Goal: Information Seeking & Learning: Learn about a topic

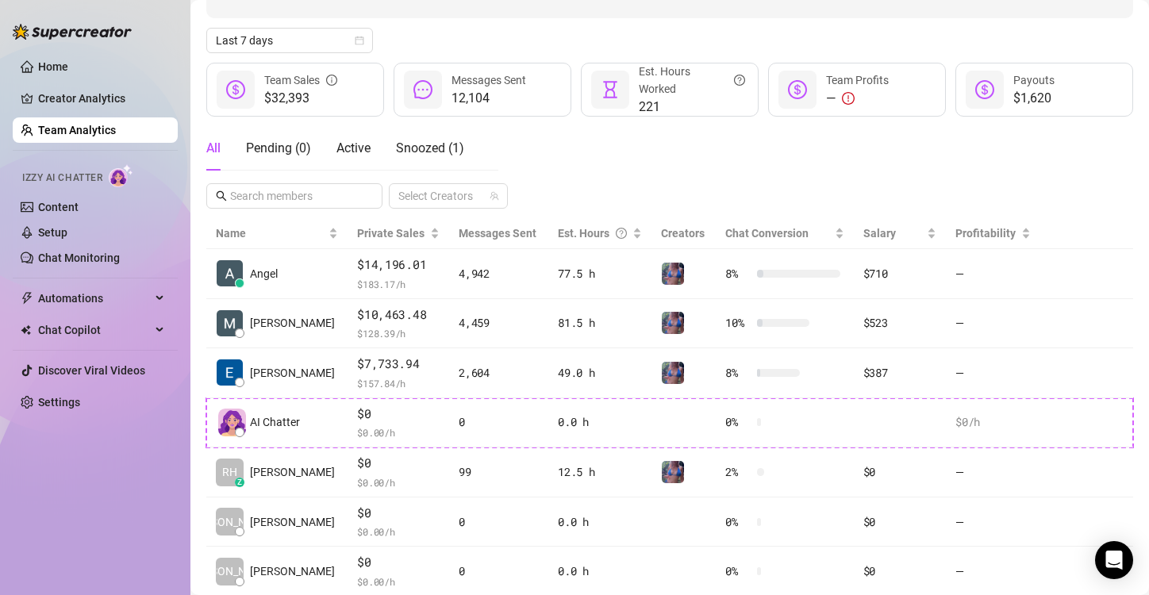
scroll to position [207, 0]
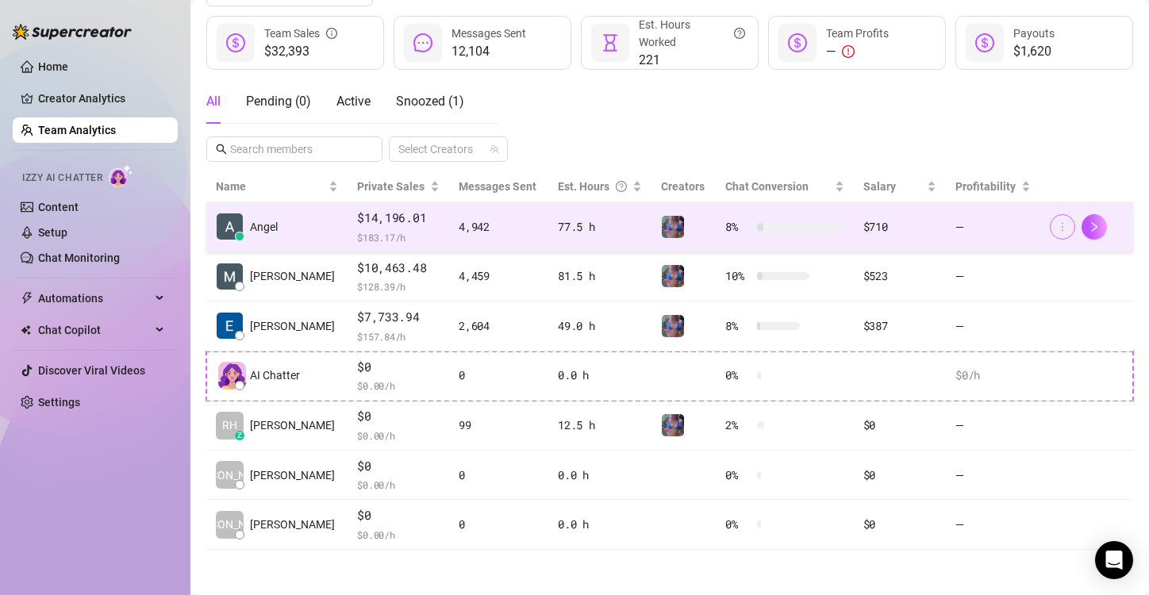
click at [1057, 225] on icon "more" at bounding box center [1062, 226] width 11 height 11
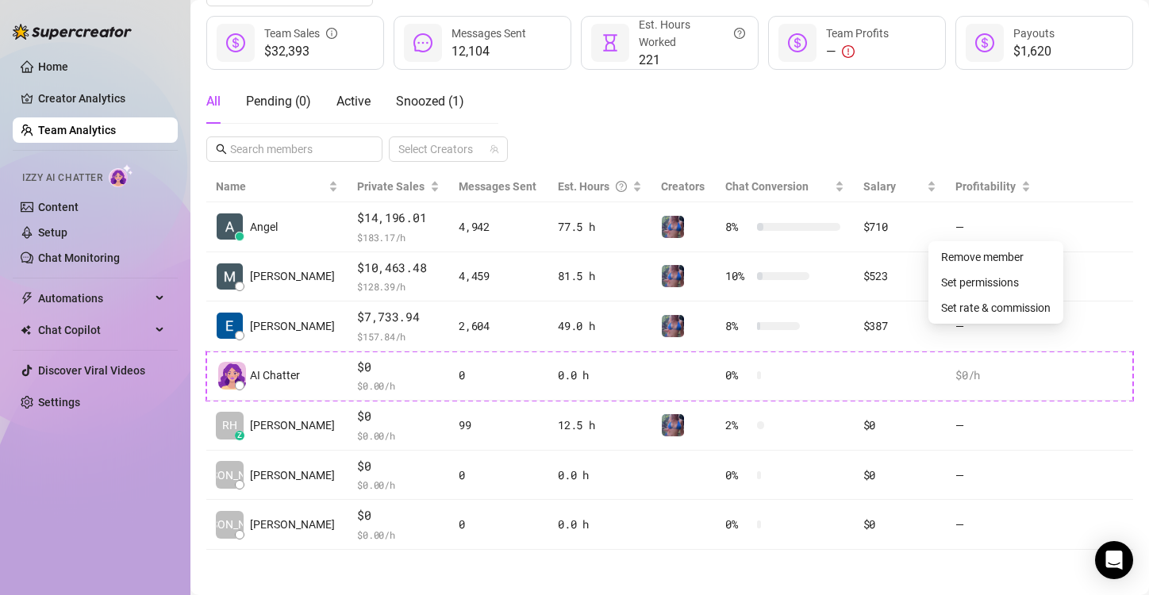
click at [1042, 168] on div "Invite your team! Add team members to your workspace and work together on Super…" at bounding box center [669, 208] width 927 height 683
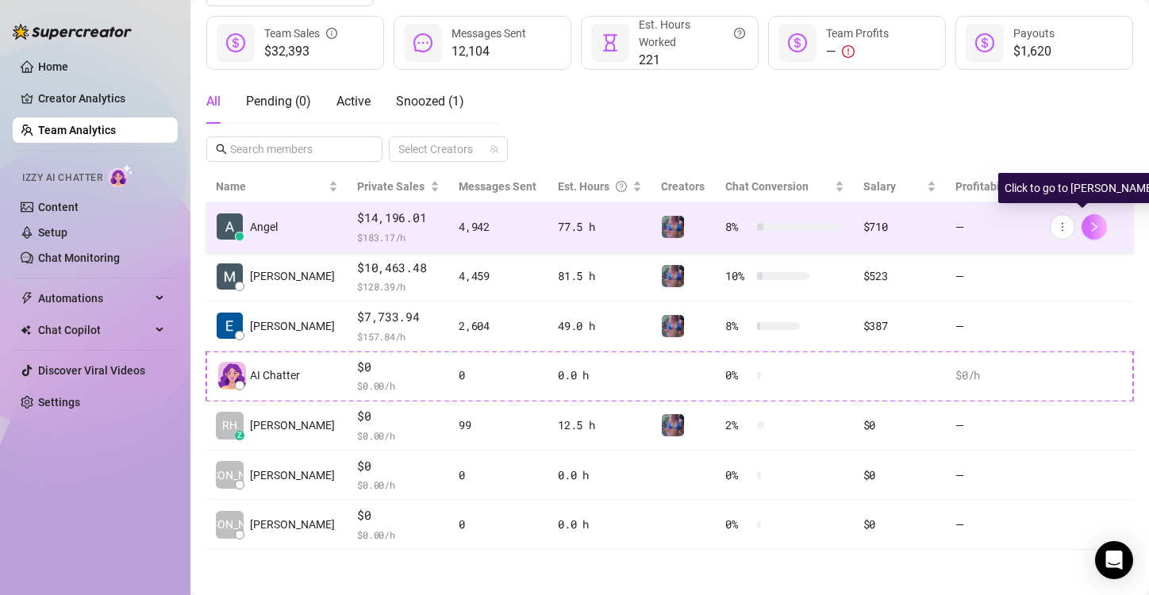
click at [1082, 225] on button "button" at bounding box center [1094, 226] width 25 height 25
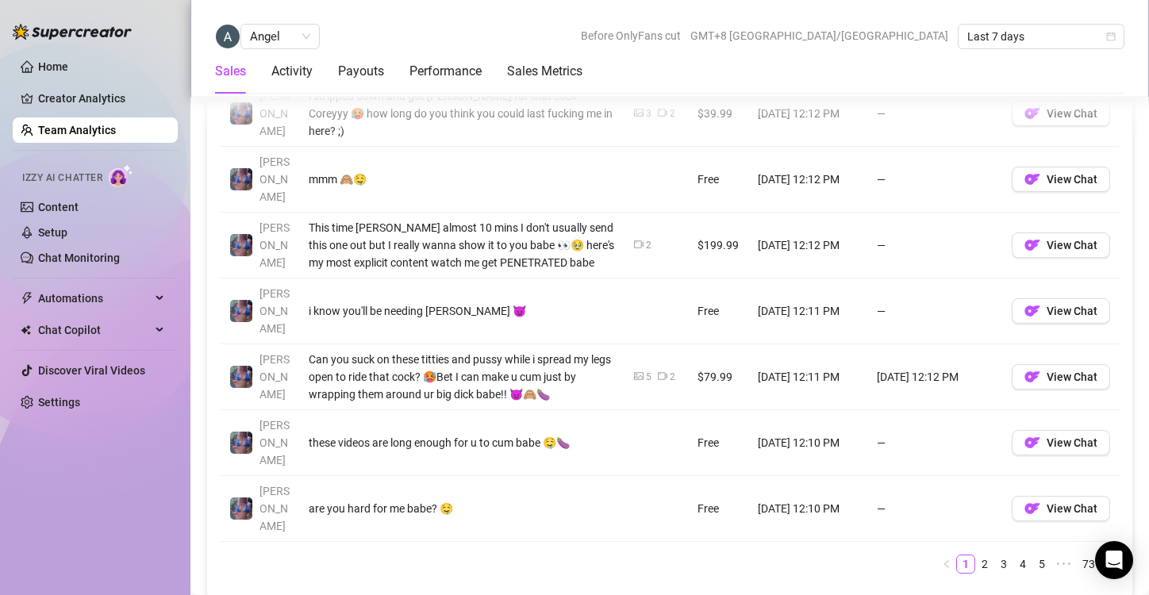
scroll to position [1417, 0]
click at [976, 555] on link "2" at bounding box center [984, 563] width 17 height 17
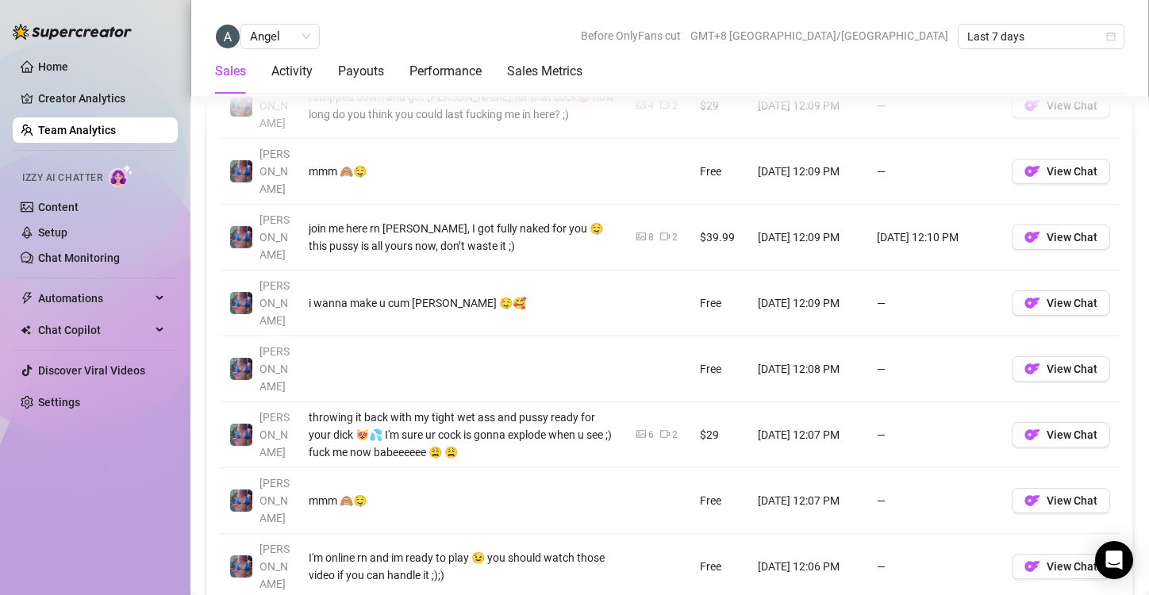
scroll to position [1363, 0]
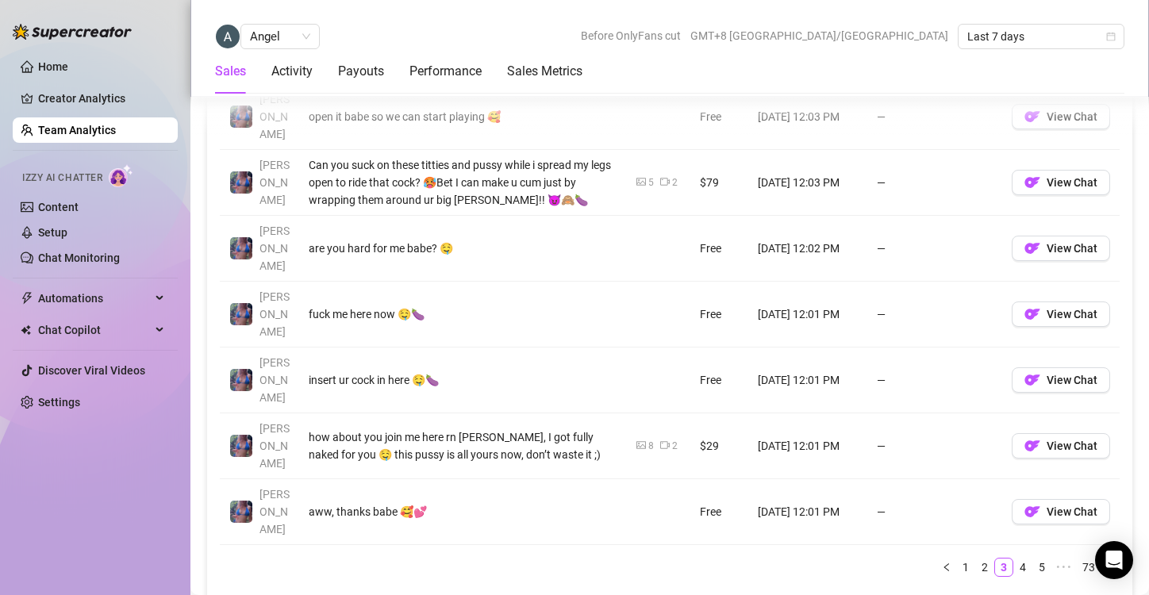
scroll to position [1517, 0]
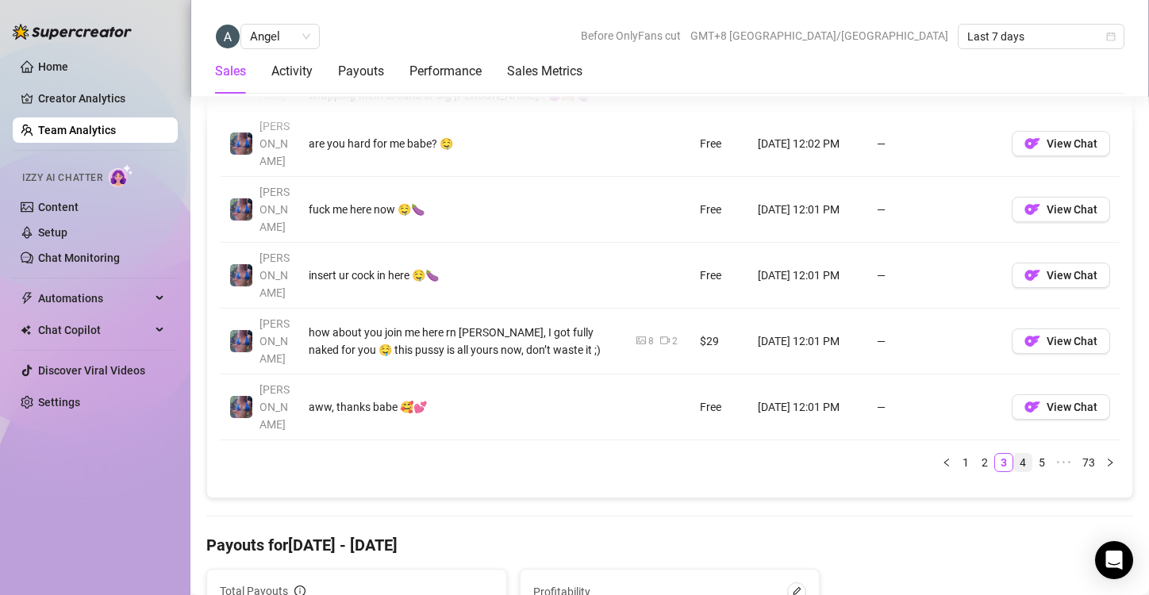
click at [1014, 454] on link "4" at bounding box center [1022, 462] width 17 height 17
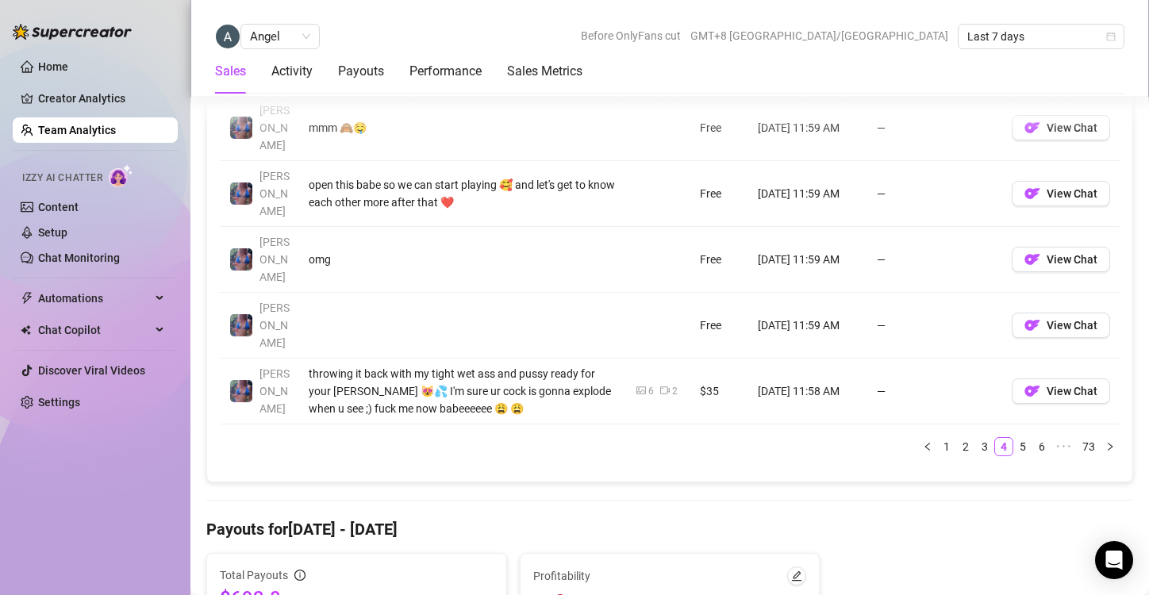
scroll to position [1564, 0]
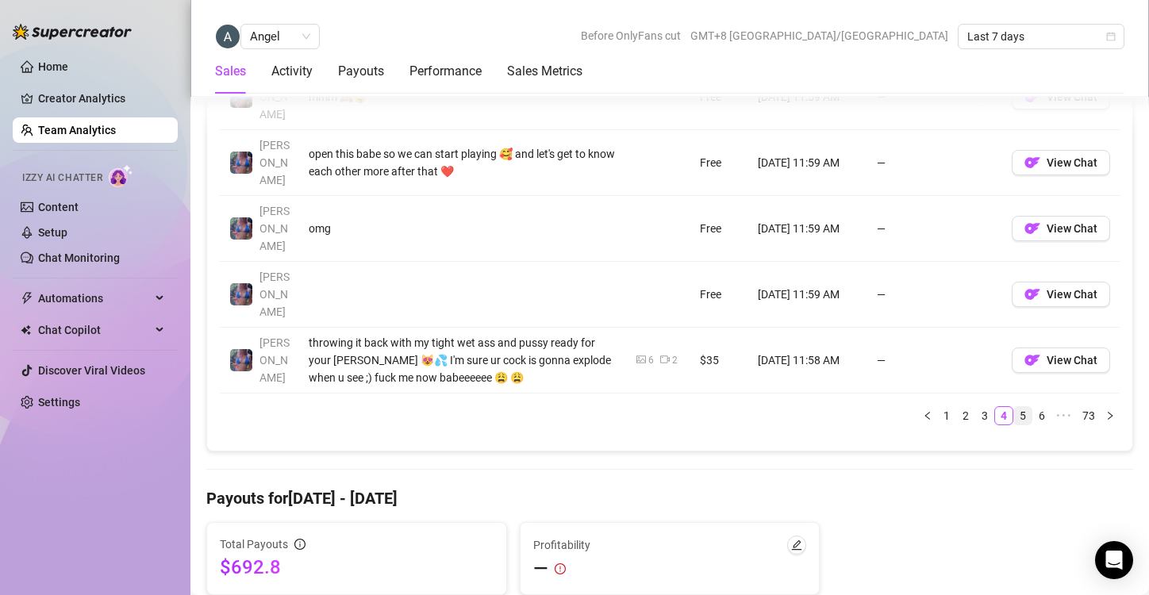
click at [1014, 407] on link "5" at bounding box center [1022, 415] width 17 height 17
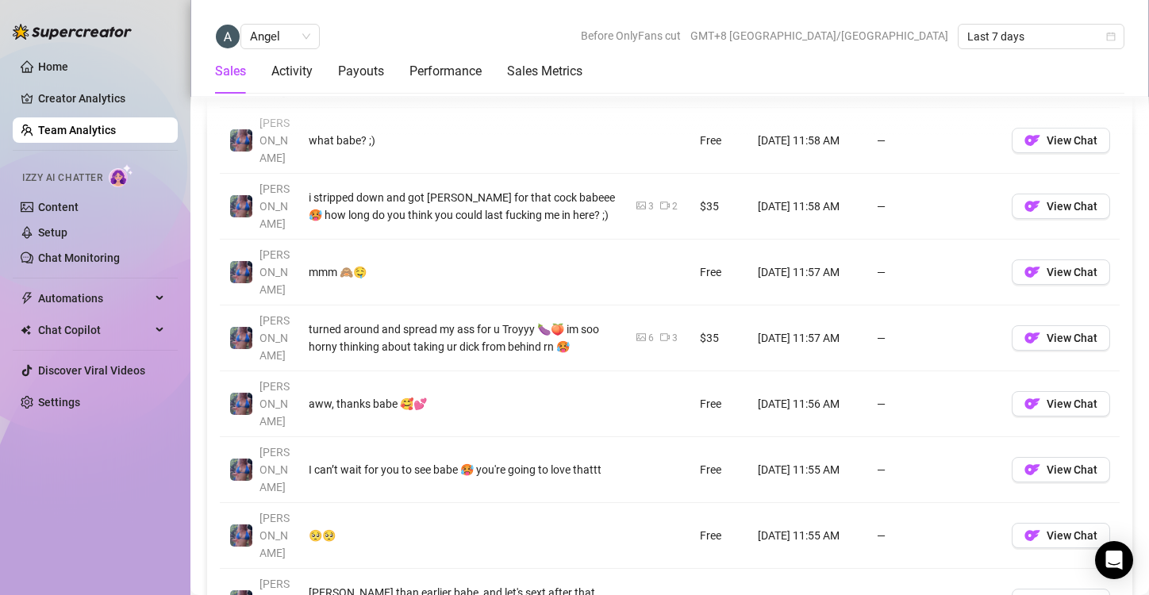
scroll to position [1317, 0]
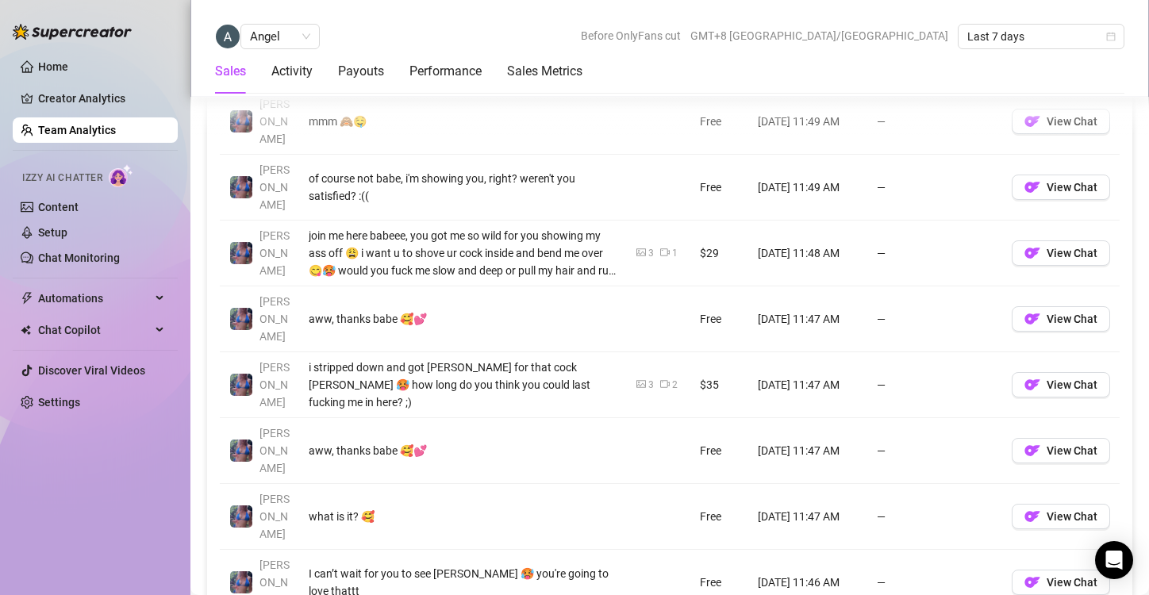
scroll to position [1375, 0]
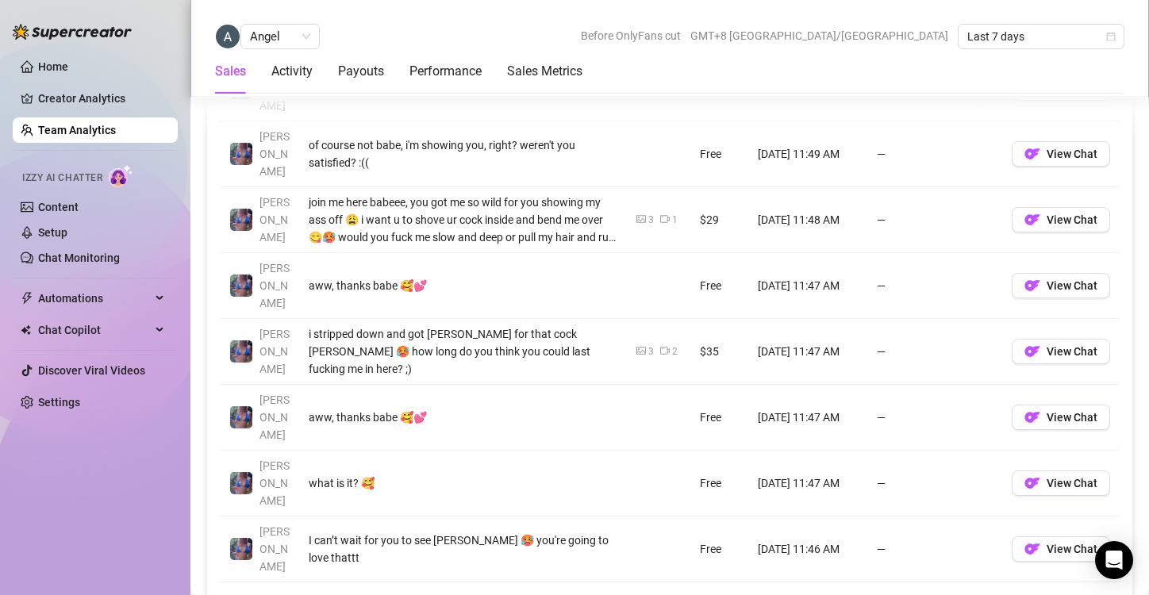
click at [1014, 594] on link "7" at bounding box center [1022, 604] width 17 height 17
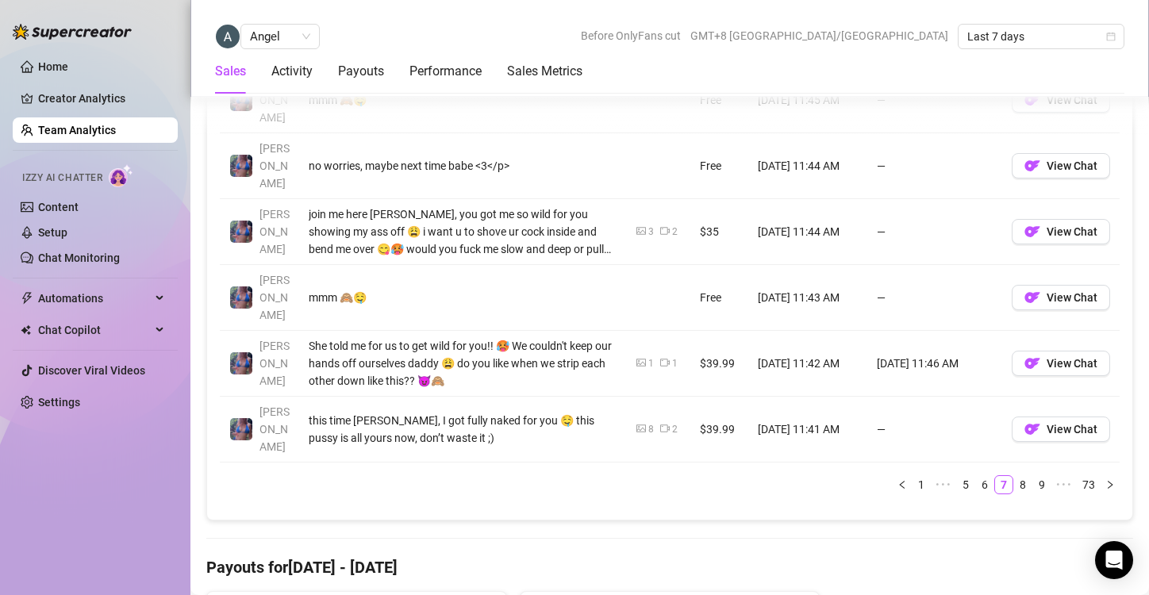
scroll to position [1498, 0]
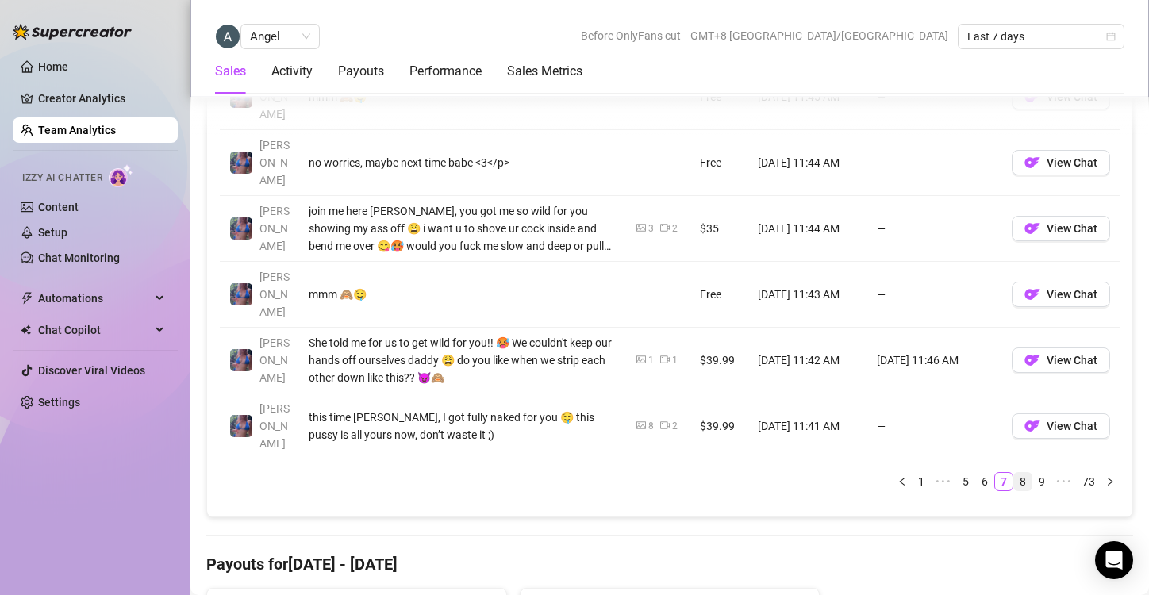
click at [1014, 473] on link "8" at bounding box center [1022, 481] width 17 height 17
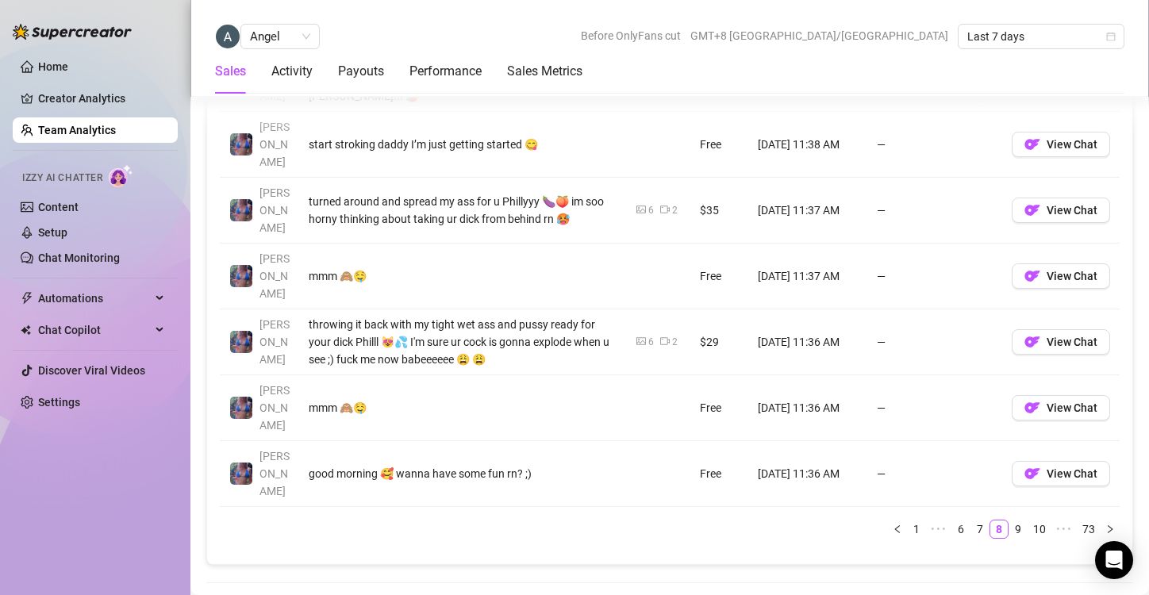
scroll to position [1451, 0]
click at [1009, 521] on link "9" at bounding box center [1017, 529] width 17 height 17
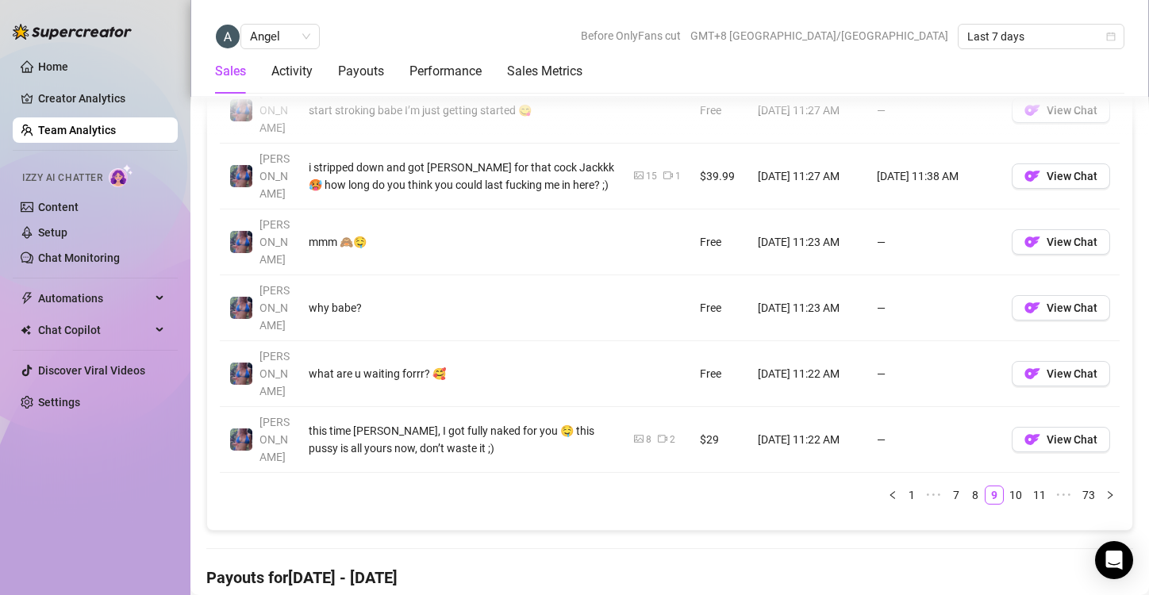
scroll to position [1527, 0]
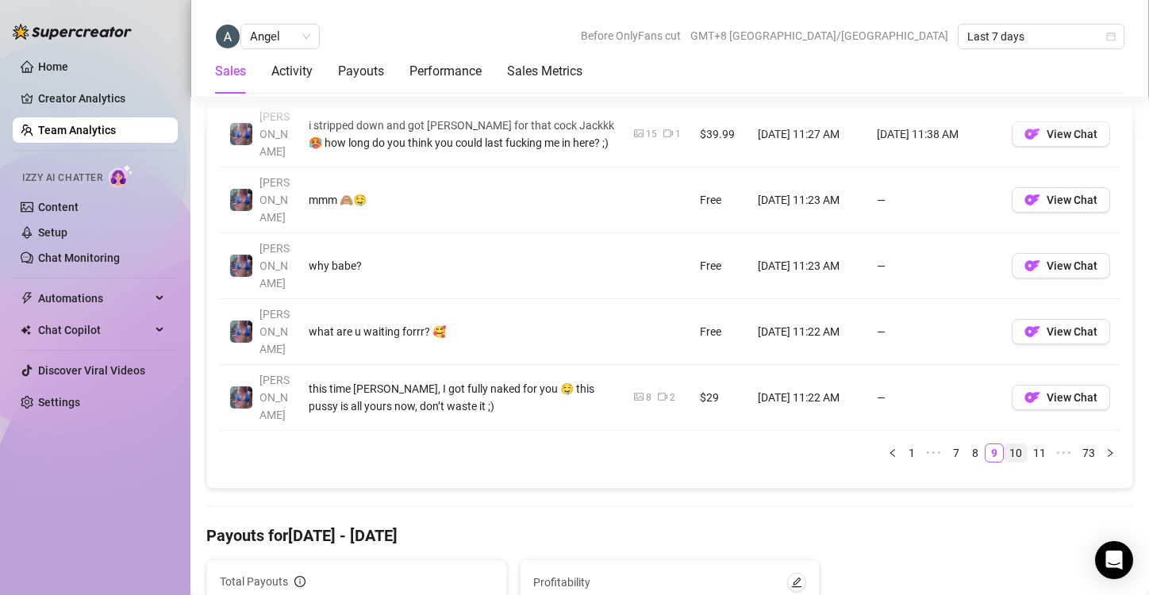
click at [1010, 444] on link "10" at bounding box center [1016, 452] width 22 height 17
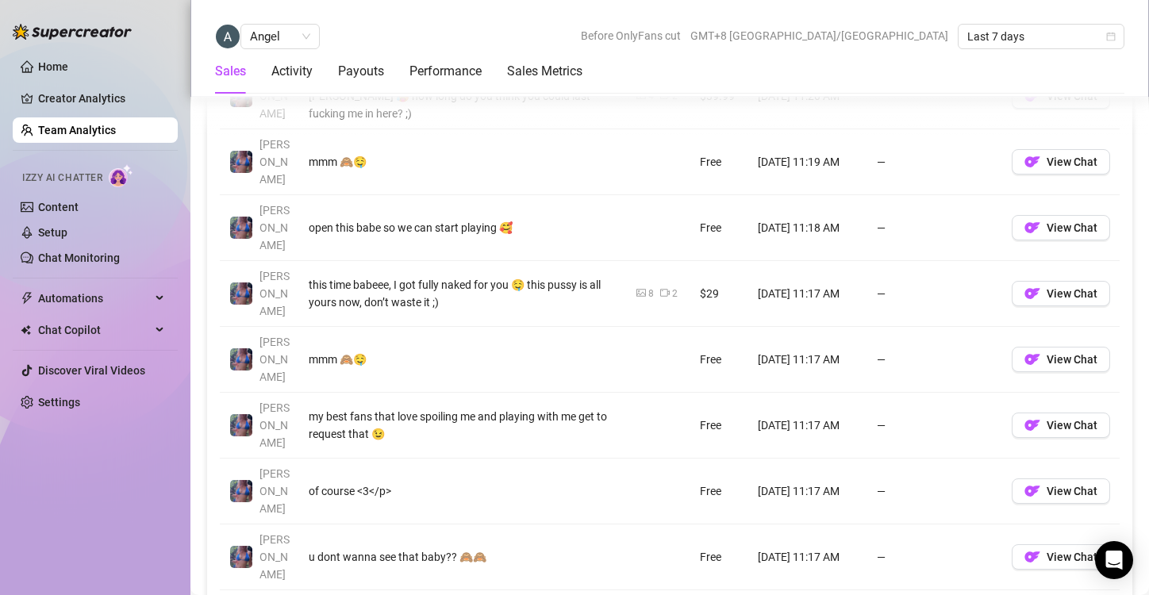
scroll to position [1425, 0]
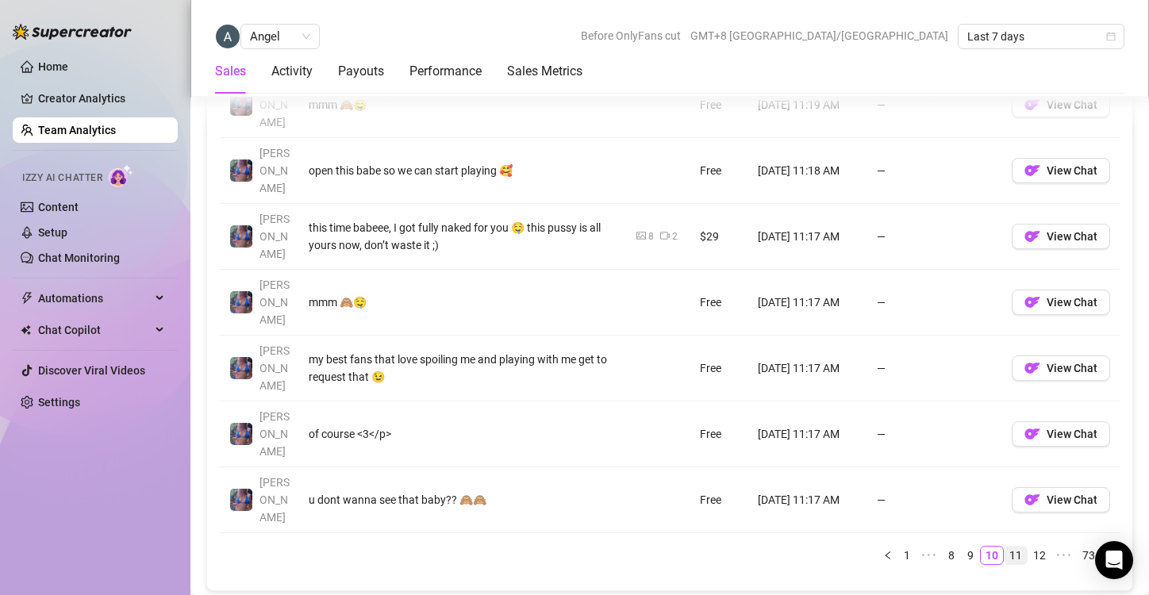
click at [1005, 547] on link "11" at bounding box center [1016, 555] width 22 height 17
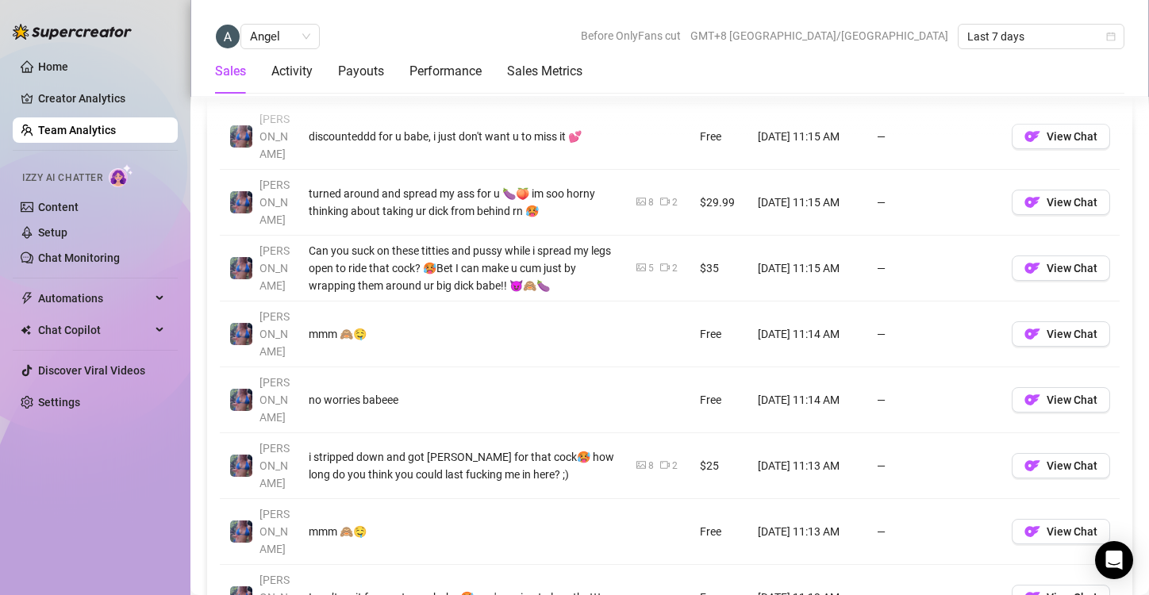
scroll to position [1328, 0]
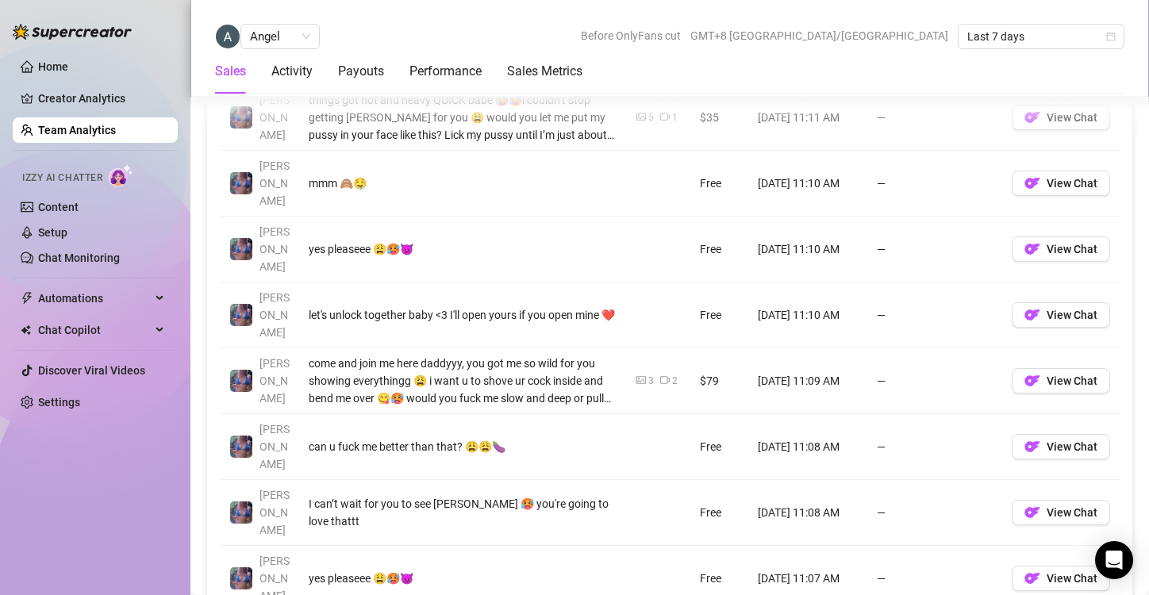
scroll to position [1348, 0]
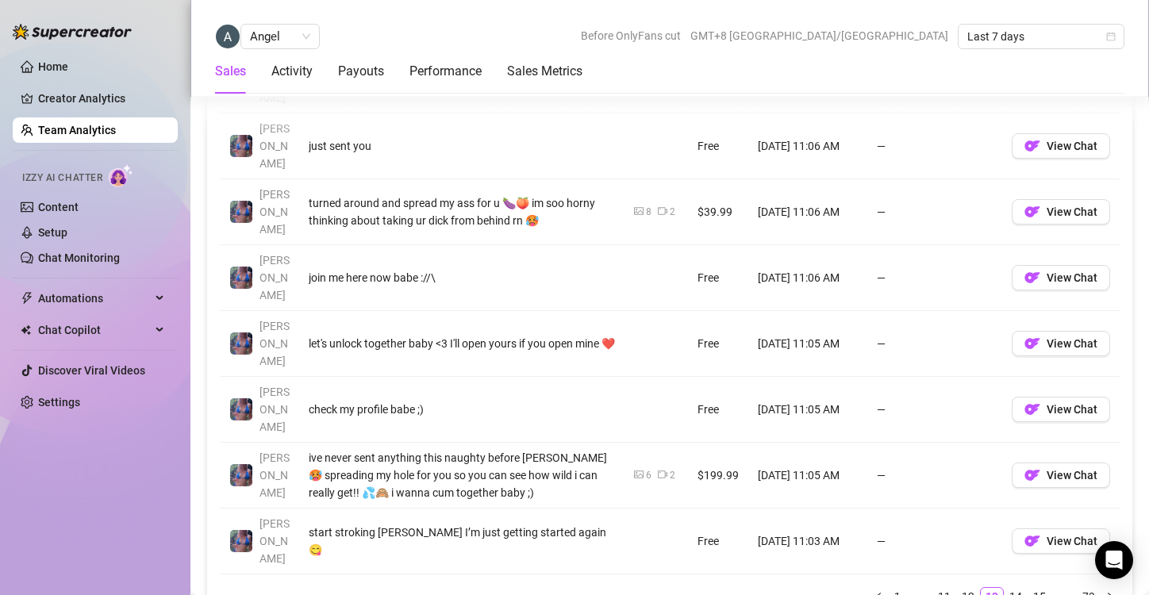
scroll to position [1384, 0]
click at [1009, 587] on link "14" at bounding box center [1016, 595] width 22 height 17
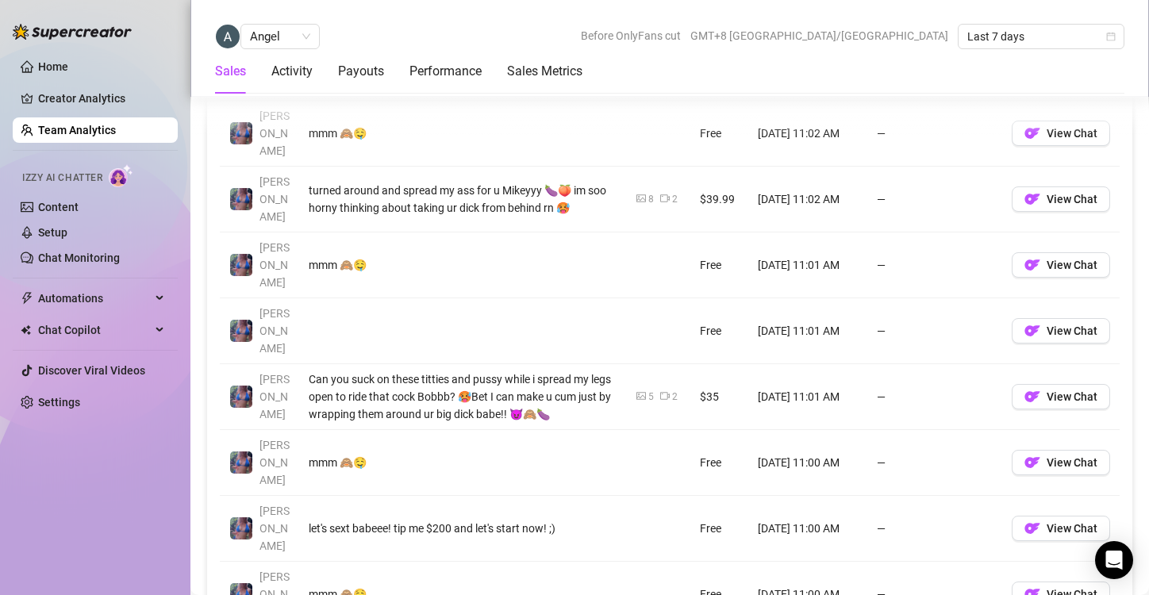
scroll to position [1331, 0]
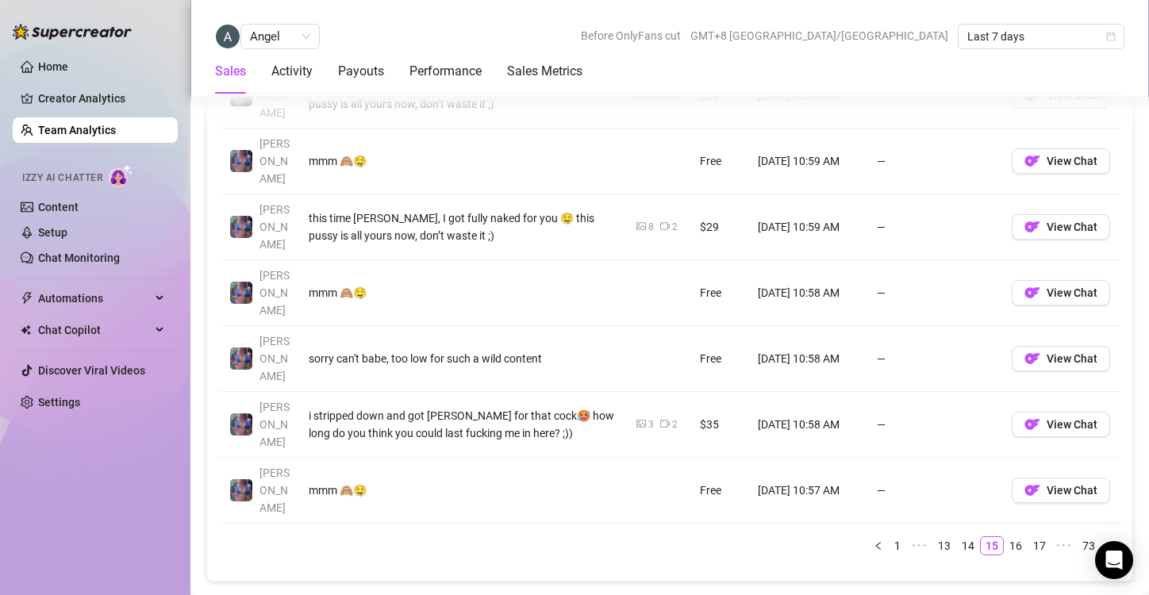
scroll to position [1435, 0]
click at [1005, 536] on link "16" at bounding box center [1016, 544] width 22 height 17
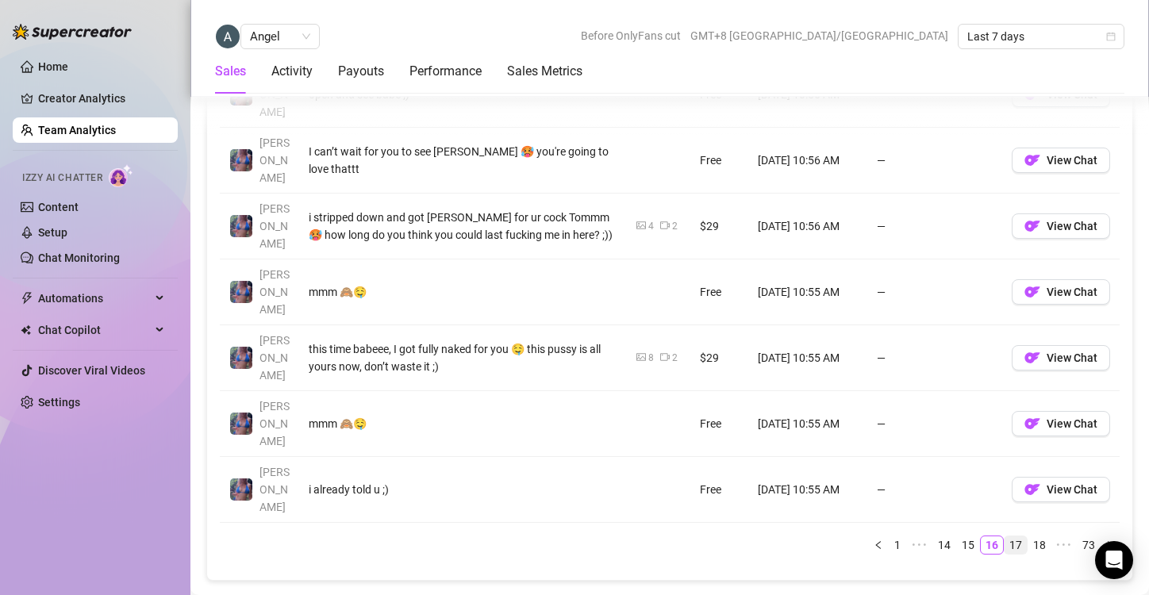
click at [1005, 536] on link "17" at bounding box center [1016, 544] width 22 height 17
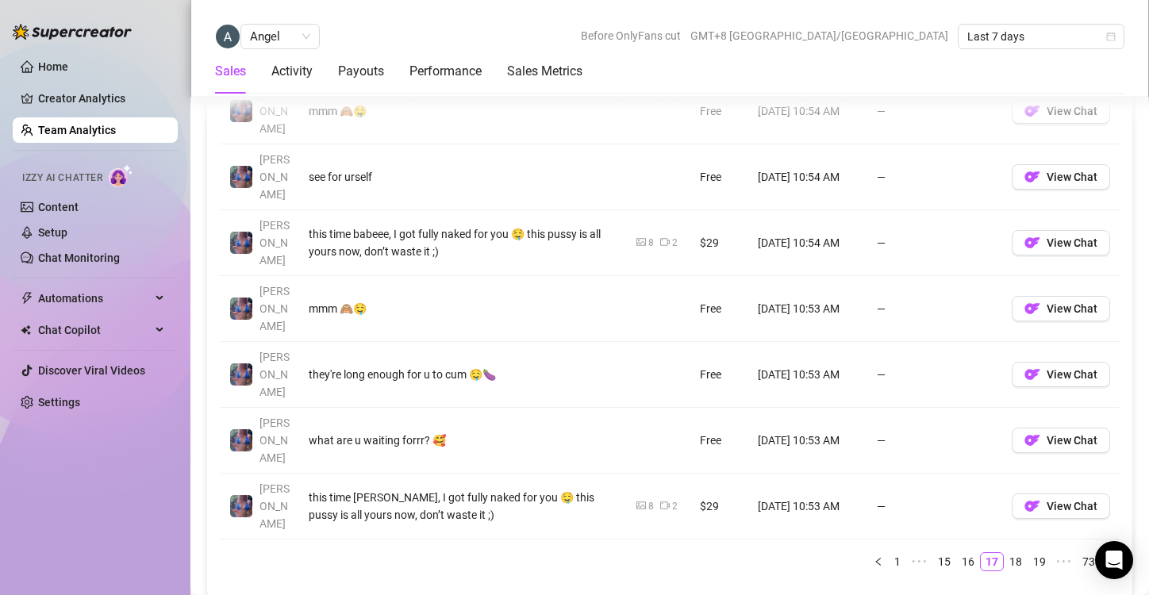
scroll to position [1420, 0]
click at [1005, 552] on link "18" at bounding box center [1016, 560] width 22 height 17
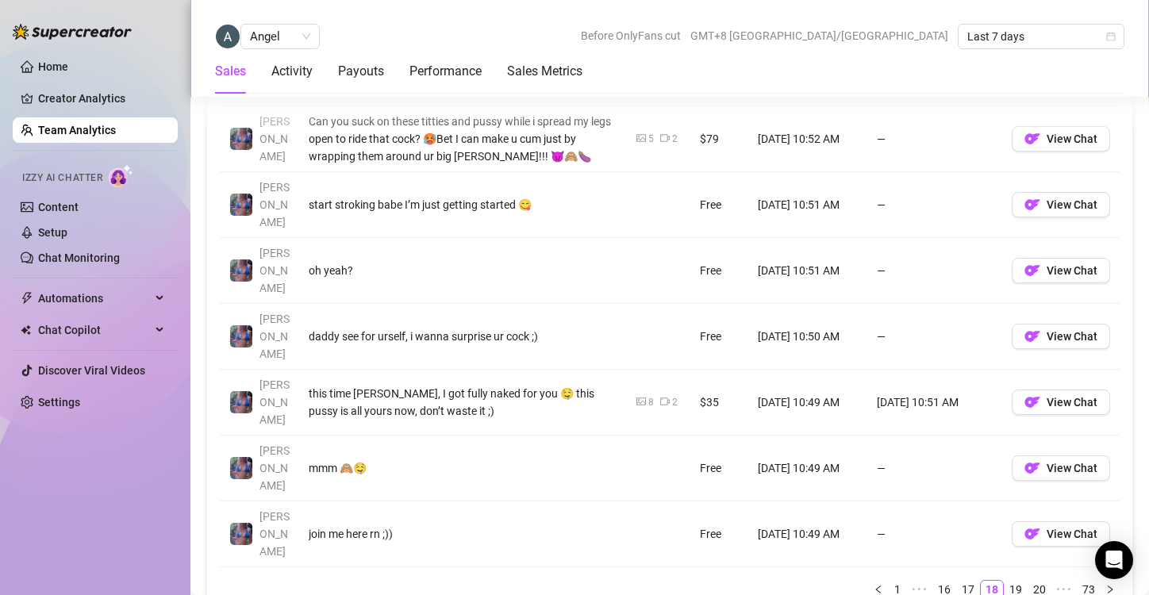
scroll to position [1419, 0]
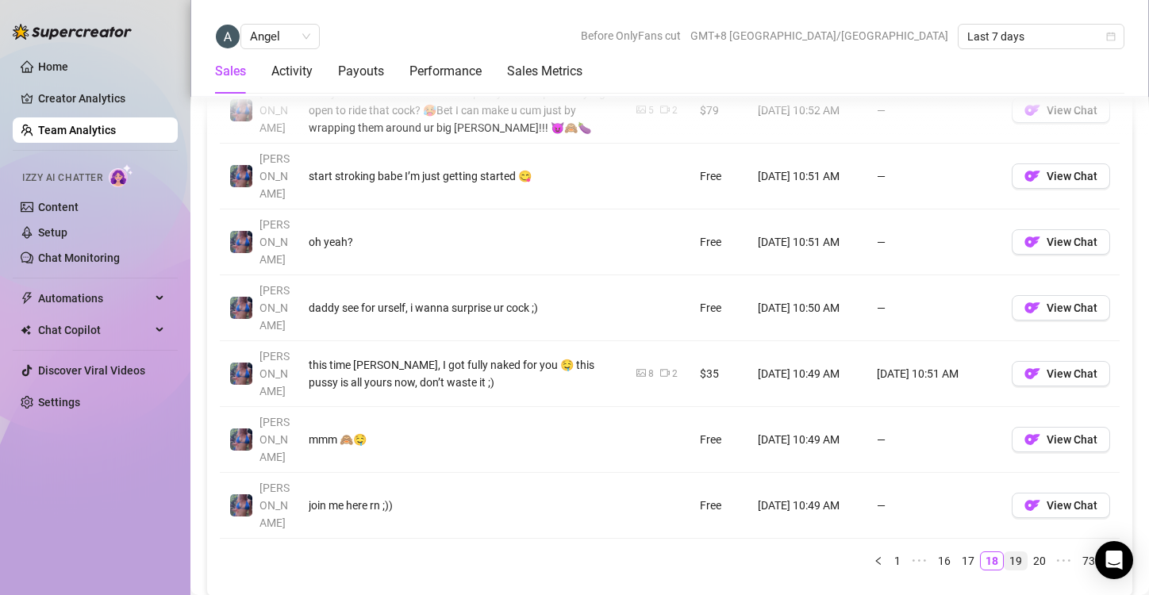
click at [1005, 552] on link "19" at bounding box center [1016, 560] width 22 height 17
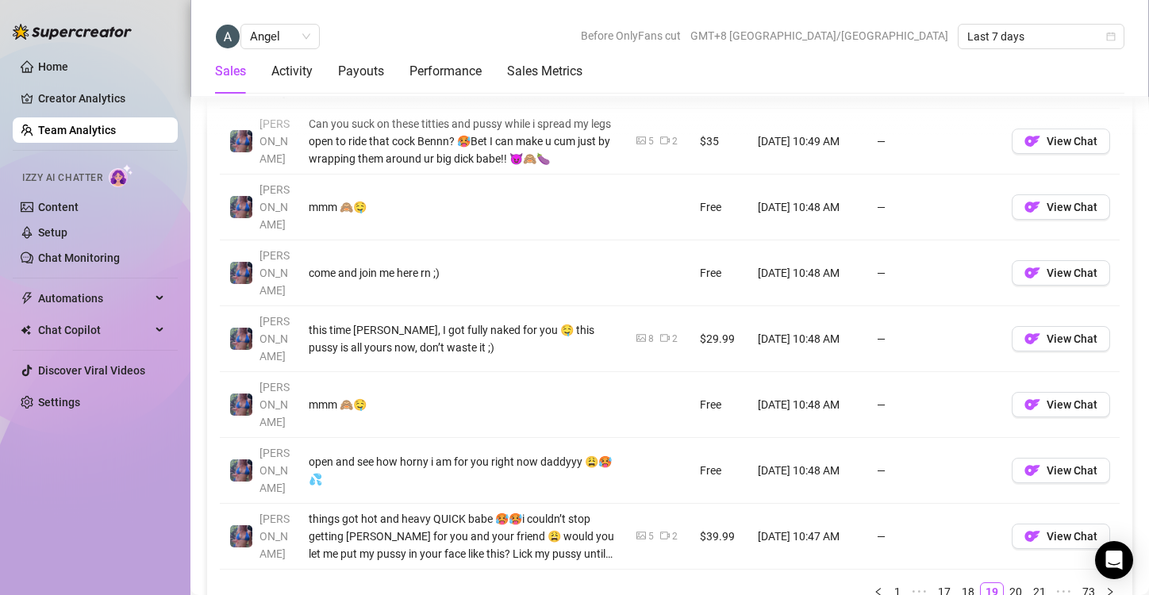
scroll to position [1390, 0]
click at [1006, 582] on link "20" at bounding box center [1016, 590] width 22 height 17
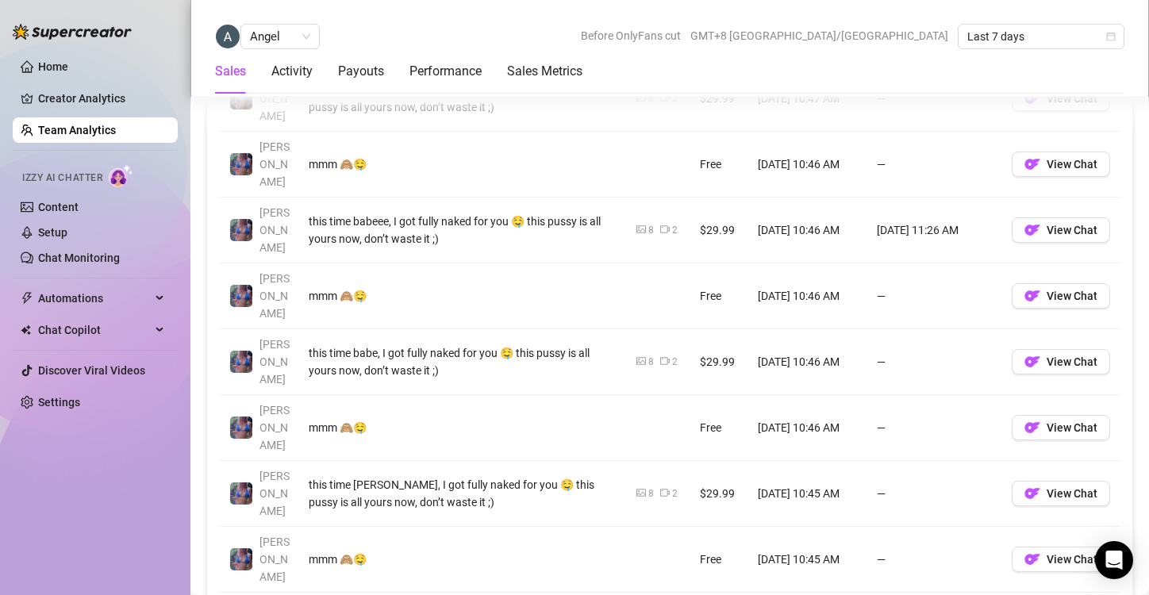
scroll to position [1344, 0]
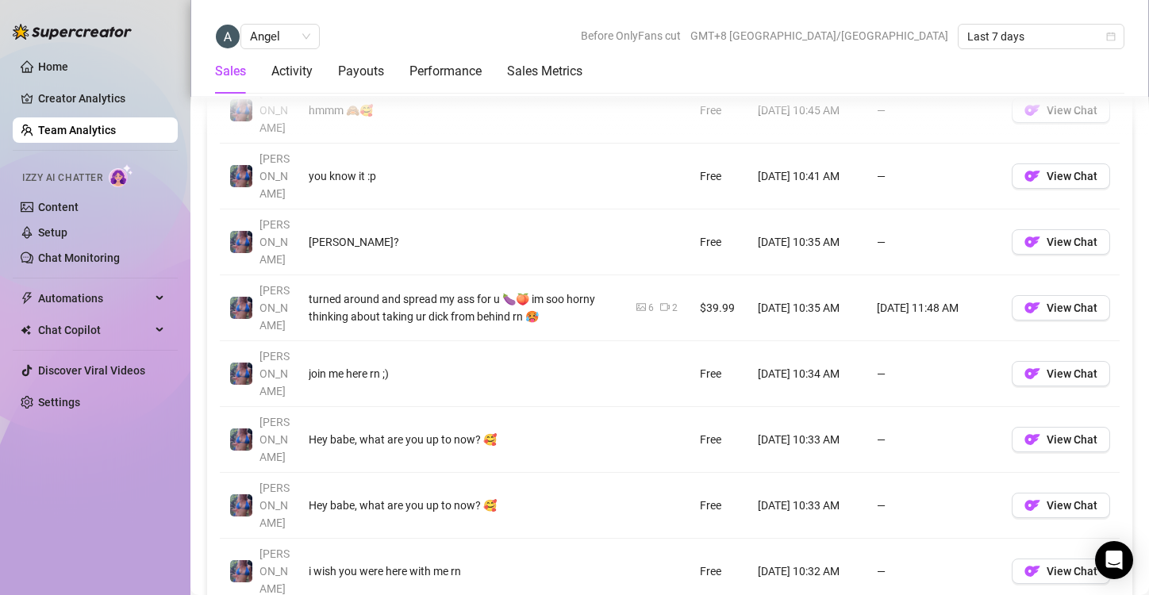
scroll to position [1223, 0]
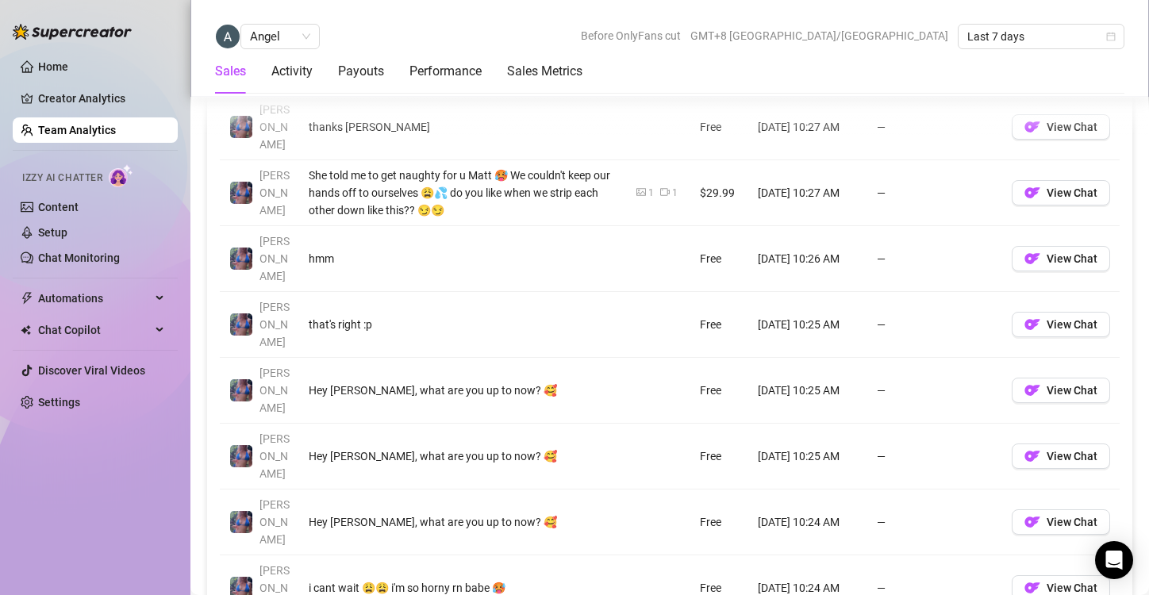
scroll to position [1337, 0]
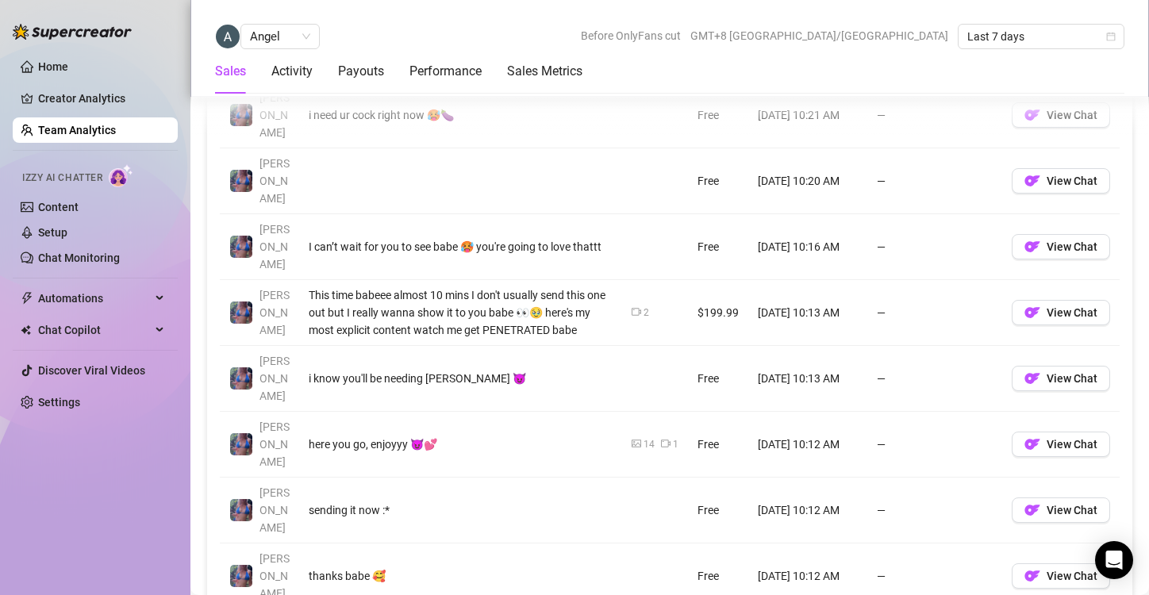
scroll to position [1283, 0]
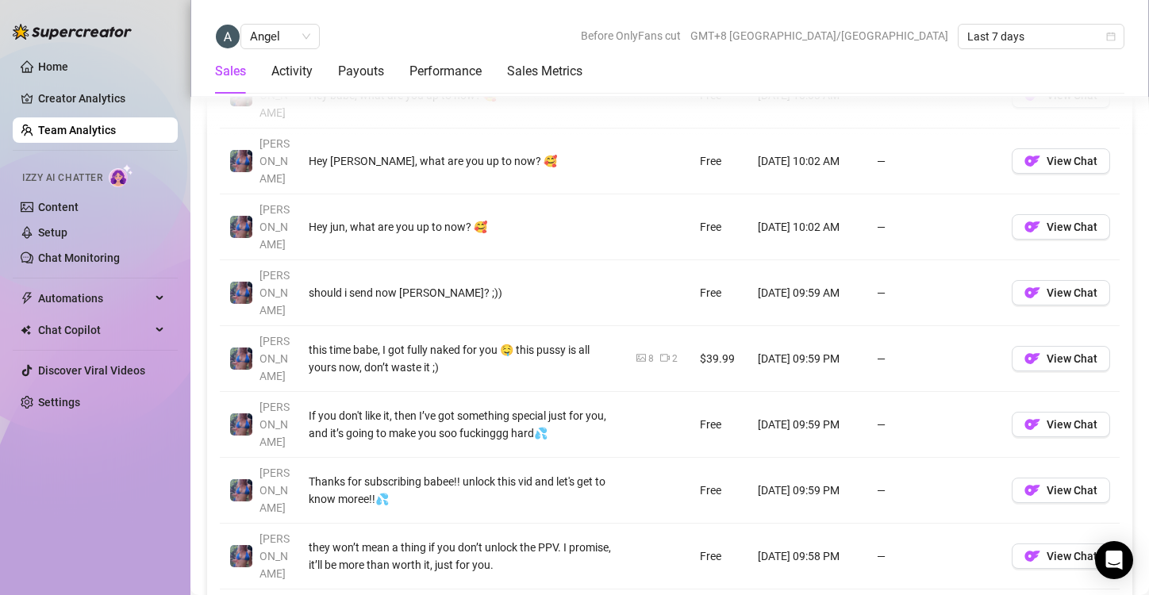
scroll to position [1377, 0]
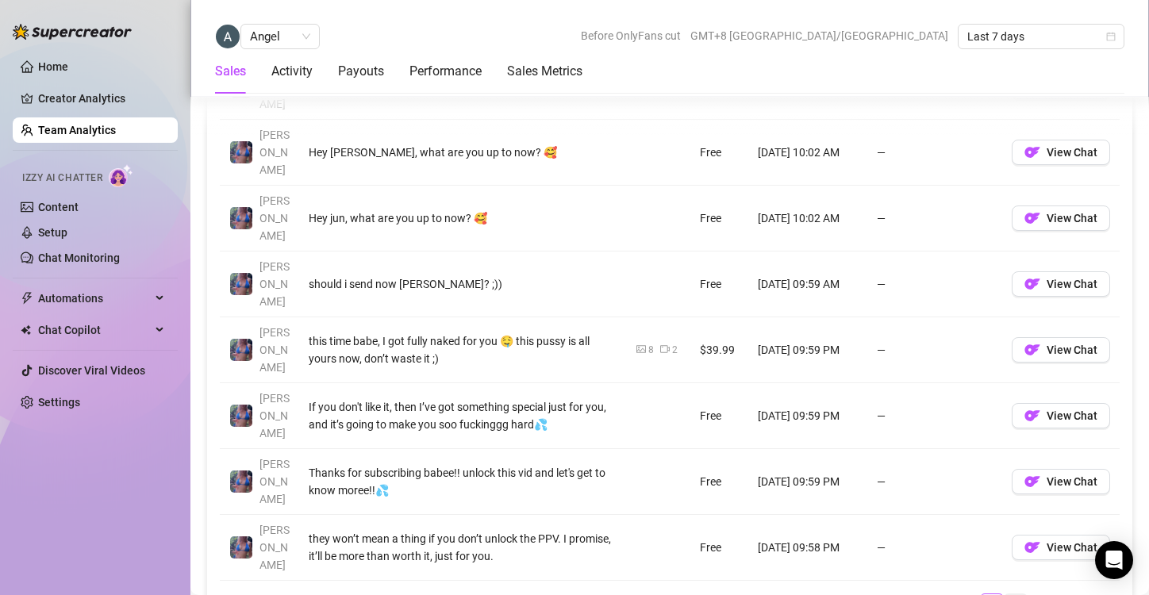
click at [1005, 594] on link "25" at bounding box center [1016, 602] width 22 height 17
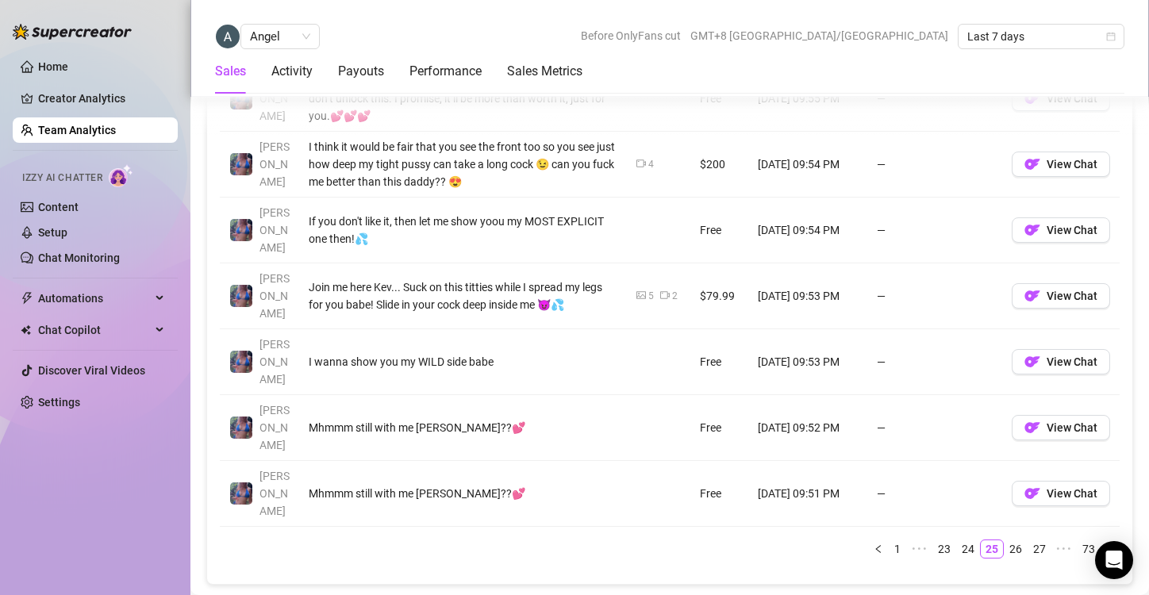
scroll to position [1479, 0]
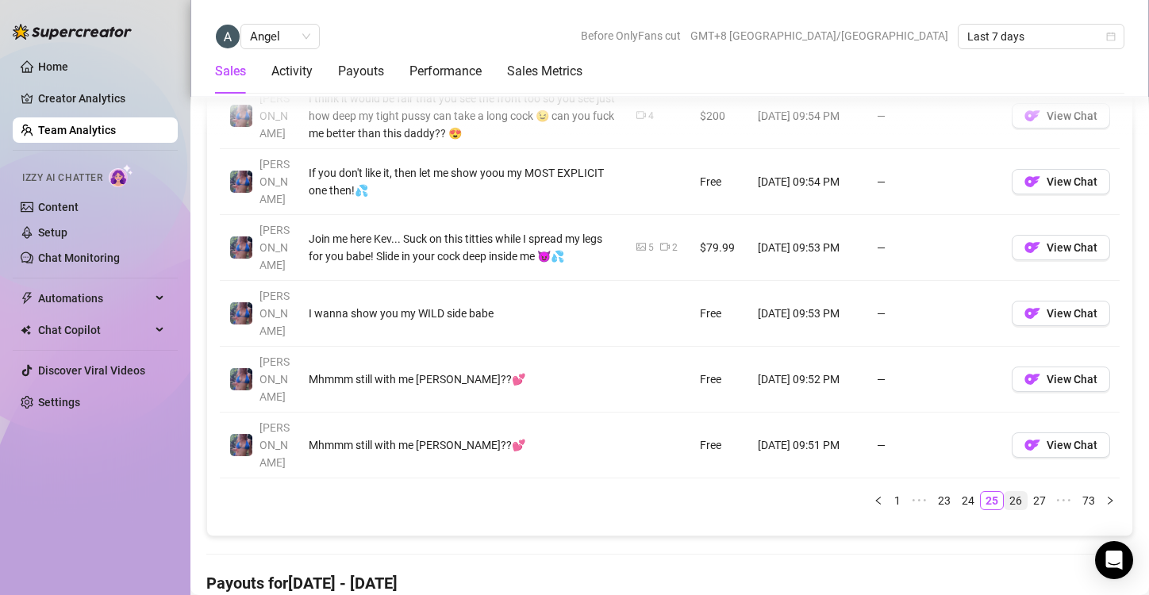
click at [1006, 492] on link "26" at bounding box center [1016, 500] width 22 height 17
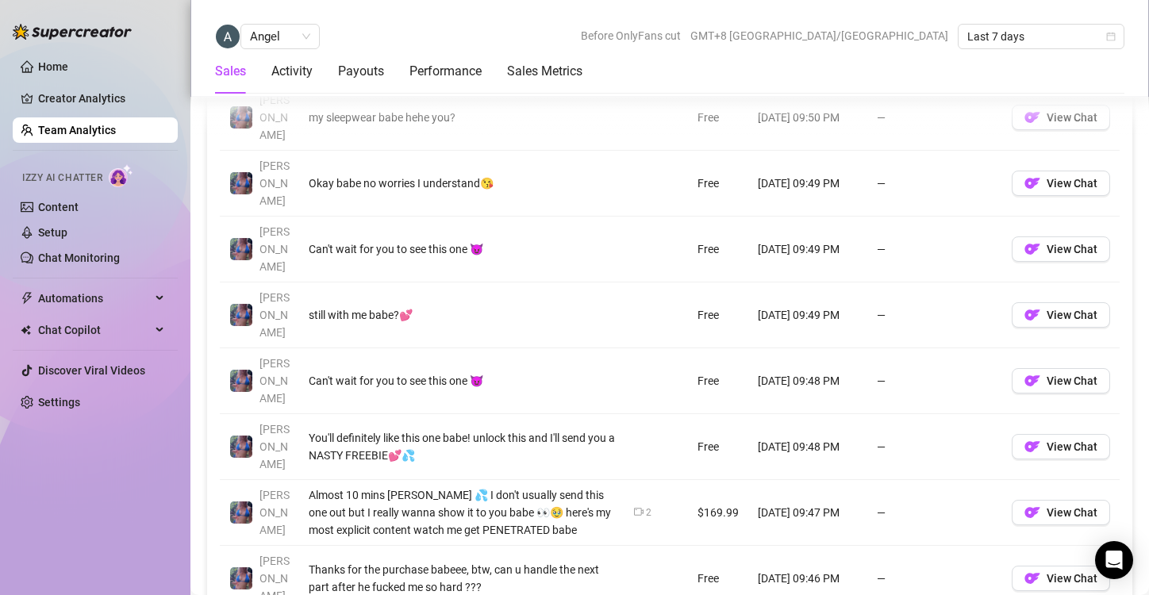
scroll to position [1350, 0]
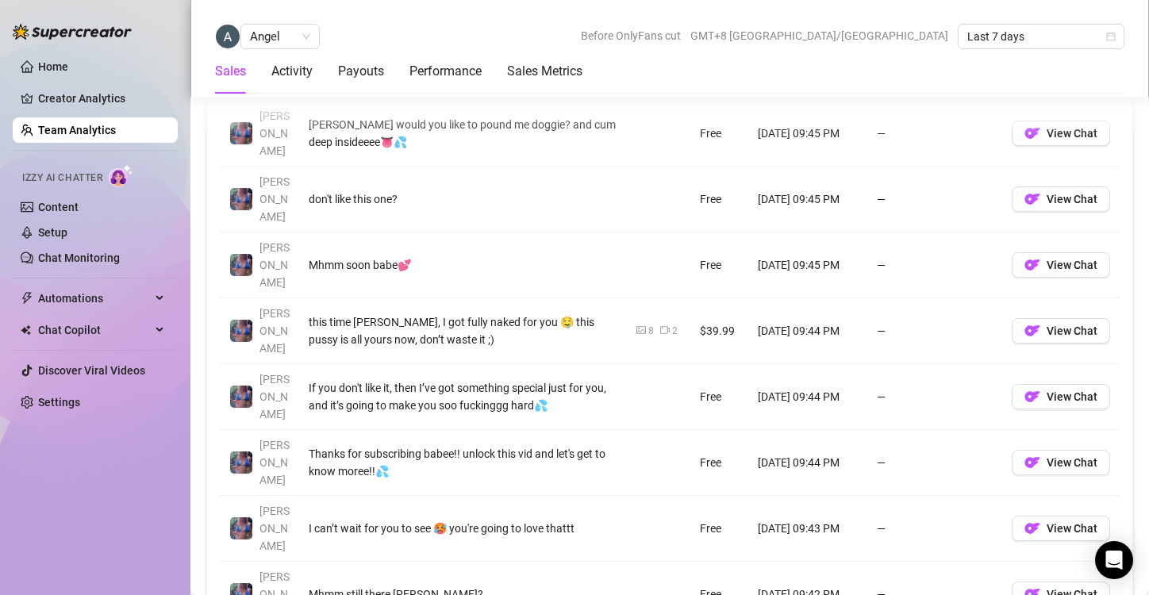
scroll to position [1371, 0]
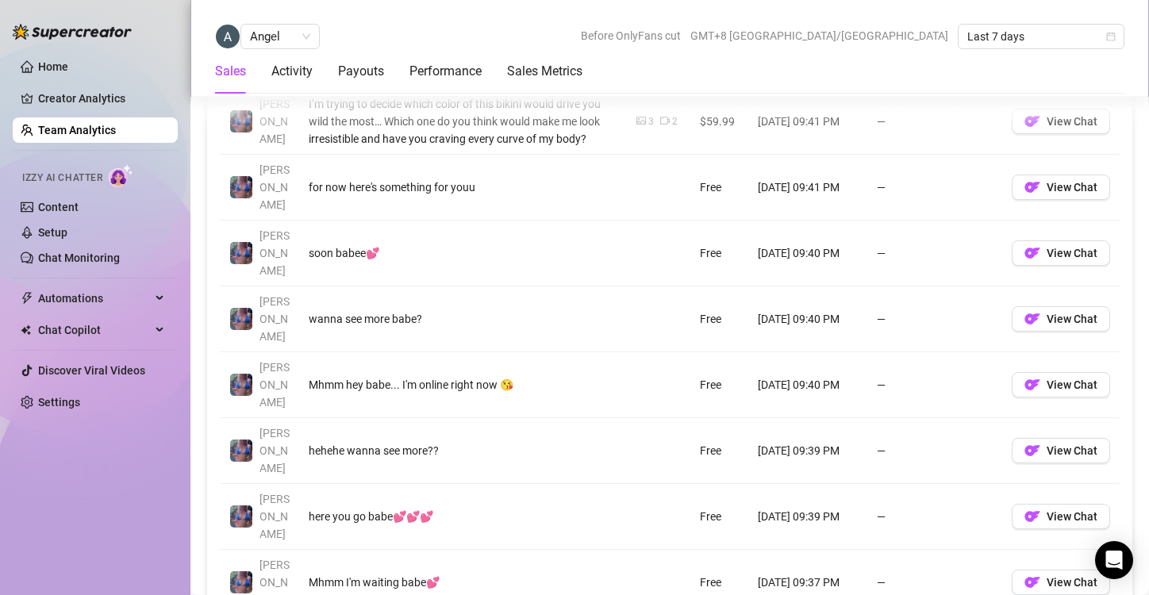
scroll to position [1276, 0]
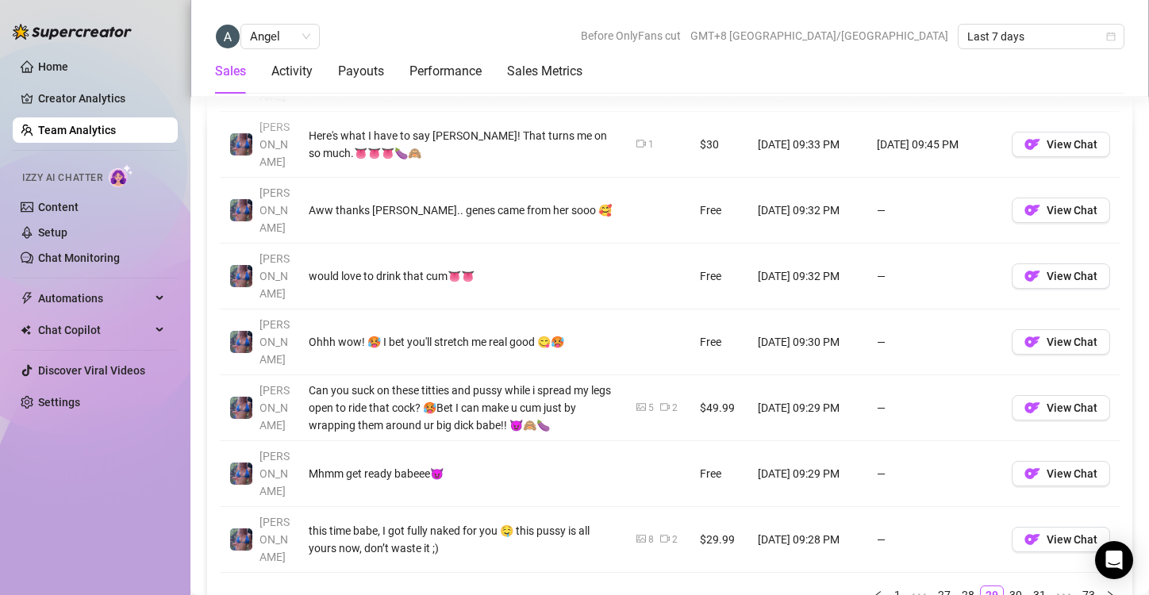
scroll to position [1387, 0]
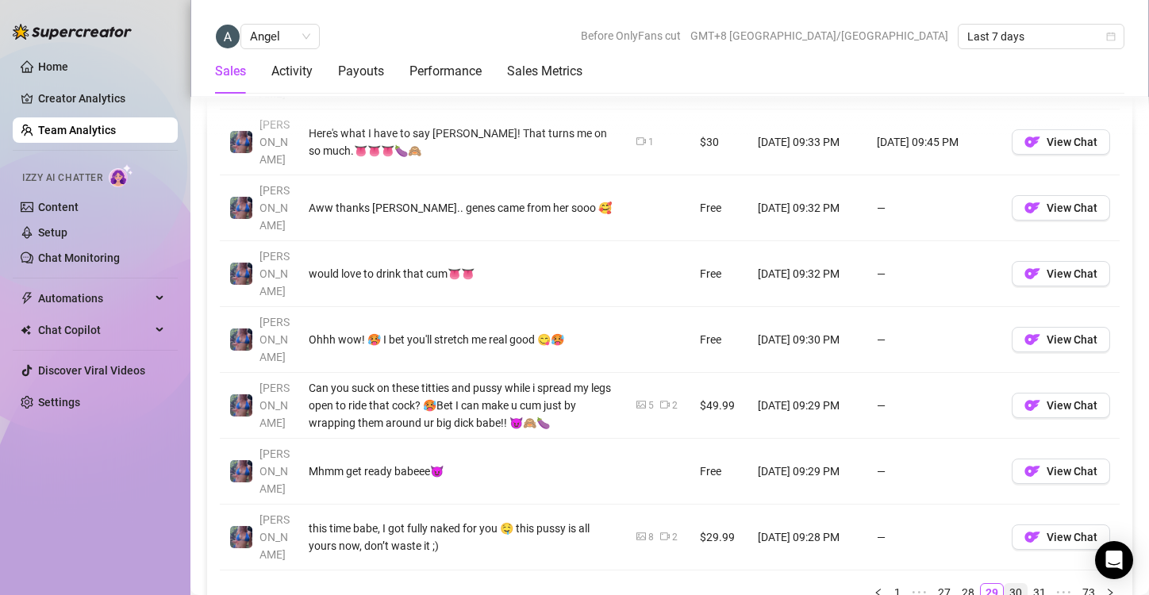
click at [1005, 584] on link "30" at bounding box center [1016, 592] width 22 height 17
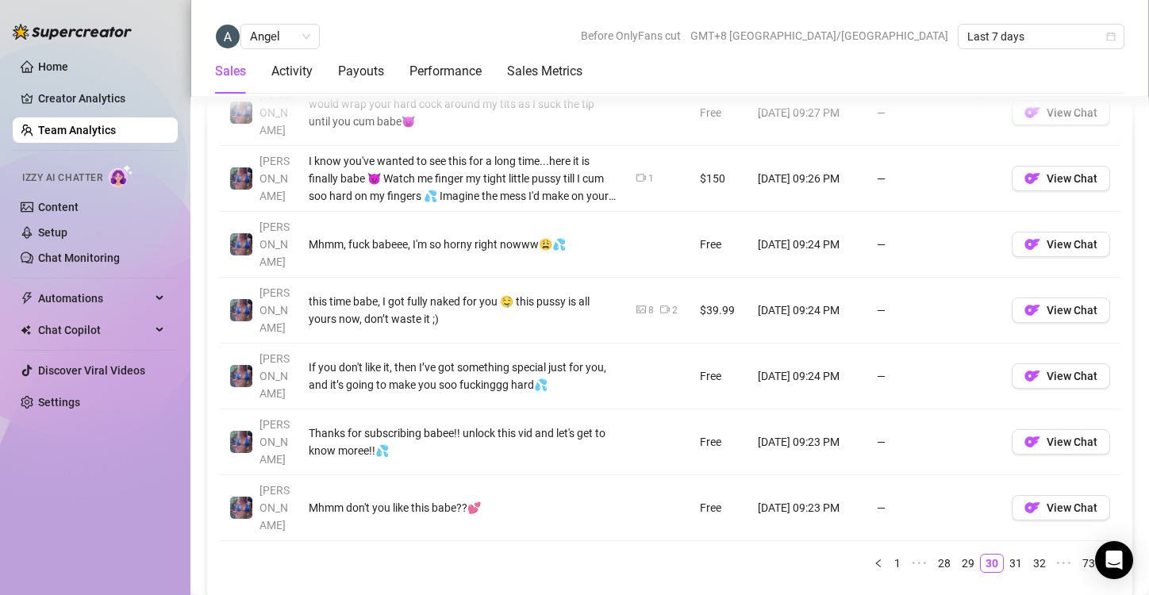
scroll to position [1432, 0]
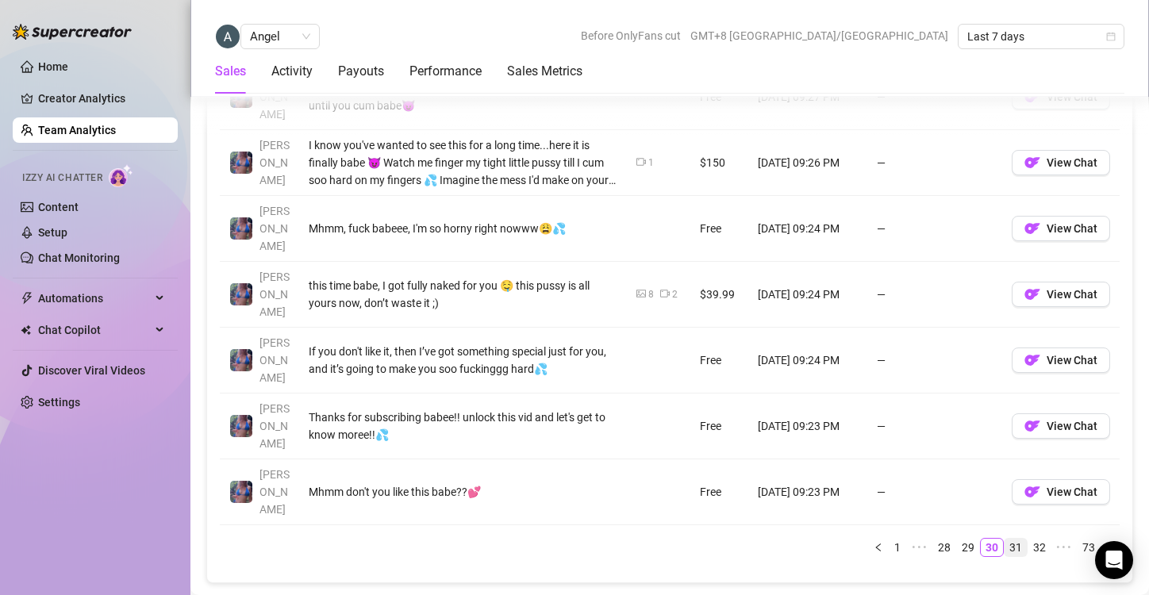
click at [1009, 539] on link "31" at bounding box center [1016, 547] width 22 height 17
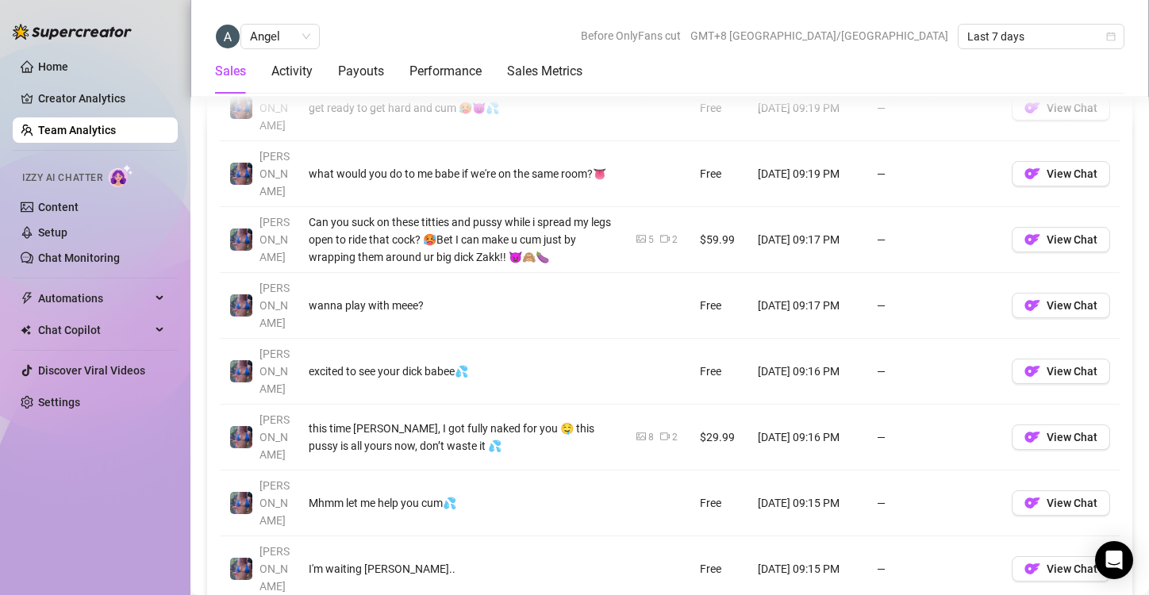
scroll to position [1364, 0]
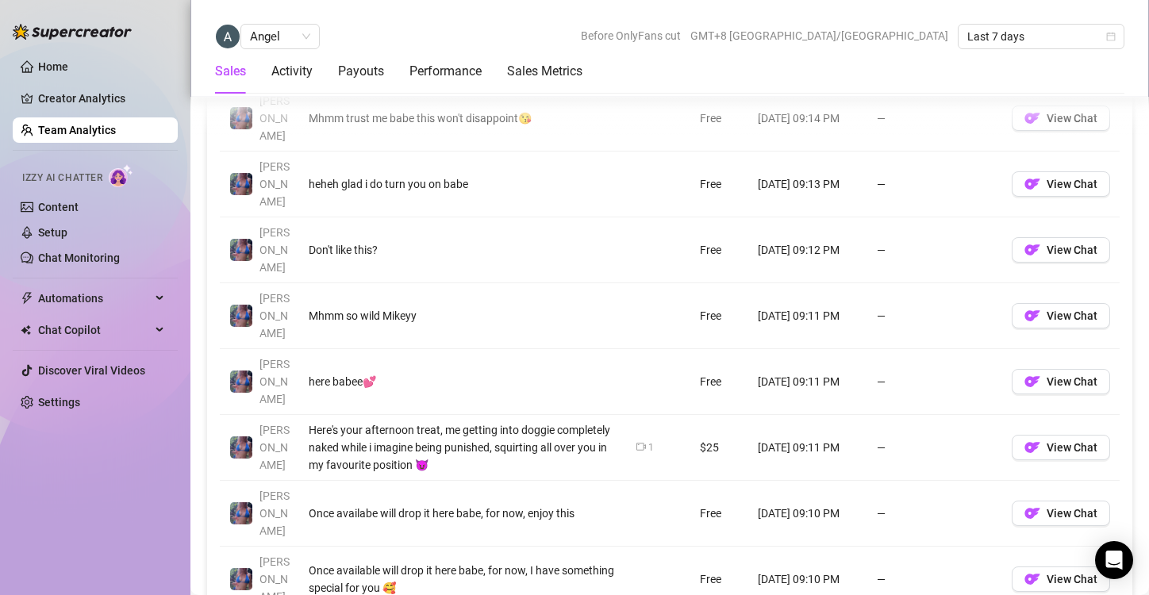
scroll to position [1282, 0]
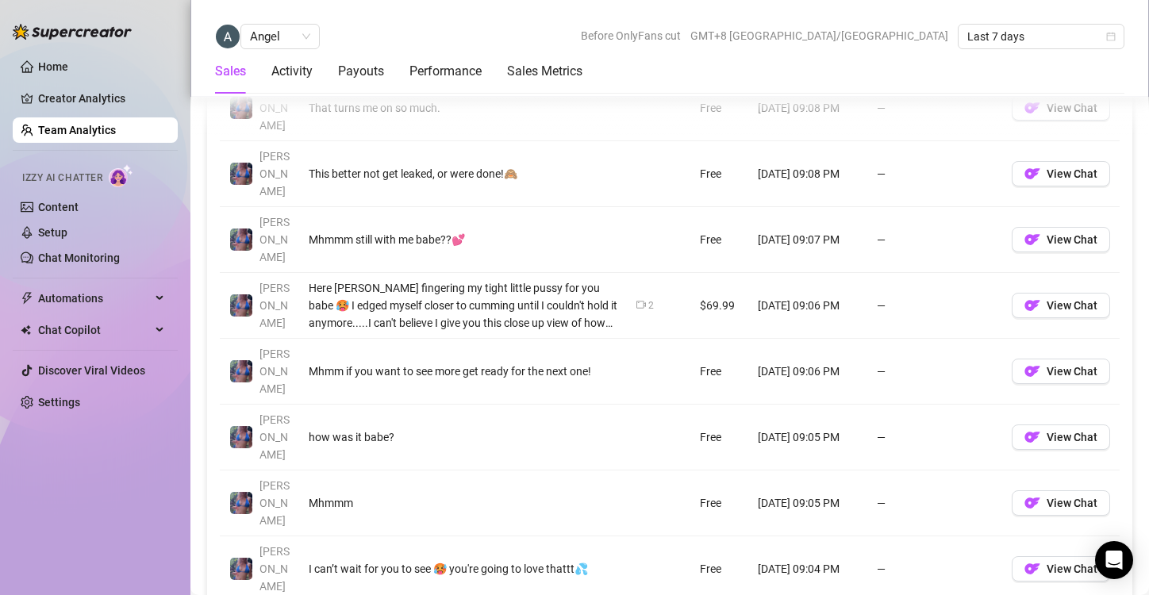
scroll to position [1355, 0]
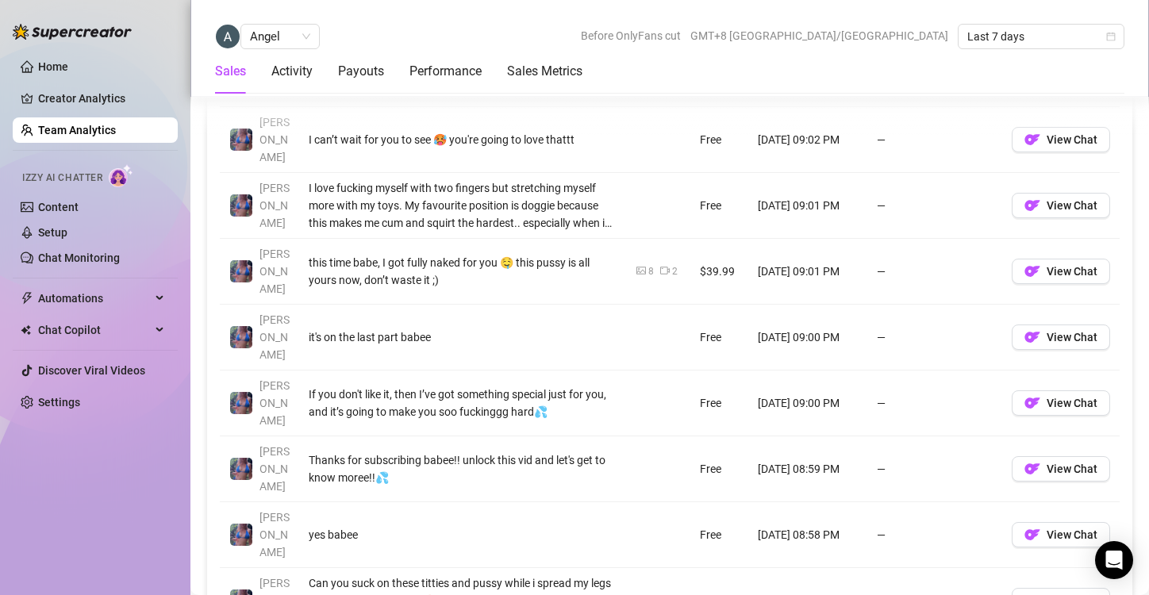
scroll to position [1346, 0]
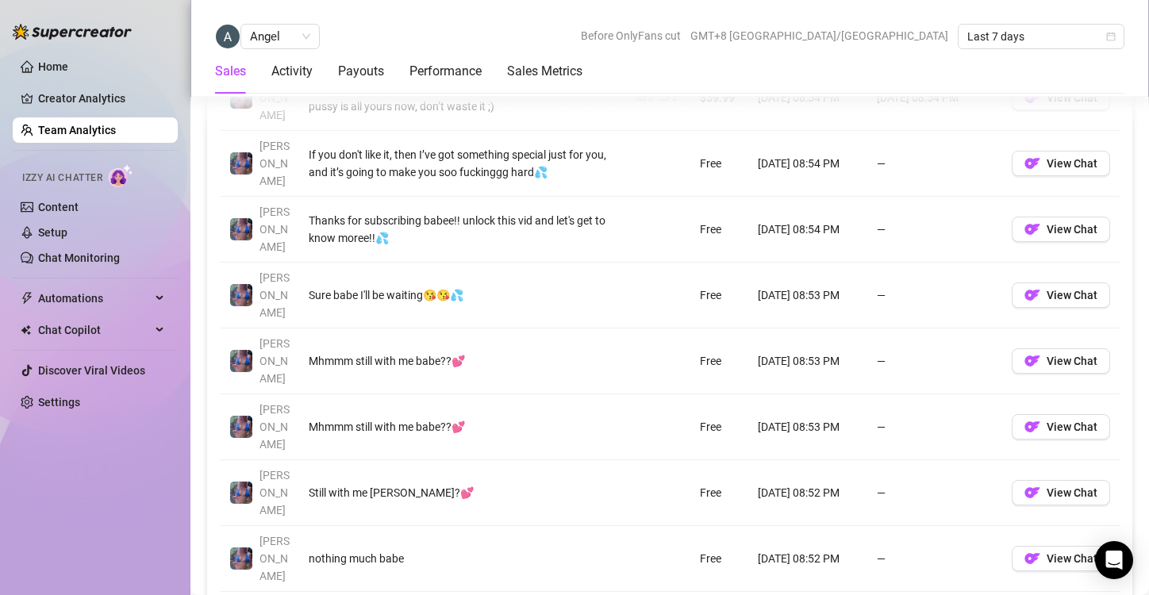
scroll to position [1367, 0]
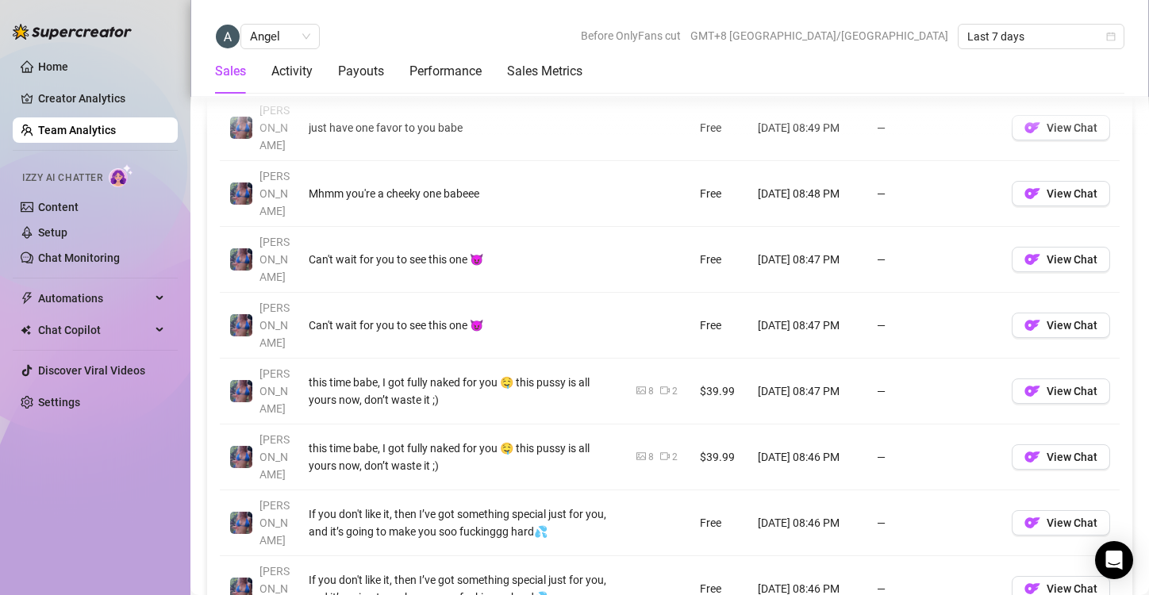
scroll to position [1276, 0]
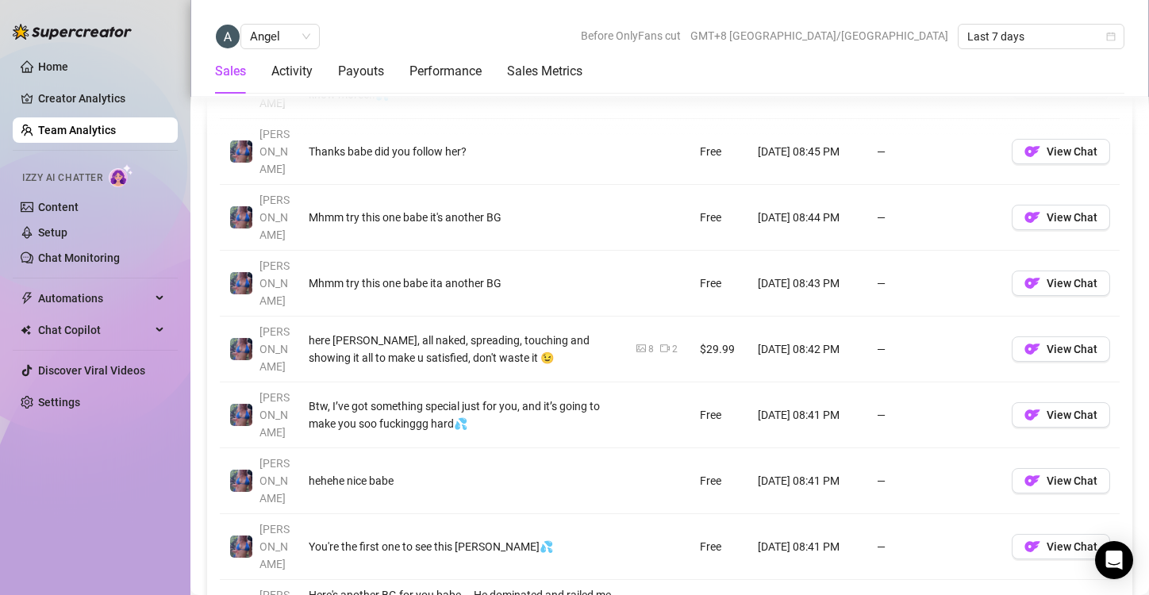
scroll to position [1340, 0]
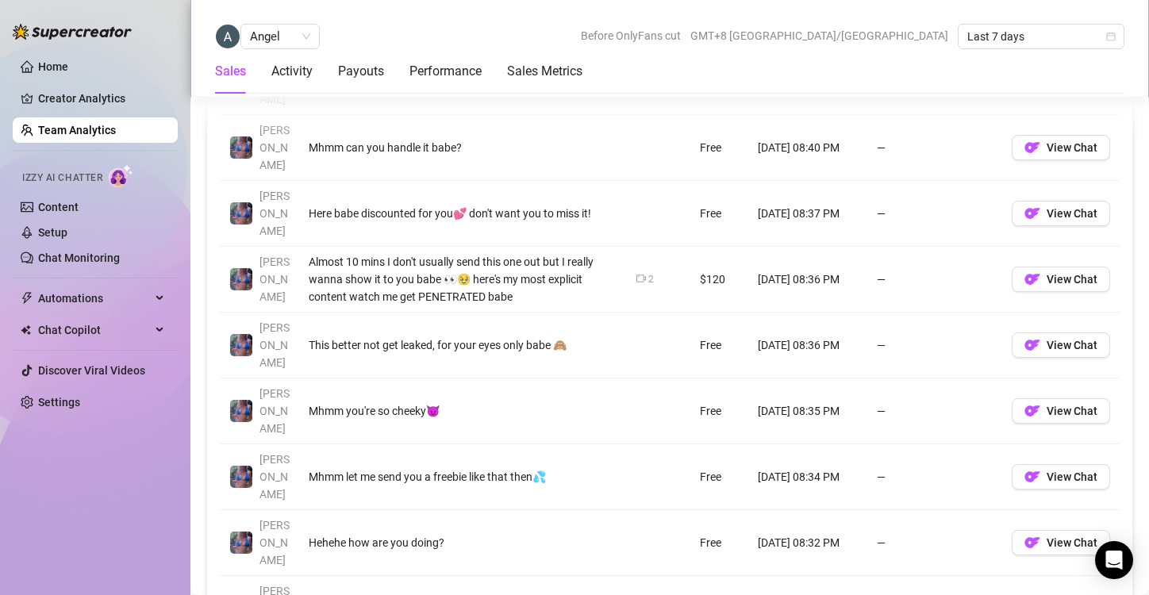
scroll to position [1258, 0]
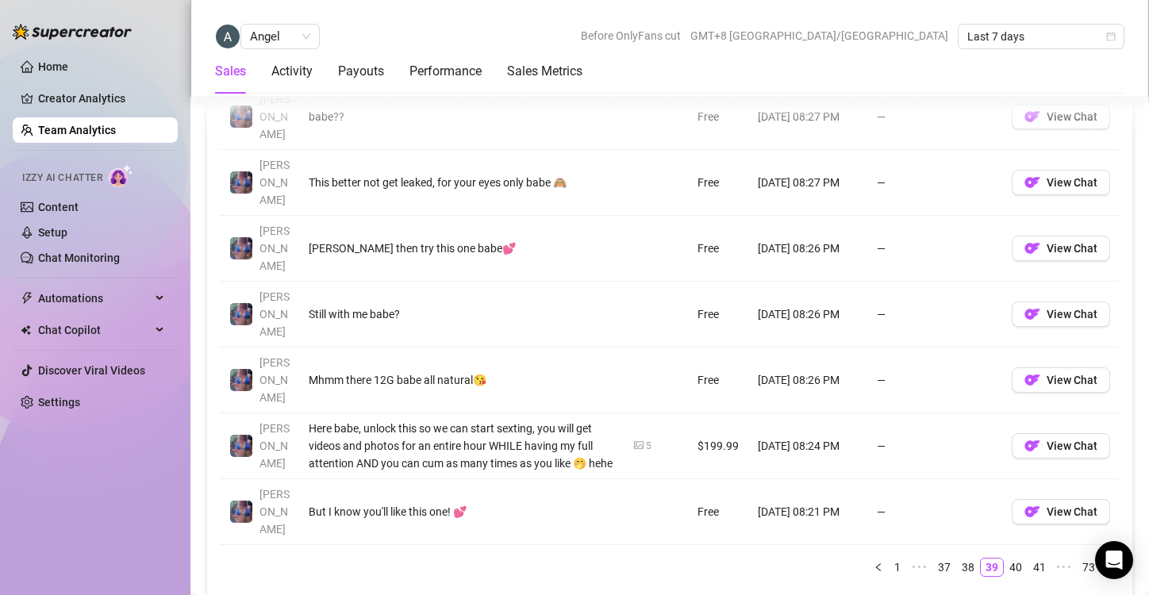
scroll to position [1413, 0]
click at [1005, 559] on link "40" at bounding box center [1016, 567] width 22 height 17
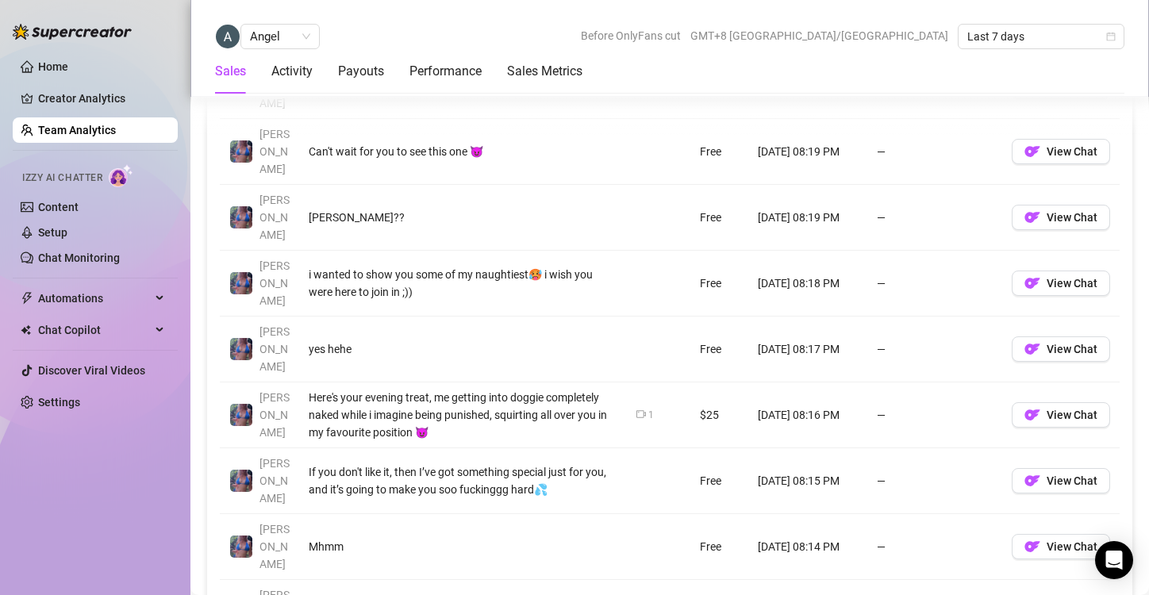
scroll to position [1330, 0]
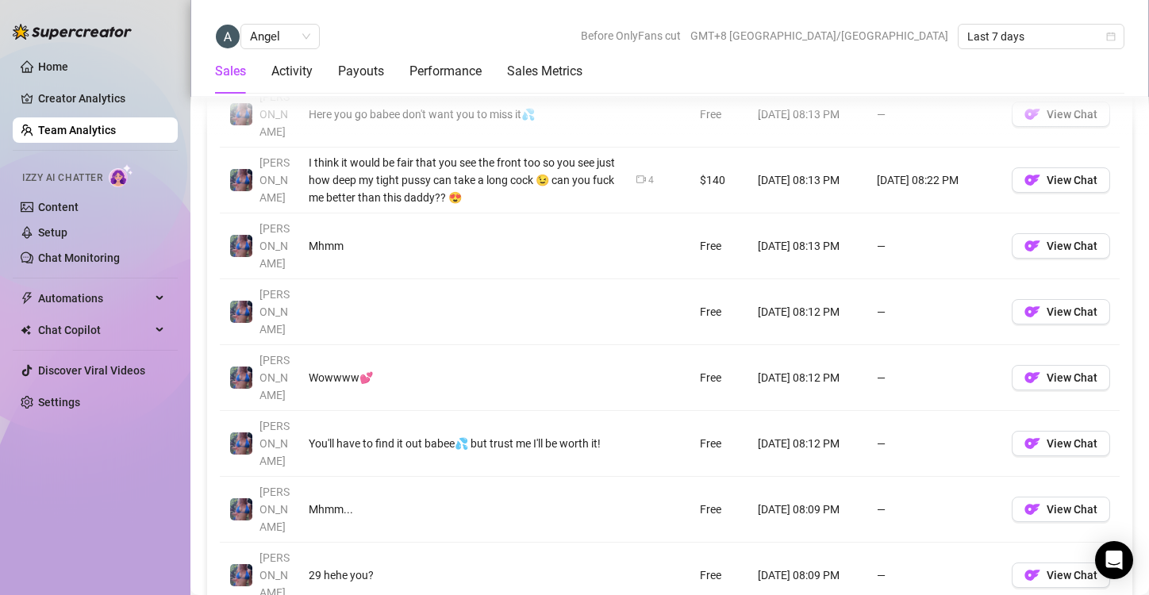
scroll to position [1356, 0]
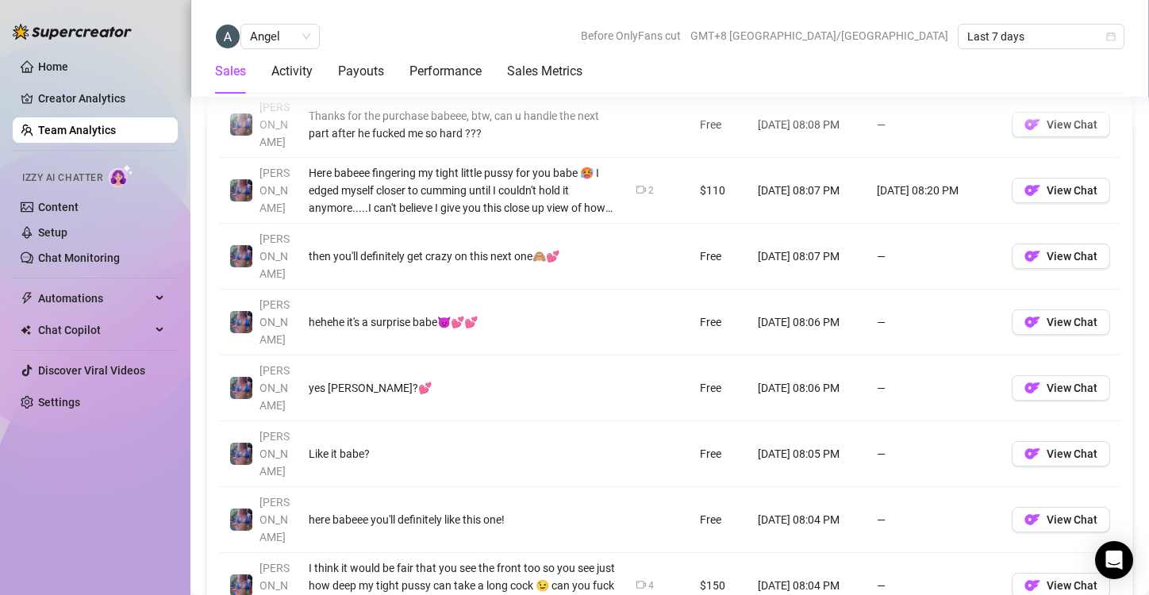
scroll to position [1343, 0]
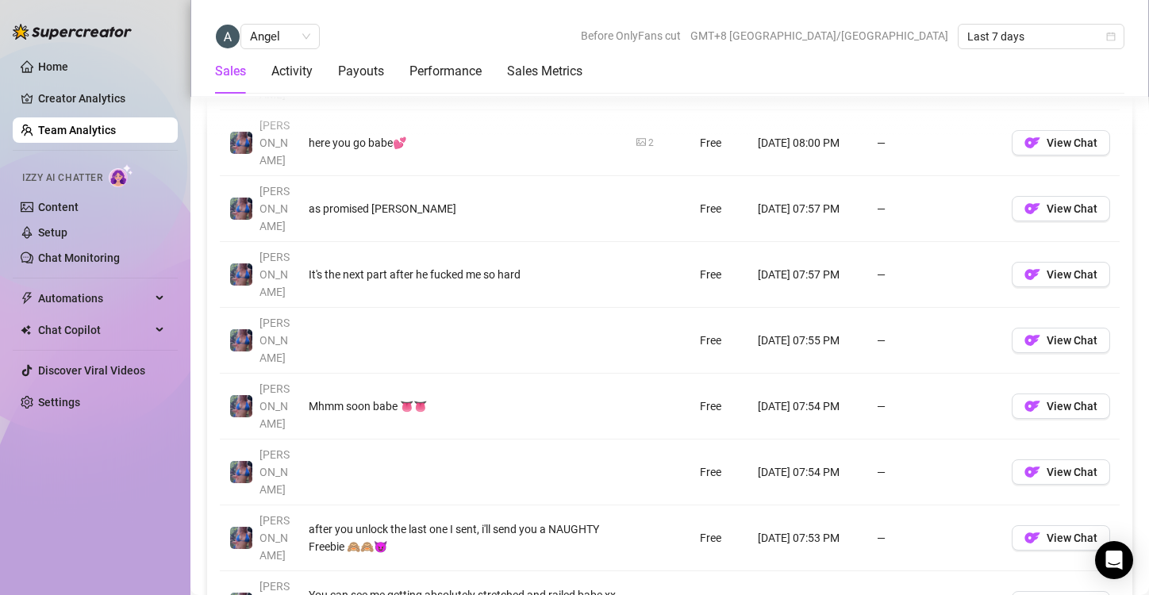
scroll to position [1344, 0]
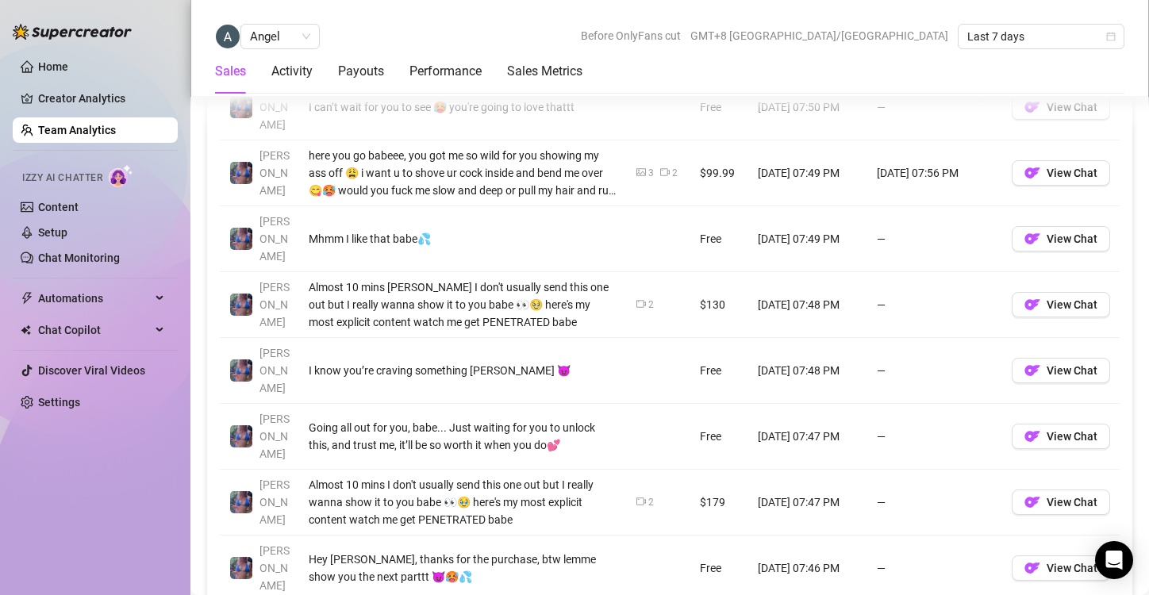
scroll to position [1358, 0]
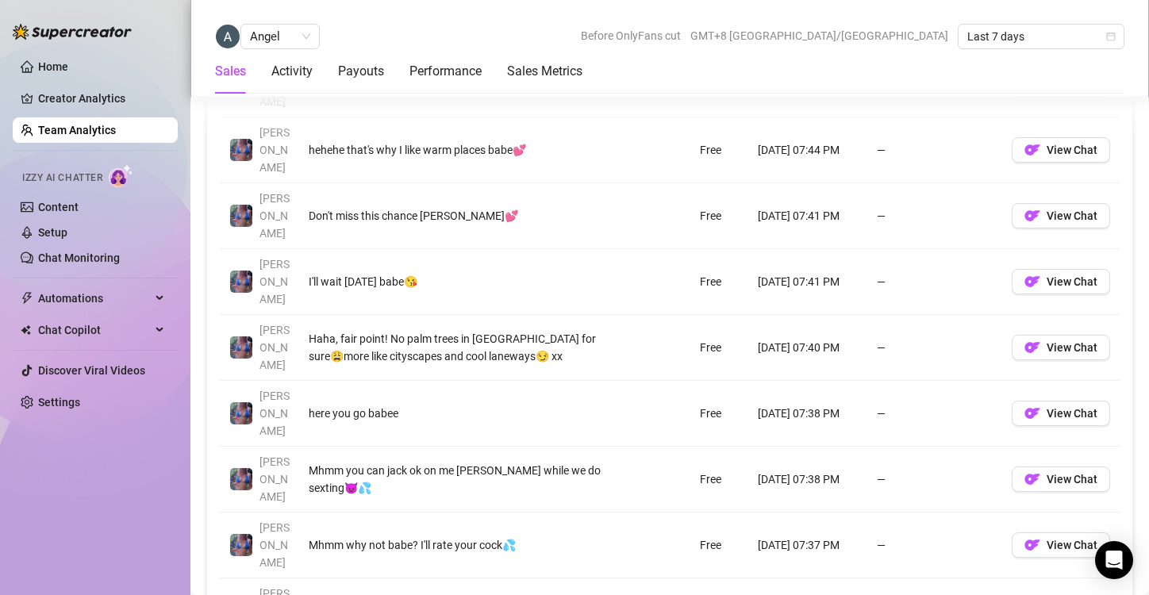
scroll to position [1346, 0]
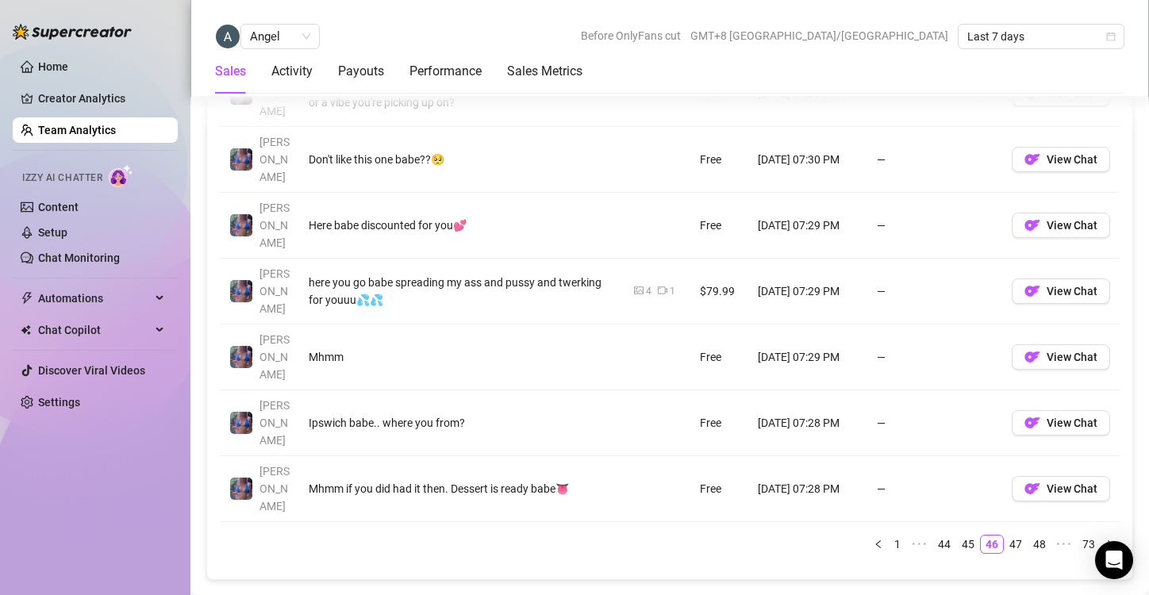
scroll to position [1437, 0]
click at [1005, 534] on link "47" at bounding box center [1016, 542] width 22 height 17
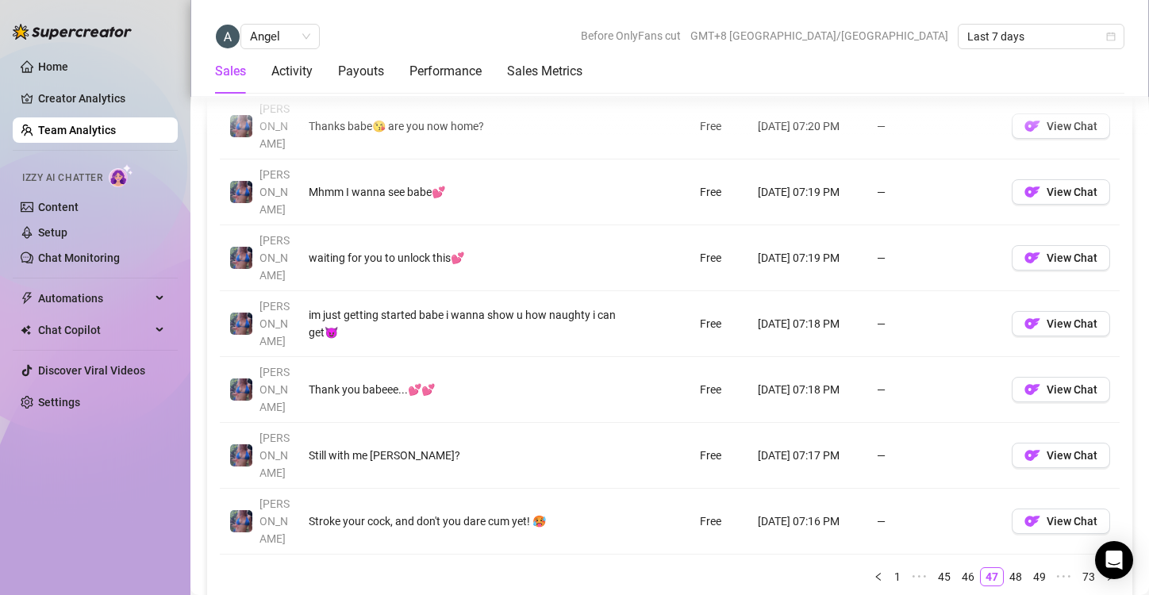
scroll to position [1403, 0]
click at [1007, 568] on link "48" at bounding box center [1016, 576] width 22 height 17
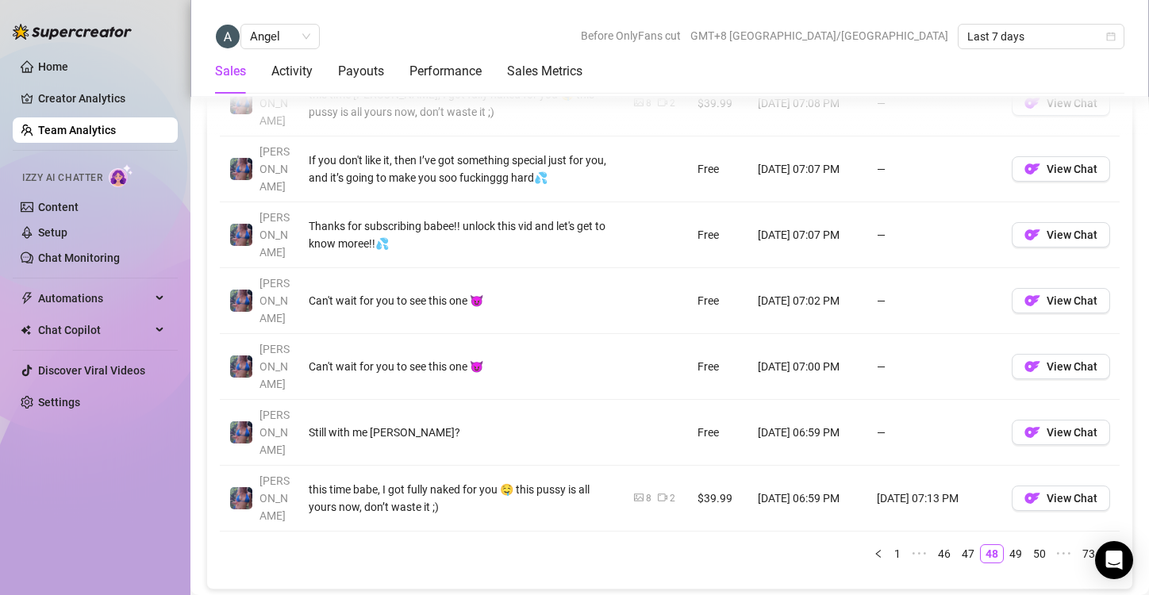
scroll to position [1432, 0]
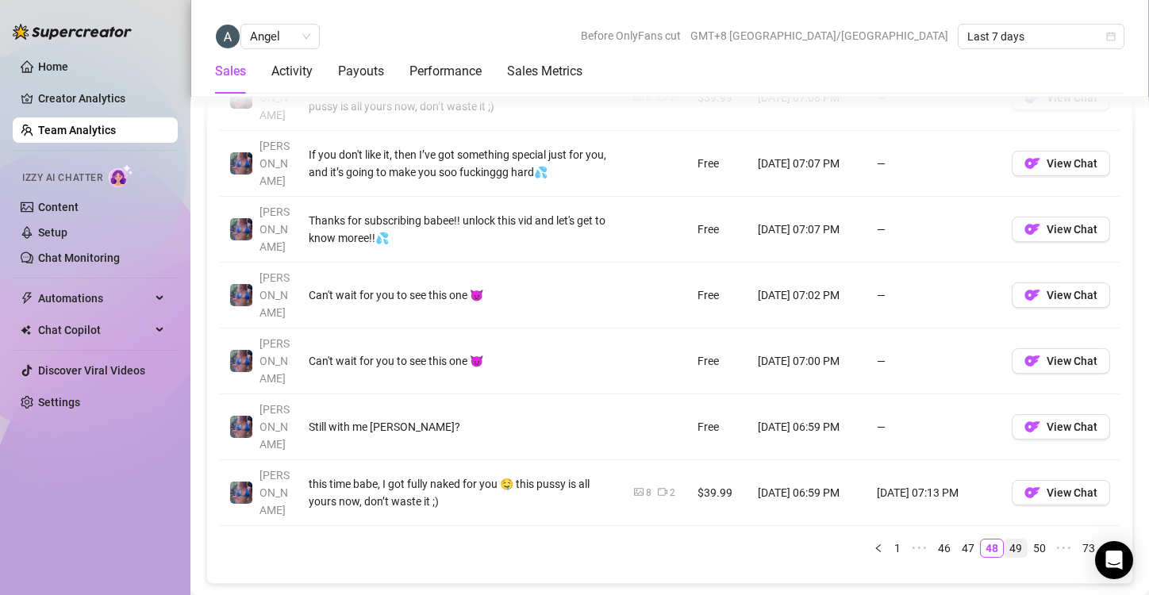
click at [1010, 540] on link "49" at bounding box center [1016, 548] width 22 height 17
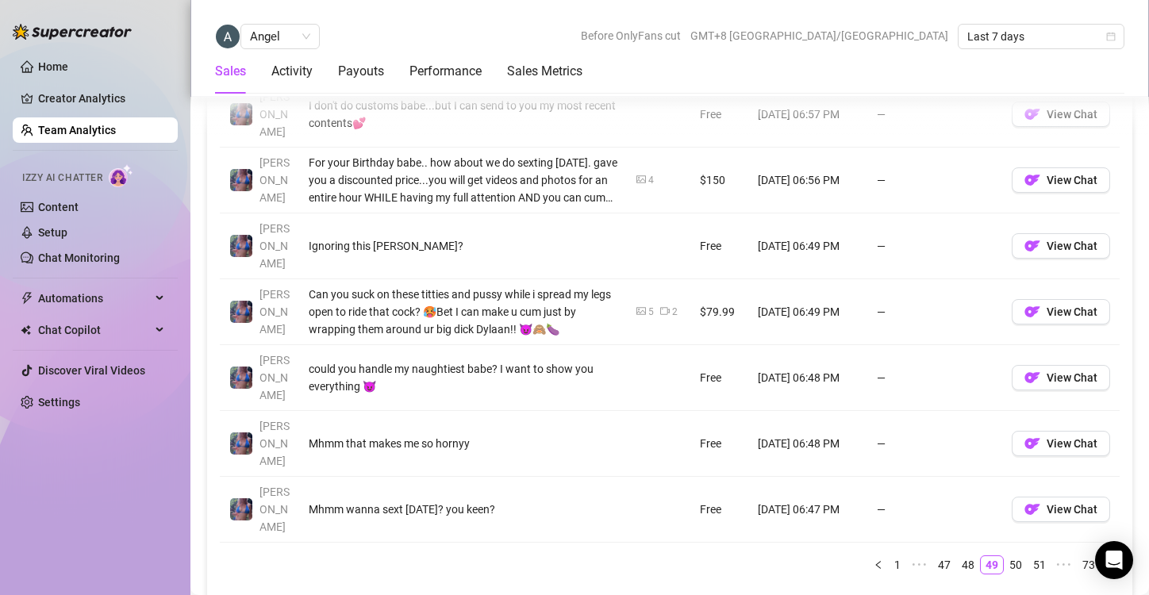
scroll to position [1419, 0]
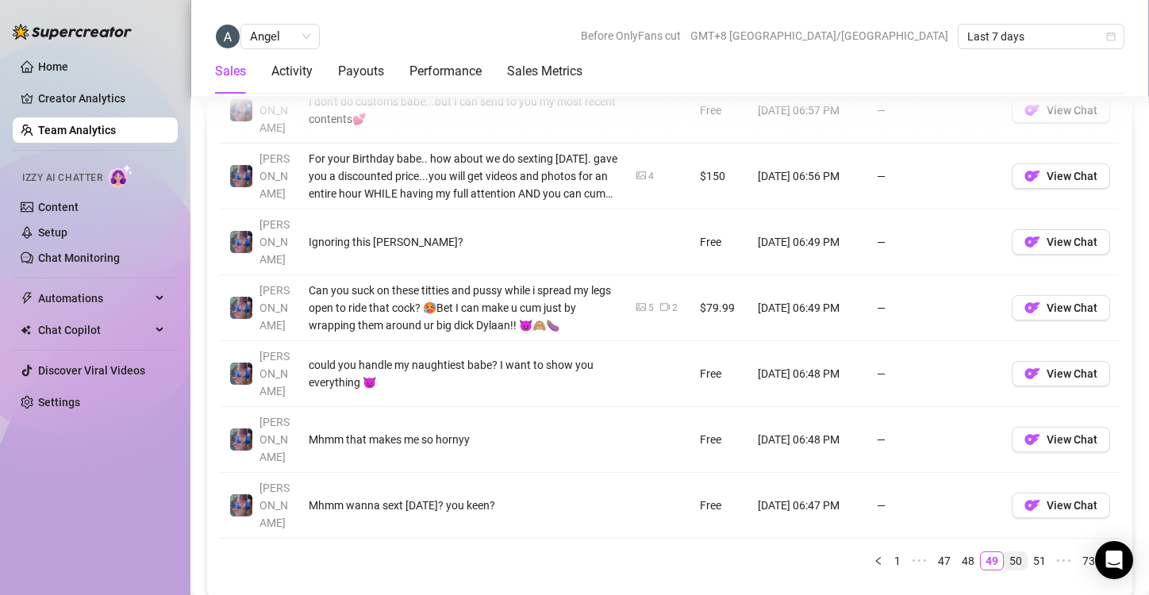
click at [1005, 552] on link "50" at bounding box center [1016, 560] width 22 height 17
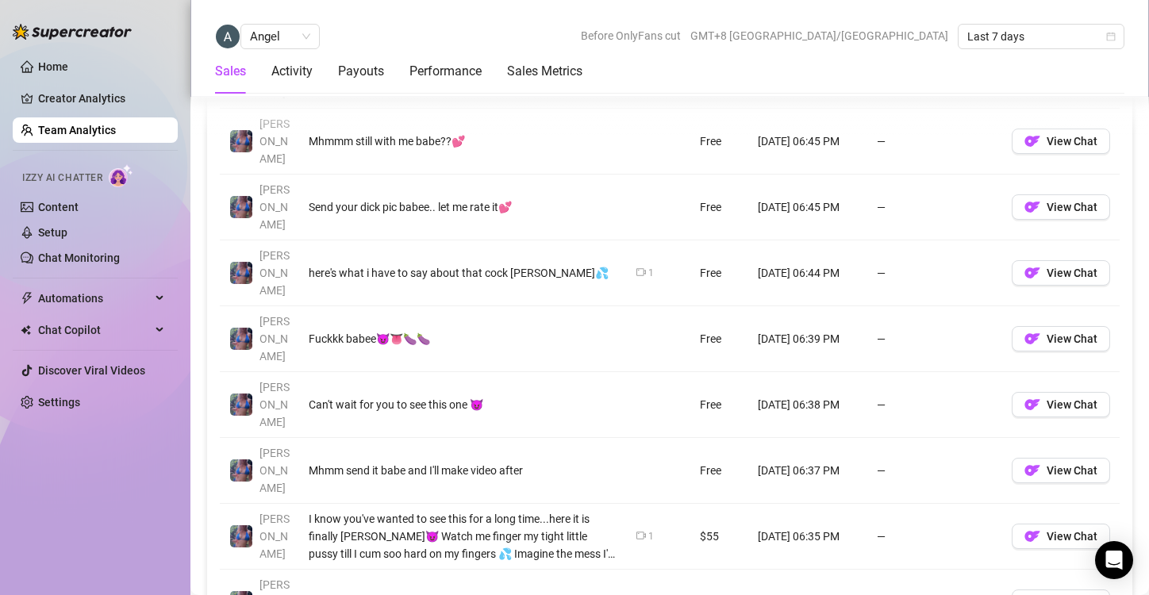
scroll to position [1259, 0]
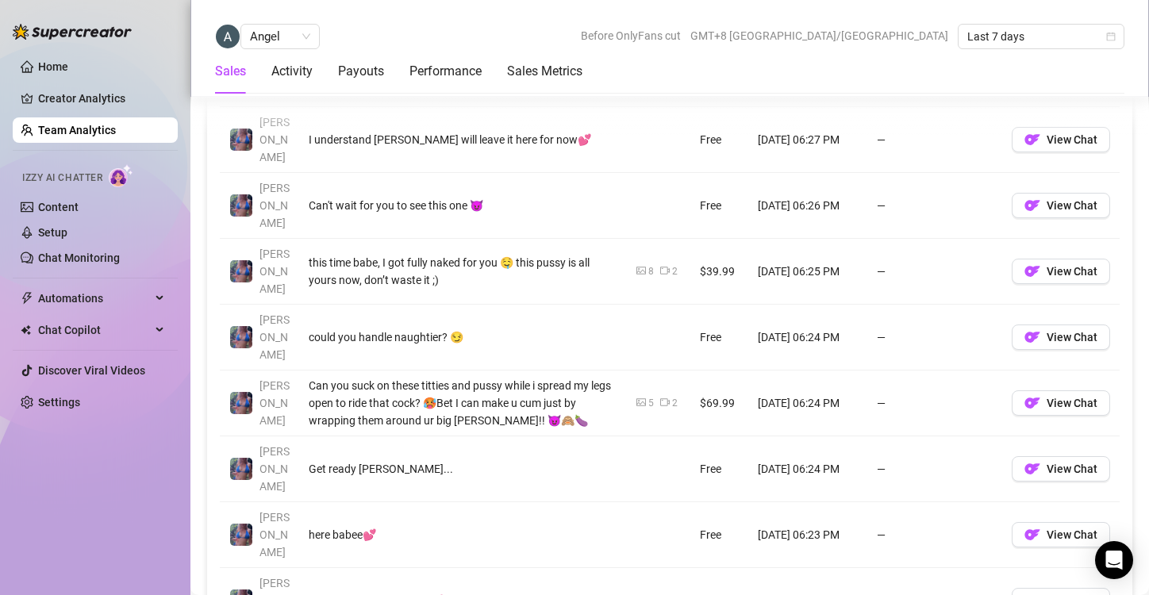
scroll to position [1325, 0]
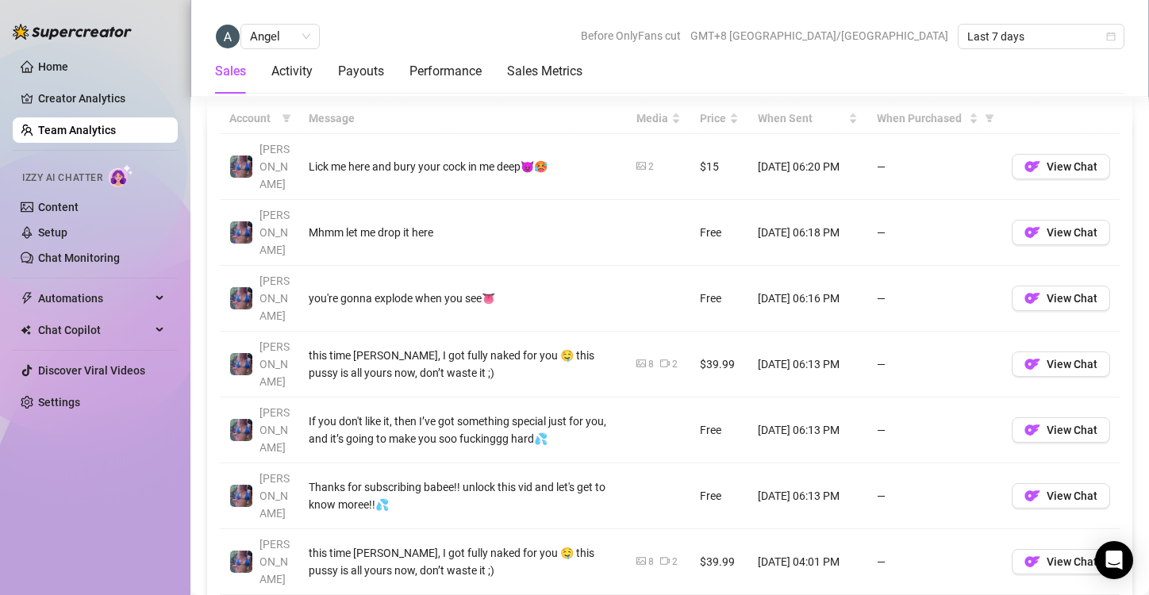
scroll to position [1167, 0]
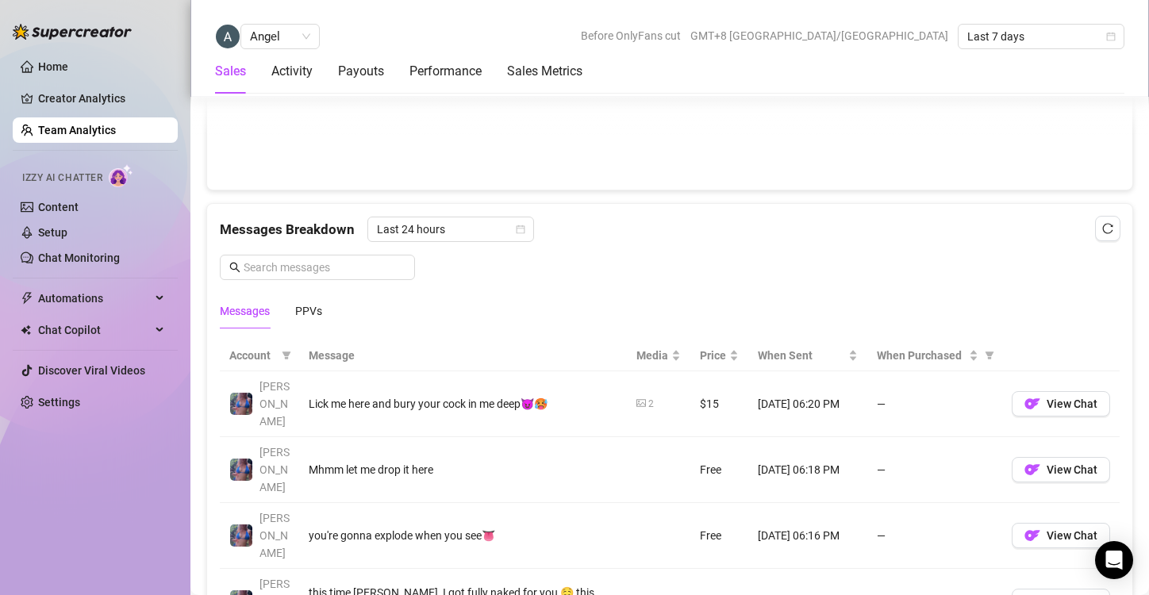
scroll to position [924, 0]
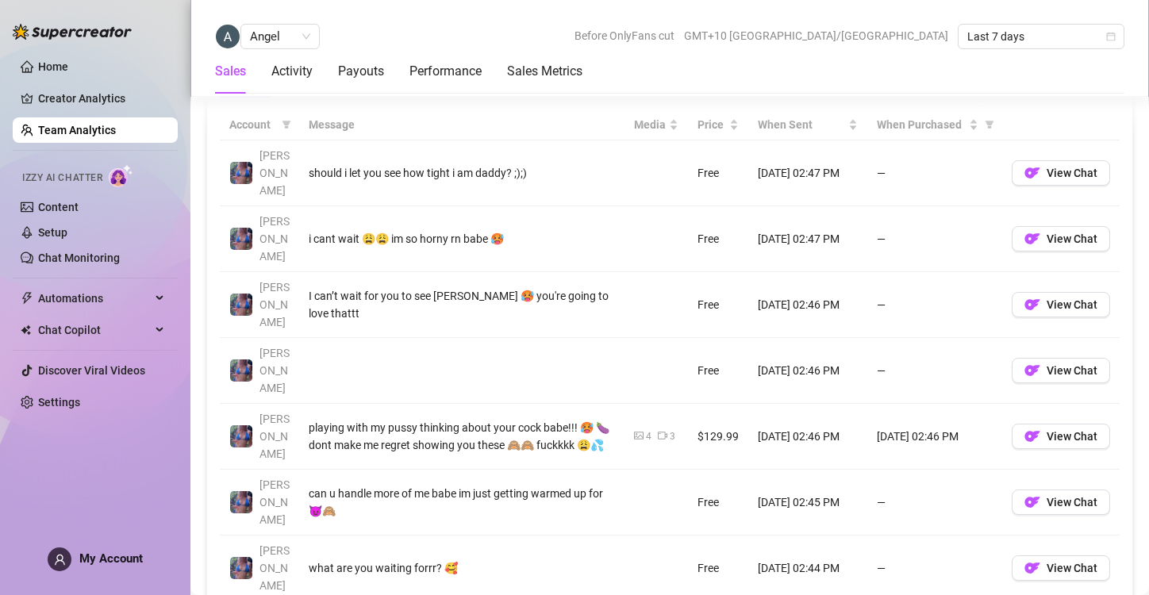
scroll to position [1219, 0]
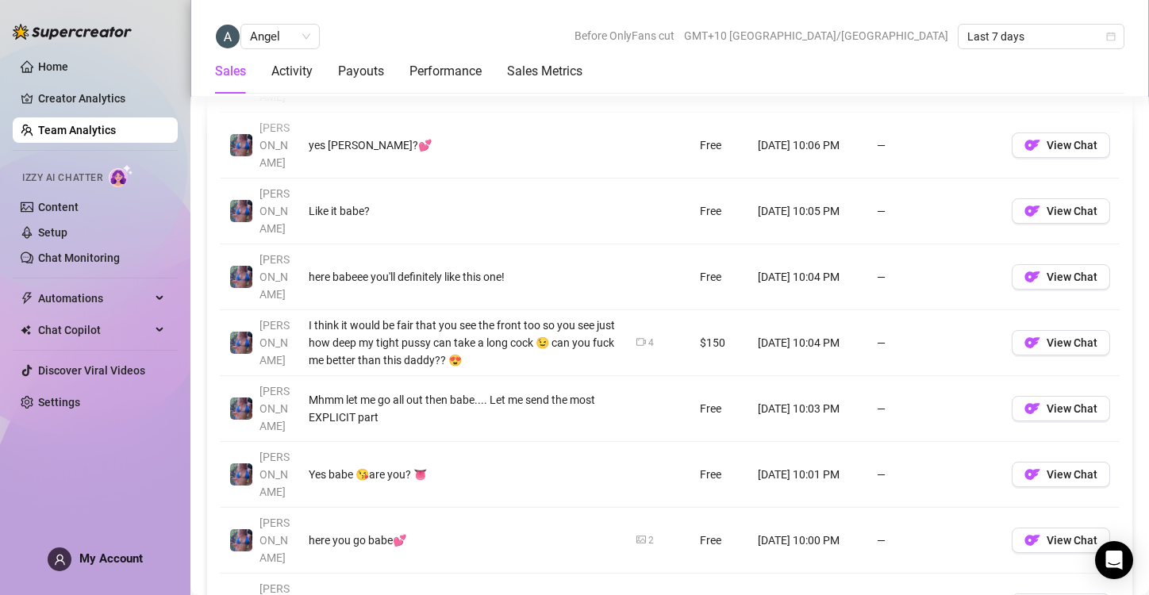
scroll to position [1275, 0]
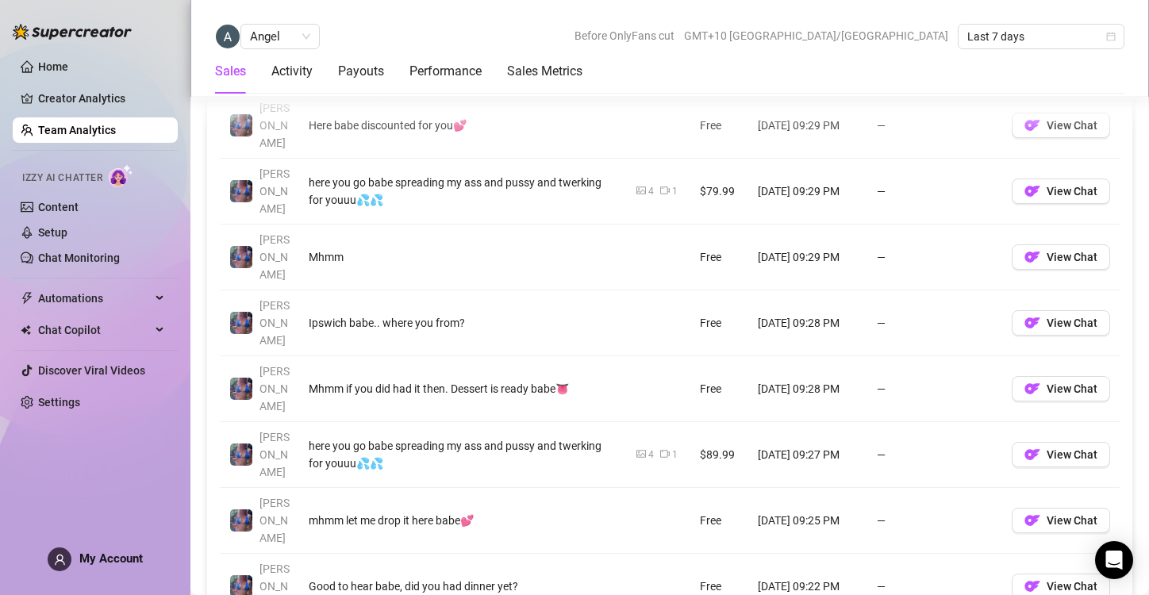
scroll to position [1209, 0]
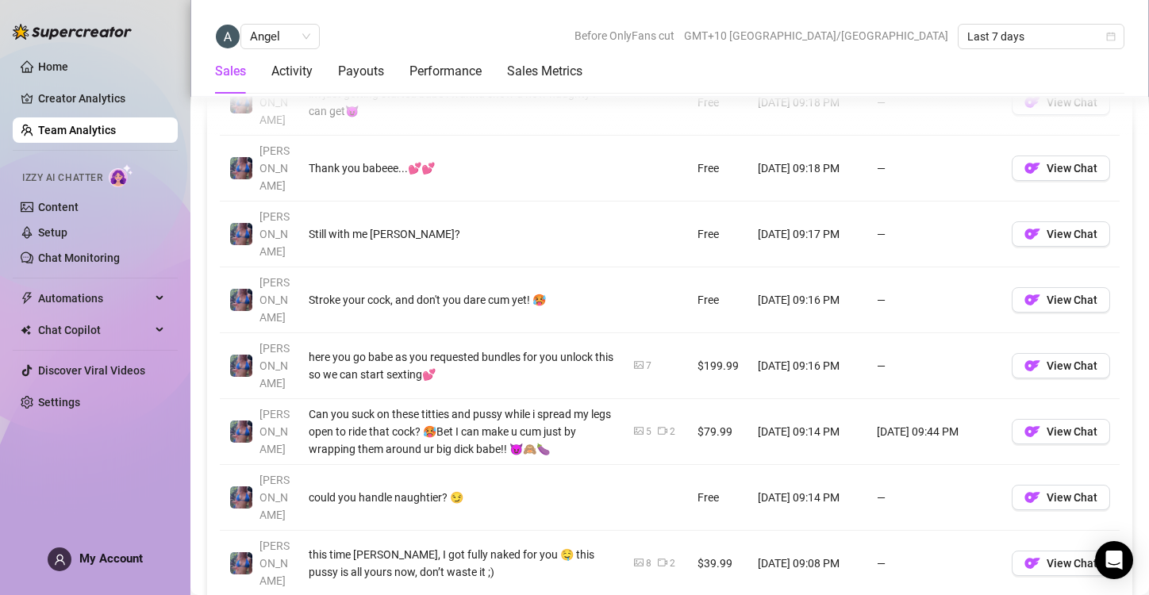
scroll to position [1298, 0]
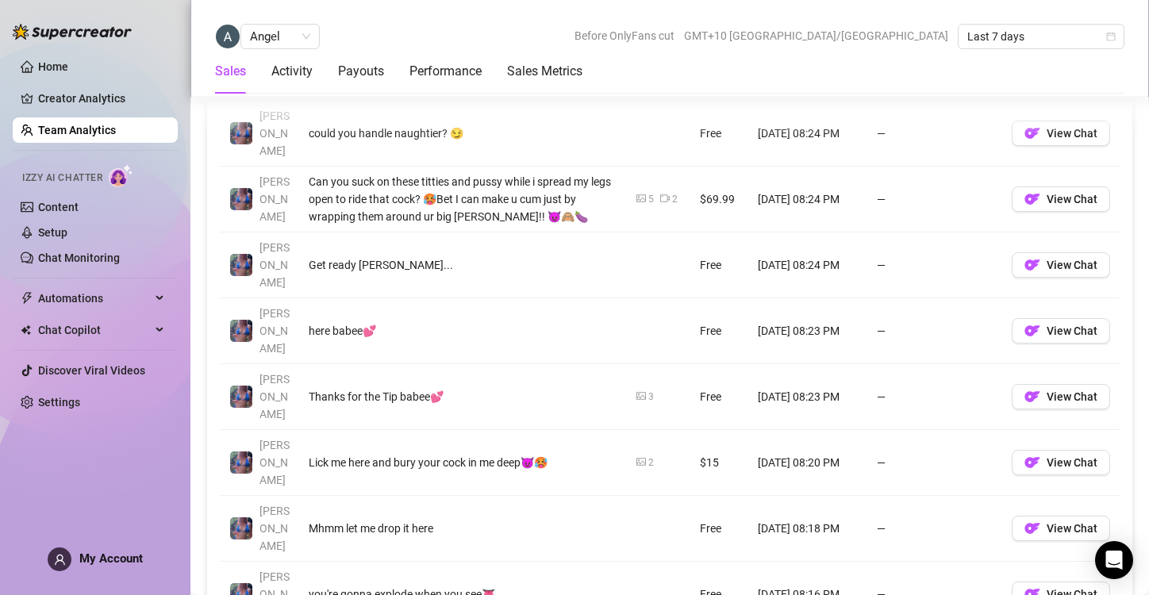
scroll to position [1225, 0]
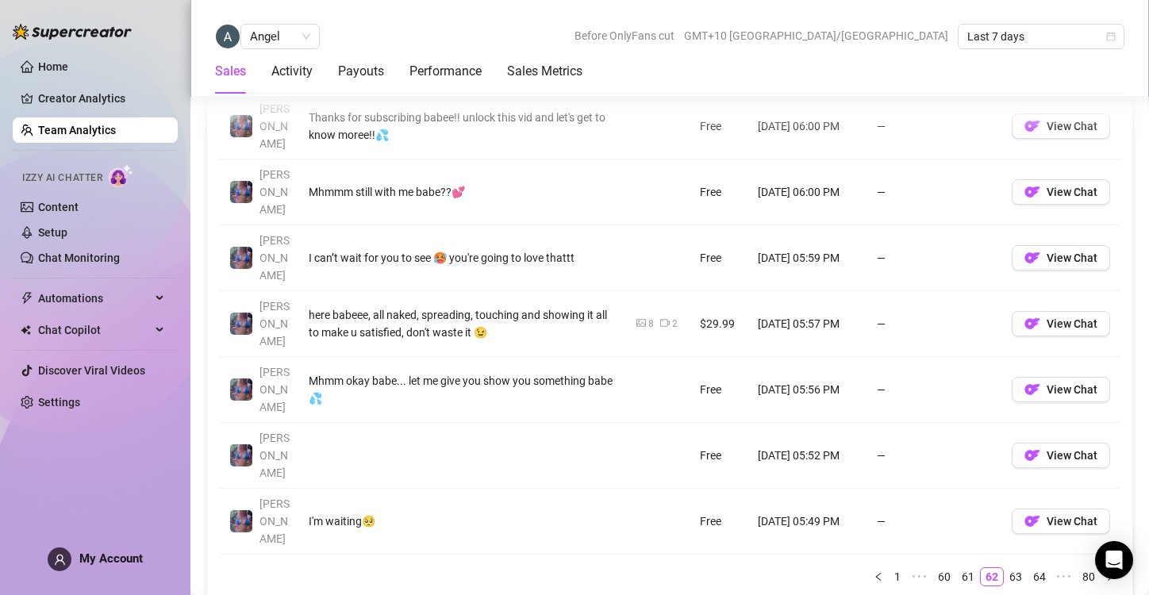
scroll to position [1405, 0]
click at [1010, 567] on link "63" at bounding box center [1016, 575] width 22 height 17
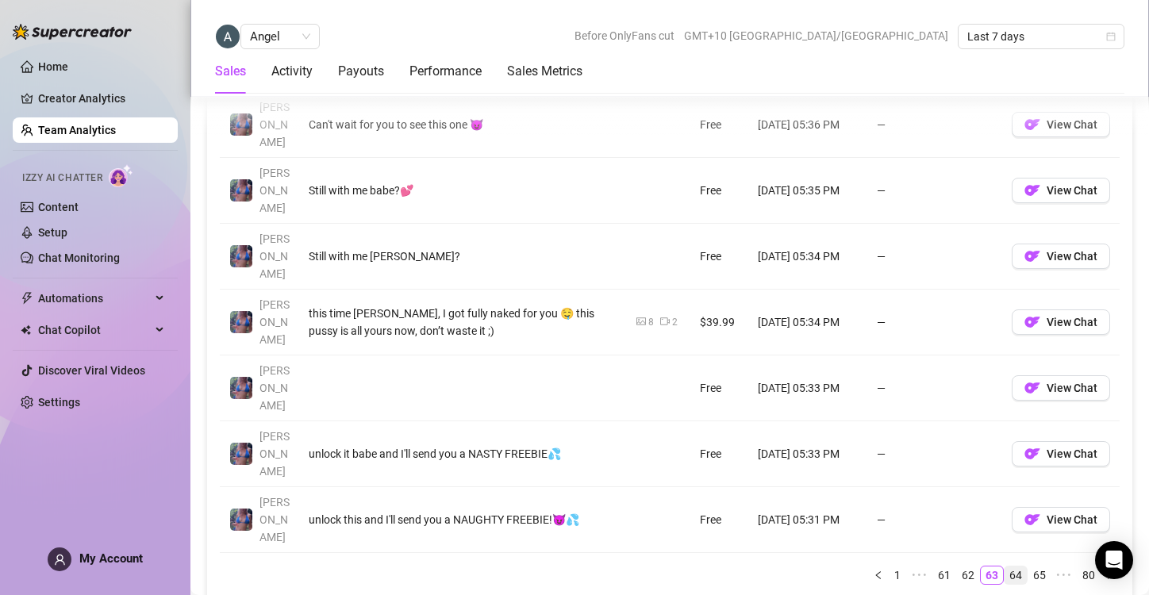
click at [1005, 567] on link "64" at bounding box center [1016, 575] width 22 height 17
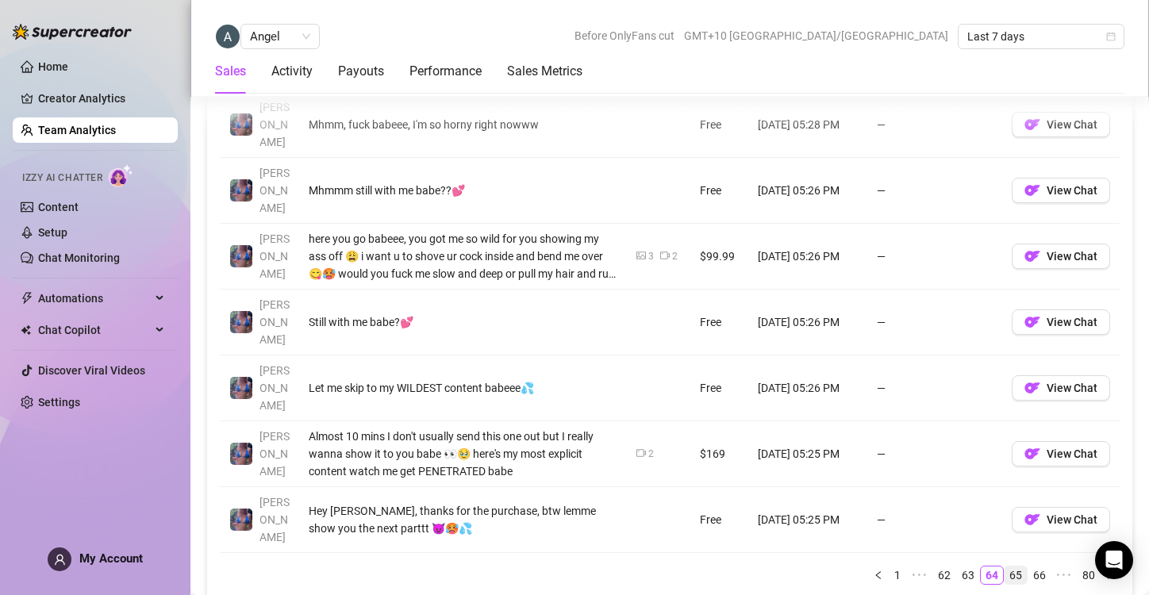
click at [1009, 566] on li "65" at bounding box center [1016, 575] width 24 height 19
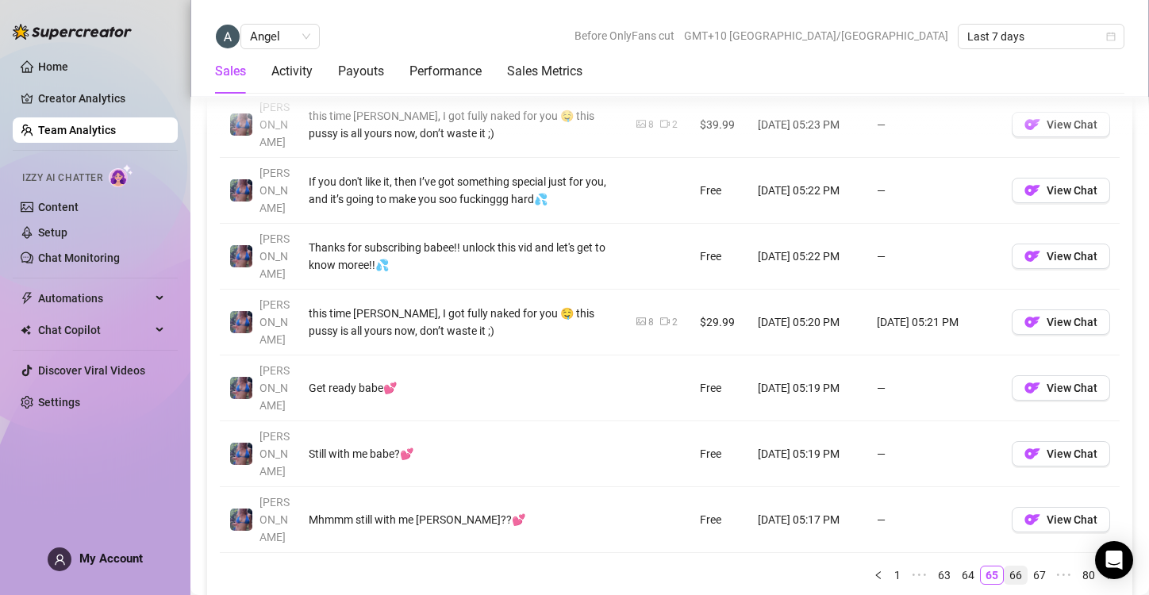
click at [1007, 567] on link "66" at bounding box center [1016, 575] width 22 height 17
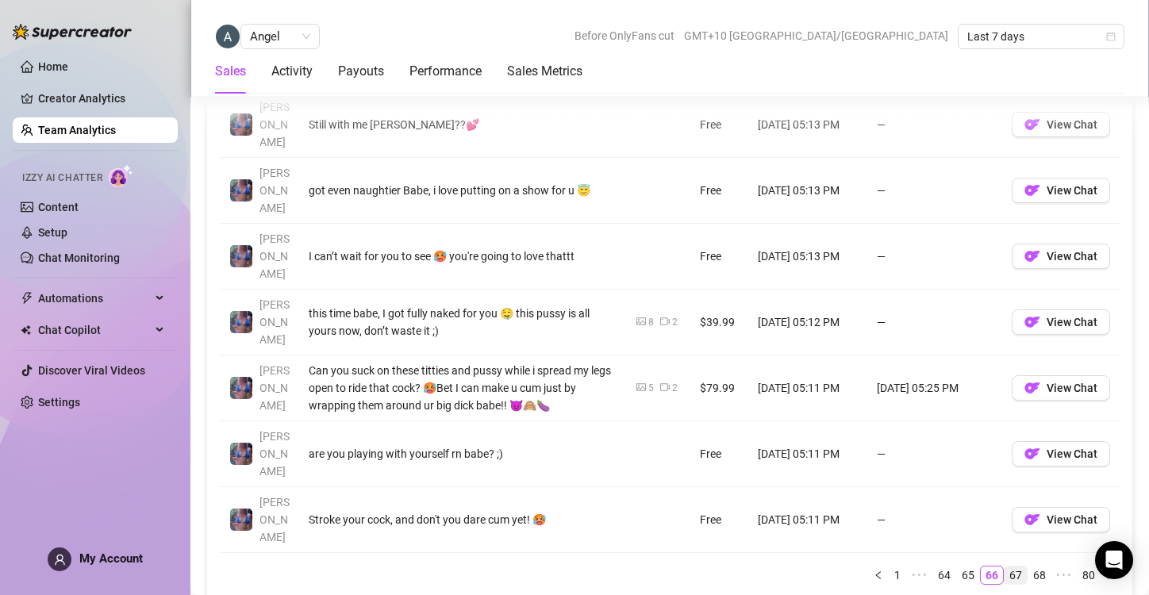
click at [1005, 567] on link "67" at bounding box center [1016, 575] width 22 height 17
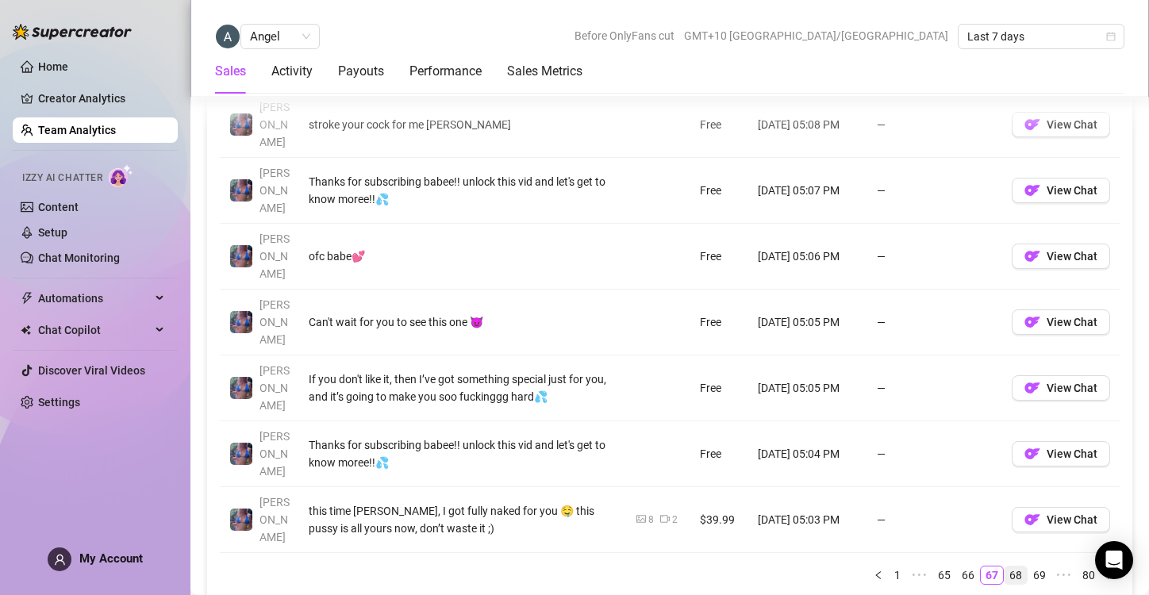
click at [1005, 567] on link "68" at bounding box center [1016, 575] width 22 height 17
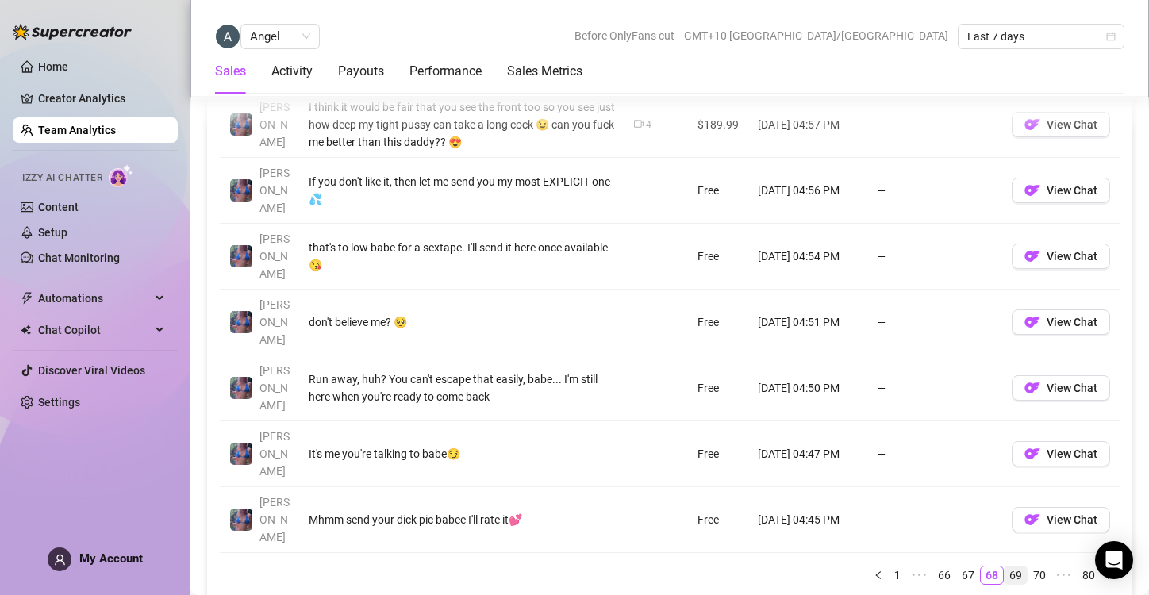
click at [1005, 567] on link "69" at bounding box center [1016, 575] width 22 height 17
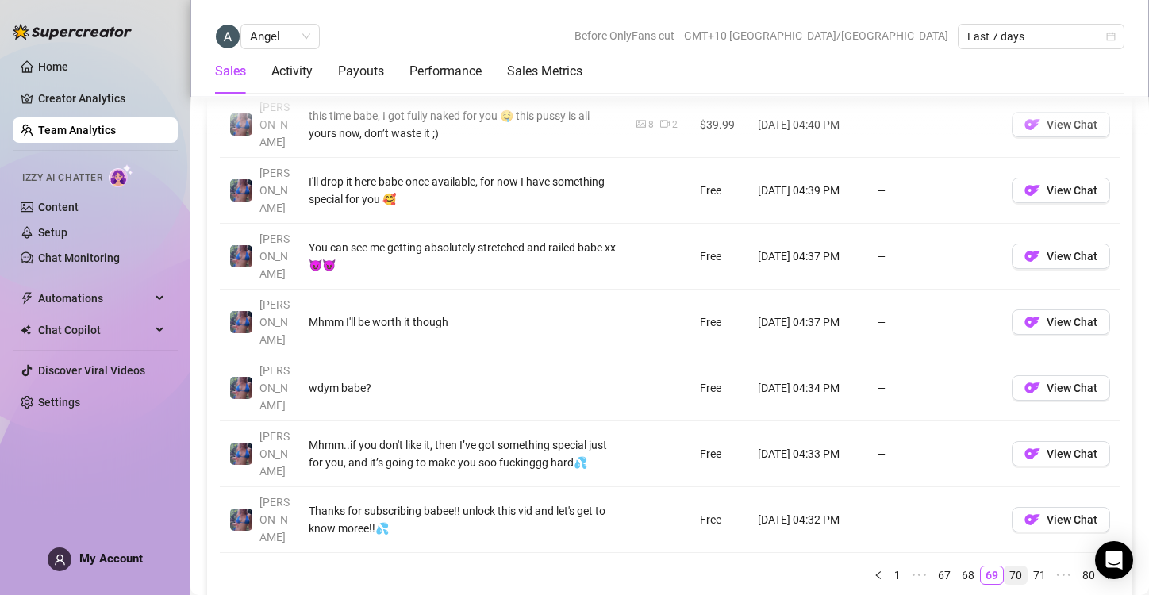
click at [1005, 567] on link "70" at bounding box center [1016, 575] width 22 height 17
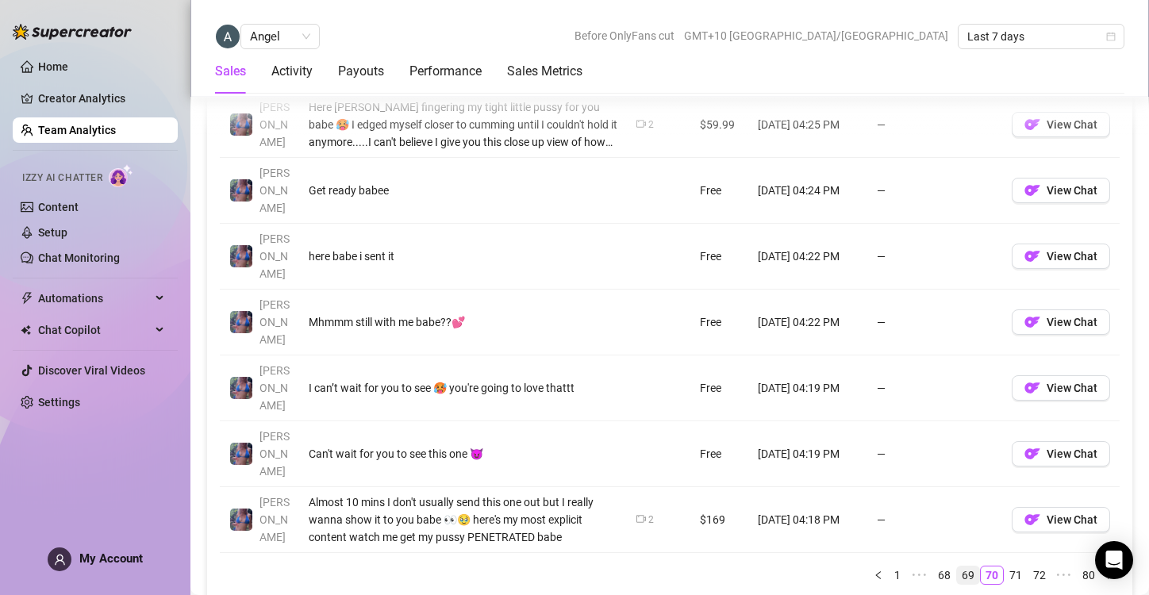
click at [957, 567] on link "69" at bounding box center [968, 575] width 22 height 17
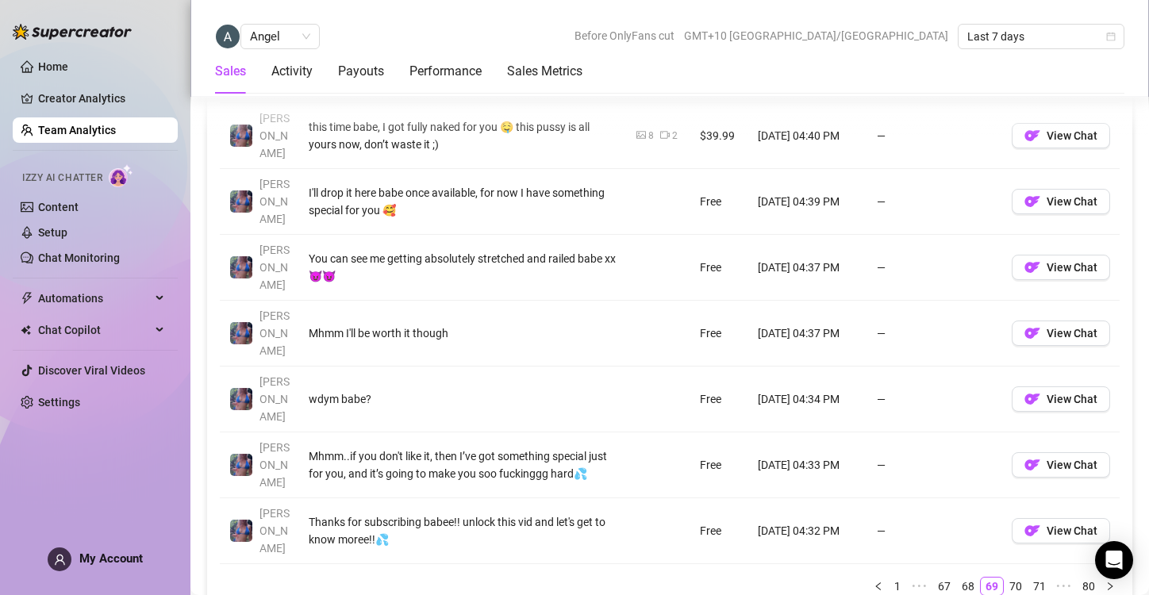
scroll to position [1395, 0]
click at [1005, 576] on link "70" at bounding box center [1016, 584] width 22 height 17
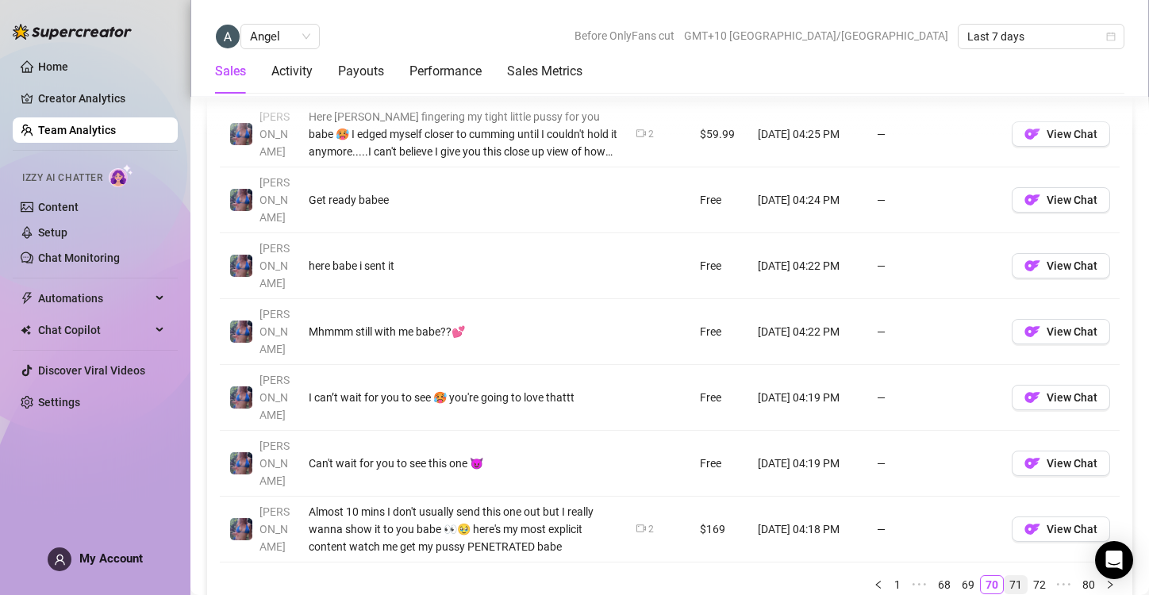
click at [1005, 576] on link "71" at bounding box center [1016, 584] width 22 height 17
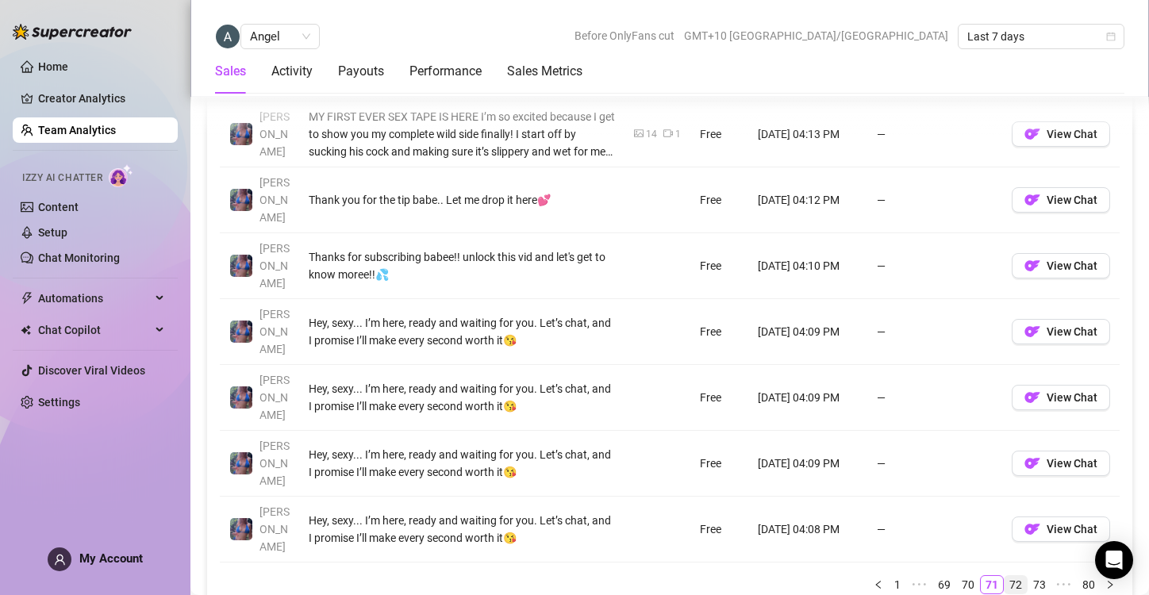
click at [1005, 576] on link "72" at bounding box center [1016, 584] width 22 height 17
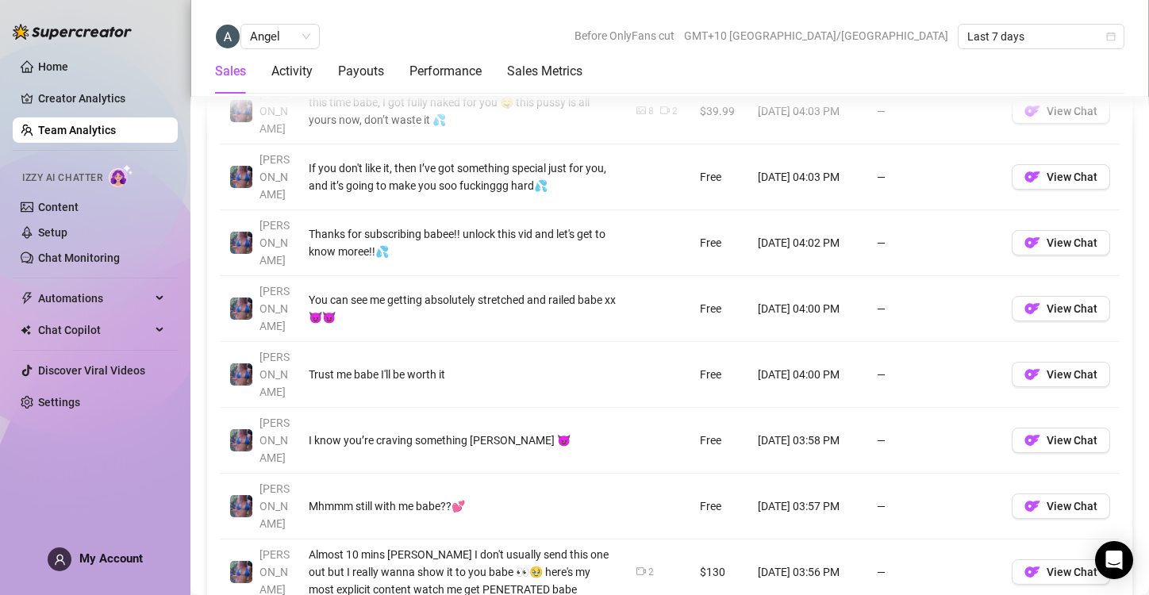
scroll to position [1354, 0]
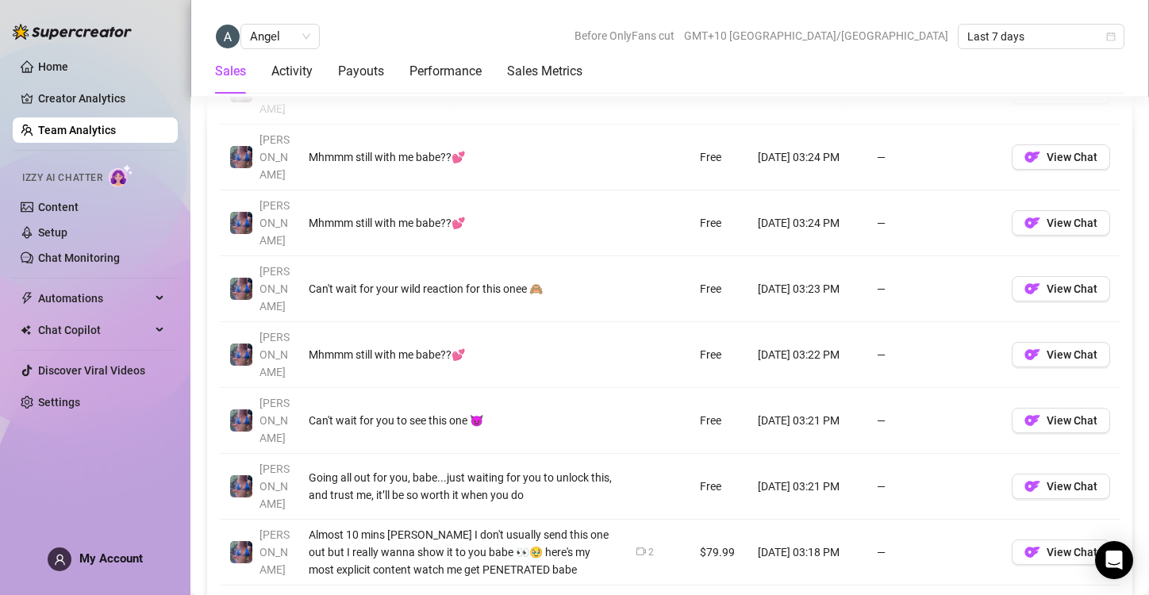
scroll to position [1282, 0]
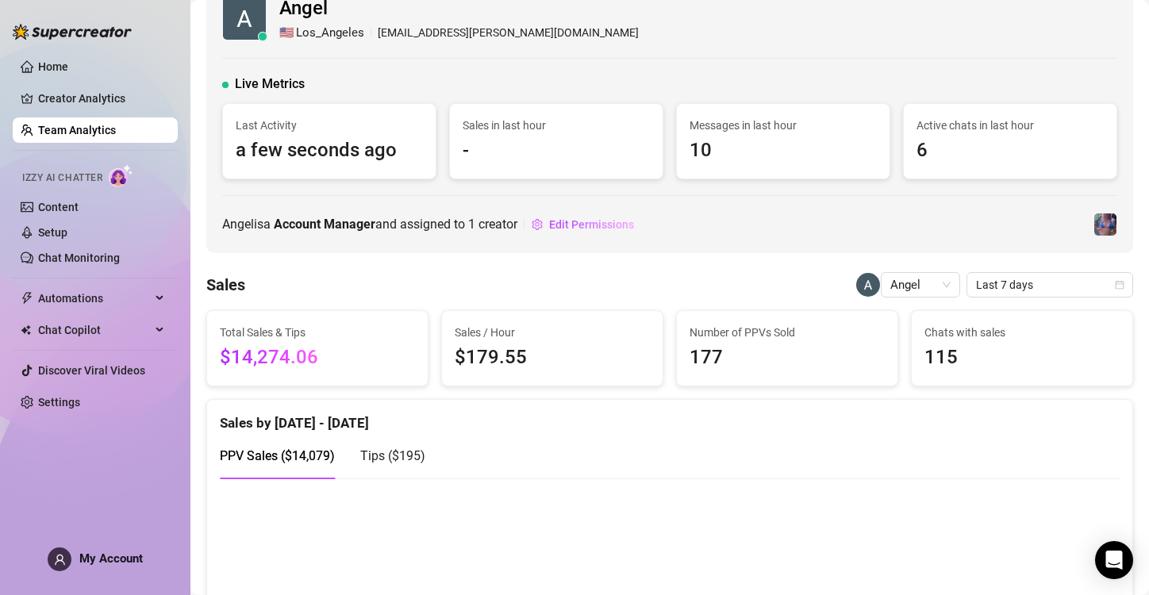
scroll to position [0, 0]
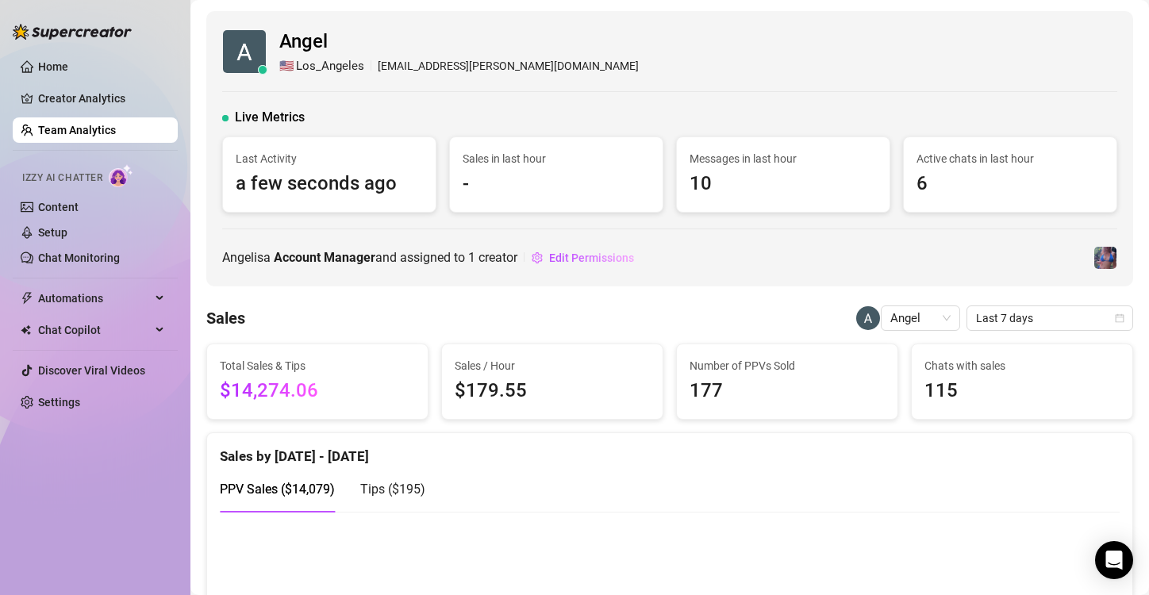
click at [91, 117] on ul "Home Creator Analytics Team Analytics Izzy AI Chatter Content Setup Chat Monito…" at bounding box center [95, 235] width 165 height 374
click at [98, 124] on link "Team Analytics" at bounding box center [77, 130] width 78 height 13
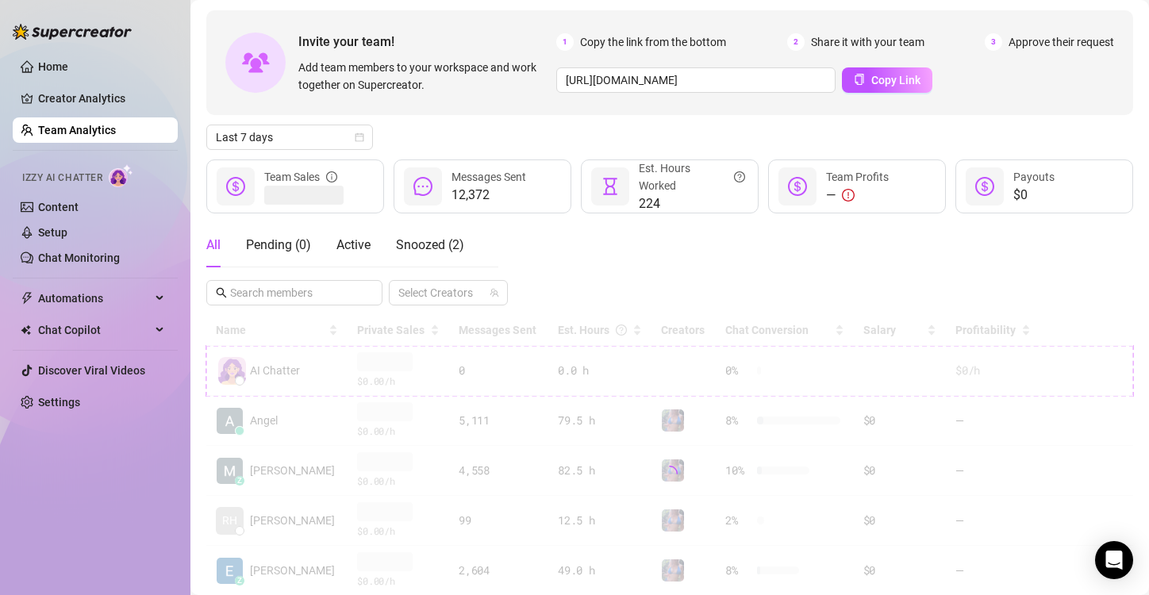
scroll to position [68, 0]
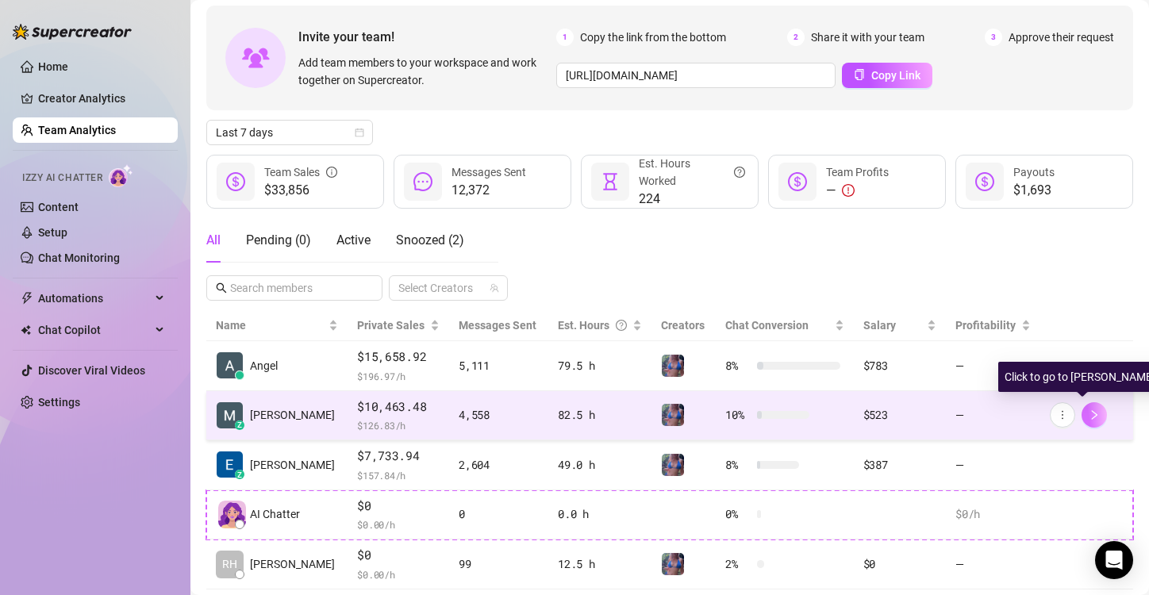
click at [1089, 418] on icon "right" at bounding box center [1094, 414] width 11 height 11
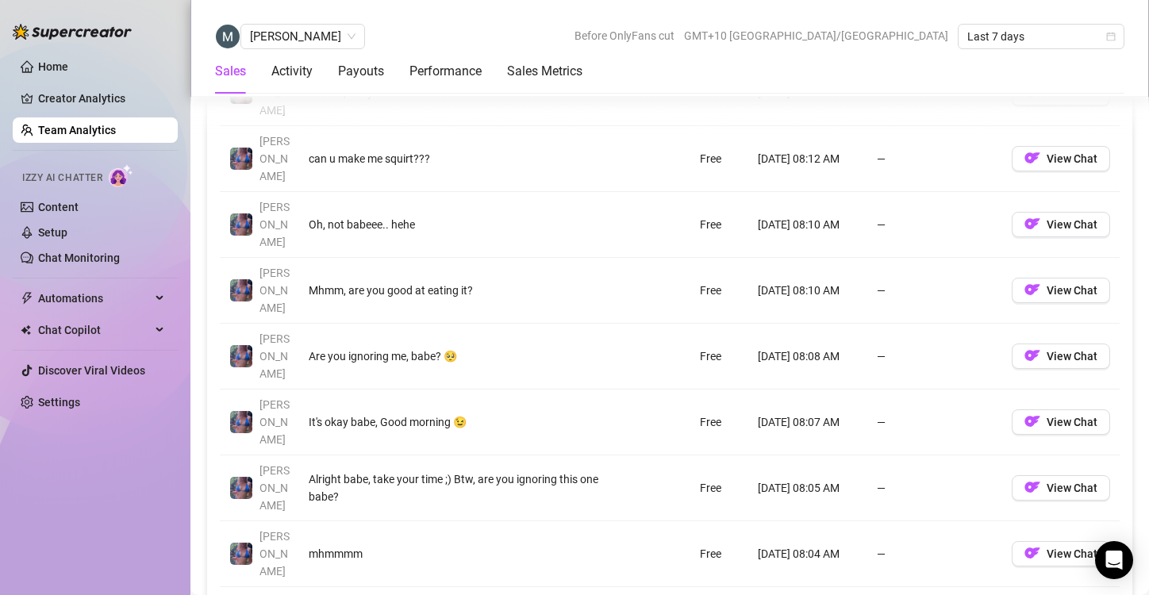
scroll to position [1213, 0]
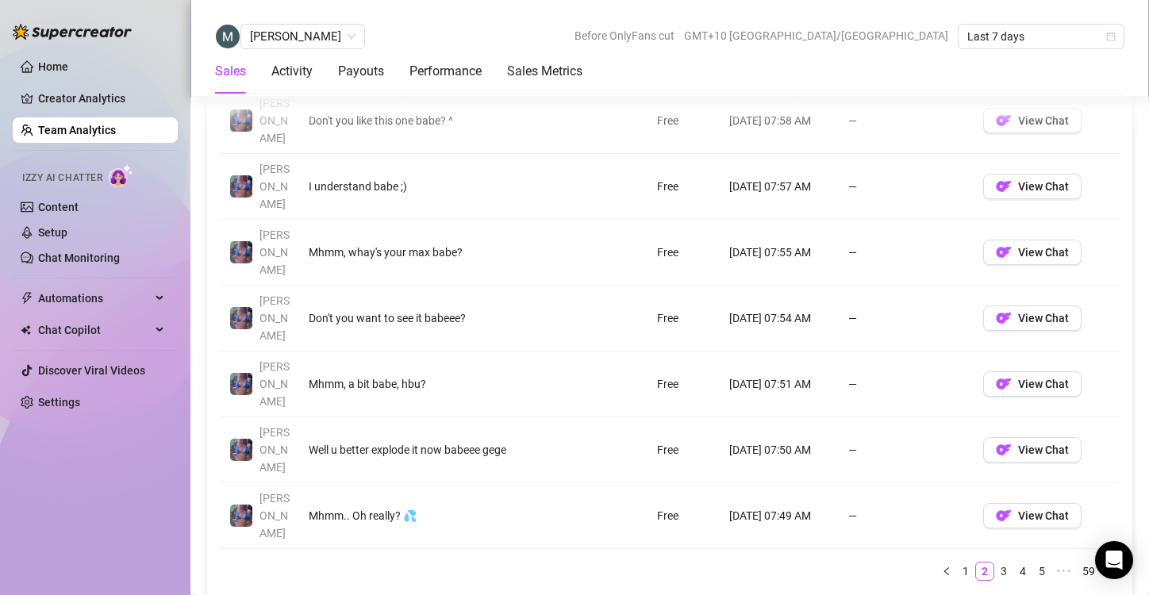
scroll to position [1410, 0]
click at [995, 561] on link "3" at bounding box center [1003, 569] width 17 height 17
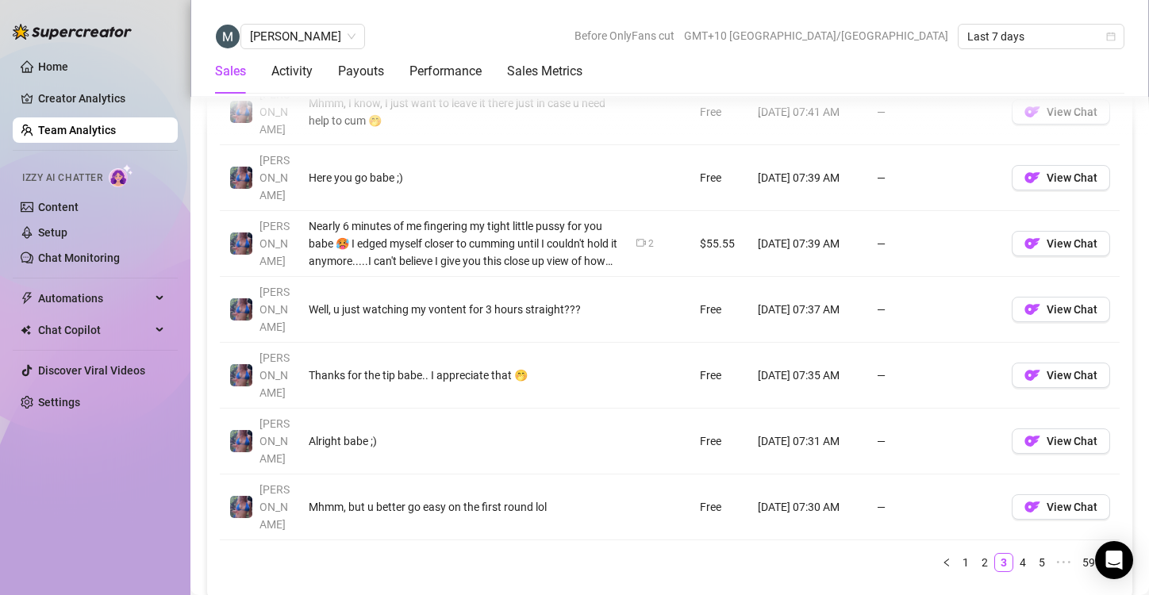
scroll to position [1419, 0]
click at [1014, 552] on link "4" at bounding box center [1022, 560] width 17 height 17
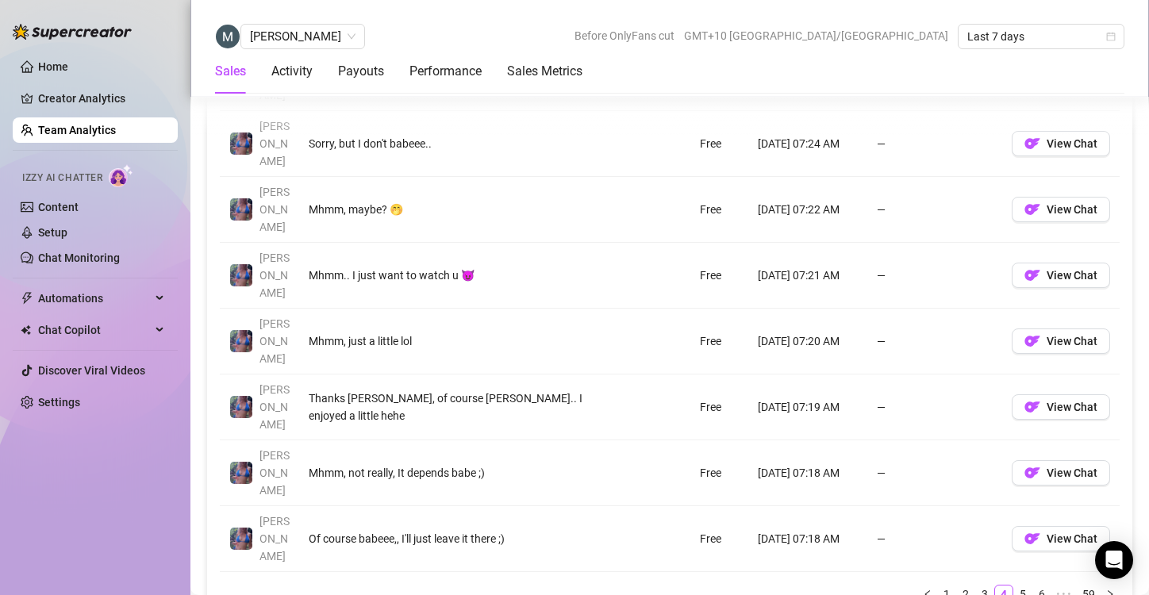
scroll to position [1430, 0]
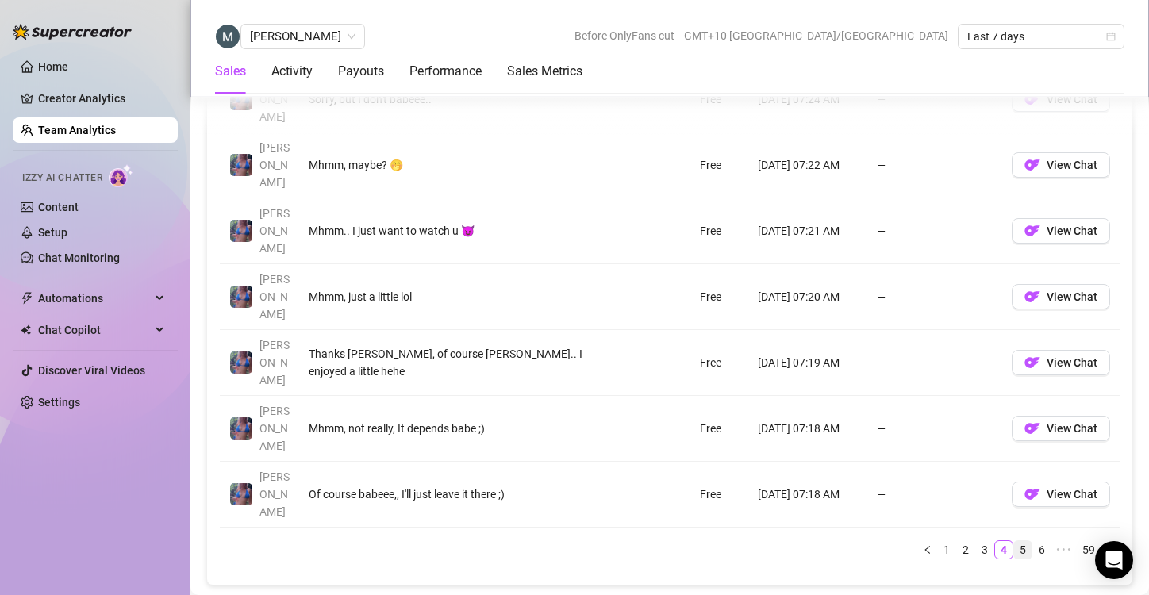
click at [1014, 541] on link "5" at bounding box center [1022, 549] width 17 height 17
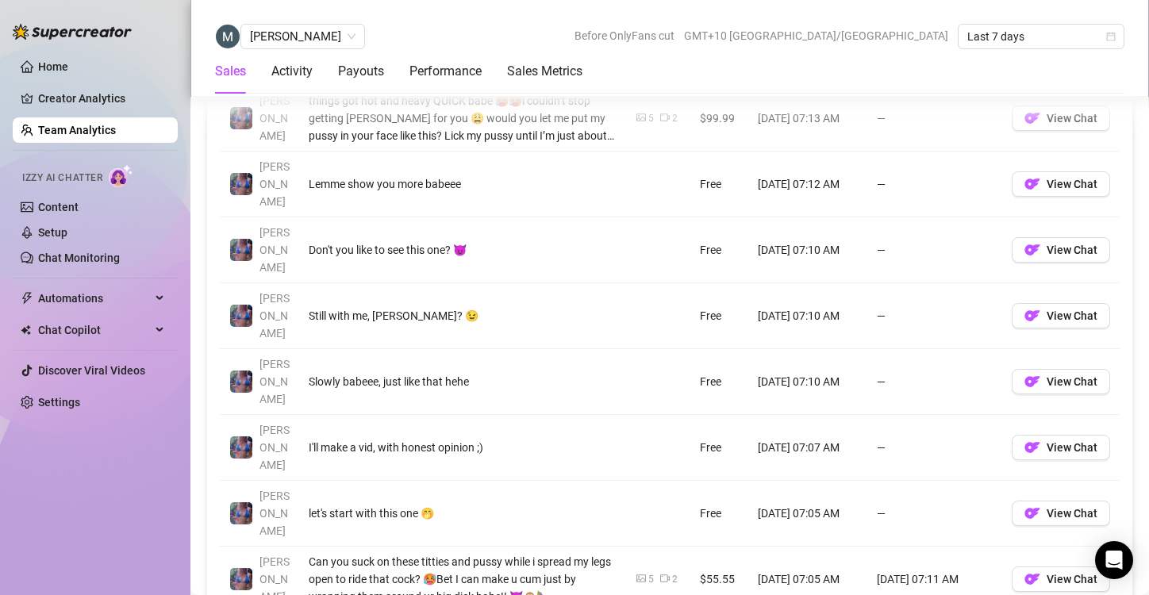
scroll to position [1353, 0]
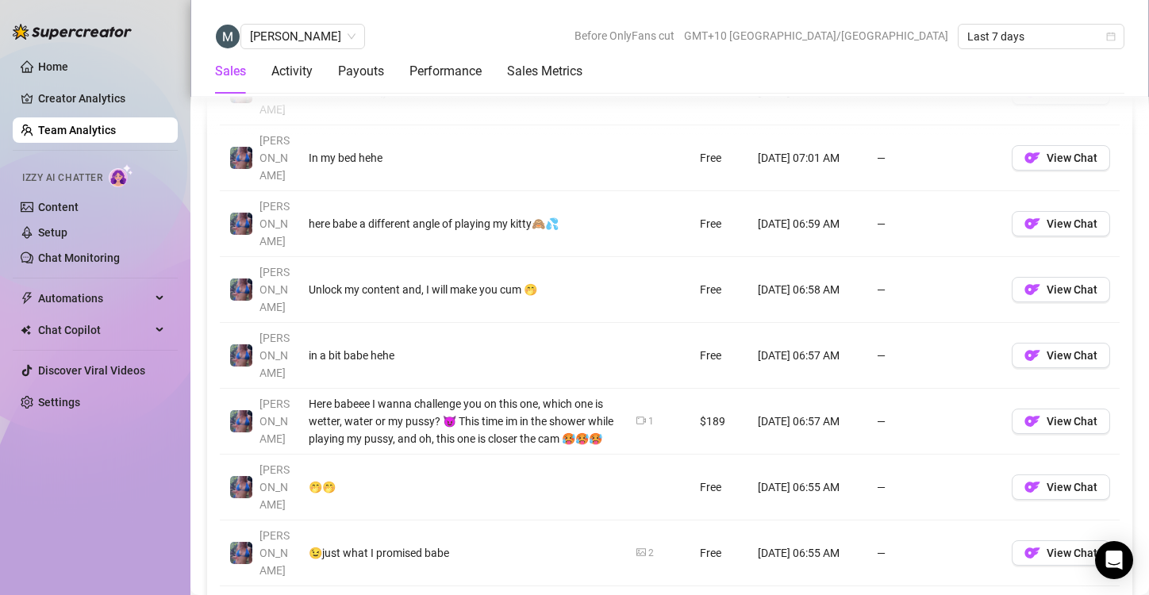
scroll to position [1306, 0]
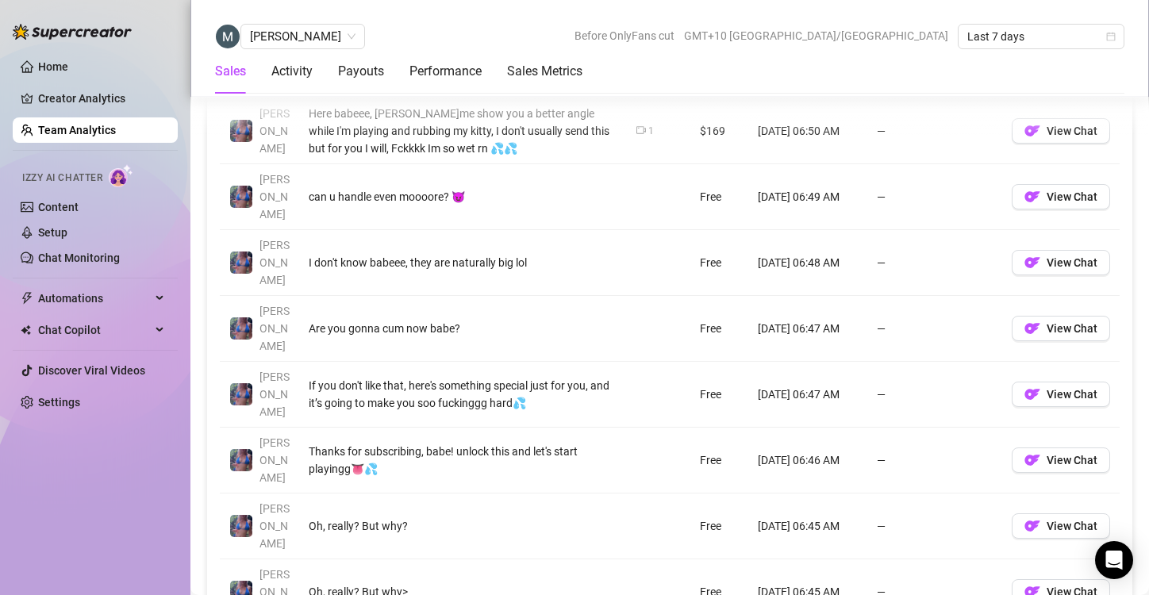
scroll to position [1353, 0]
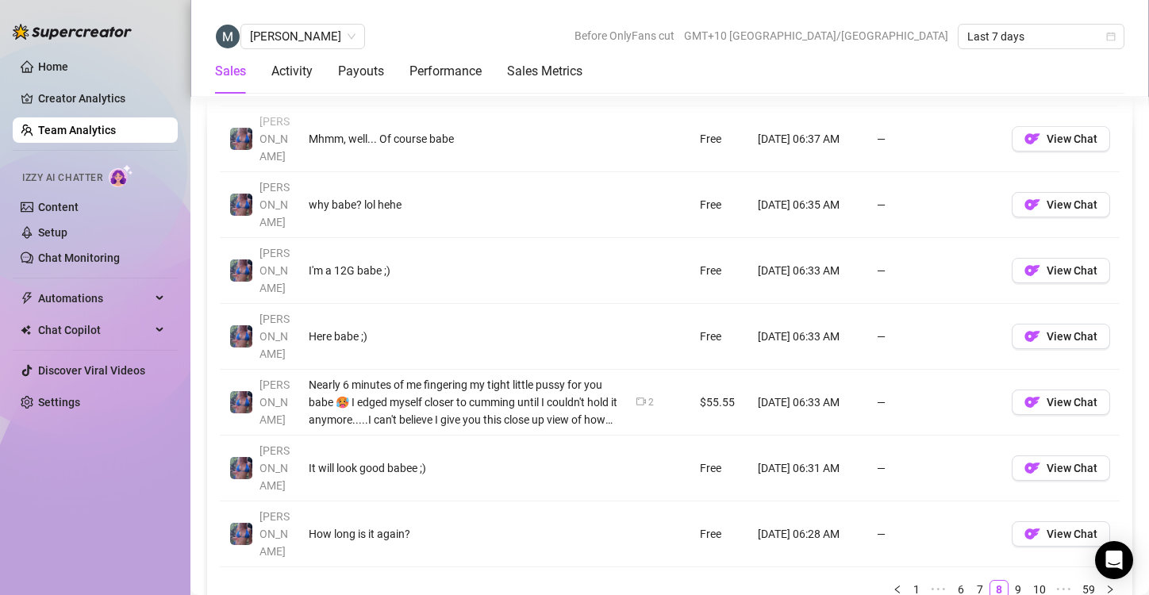
scroll to position [1394, 0]
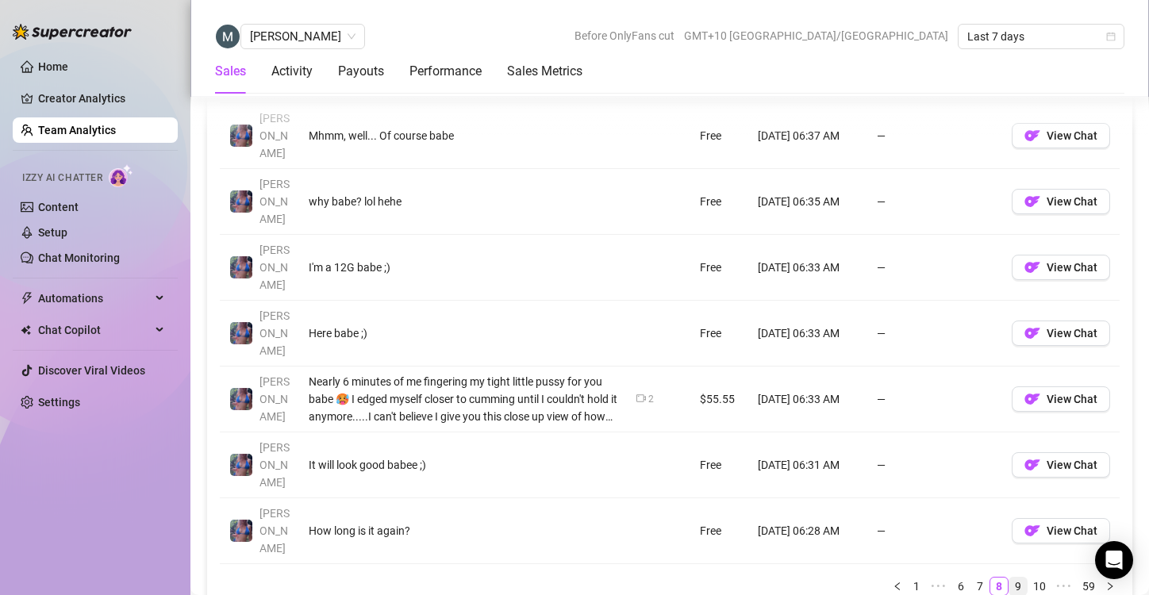
click at [1009, 578] on link "9" at bounding box center [1017, 586] width 17 height 17
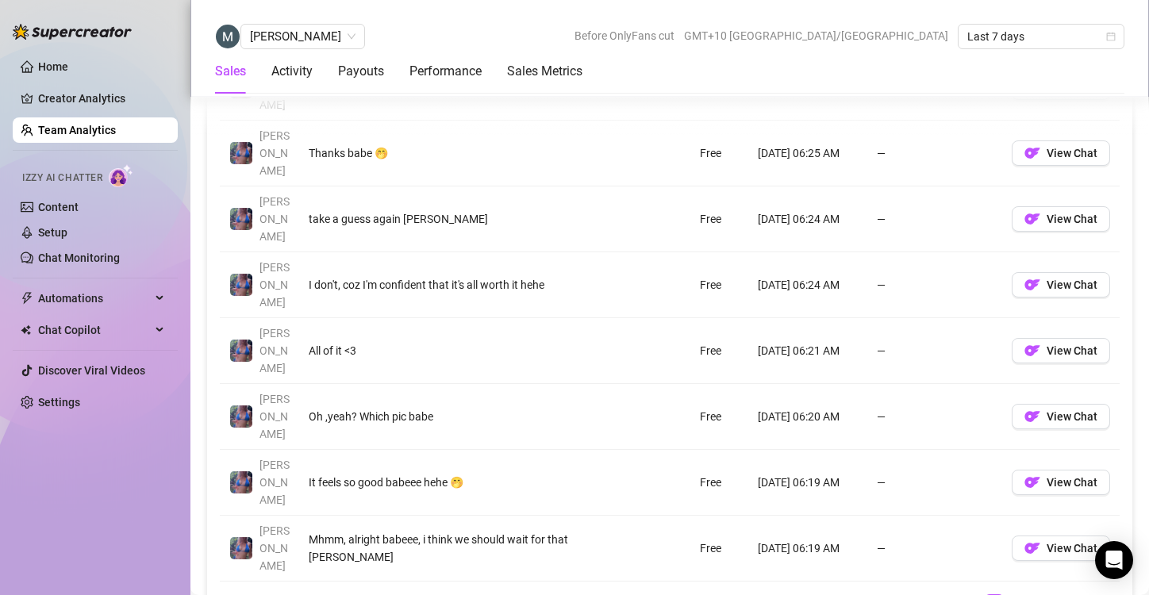
scroll to position [1377, 0]
click at [1005, 594] on link "10" at bounding box center [1016, 602] width 22 height 17
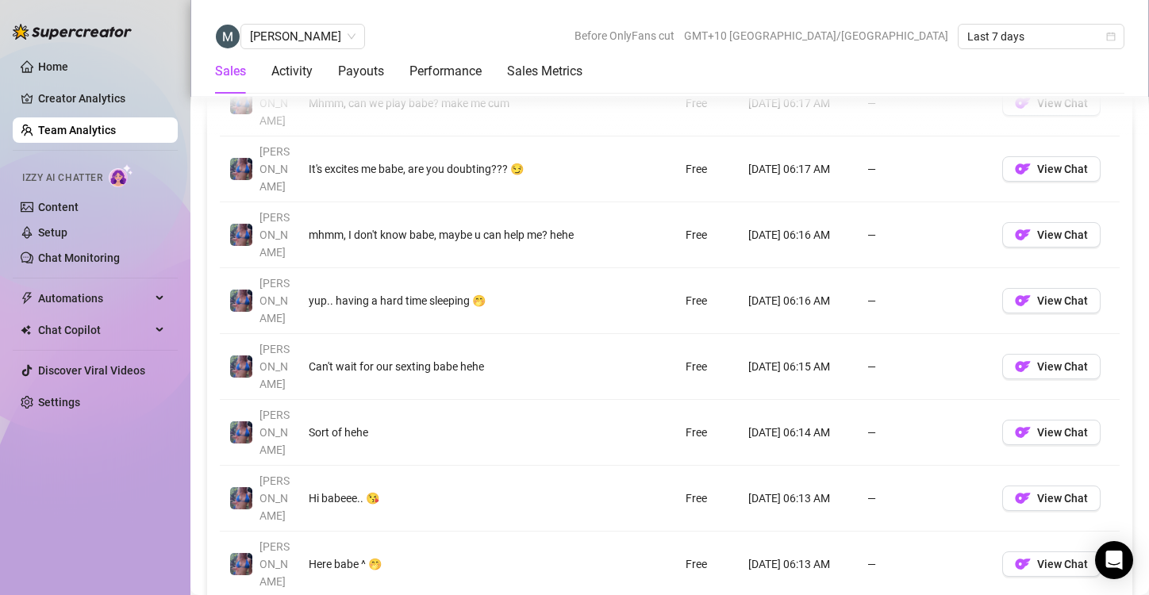
scroll to position [1295, 0]
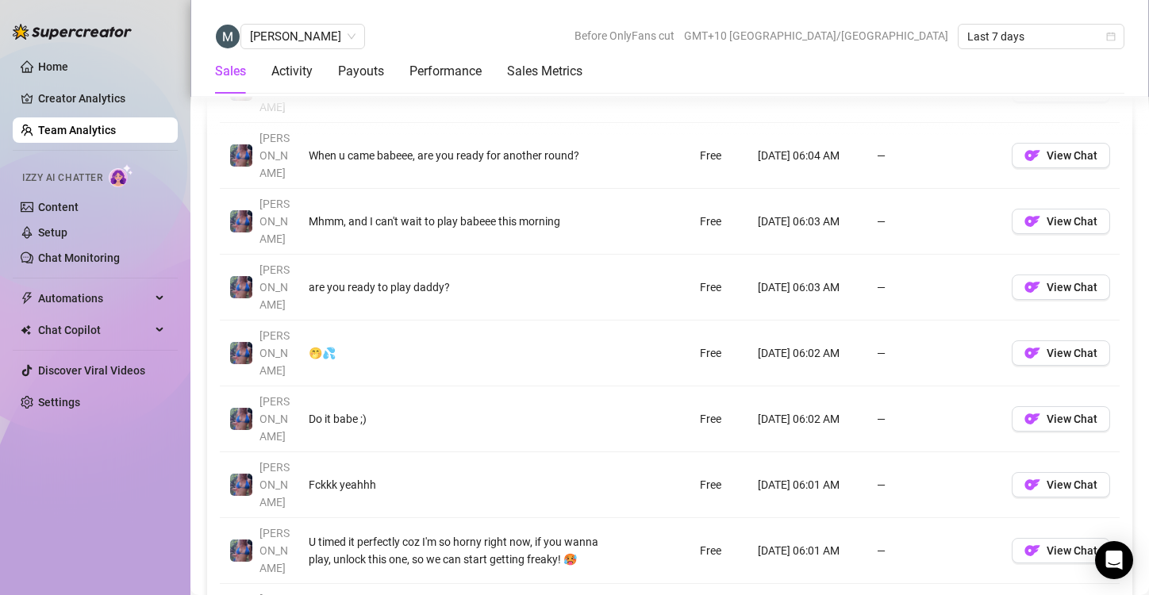
scroll to position [1315, 0]
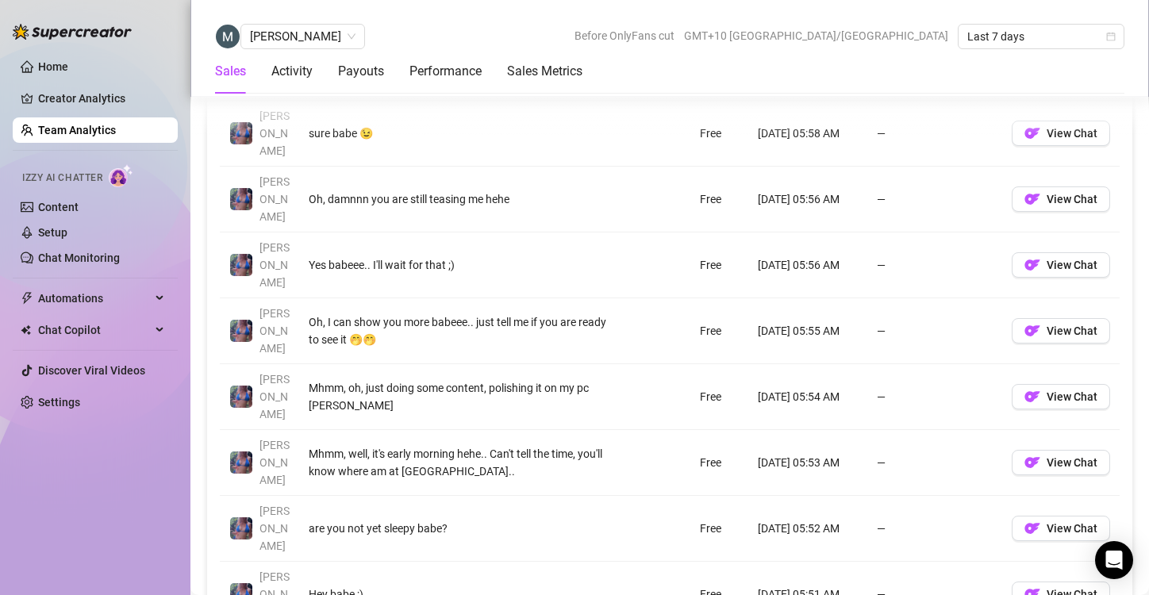
scroll to position [1269, 0]
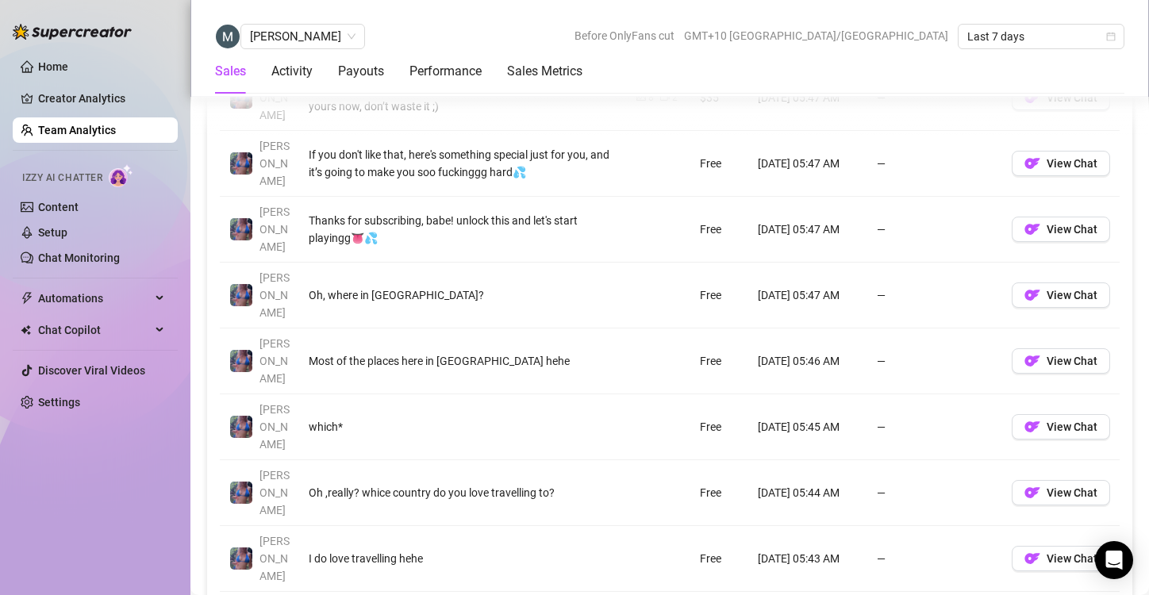
scroll to position [1299, 0]
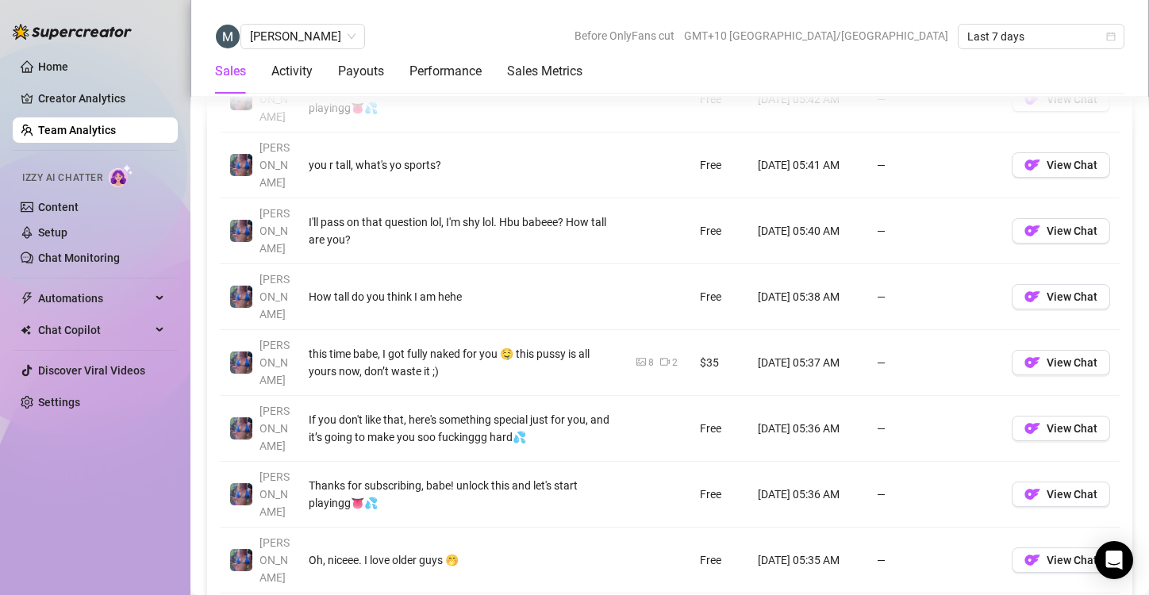
scroll to position [1344, 0]
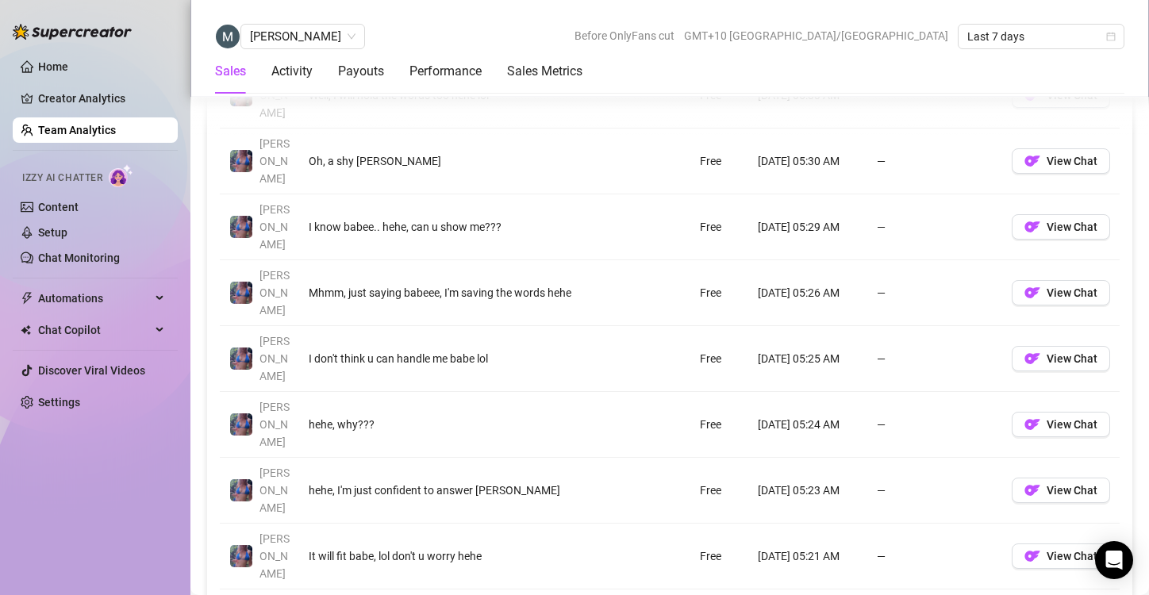
scroll to position [1275, 0]
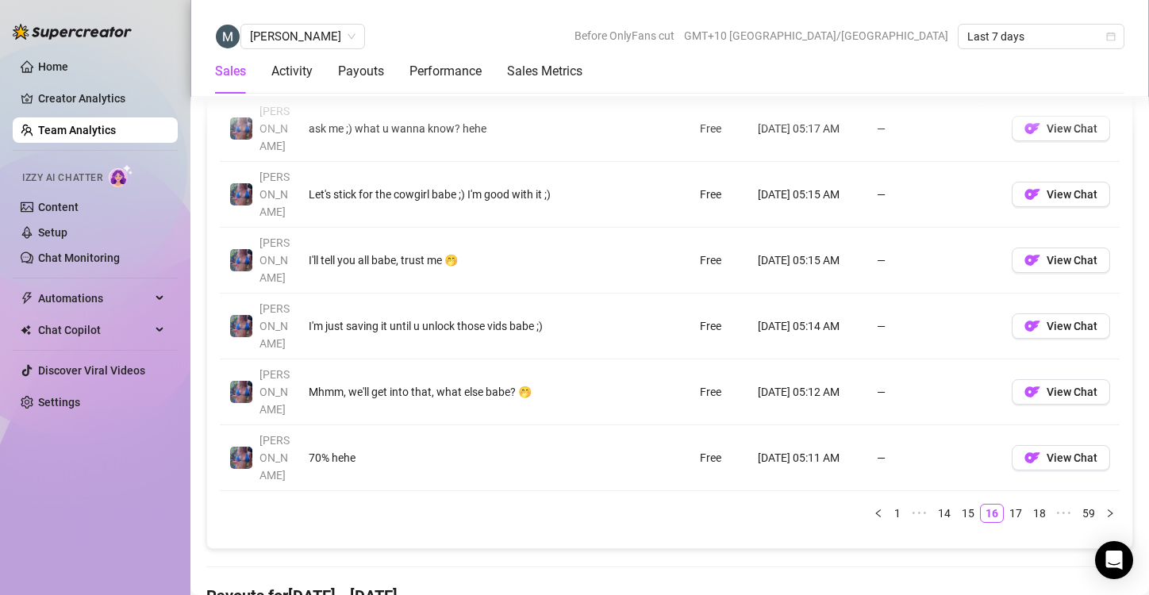
scroll to position [1468, 0]
click at [1005, 503] on link "17" at bounding box center [1016, 511] width 22 height 17
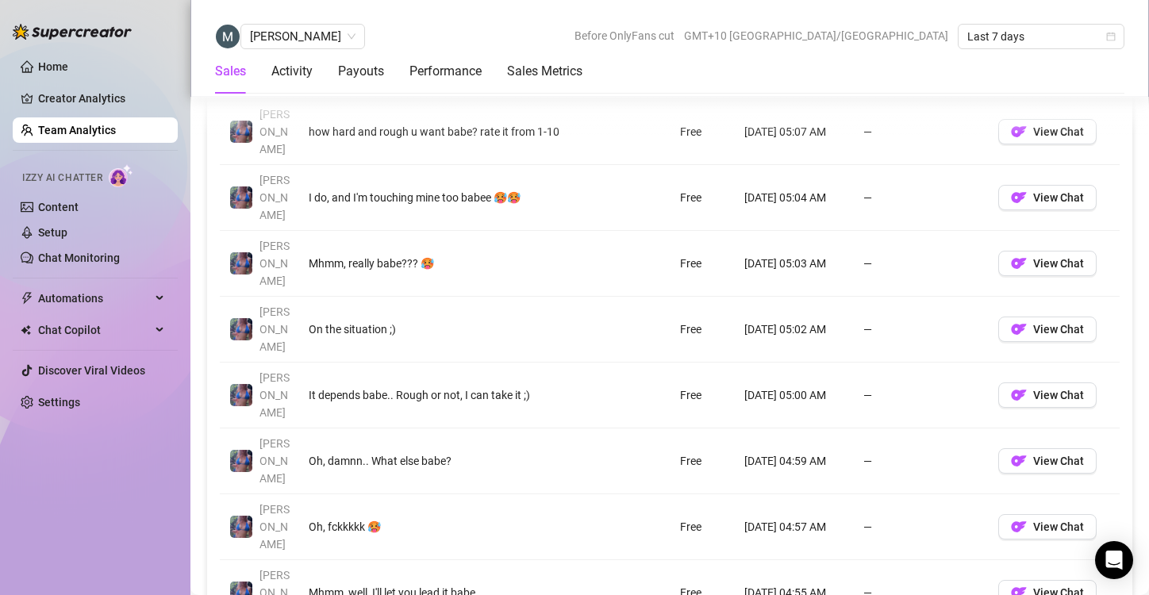
scroll to position [1267, 0]
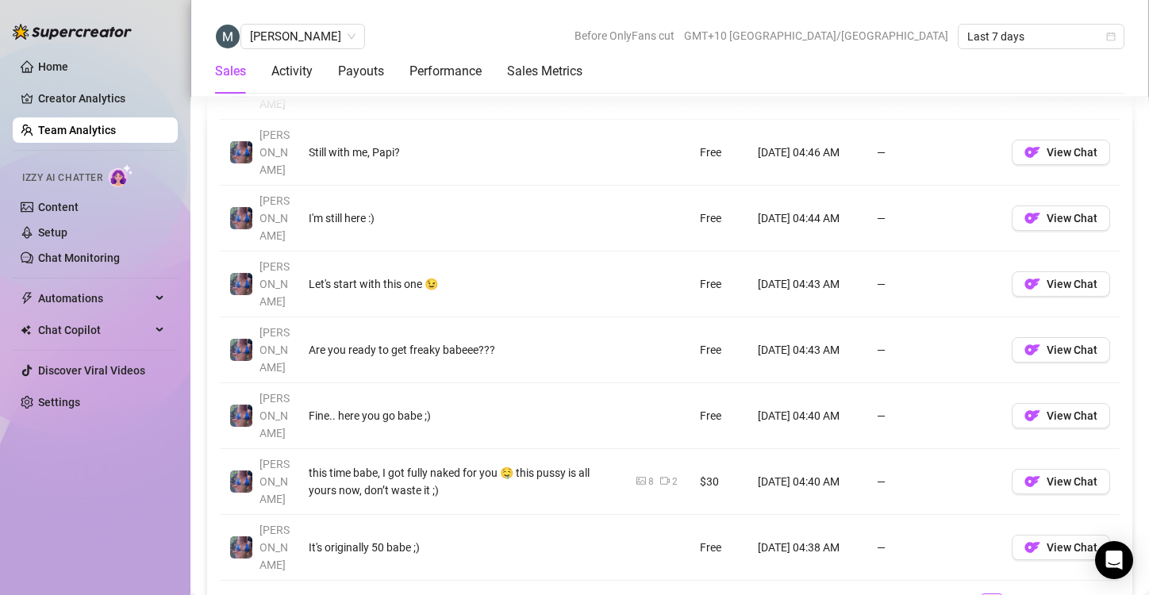
scroll to position [1379, 0]
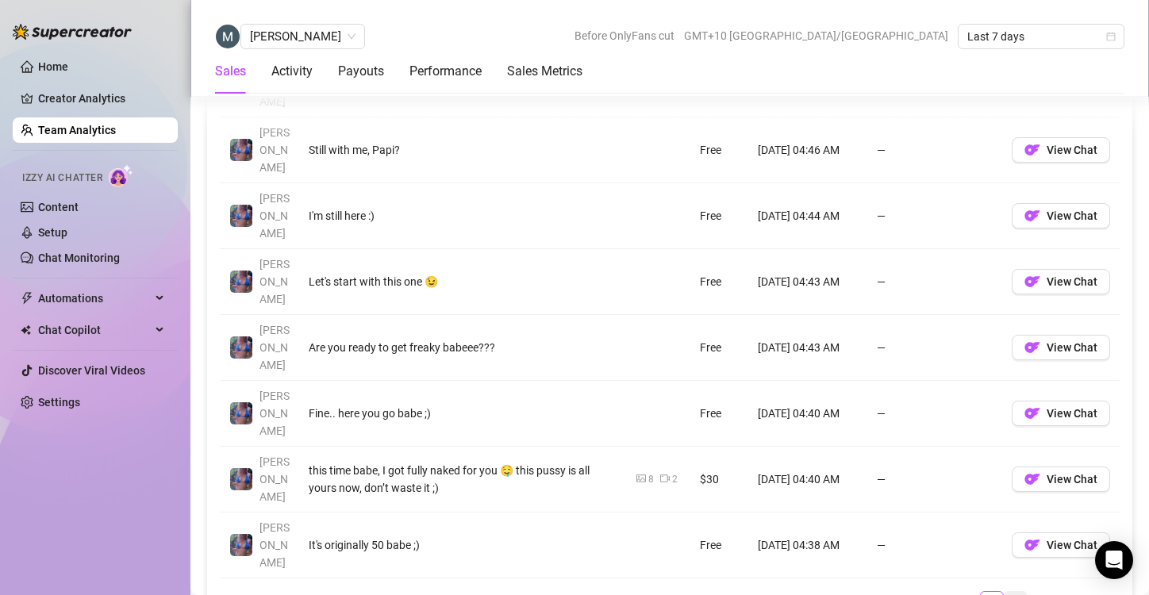
click at [1005, 592] on link "19" at bounding box center [1016, 600] width 22 height 17
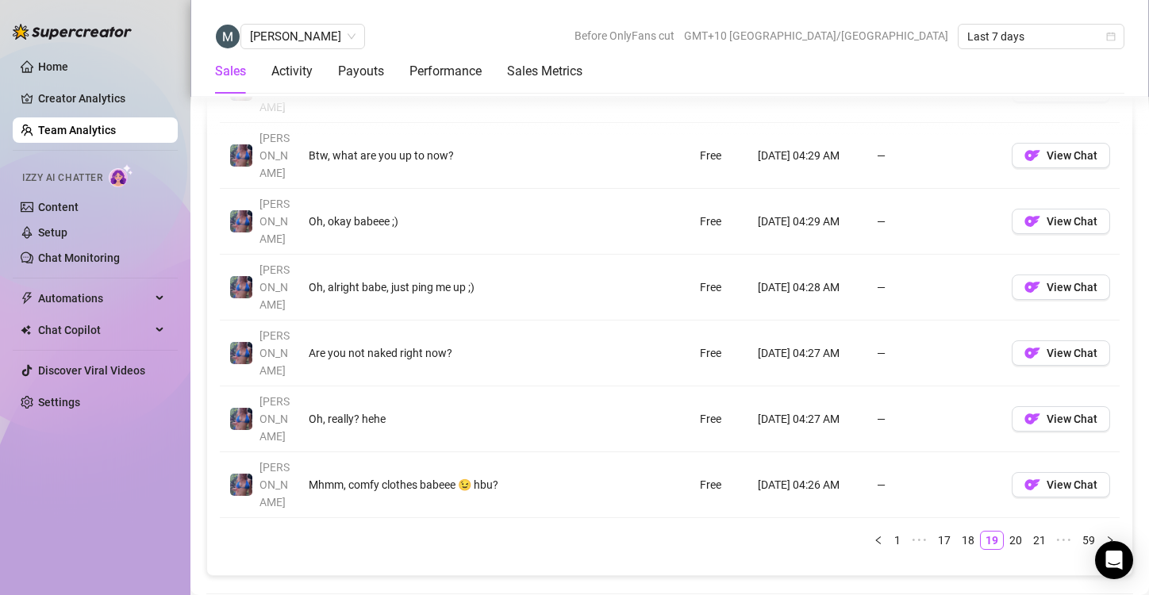
scroll to position [1440, 0]
click at [1005, 531] on link "20" at bounding box center [1016, 539] width 22 height 17
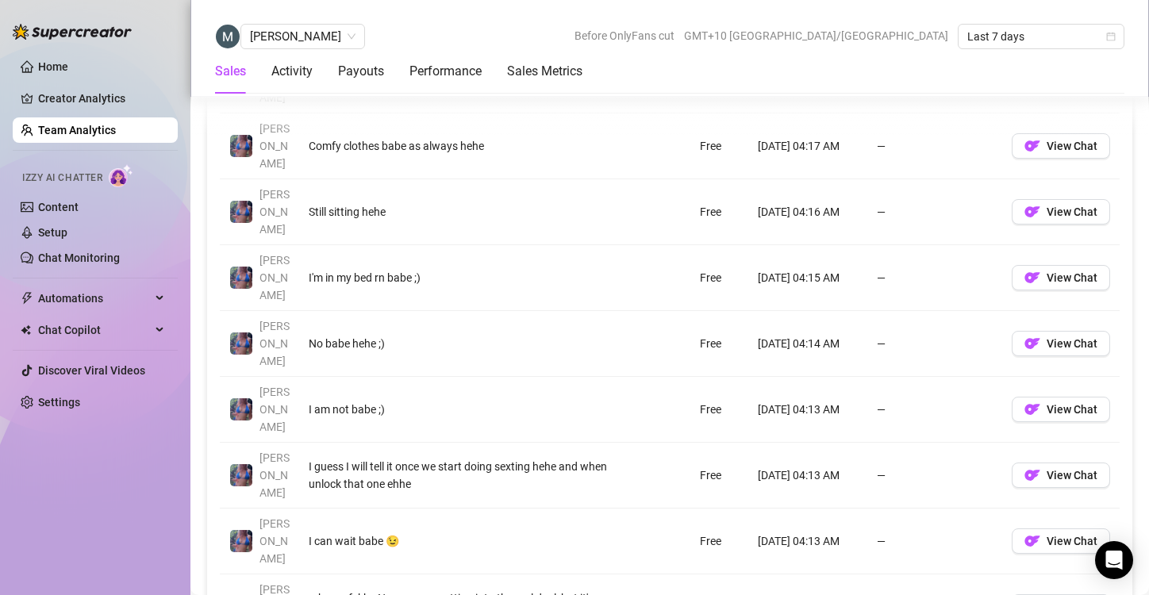
scroll to position [1320, 0]
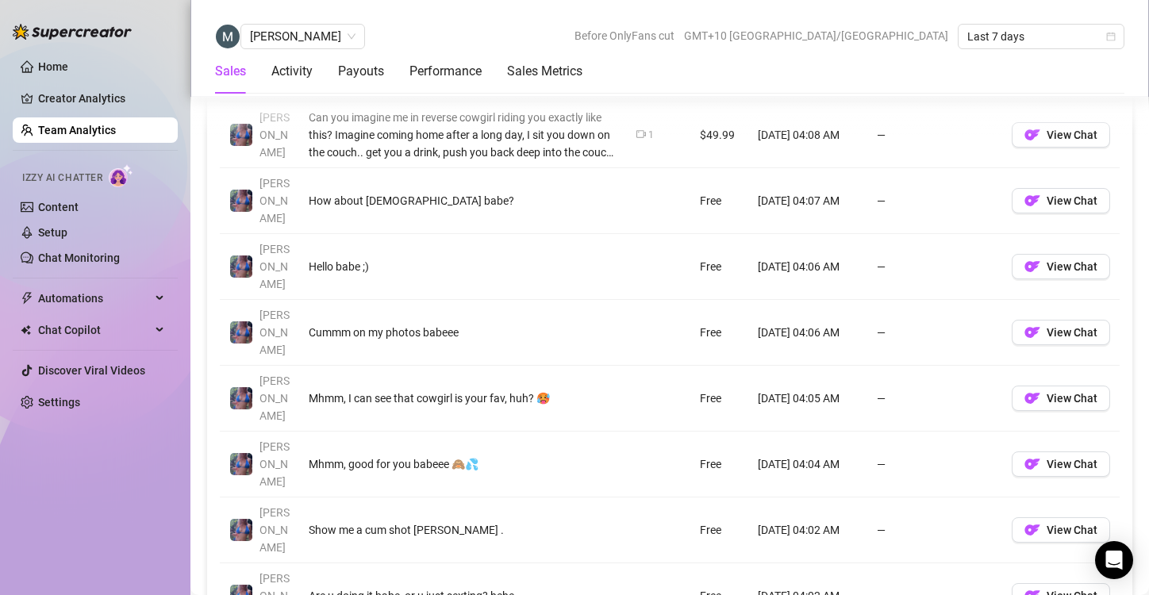
scroll to position [1340, 0]
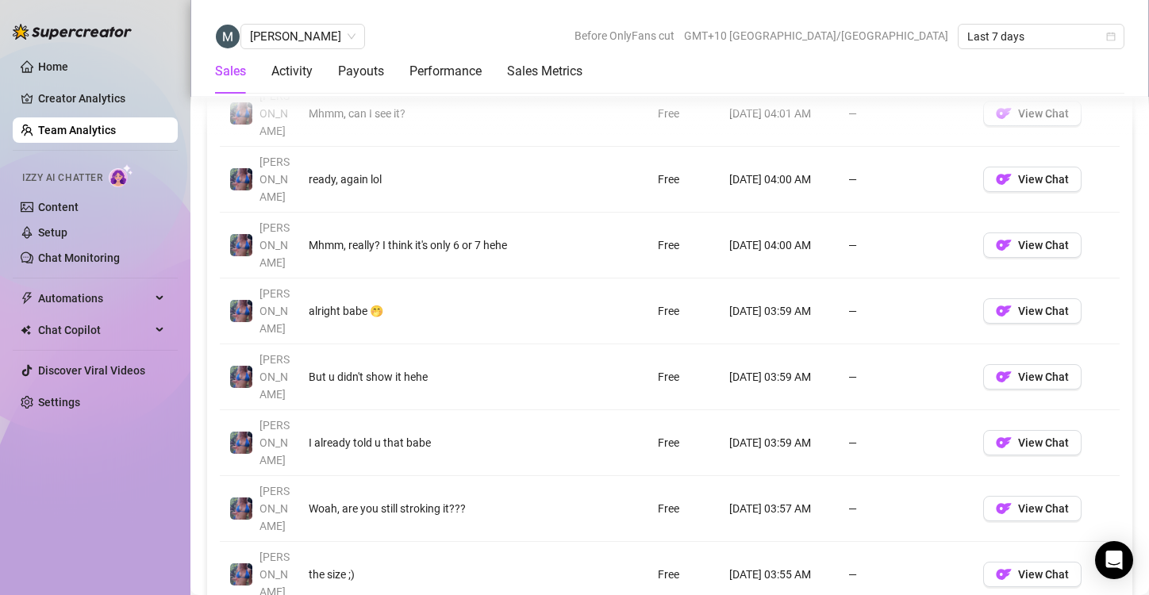
scroll to position [1322, 0]
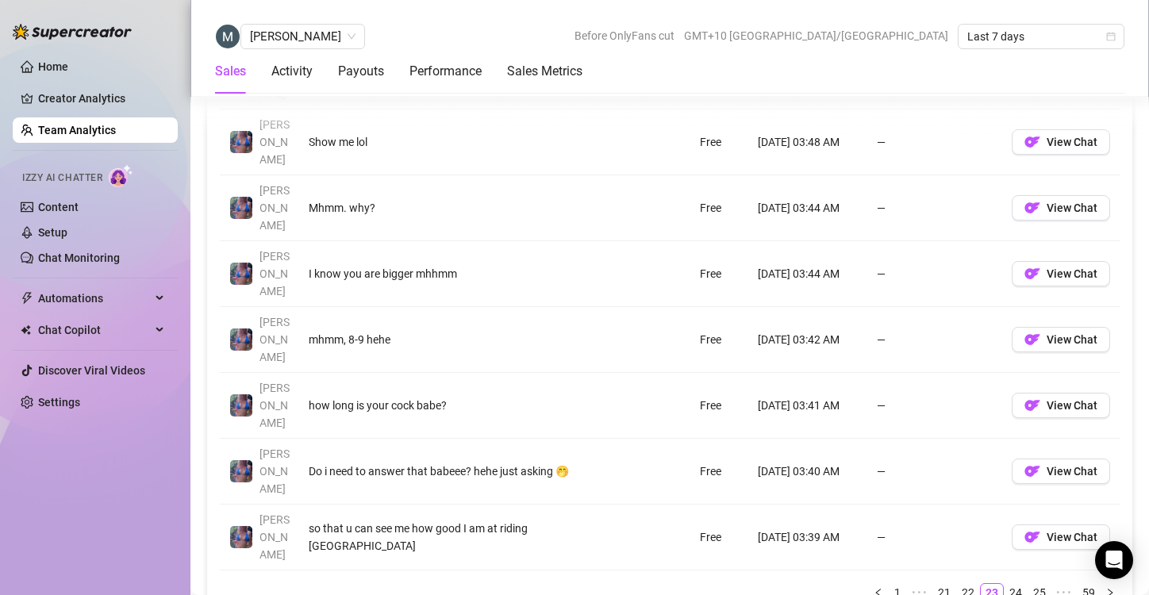
scroll to position [1388, 0]
click at [1009, 583] on link "24" at bounding box center [1016, 591] width 22 height 17
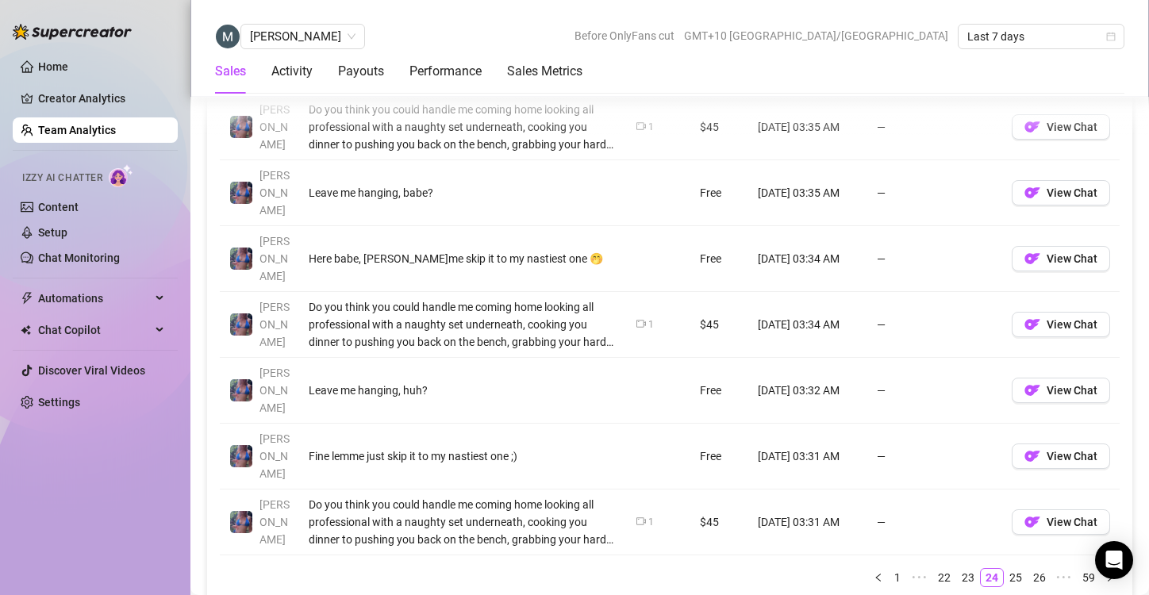
scroll to position [1408, 0]
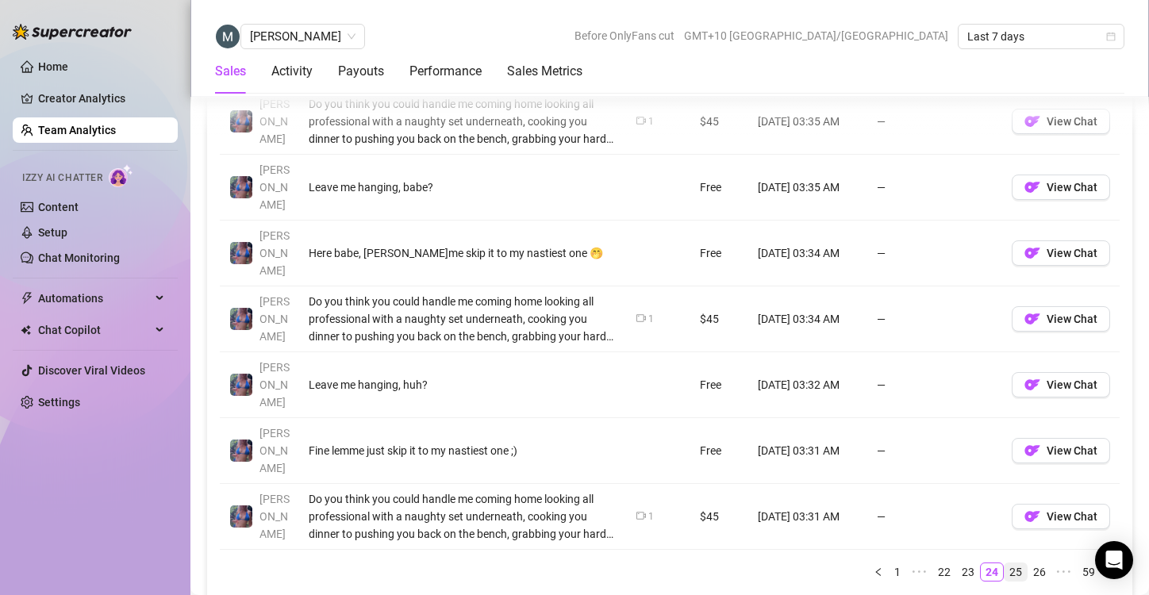
click at [1005, 563] on link "25" at bounding box center [1016, 571] width 22 height 17
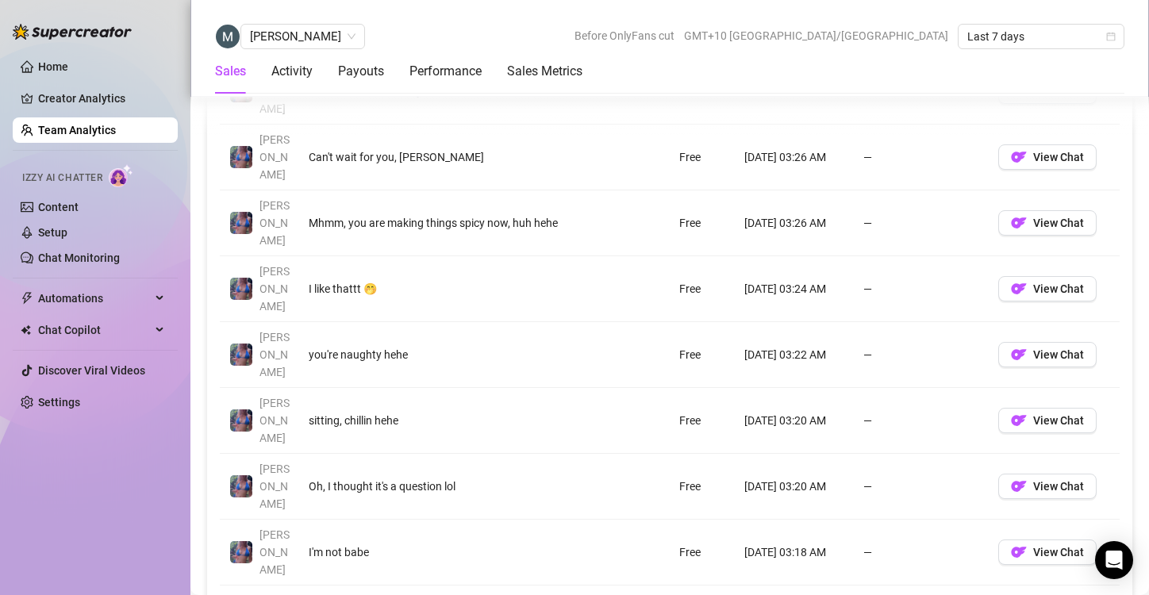
scroll to position [1314, 0]
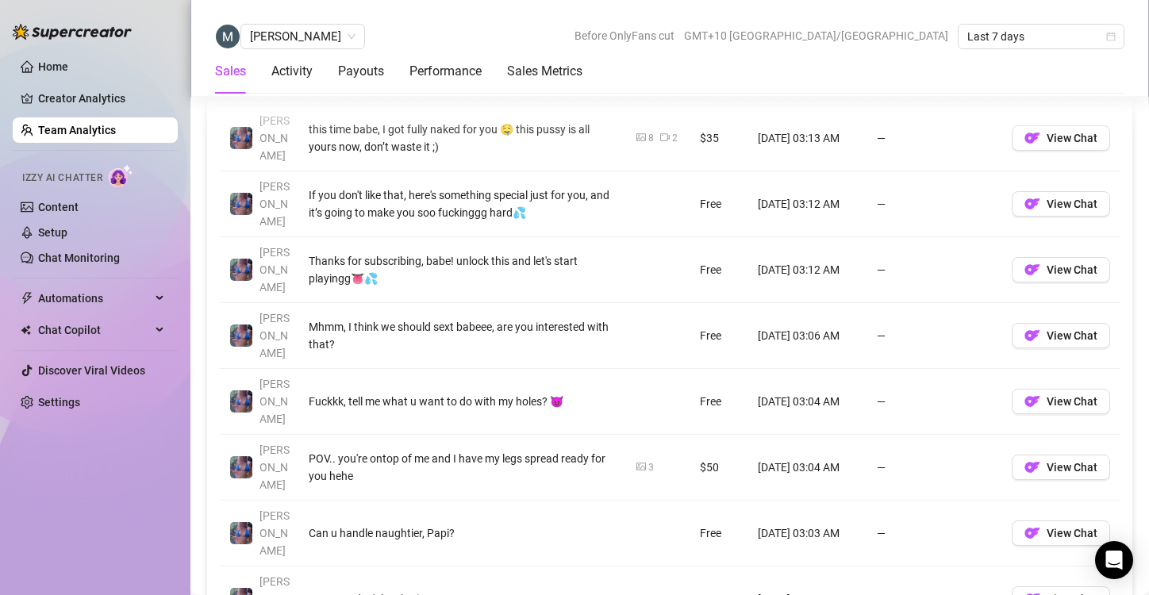
scroll to position [1332, 0]
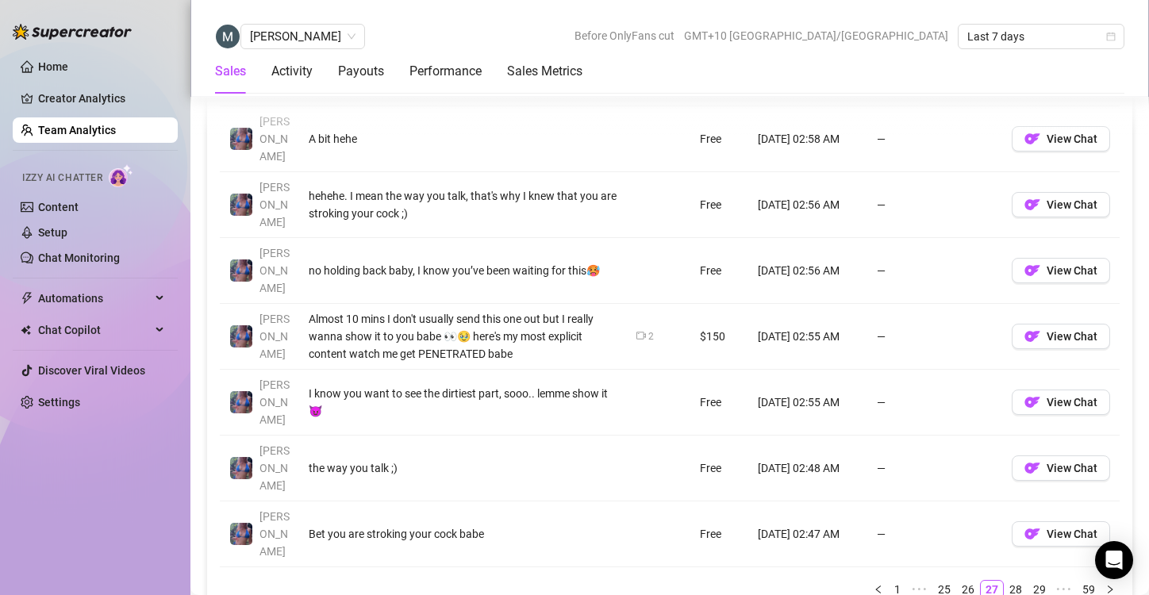
scroll to position [1401, 0]
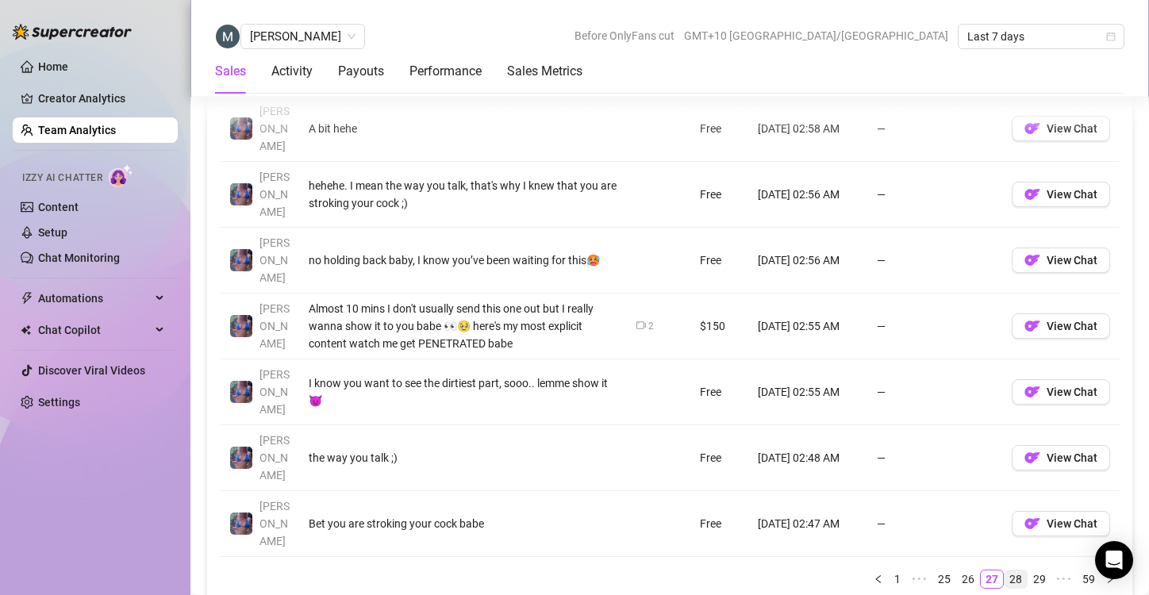
click at [1009, 571] on link "28" at bounding box center [1016, 579] width 22 height 17
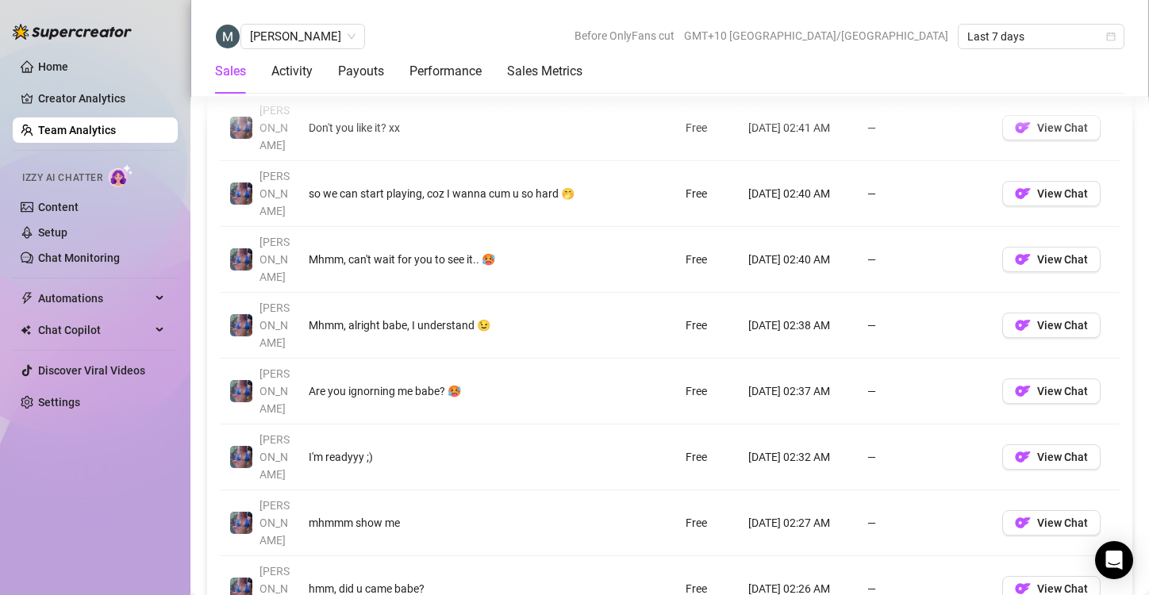
scroll to position [1337, 0]
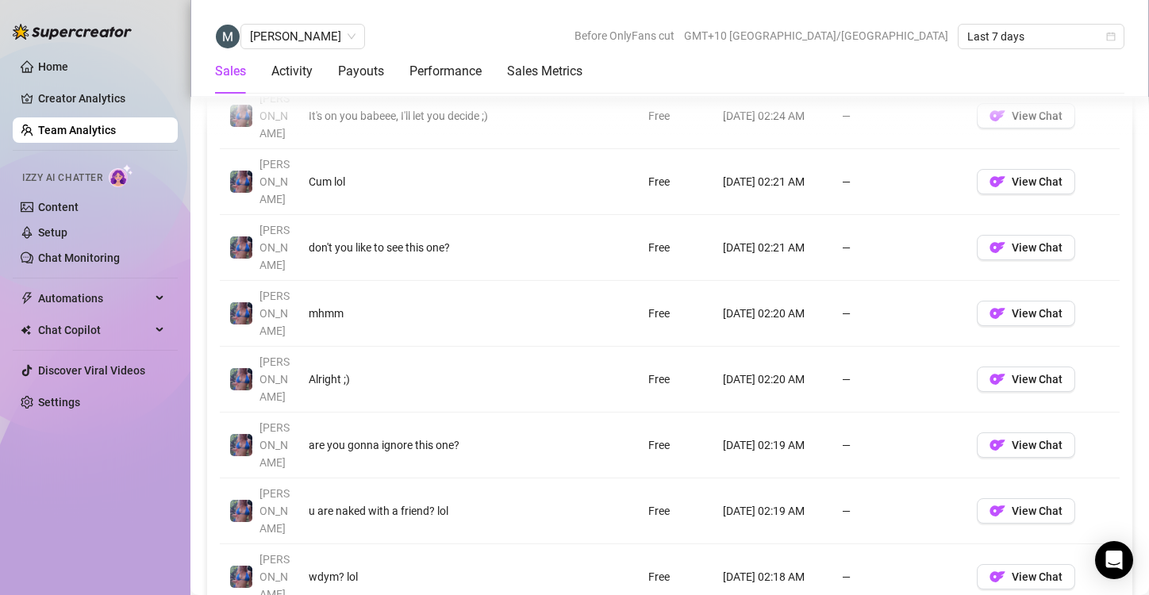
scroll to position [1348, 0]
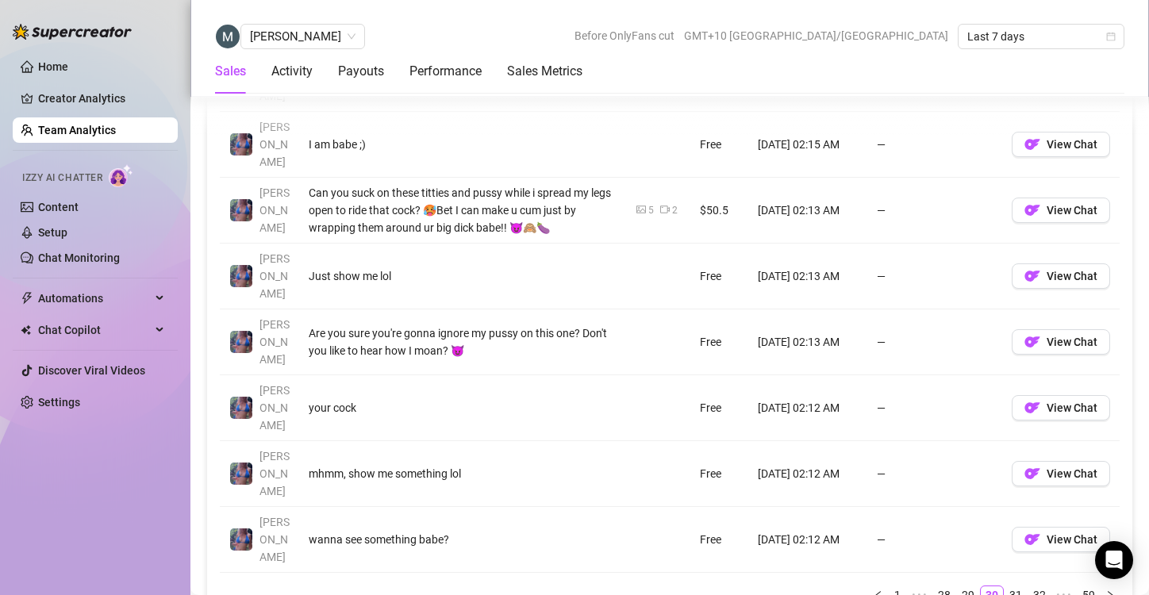
scroll to position [1390, 0]
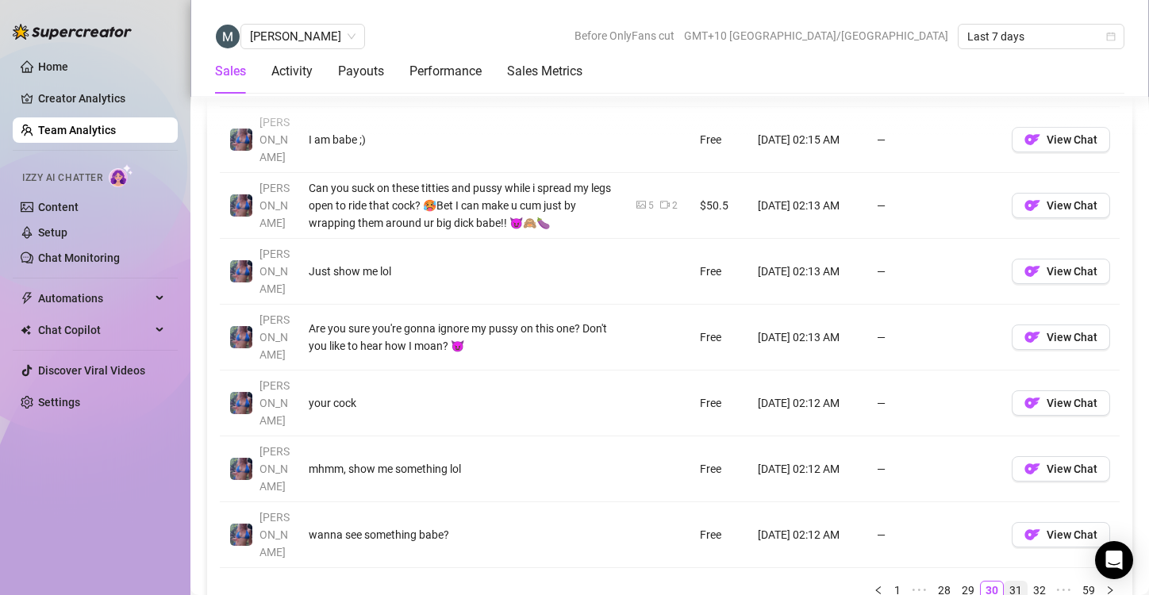
click at [1005, 582] on link "31" at bounding box center [1016, 590] width 22 height 17
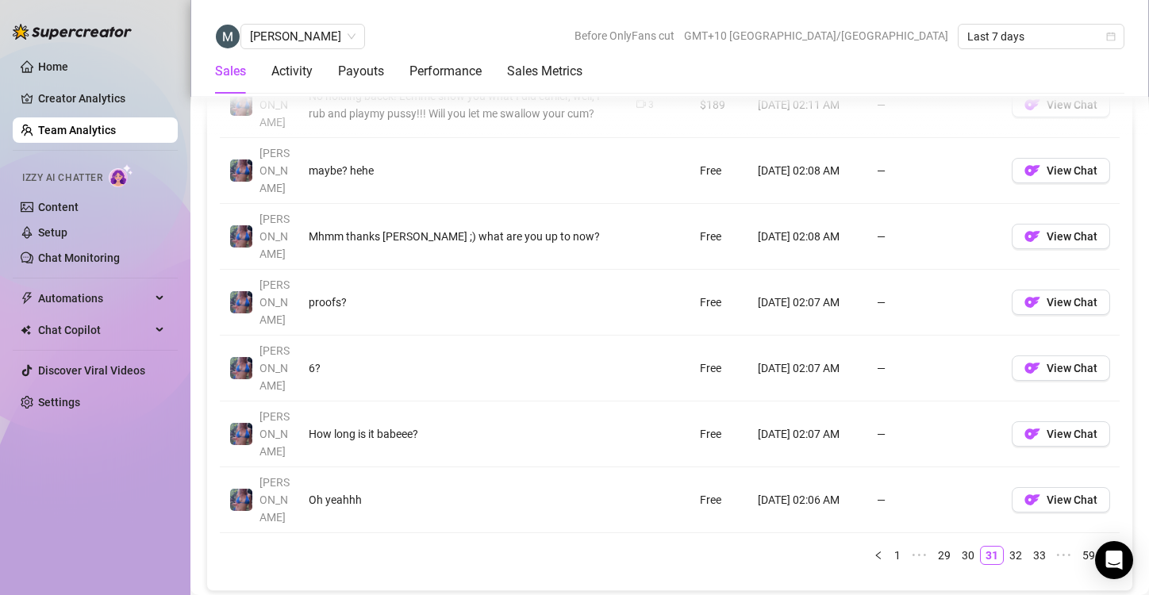
scroll to position [1425, 0]
click at [1005, 546] on link "32" at bounding box center [1016, 554] width 22 height 17
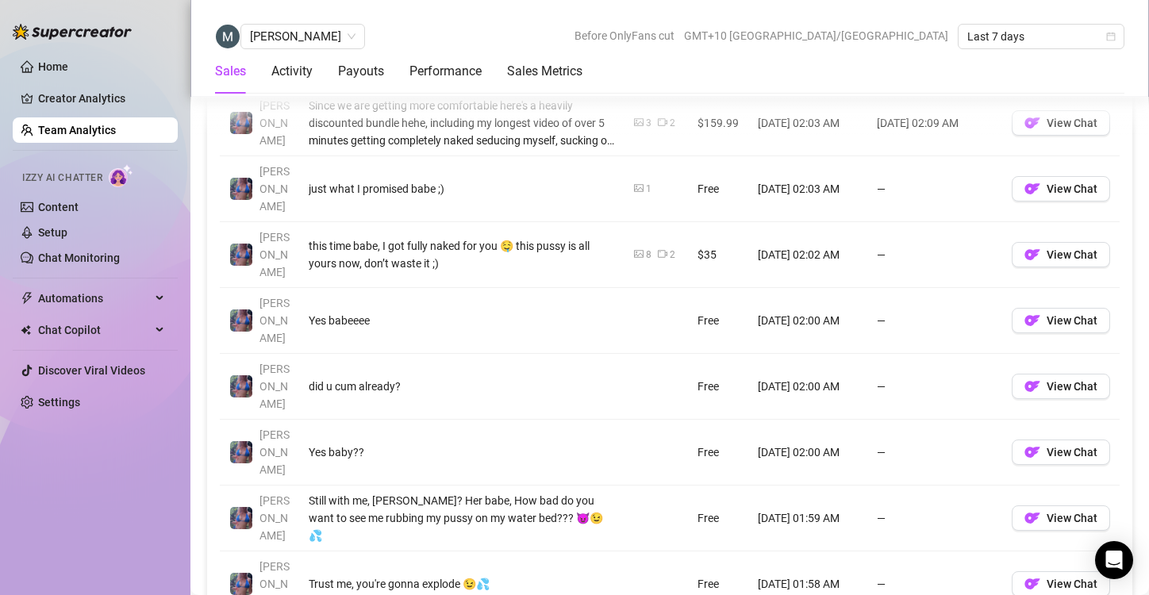
scroll to position [1346, 0]
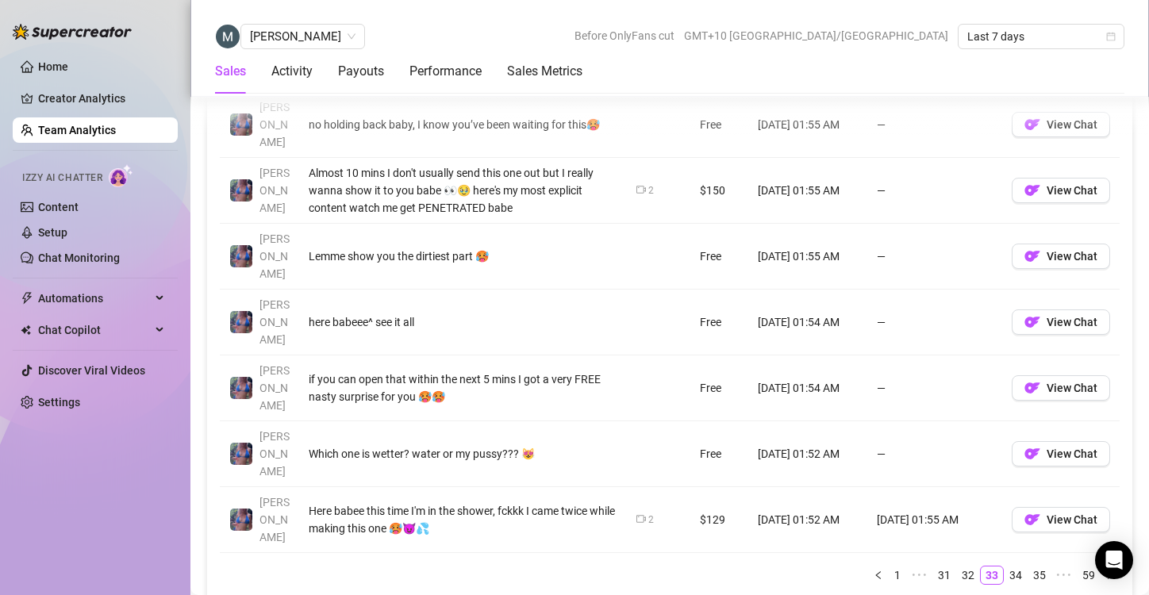
scroll to position [1411, 0]
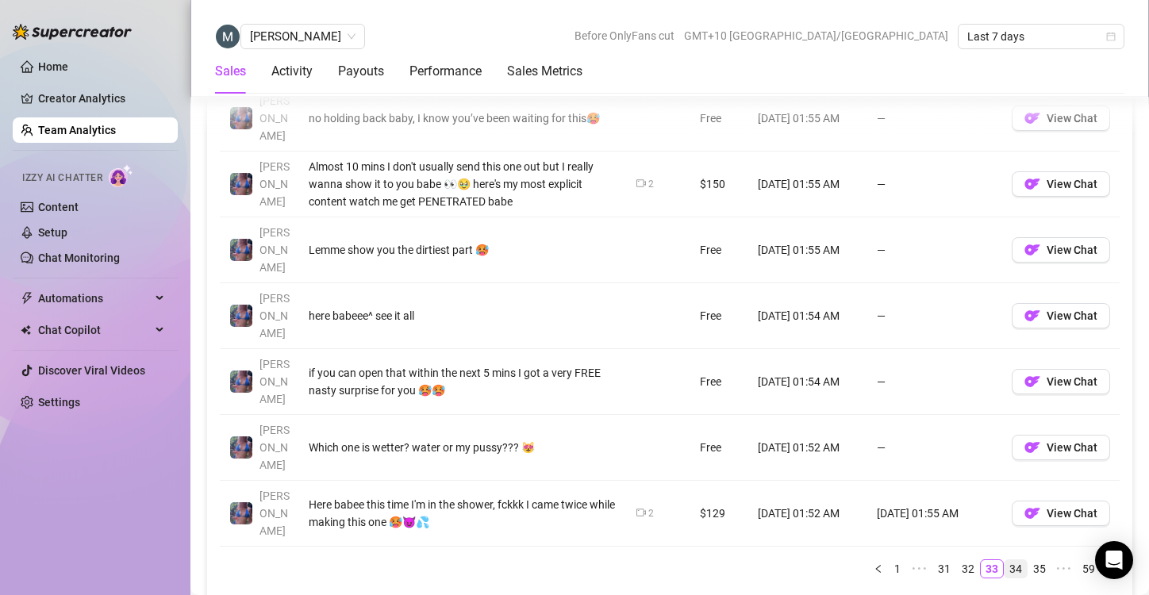
click at [1012, 560] on link "34" at bounding box center [1016, 568] width 22 height 17
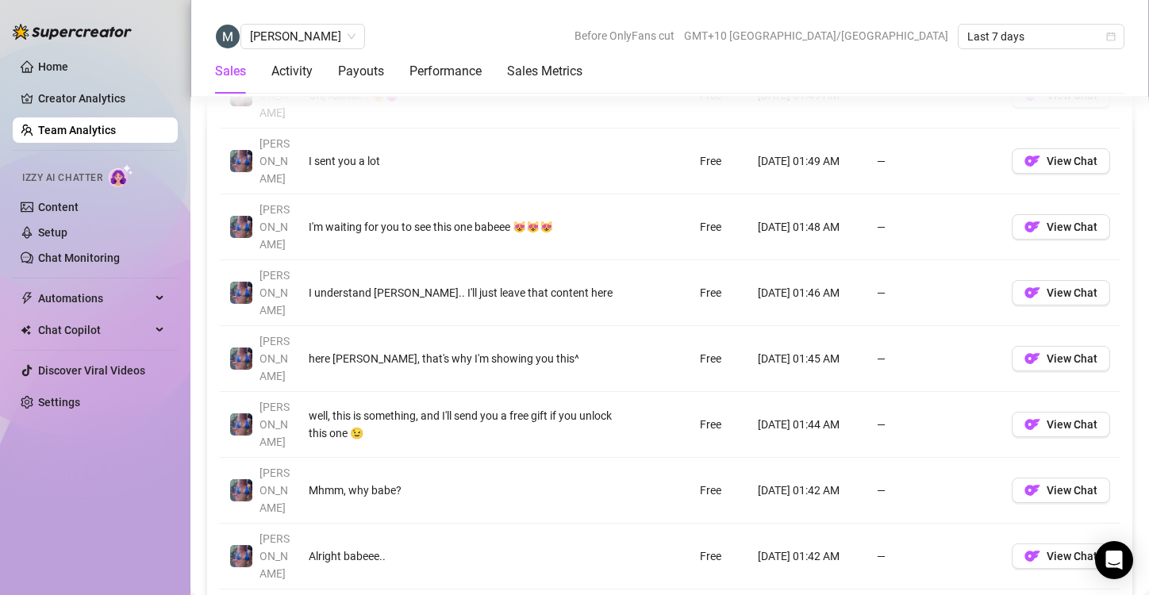
scroll to position [1371, 0]
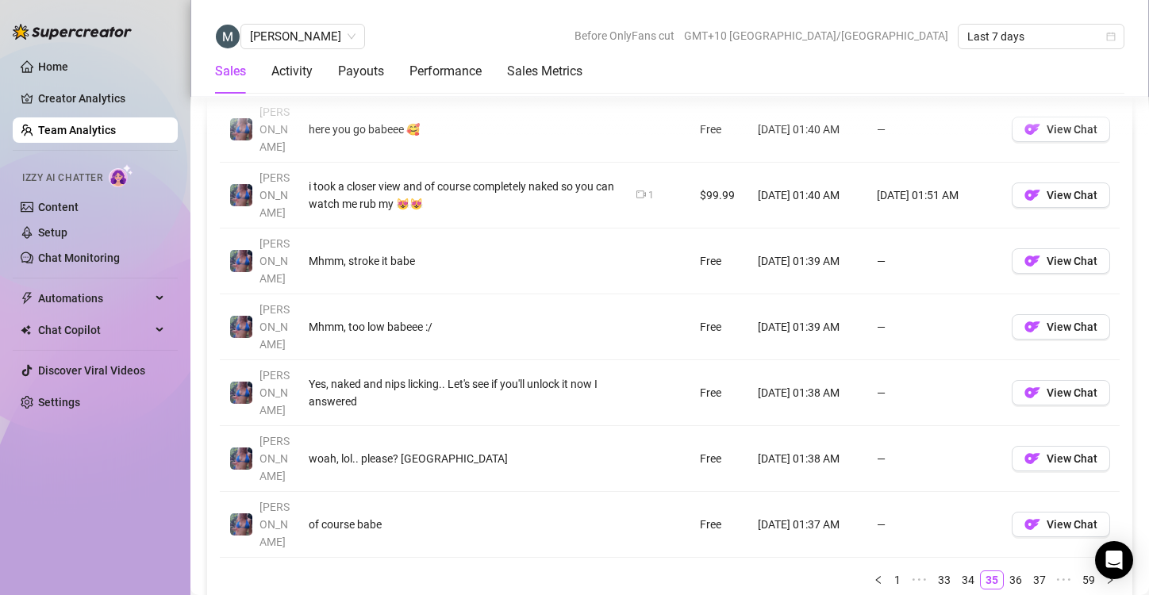
scroll to position [1409, 0]
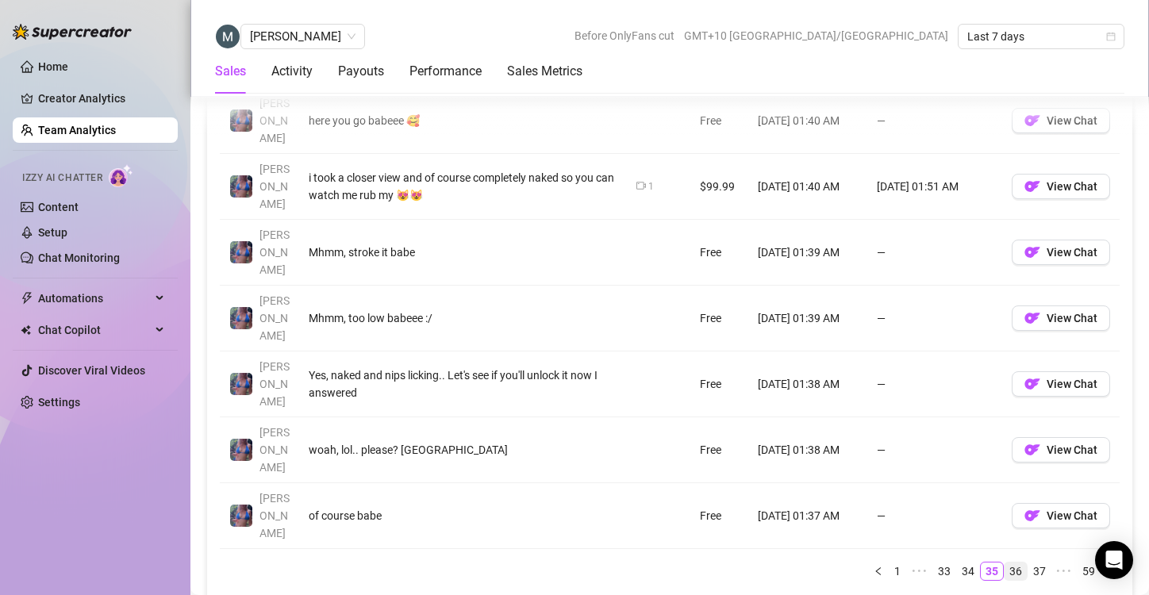
click at [1005, 563] on link "36" at bounding box center [1016, 571] width 22 height 17
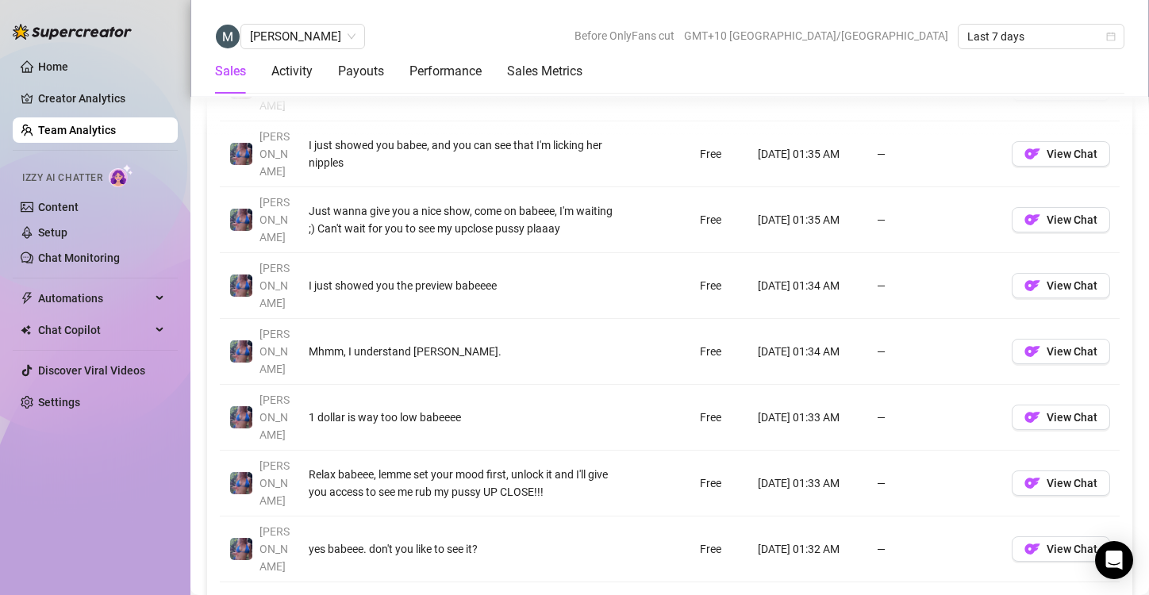
scroll to position [1386, 0]
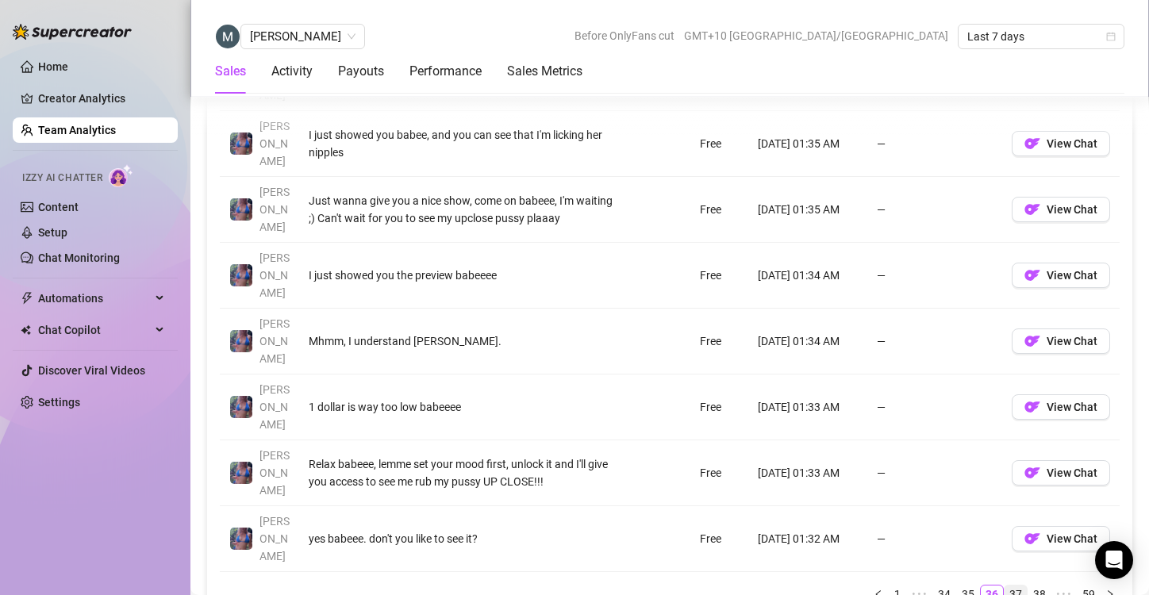
click at [1011, 586] on link "37" at bounding box center [1016, 594] width 22 height 17
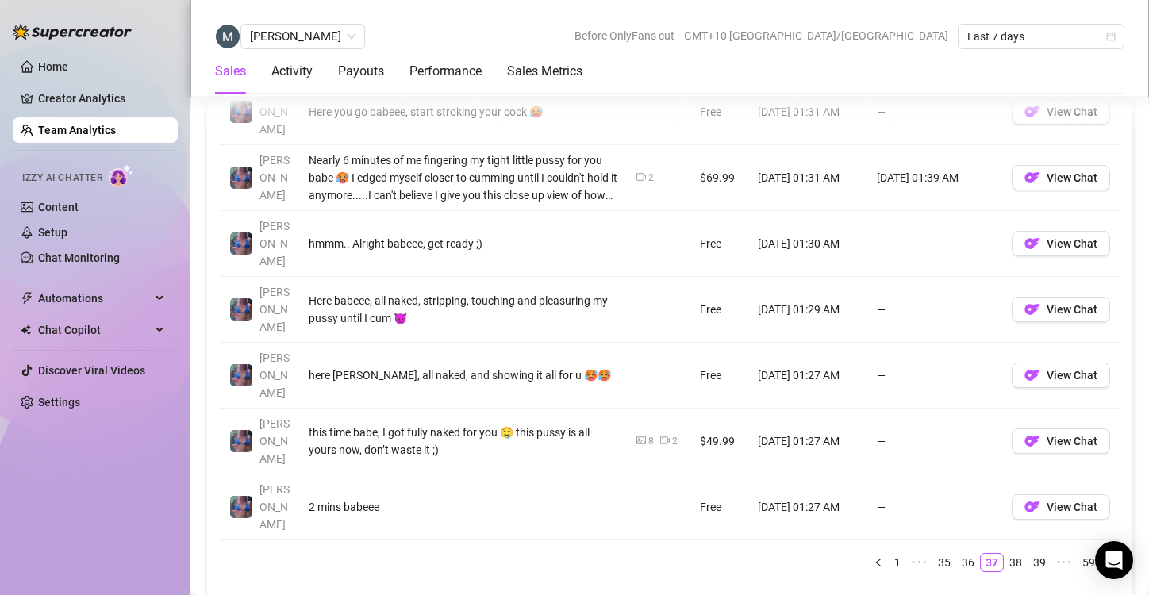
scroll to position [1418, 0]
click at [1005, 553] on link "38" at bounding box center [1016, 561] width 22 height 17
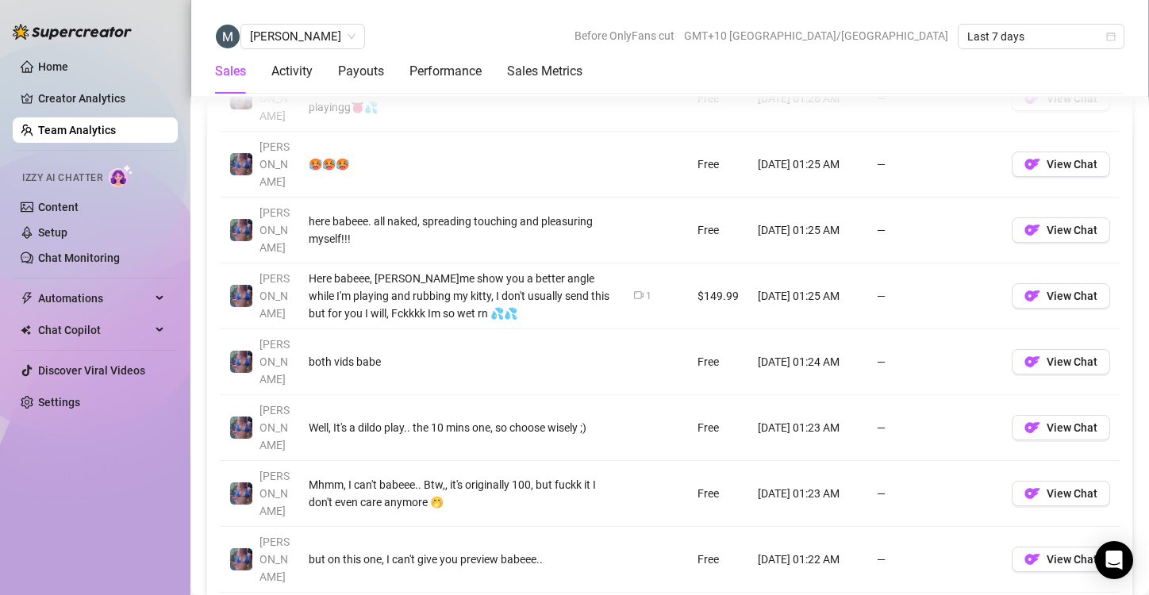
scroll to position [1366, 0]
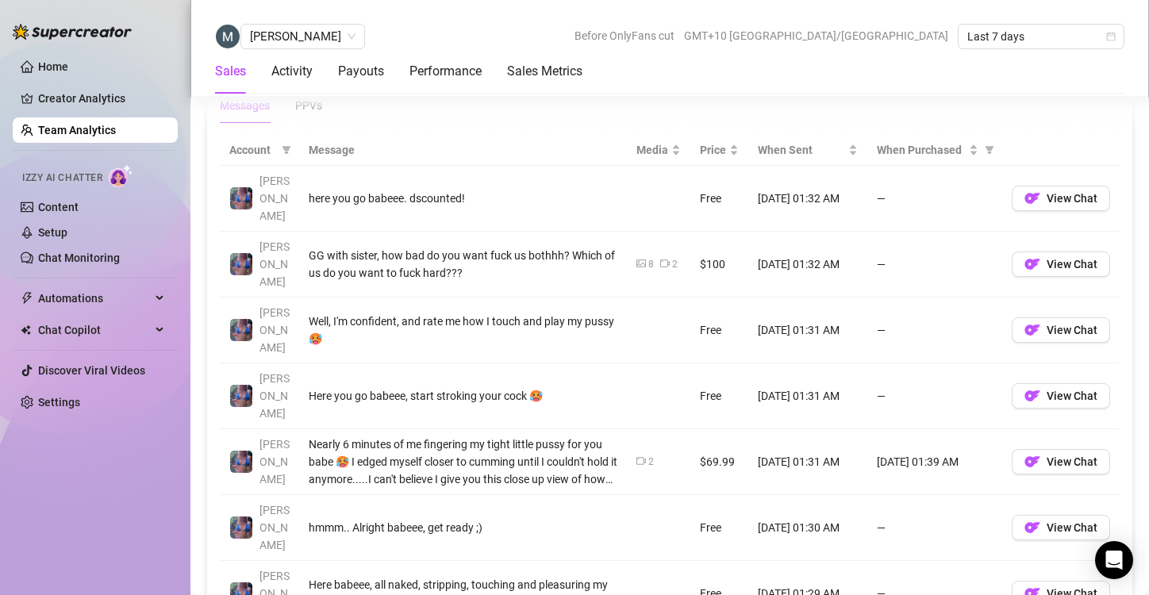
scroll to position [1382, 0]
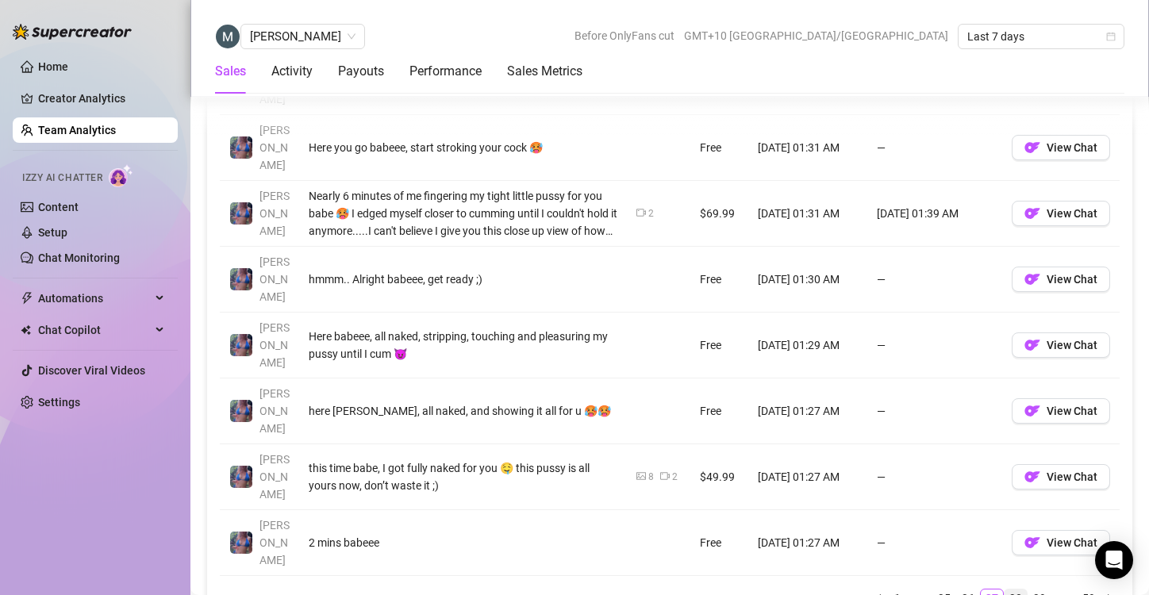
drag, startPoint x: 998, startPoint y: 372, endPoint x: 1010, endPoint y: 392, distance: 23.6
click at [1010, 392] on div "Account Message Media Price When Sent When Purchased Jaylie here you go babeee.…" at bounding box center [670, 247] width 900 height 721
click at [1010, 590] on link "38" at bounding box center [1016, 598] width 22 height 17
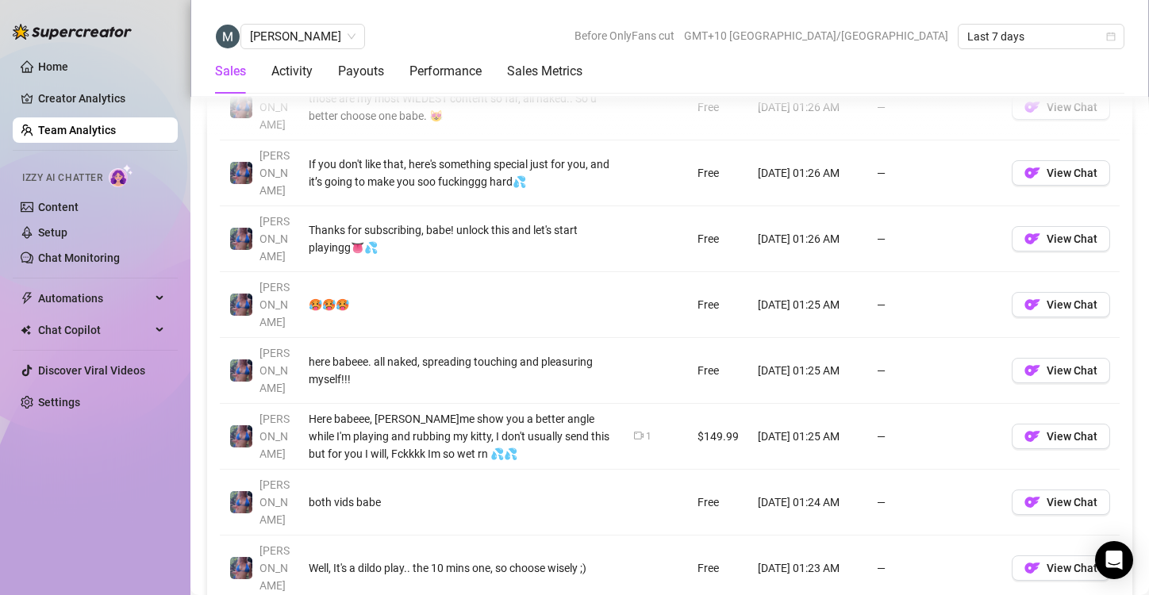
scroll to position [1283, 0]
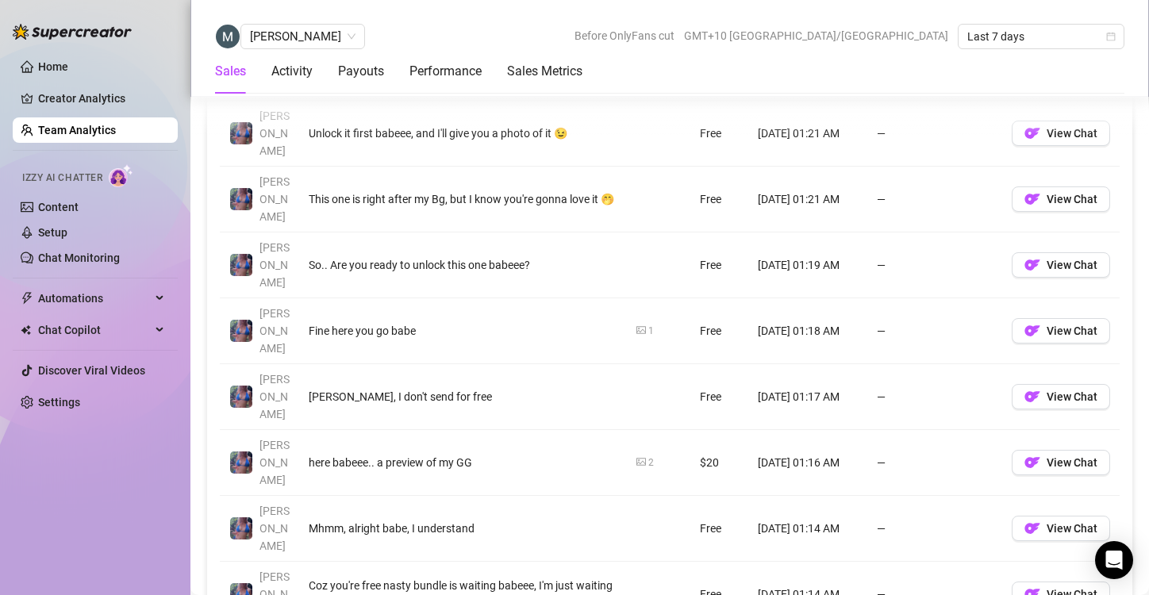
scroll to position [1340, 0]
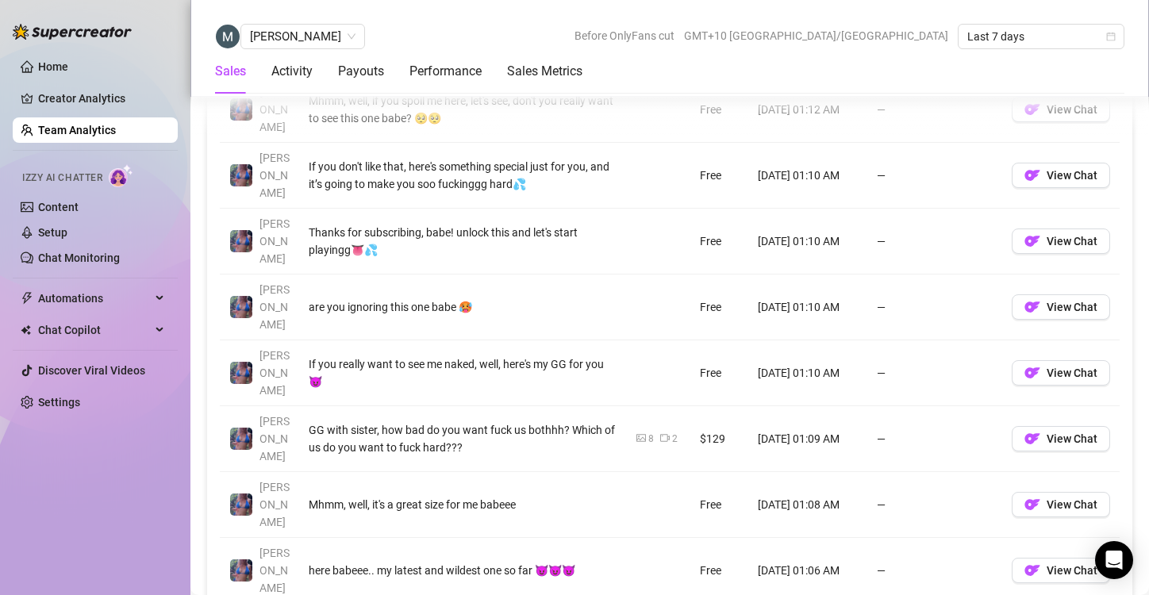
scroll to position [1366, 0]
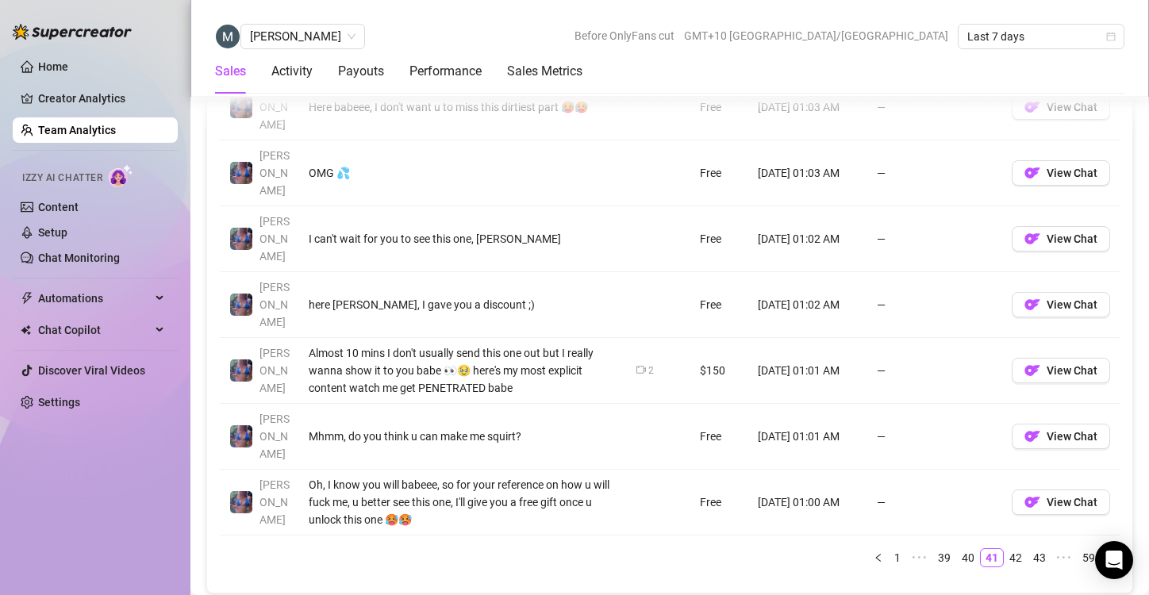
scroll to position [1430, 0]
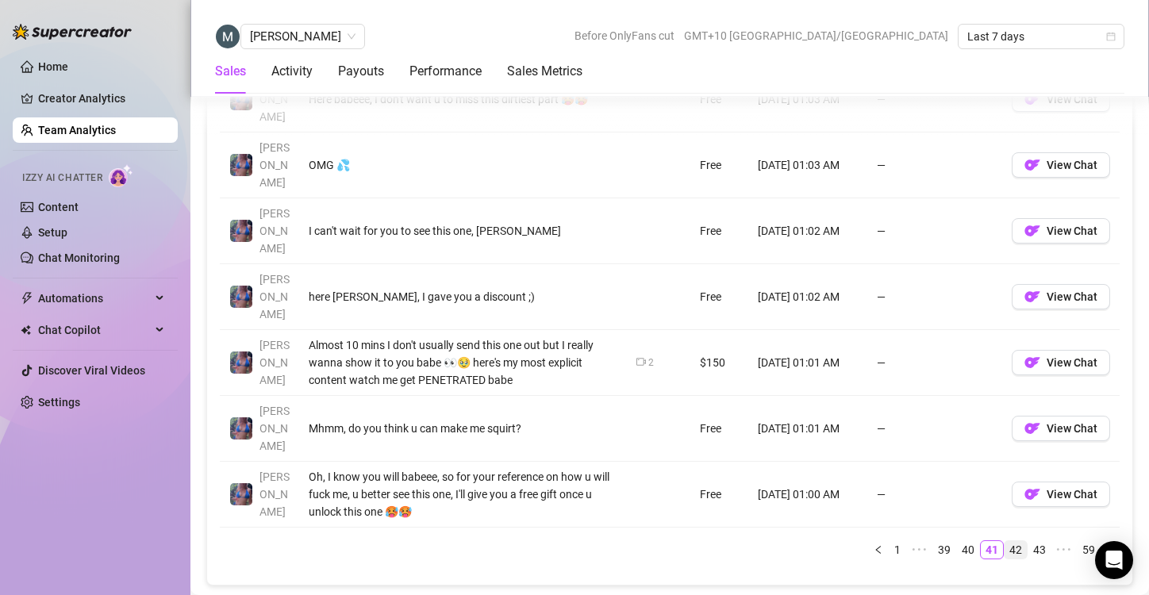
click at [1005, 541] on link "42" at bounding box center [1016, 549] width 22 height 17
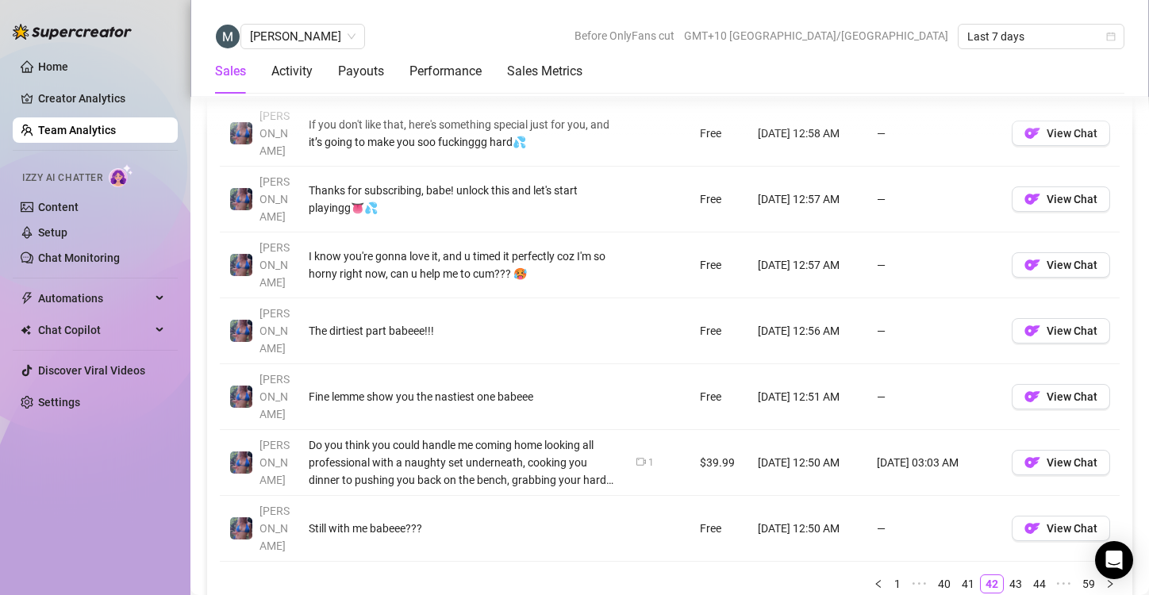
scroll to position [1405, 0]
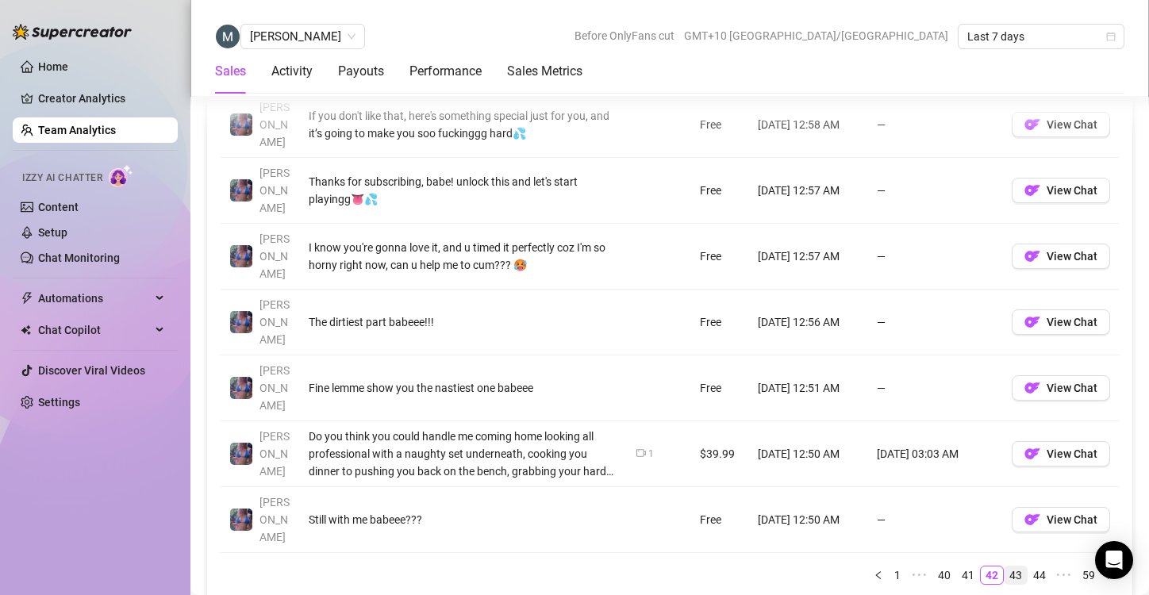
click at [1005, 567] on link "43" at bounding box center [1016, 575] width 22 height 17
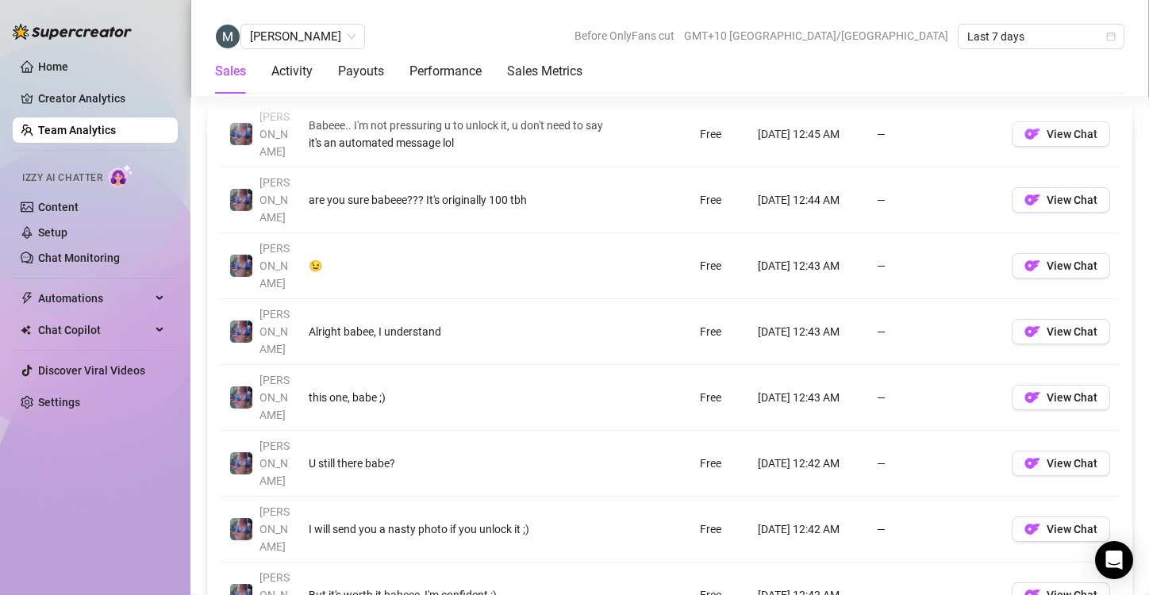
scroll to position [1341, 0]
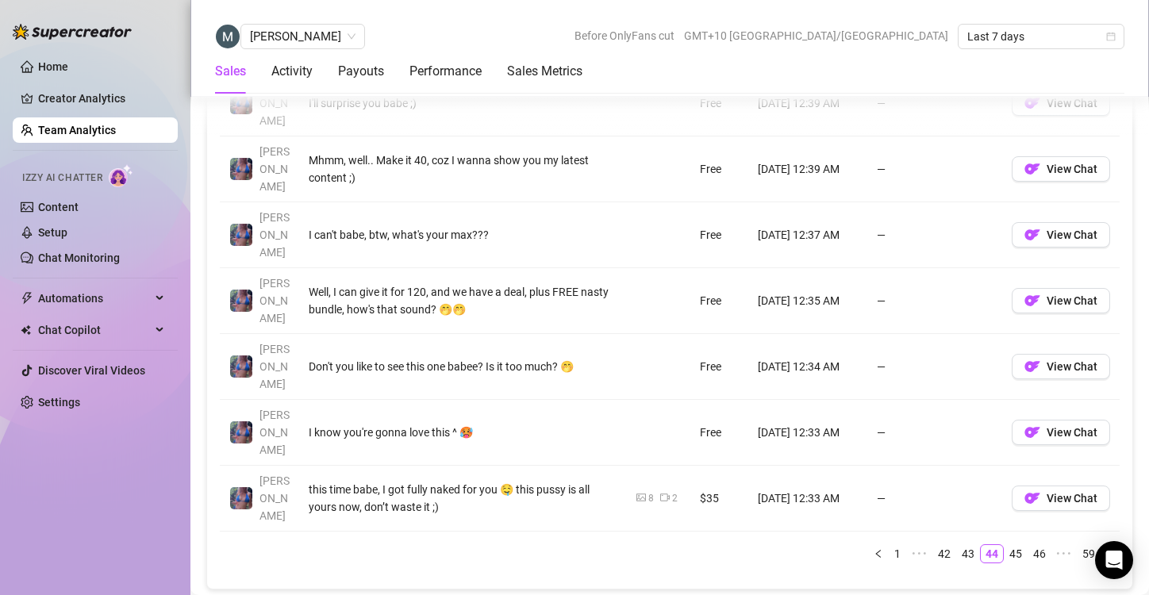
scroll to position [1427, 0]
click at [1005, 544] on link "45" at bounding box center [1016, 552] width 22 height 17
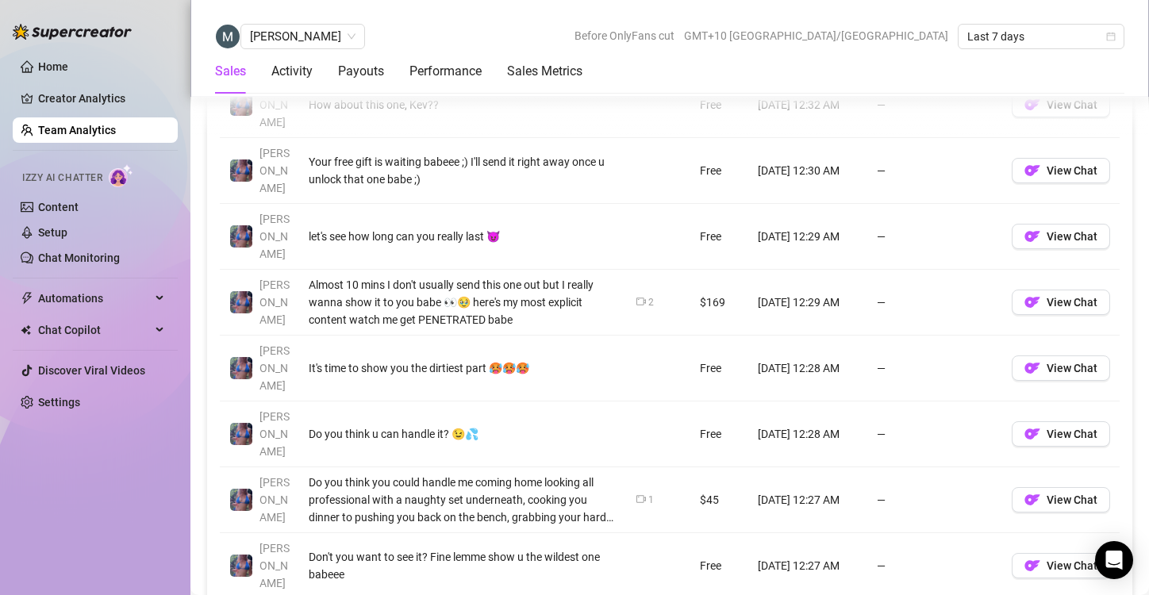
scroll to position [1360, 0]
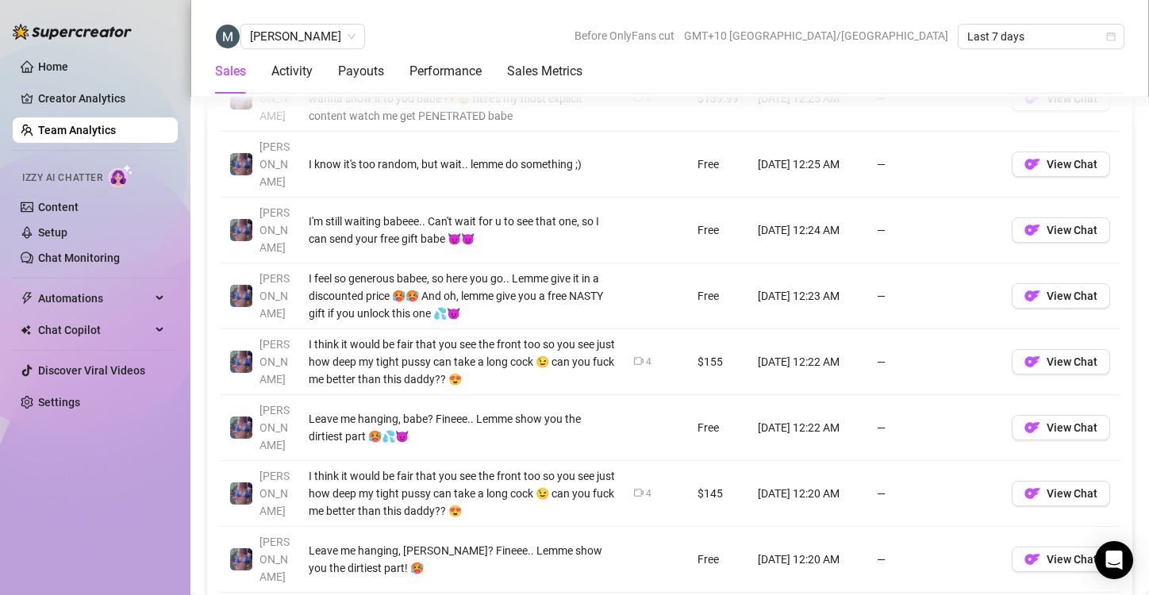
scroll to position [1368, 0]
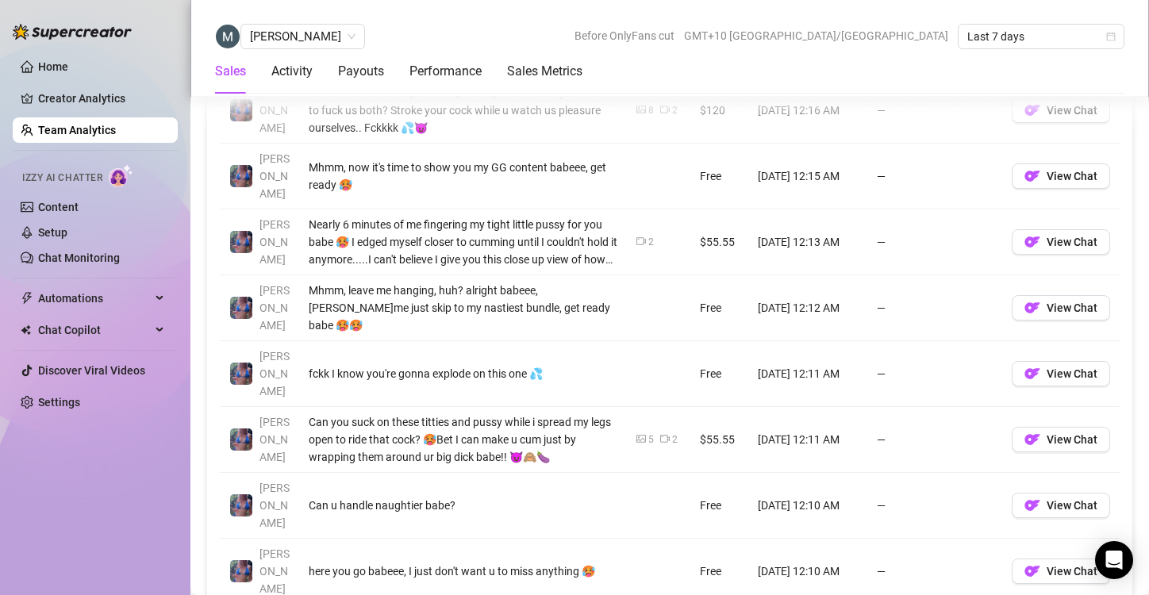
scroll to position [1386, 0]
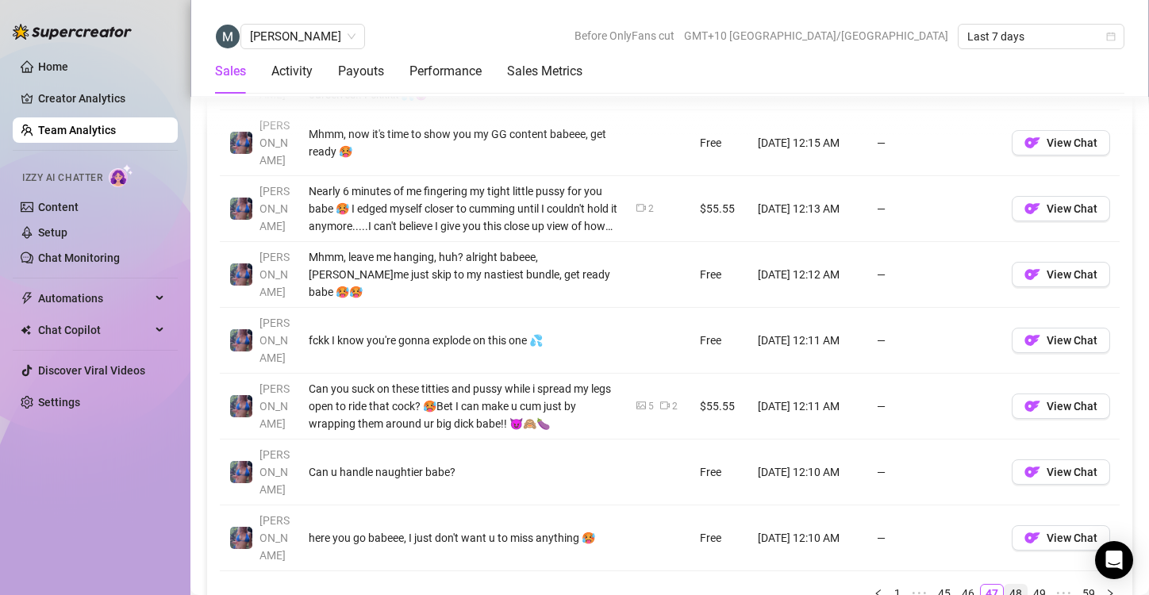
click at [1005, 585] on link "48" at bounding box center [1016, 593] width 22 height 17
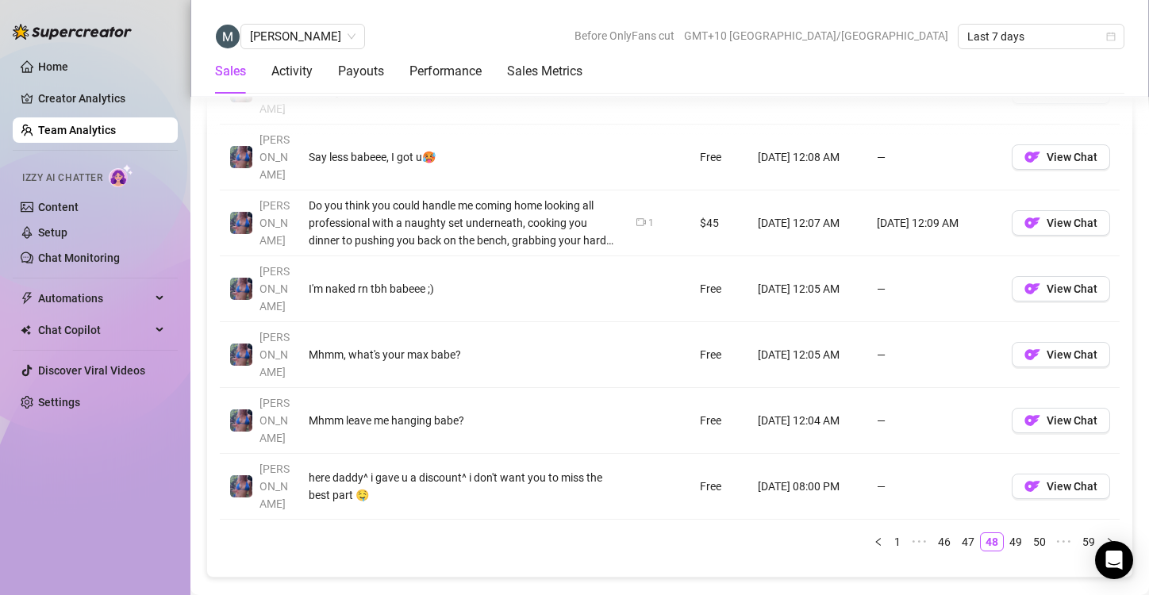
scroll to position [1440, 0]
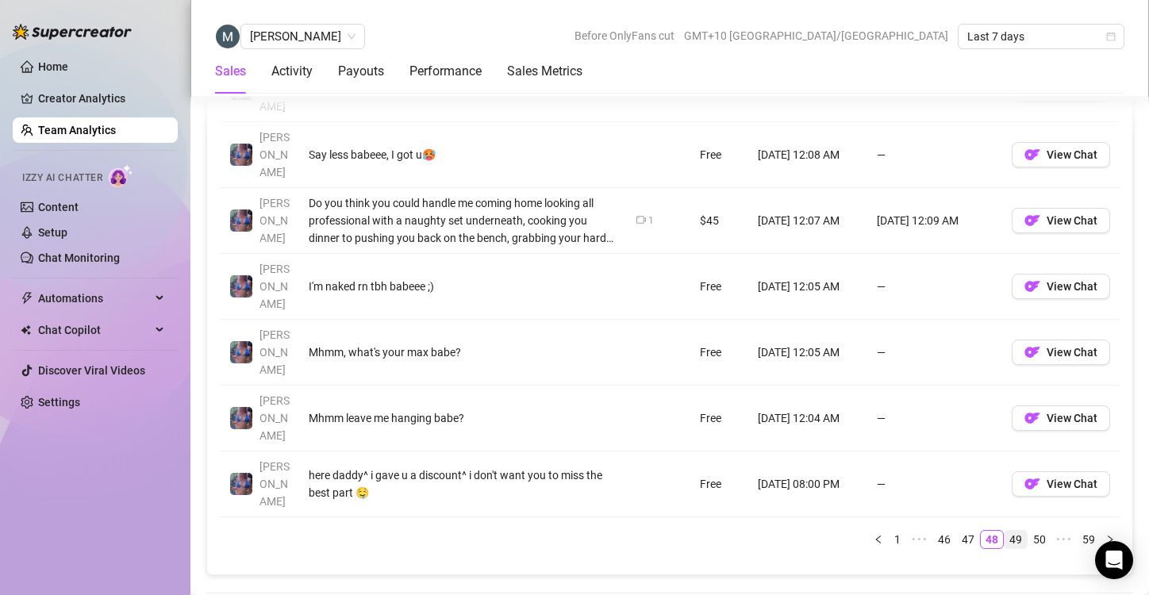
click at [1007, 531] on link "49" at bounding box center [1016, 539] width 22 height 17
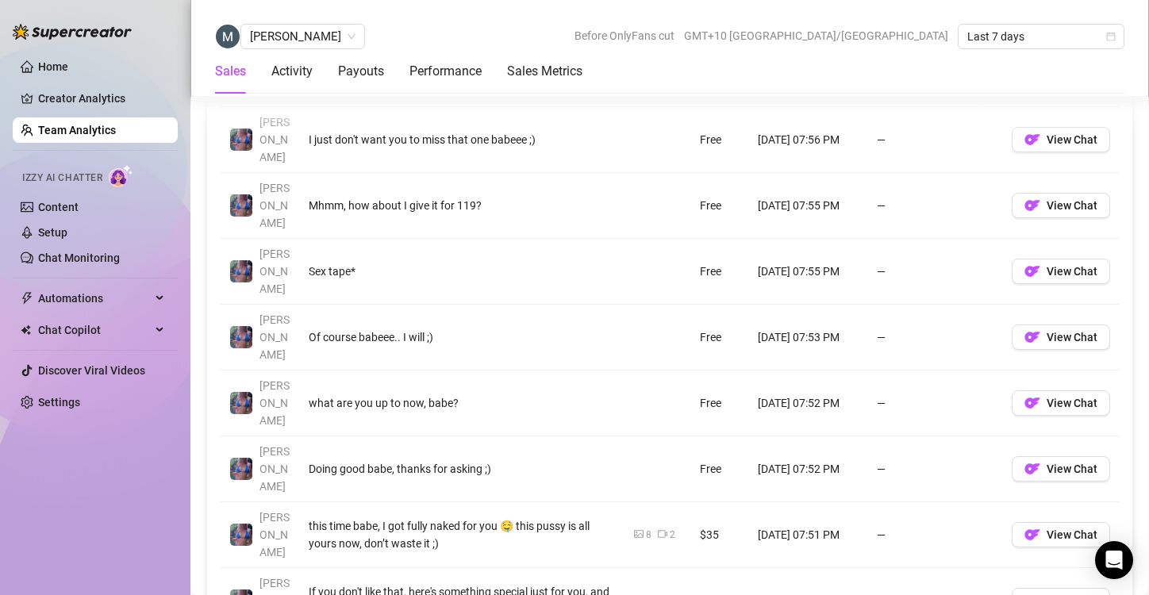
scroll to position [1326, 0]
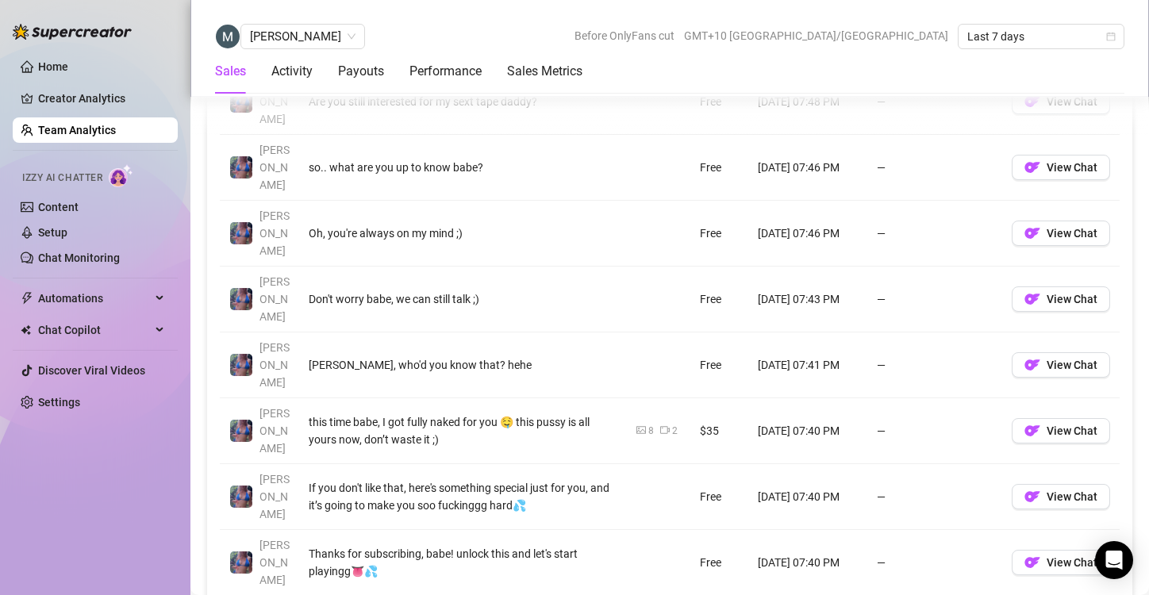
scroll to position [1308, 0]
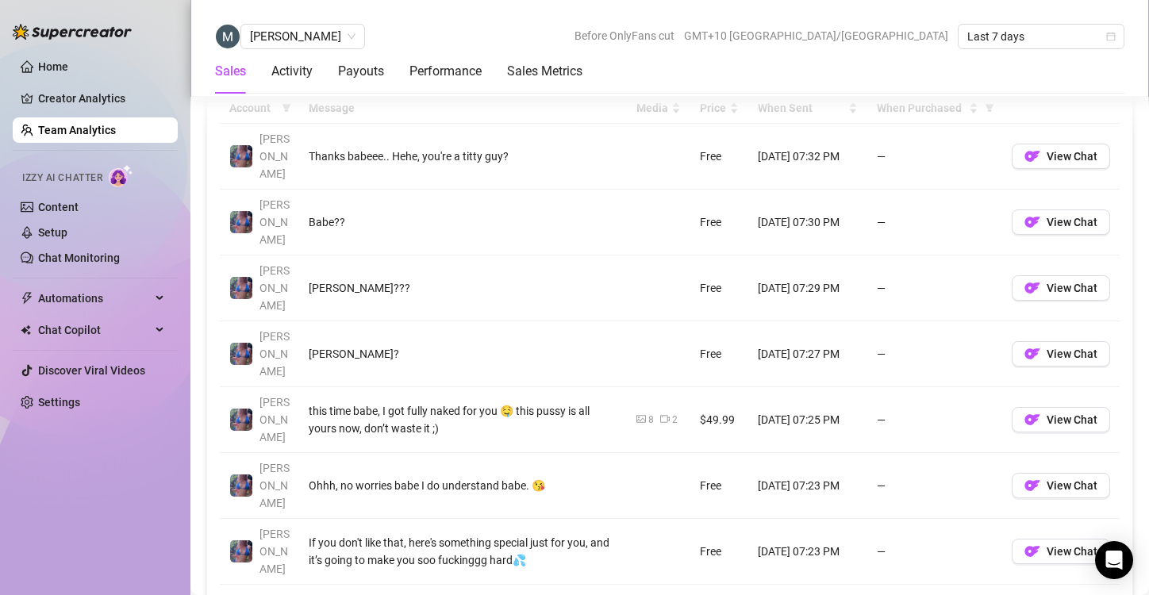
scroll to position [1186, 0]
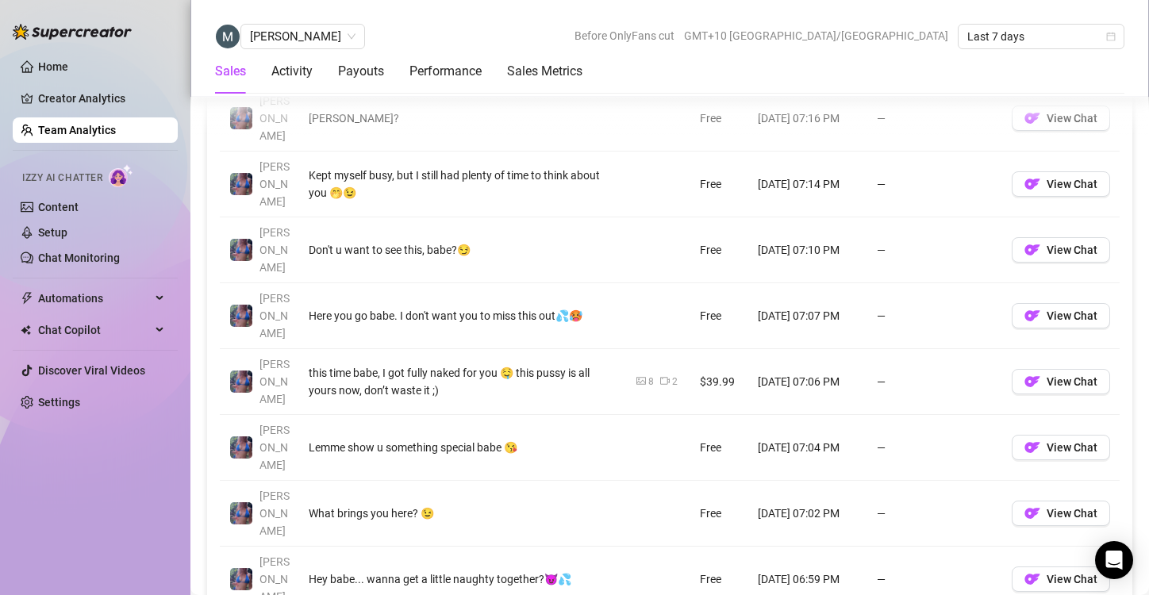
scroll to position [1278, 0]
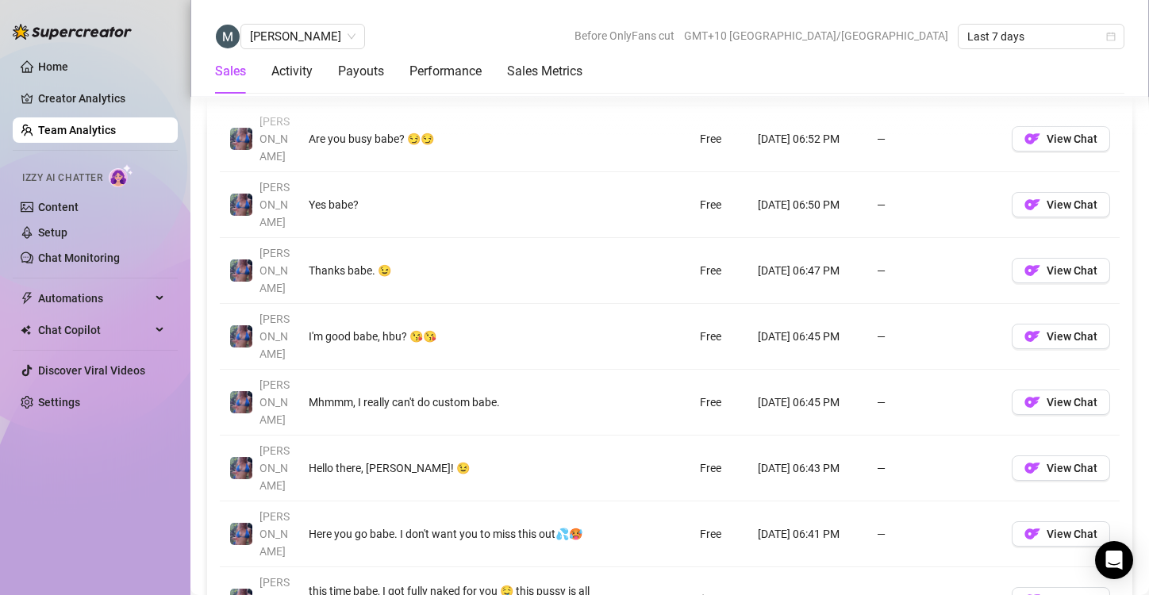
scroll to position [1325, 0]
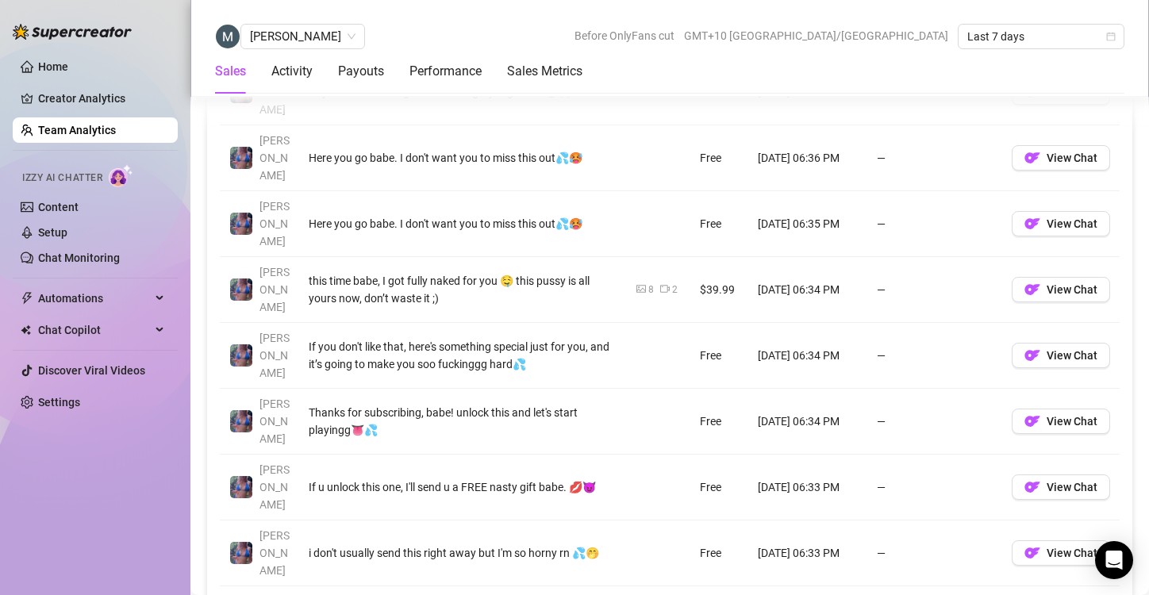
scroll to position [1394, 0]
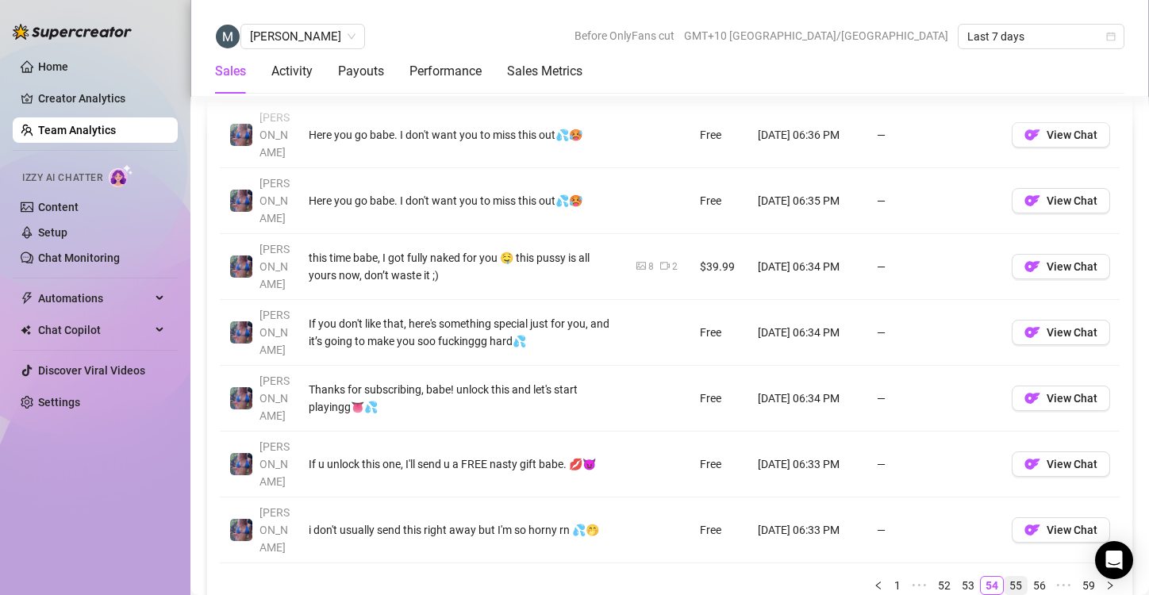
click at [1007, 577] on link "55" at bounding box center [1016, 585] width 22 height 17
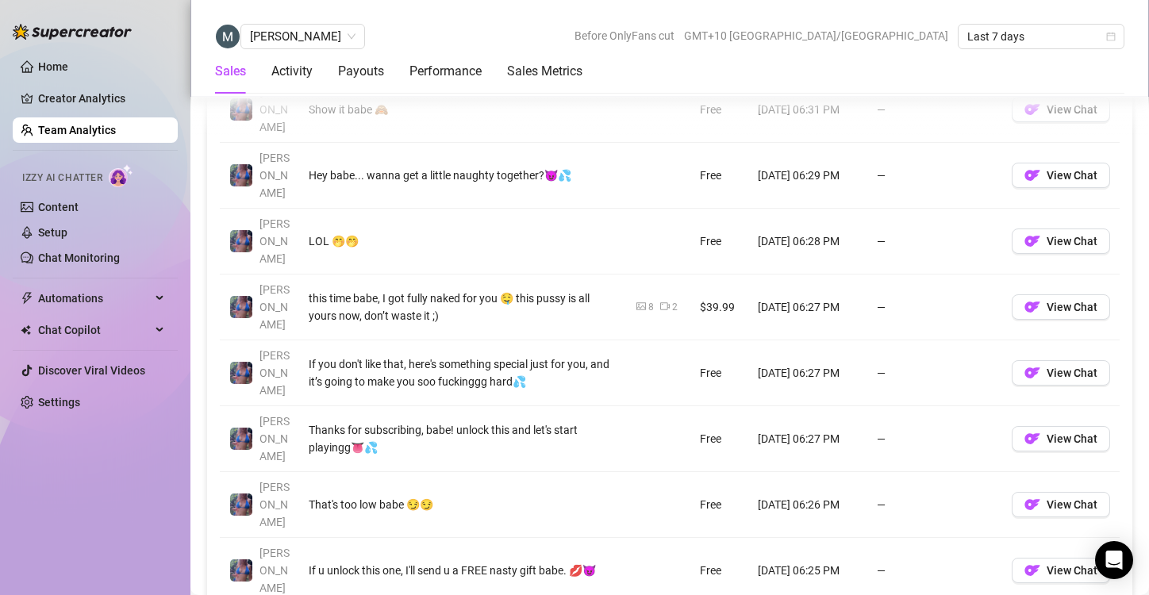
scroll to position [1359, 0]
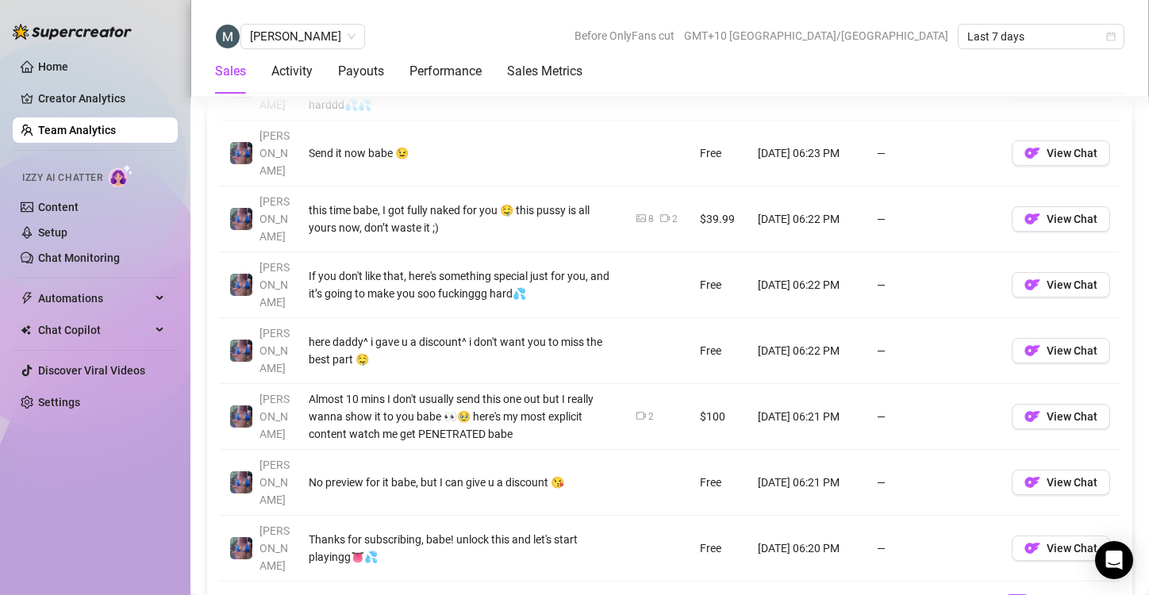
scroll to position [1411, 0]
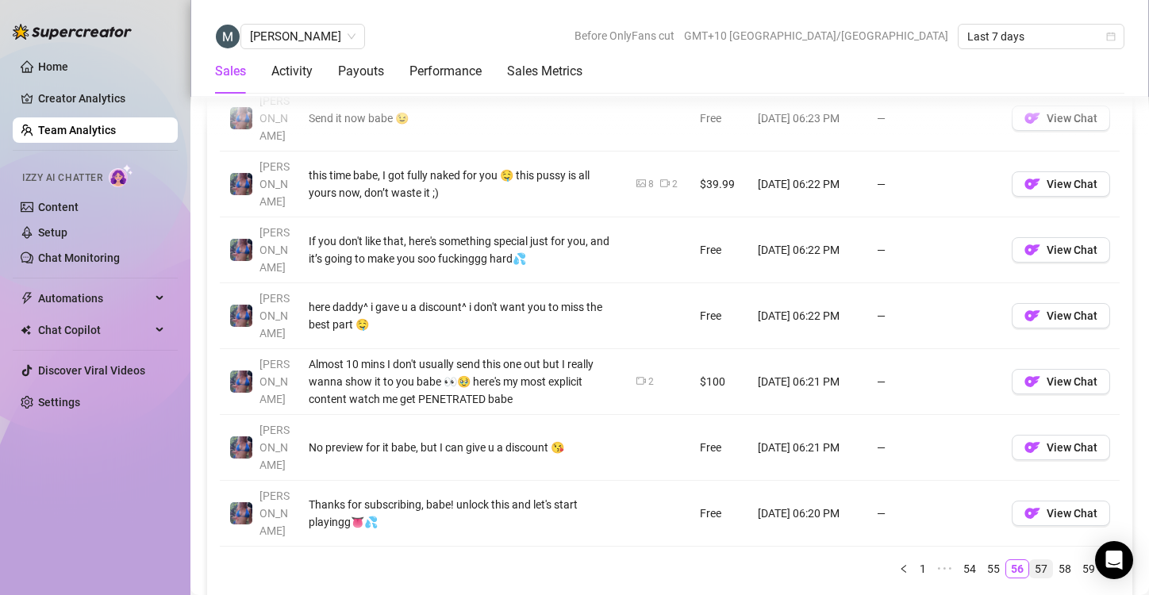
click at [1030, 560] on link "57" at bounding box center [1041, 568] width 22 height 17
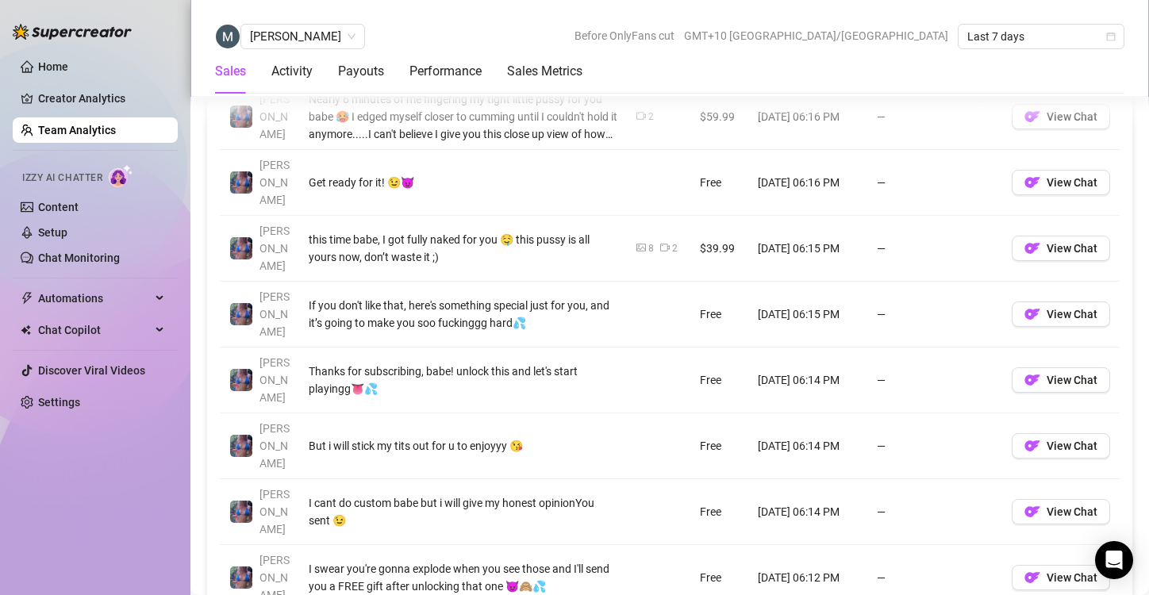
scroll to position [1382, 0]
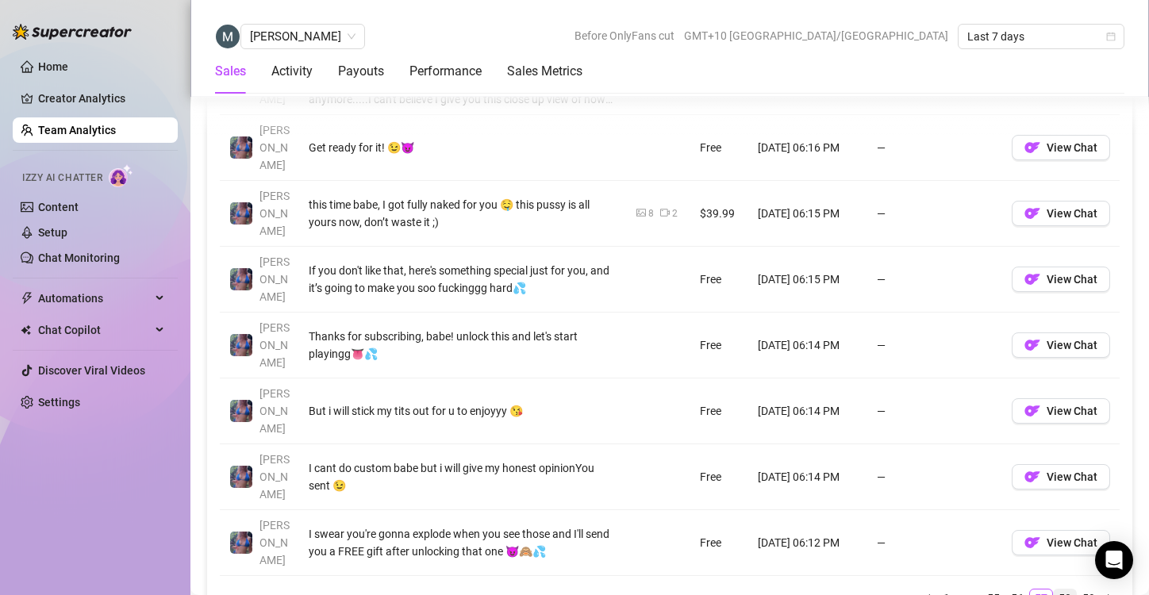
click at [1055, 590] on link "58" at bounding box center [1065, 598] width 22 height 17
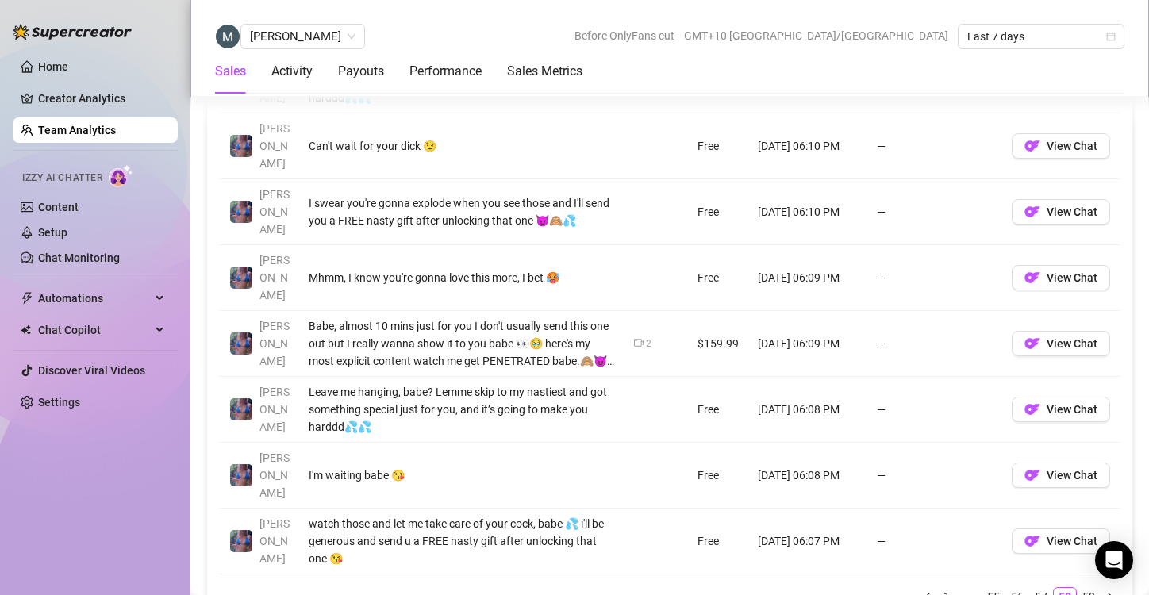
scroll to position [1400, 0]
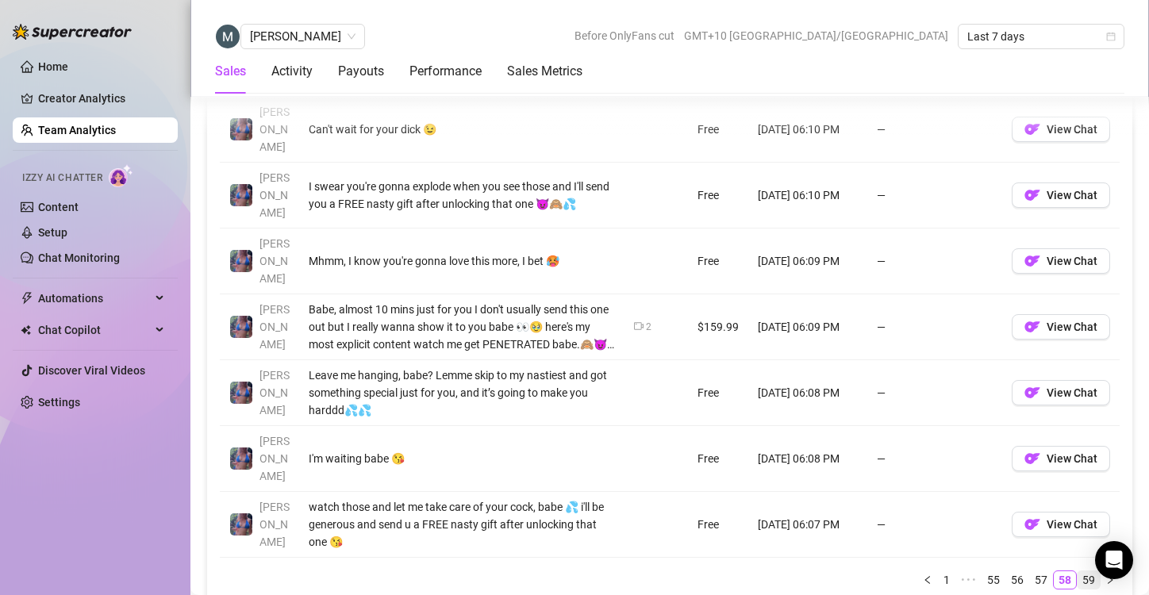
click at [1078, 571] on link "59" at bounding box center [1089, 579] width 22 height 17
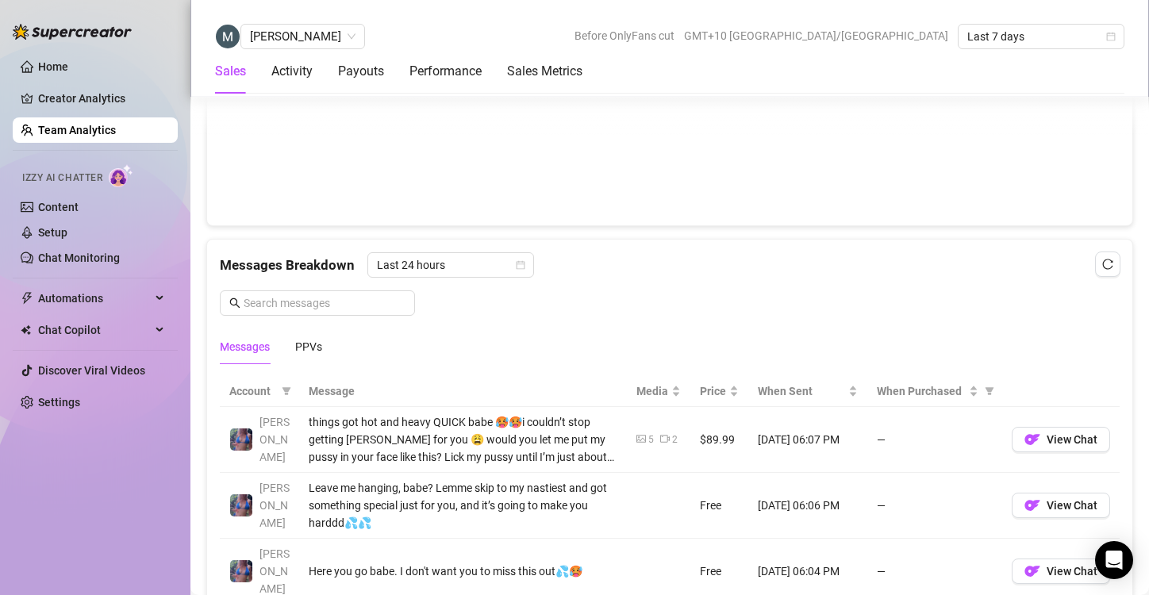
scroll to position [1014, 0]
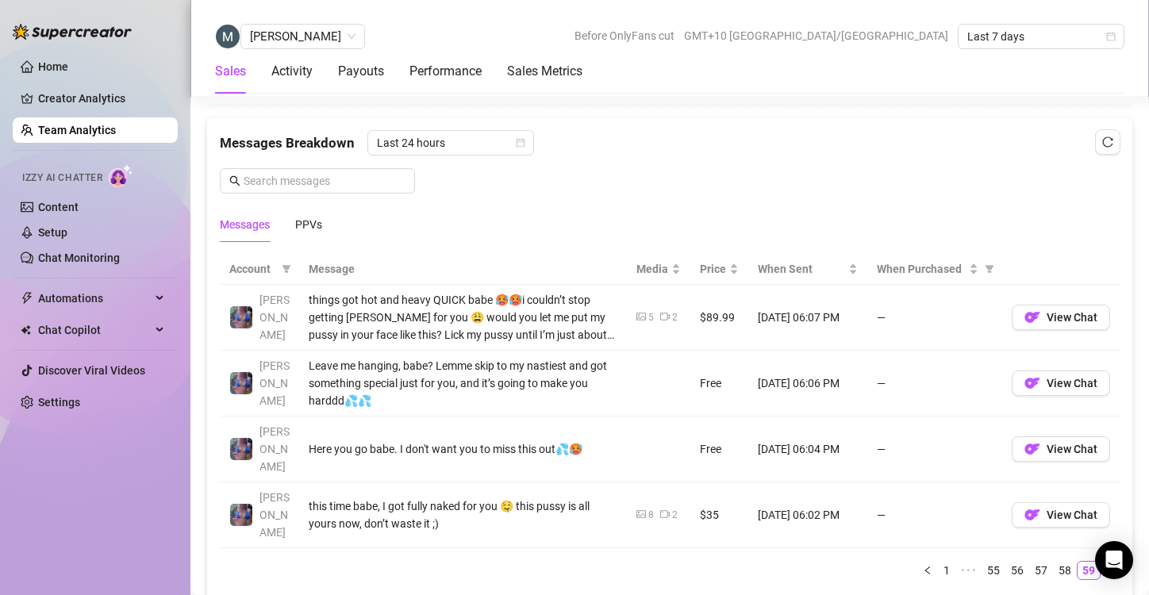
click at [94, 127] on link "Team Analytics" at bounding box center [77, 130] width 78 height 13
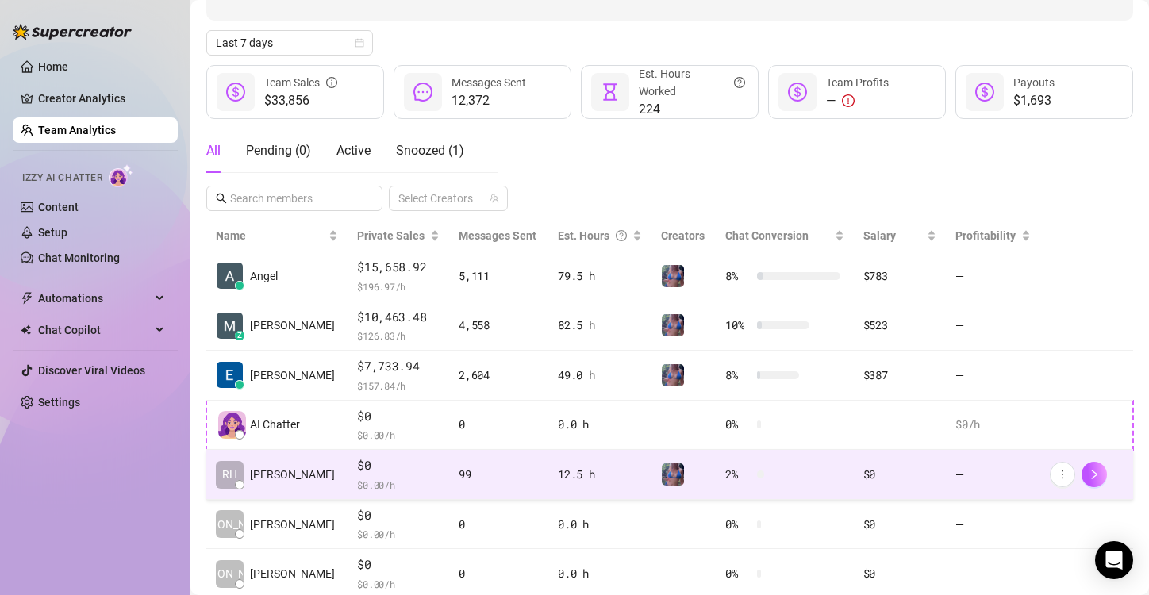
scroll to position [207, 0]
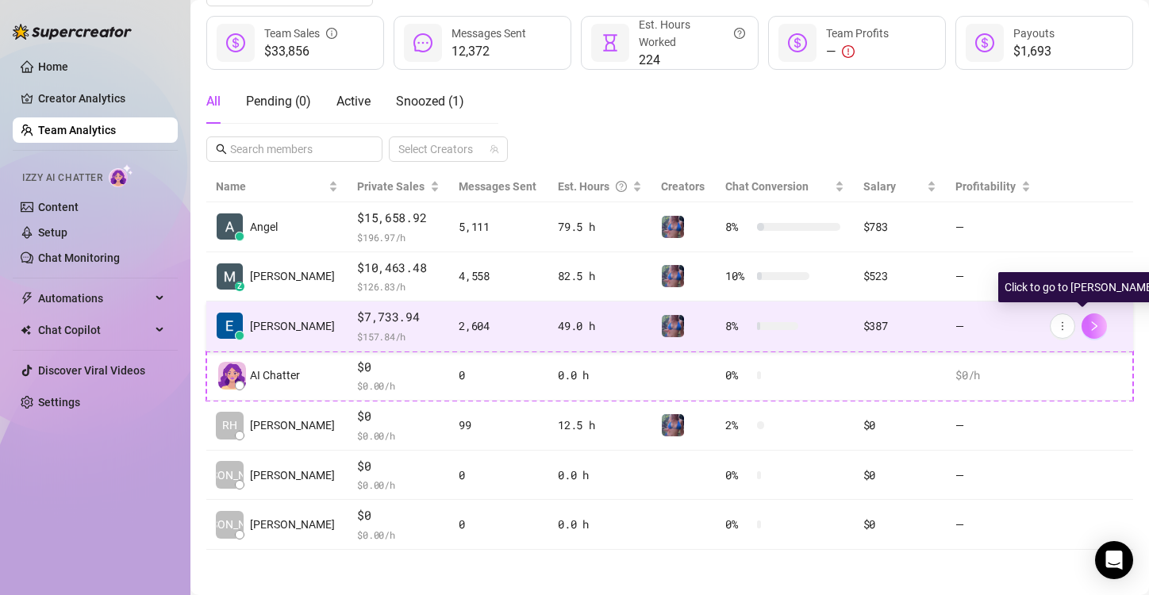
click at [1089, 325] on icon "right" at bounding box center [1094, 326] width 11 height 11
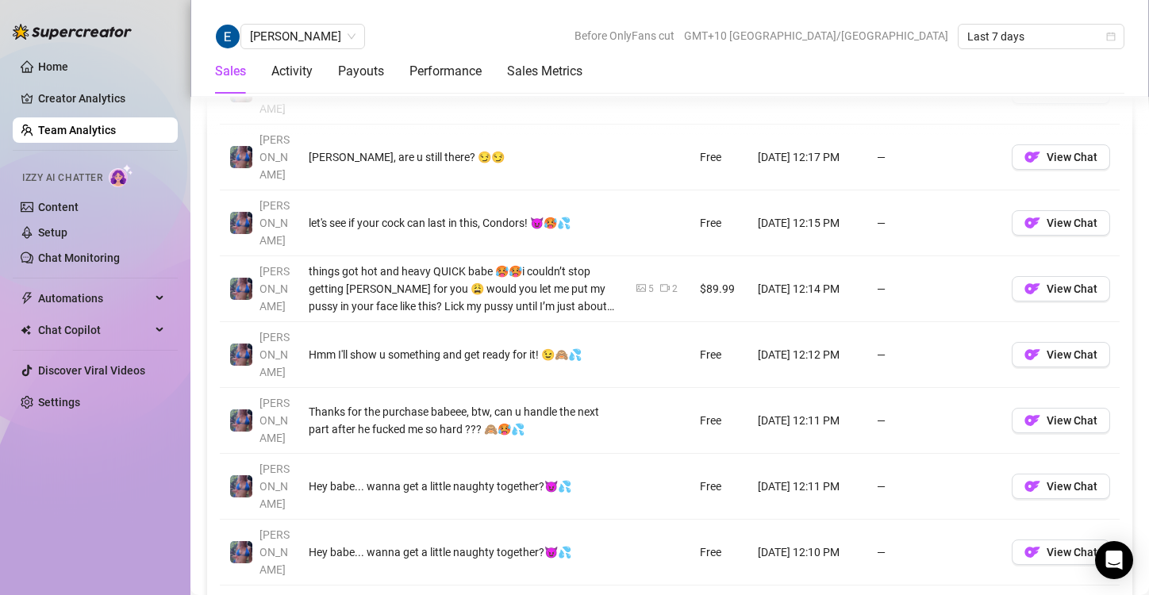
scroll to position [1241, 0]
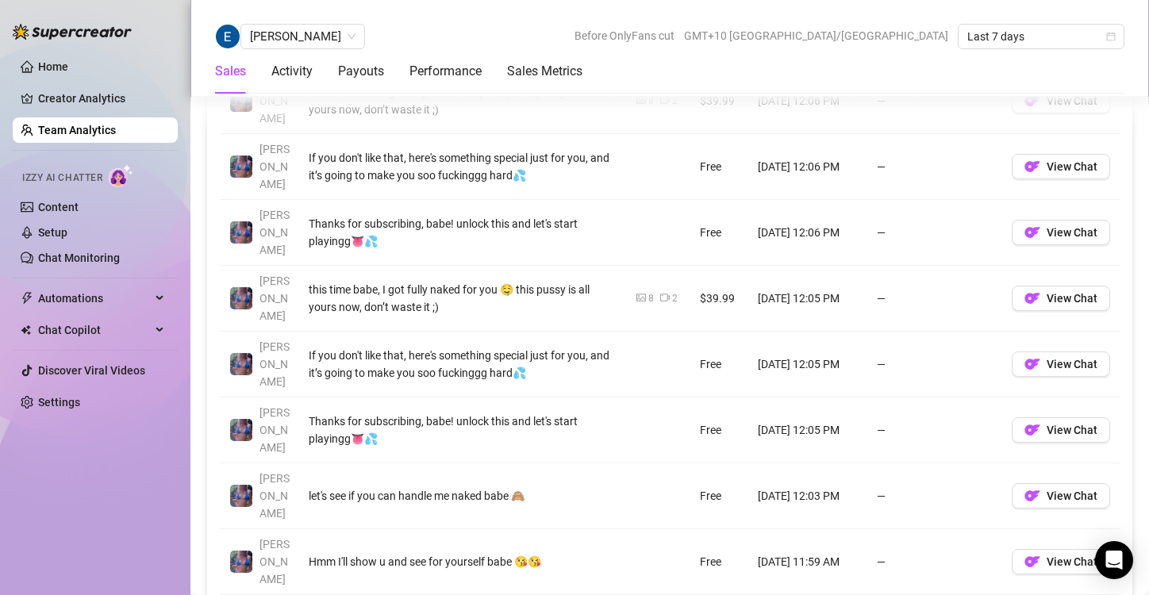
scroll to position [1303, 0]
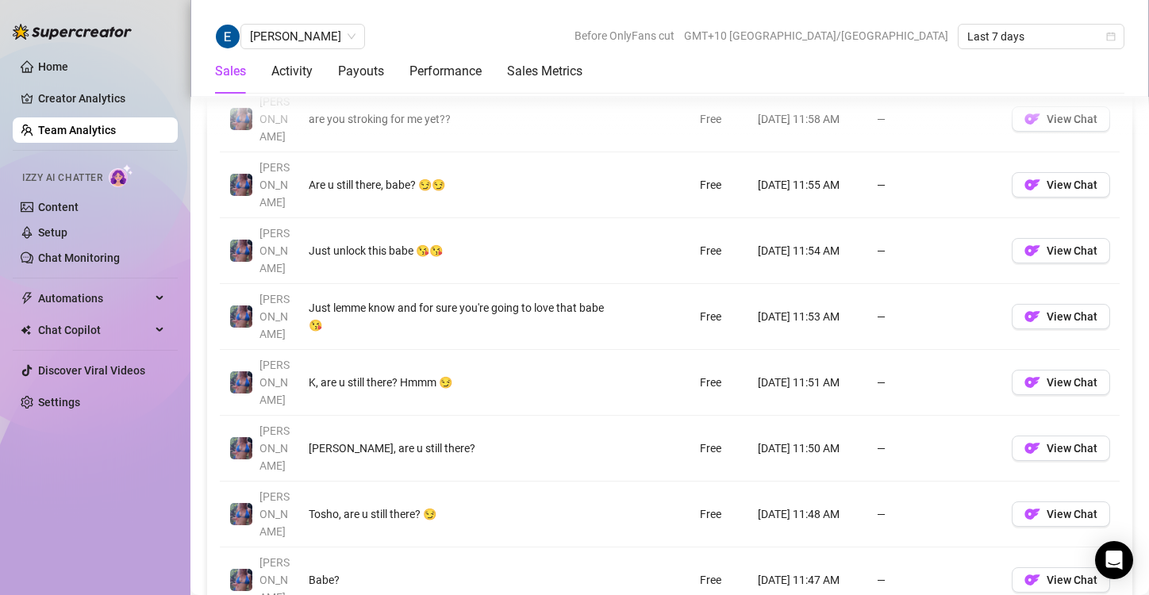
scroll to position [1346, 0]
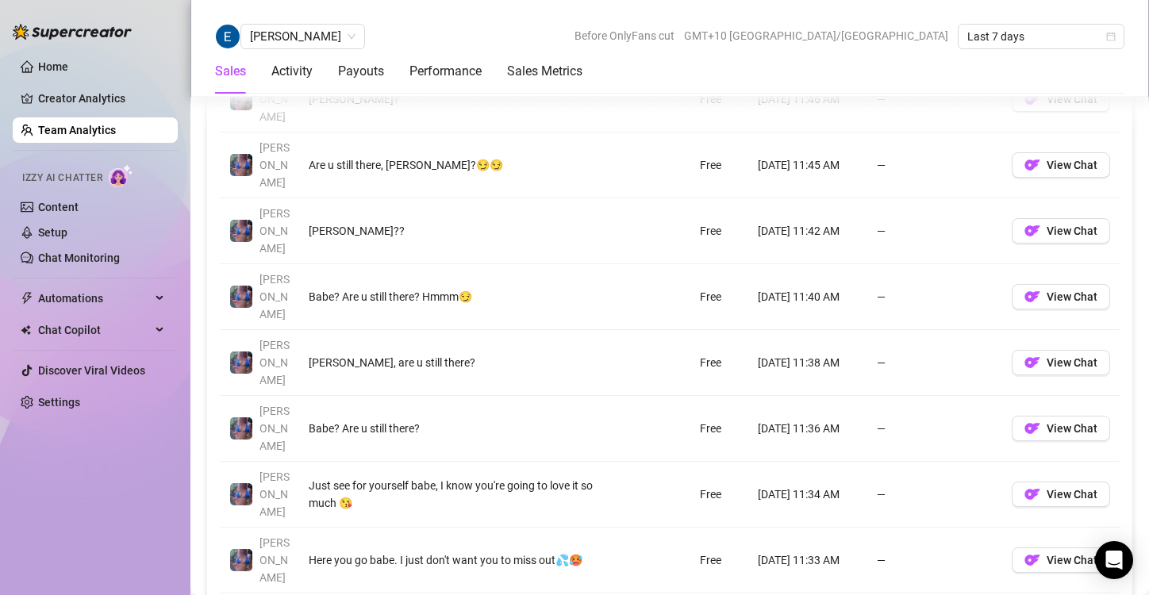
scroll to position [1237, 0]
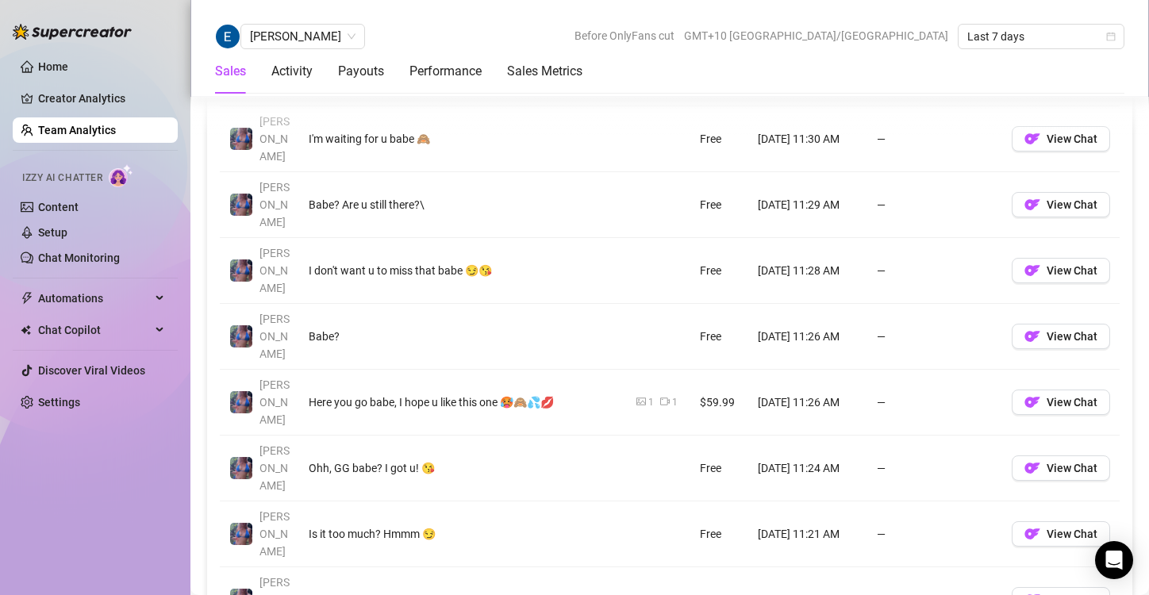
scroll to position [1258, 0]
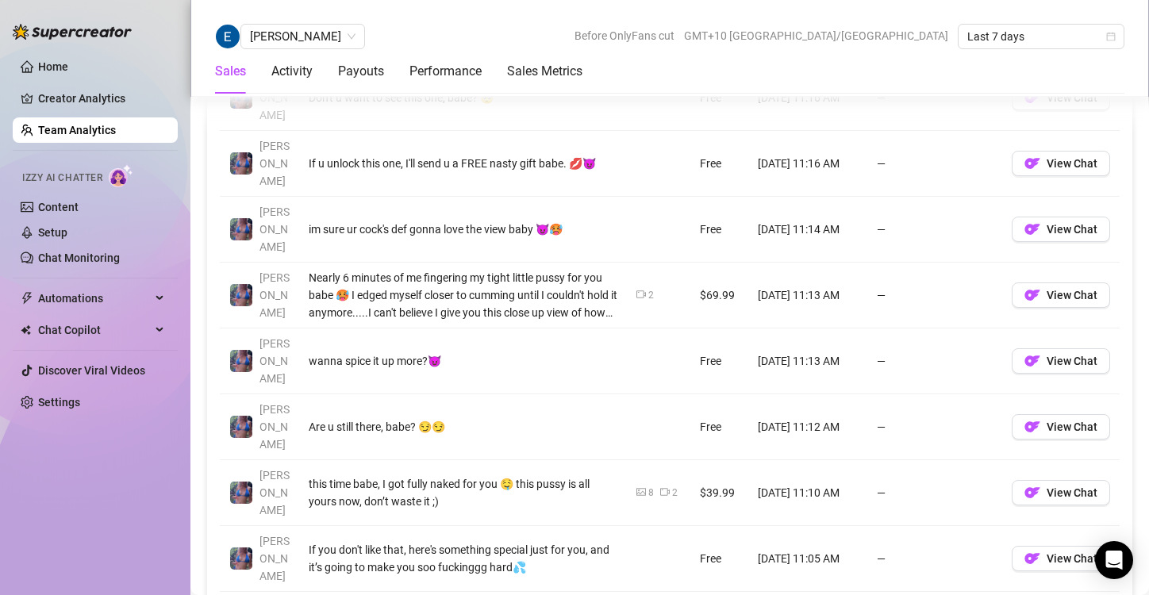
scroll to position [1376, 0]
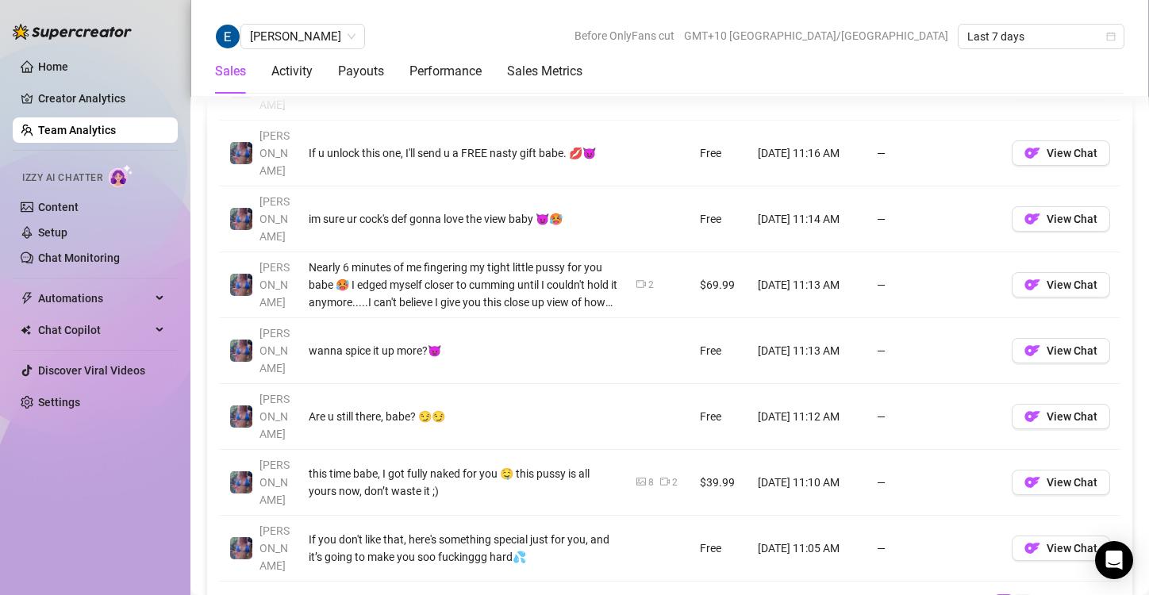
click at [1014, 594] on link "7" at bounding box center [1022, 603] width 17 height 17
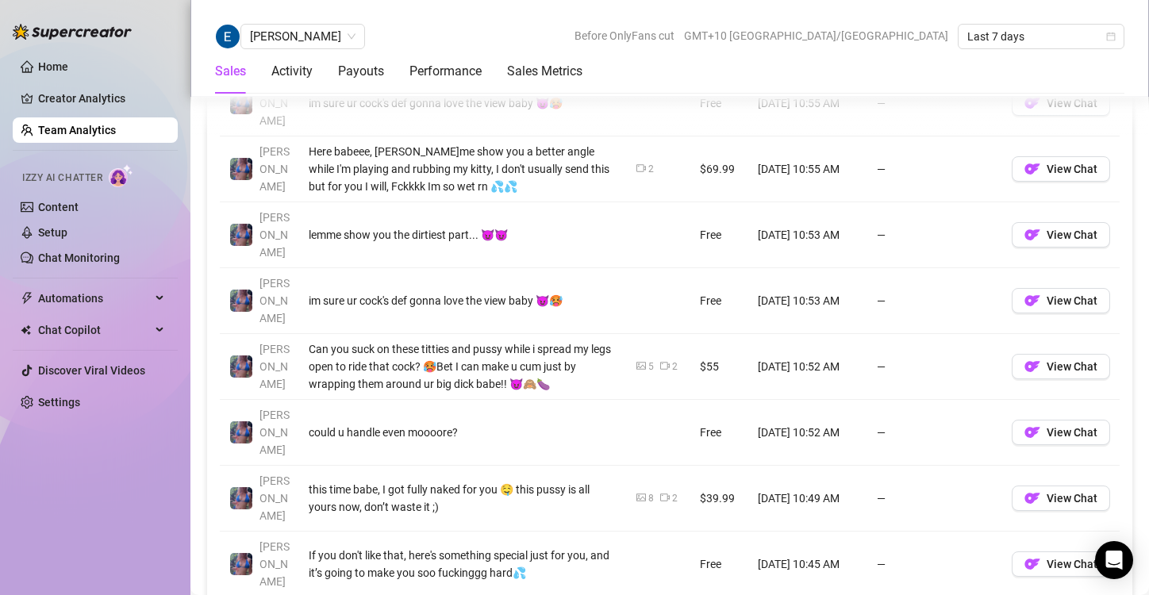
scroll to position [1362, 0]
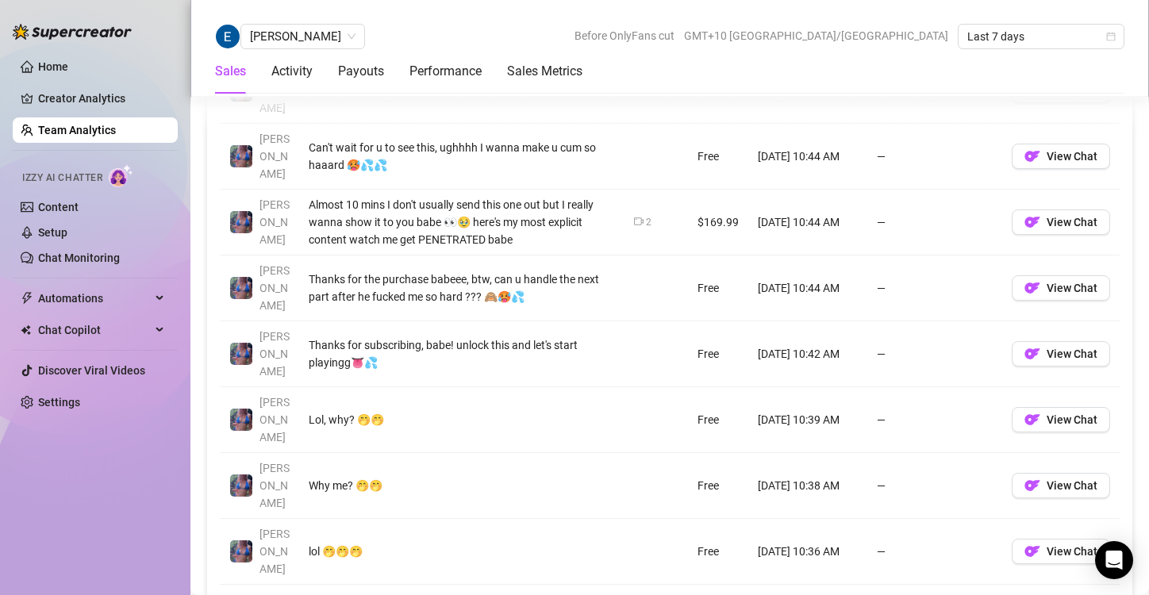
scroll to position [1325, 0]
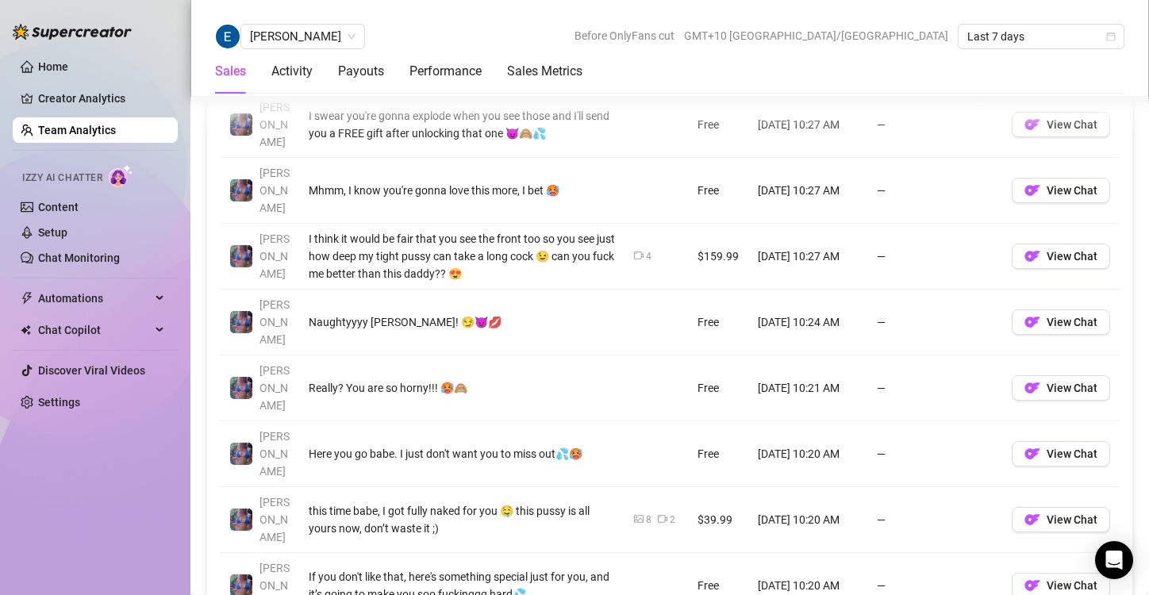
scroll to position [1340, 0]
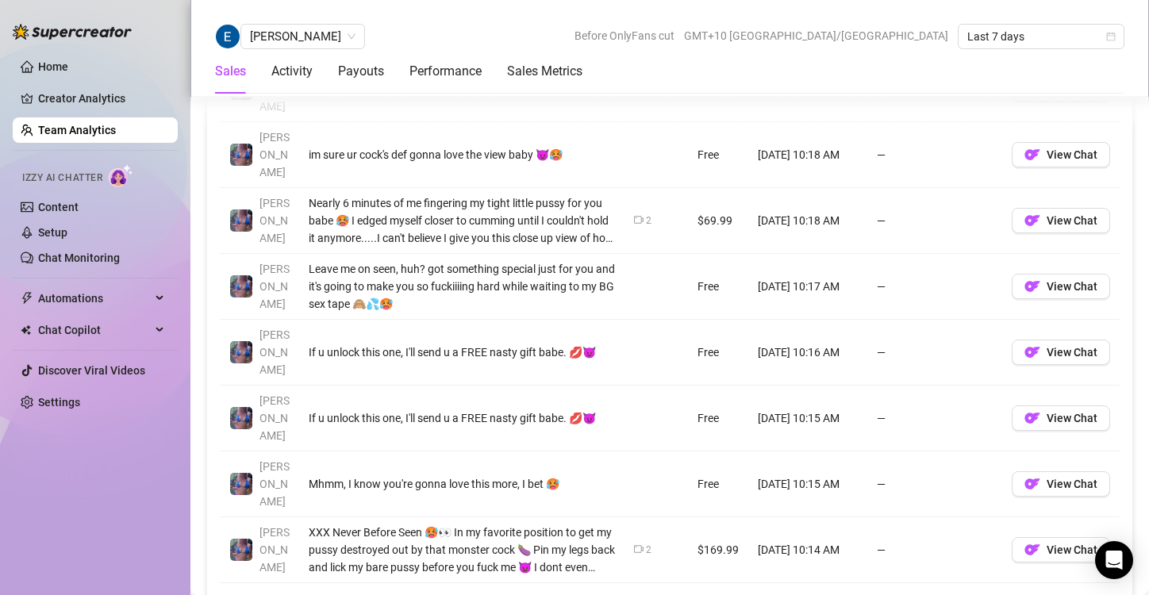
scroll to position [1382, 0]
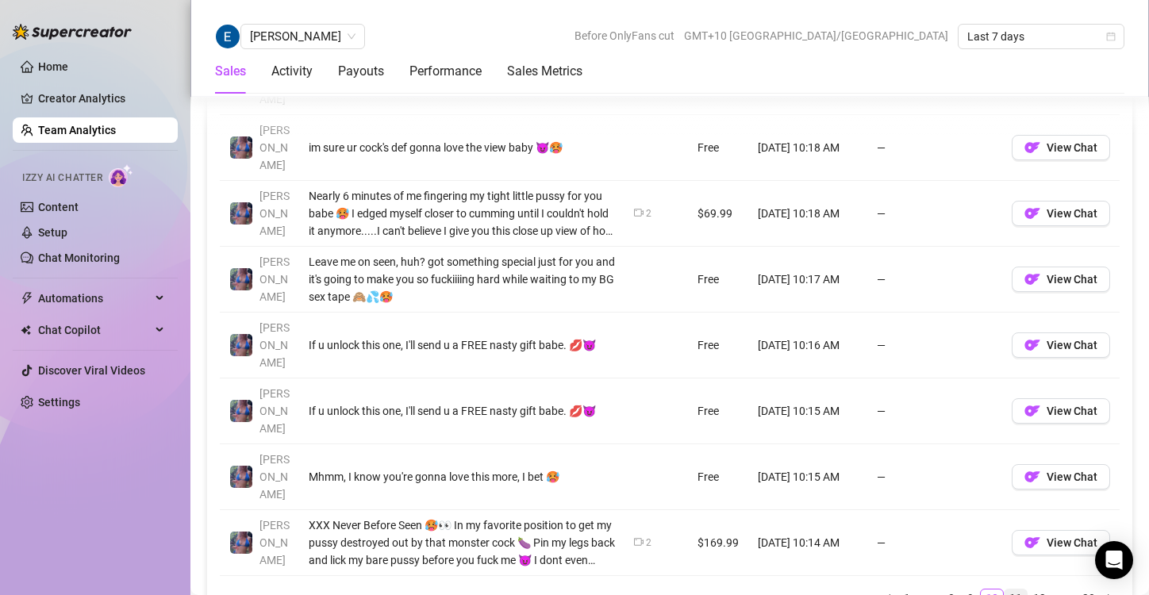
click at [1005, 590] on link "11" at bounding box center [1016, 598] width 22 height 17
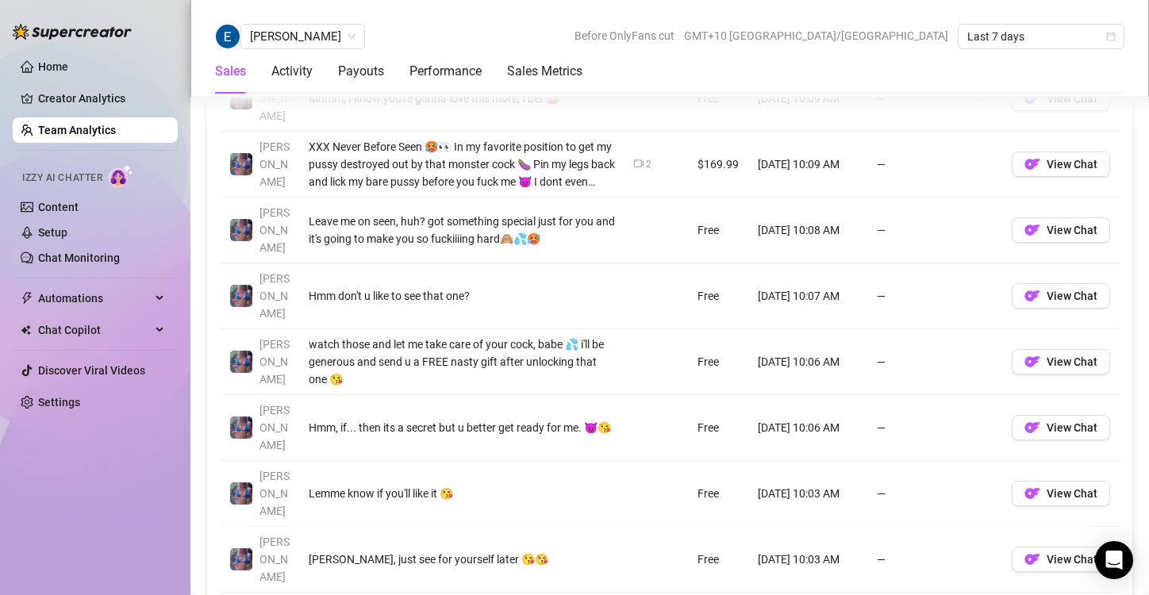
scroll to position [1384, 0]
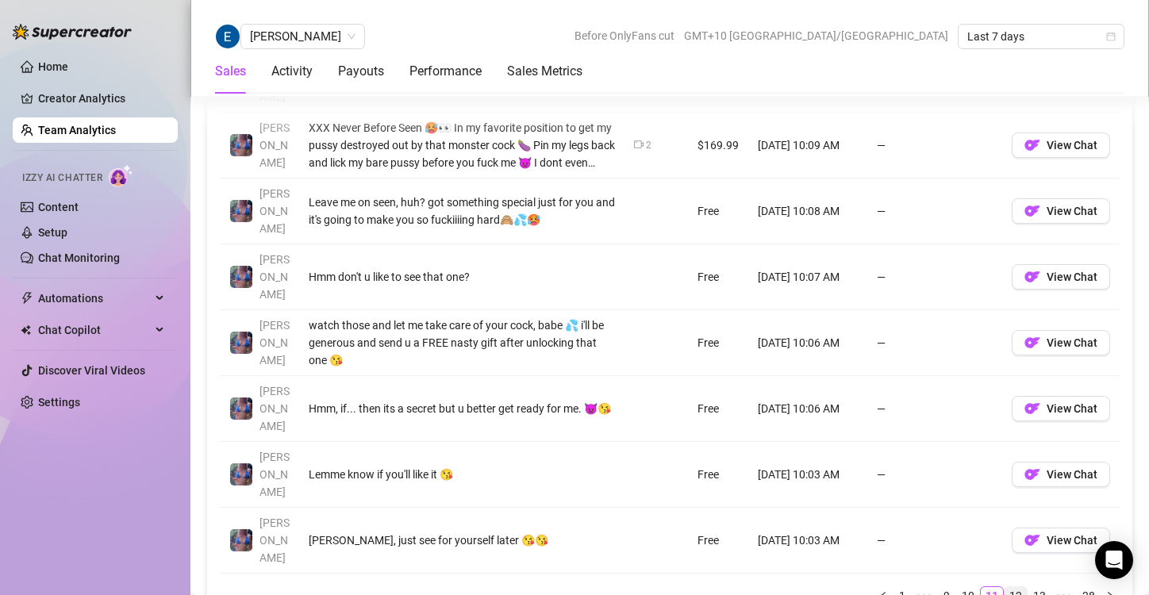
click at [1006, 587] on link "12" at bounding box center [1016, 595] width 22 height 17
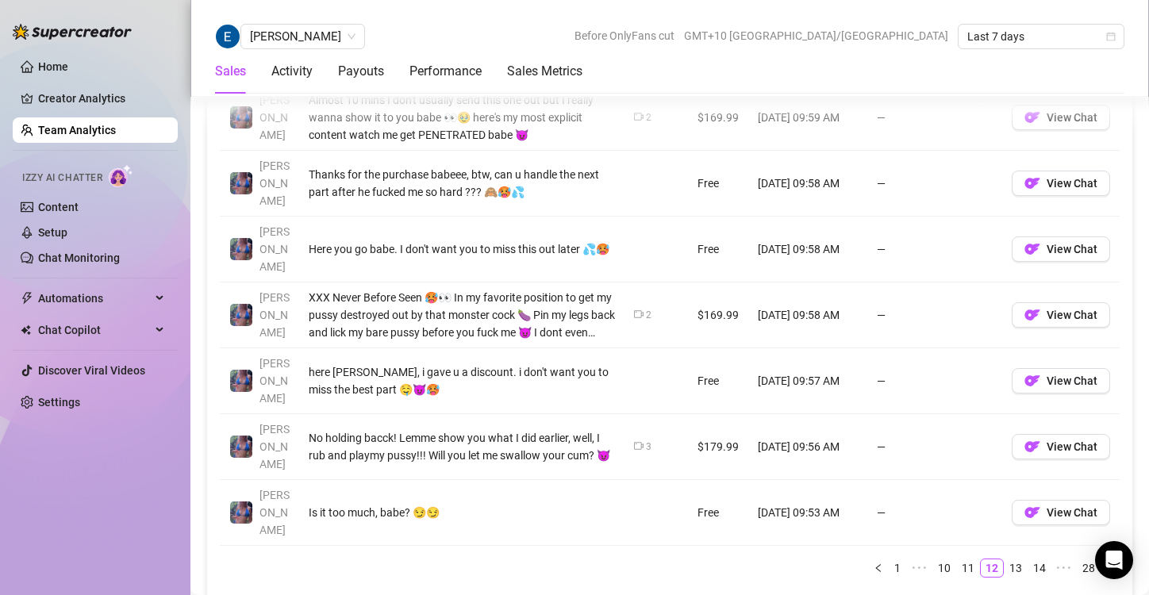
scroll to position [1413, 0]
click at [1004, 558] on li "13" at bounding box center [1016, 567] width 24 height 19
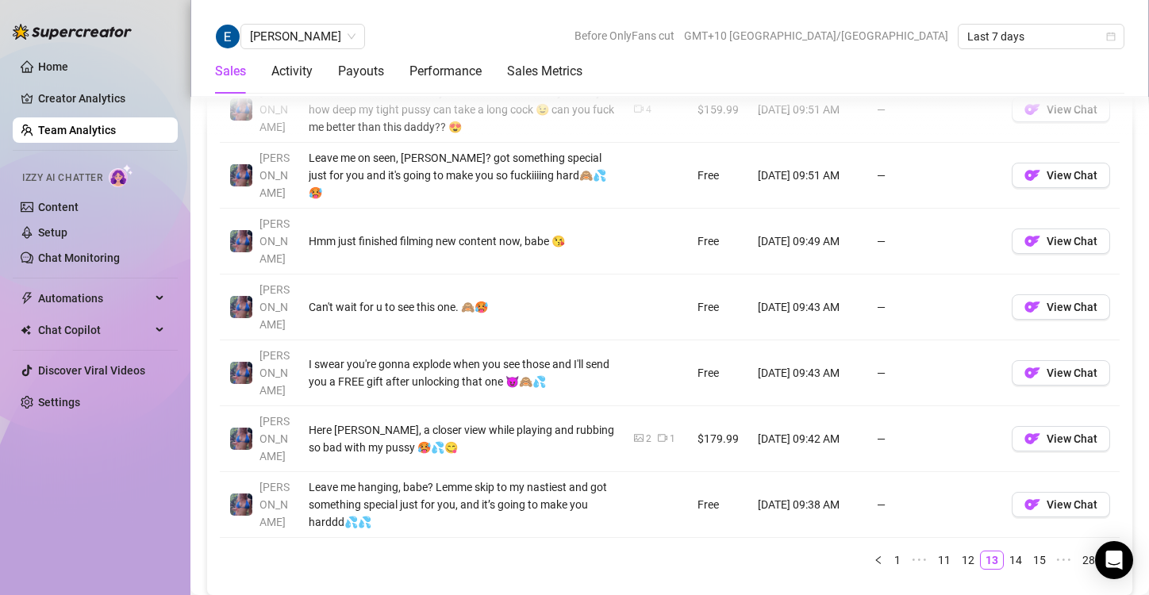
scroll to position [1421, 0]
click at [1005, 551] on link "14" at bounding box center [1016, 559] width 22 height 17
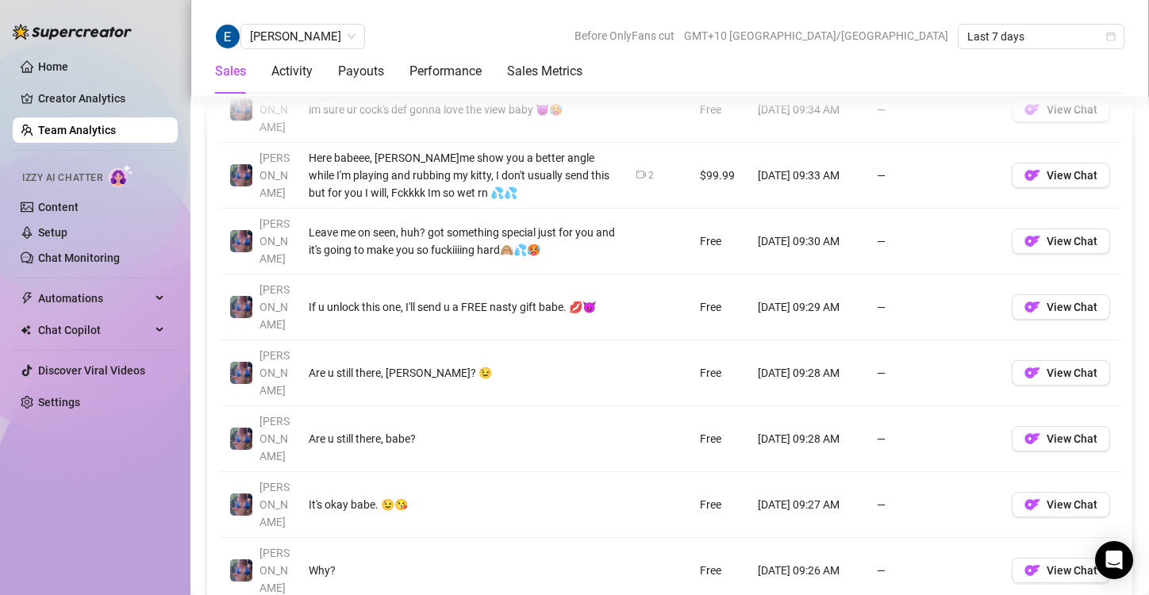
scroll to position [1366, 0]
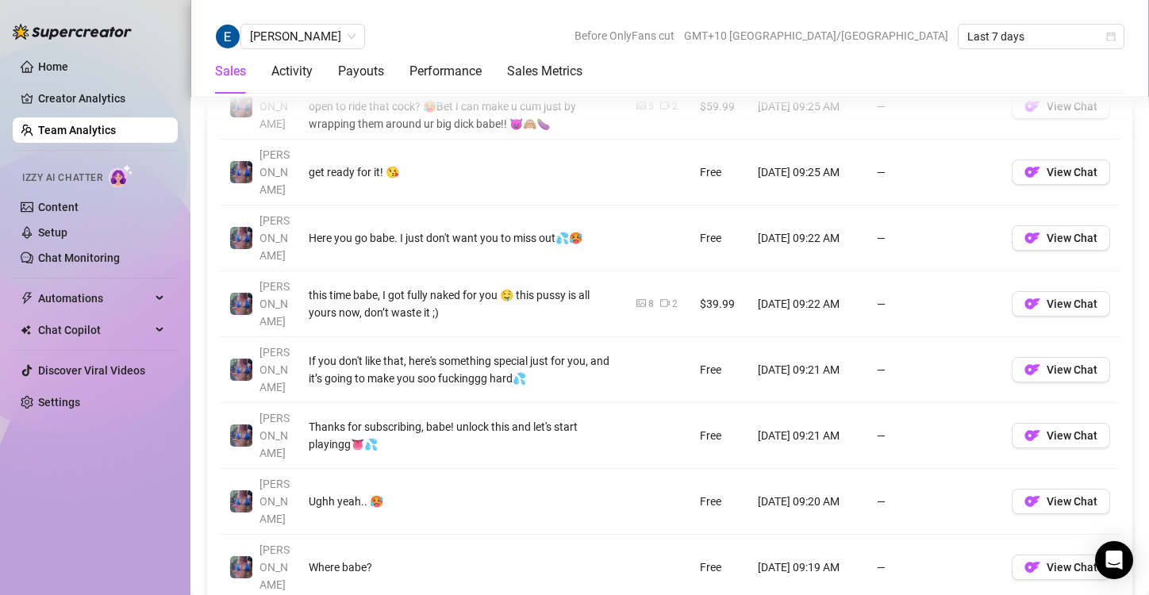
scroll to position [1399, 0]
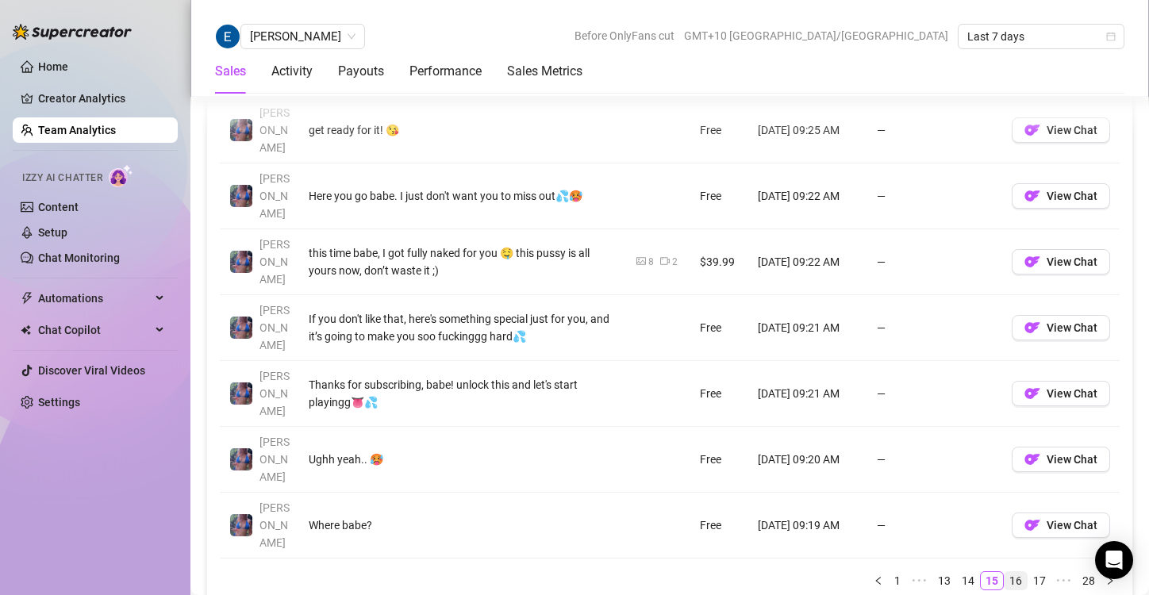
click at [1005, 572] on link "16" at bounding box center [1016, 580] width 22 height 17
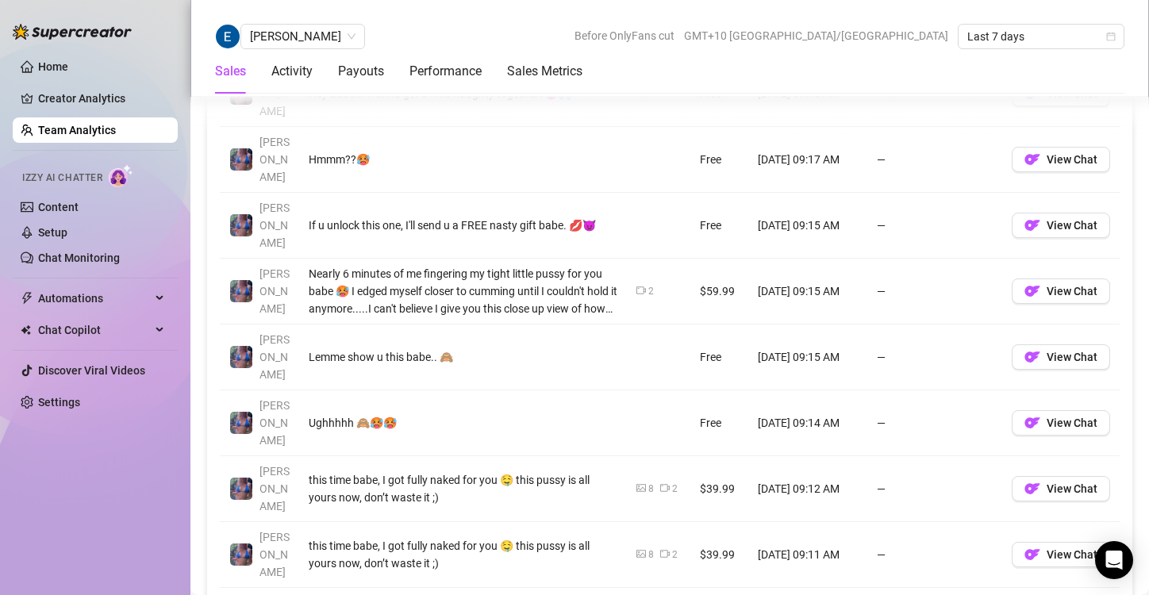
scroll to position [1378, 0]
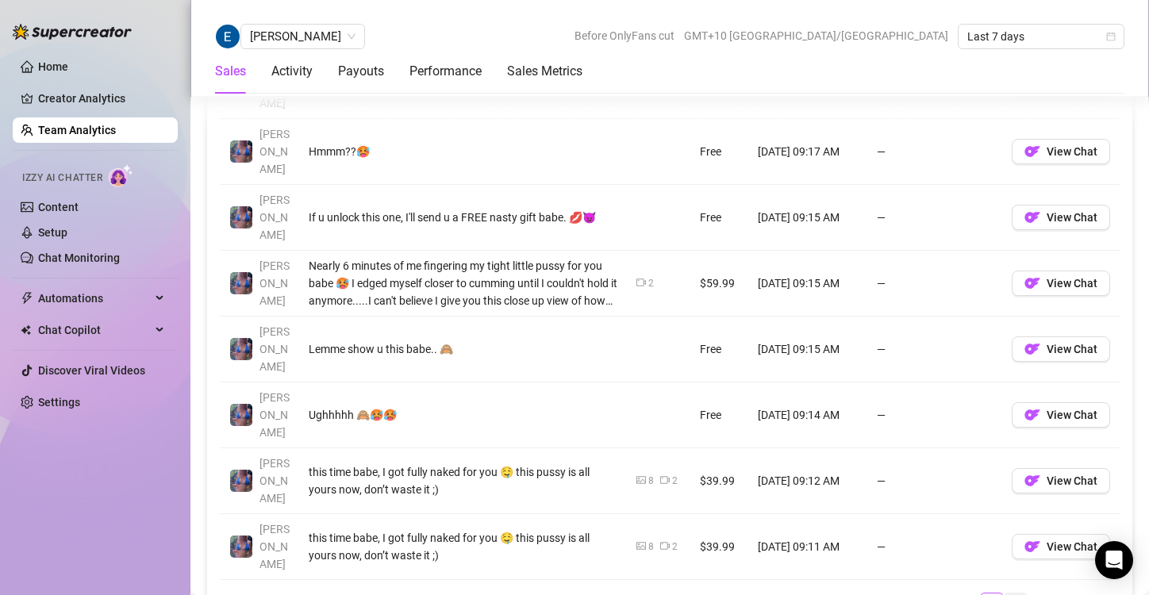
click at [1005, 594] on link "17" at bounding box center [1016, 602] width 22 height 17
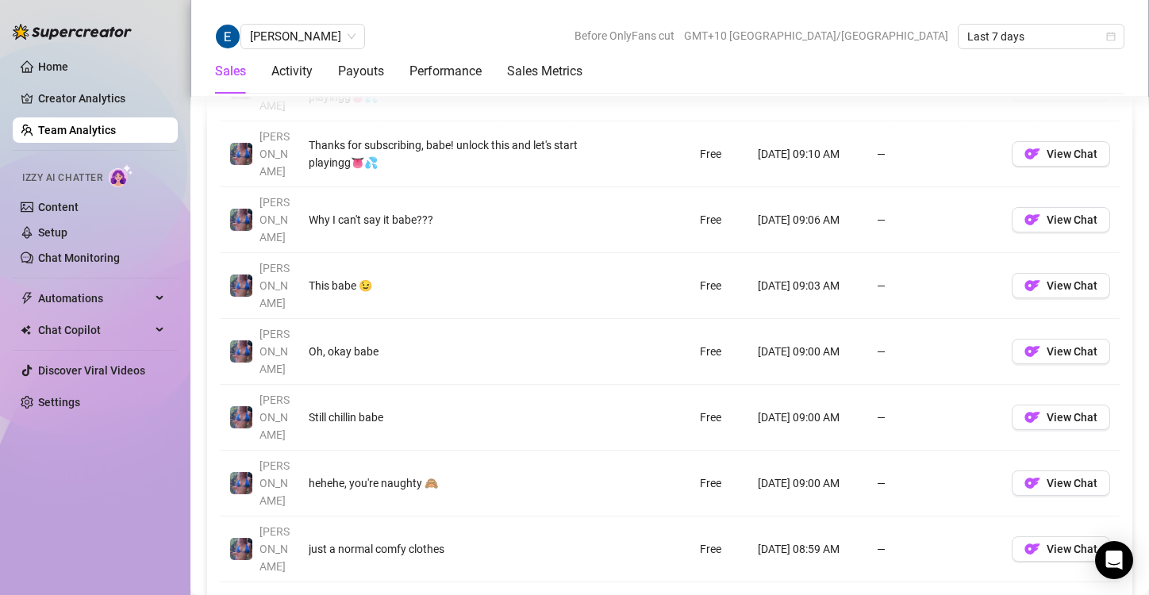
scroll to position [1380, 0]
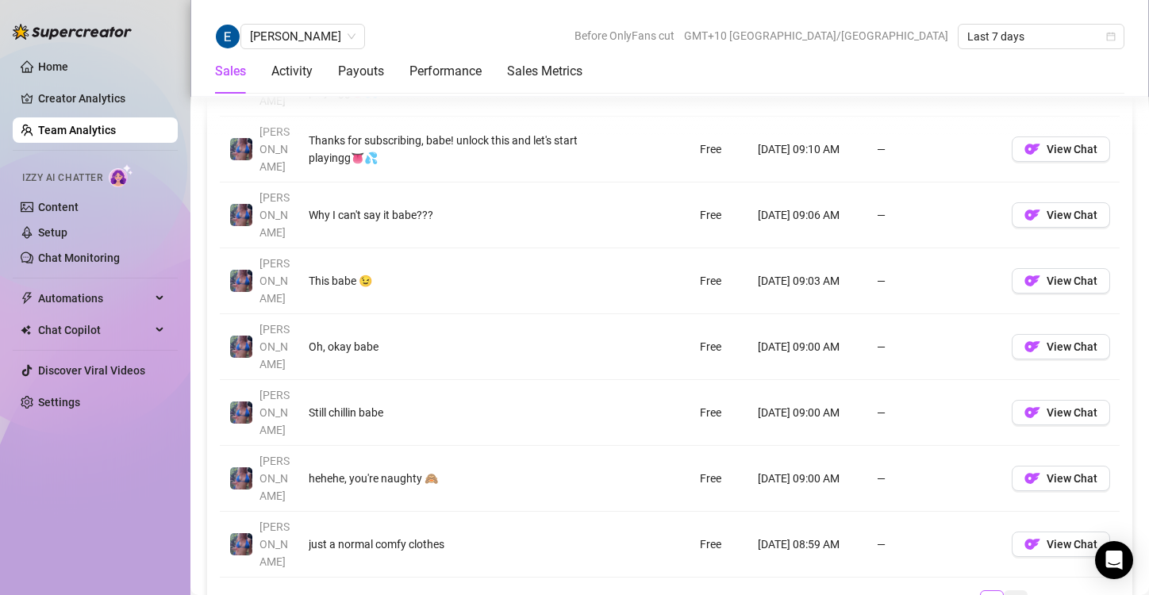
click at [1009, 591] on link "18" at bounding box center [1016, 599] width 22 height 17
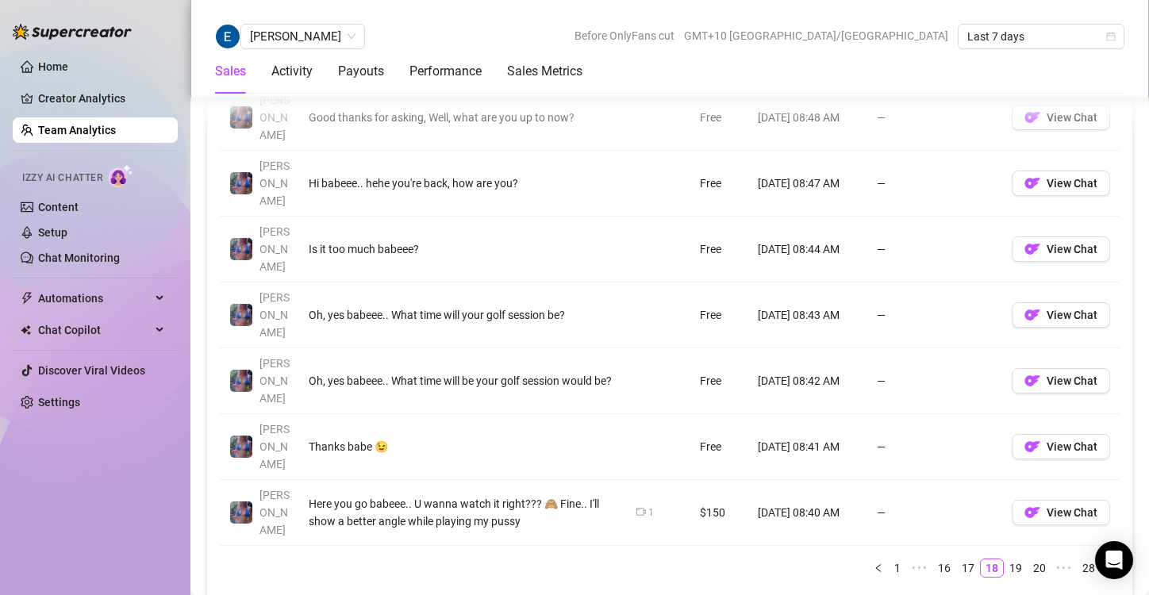
scroll to position [1413, 0]
click at [1005, 558] on link "19" at bounding box center [1016, 566] width 22 height 17
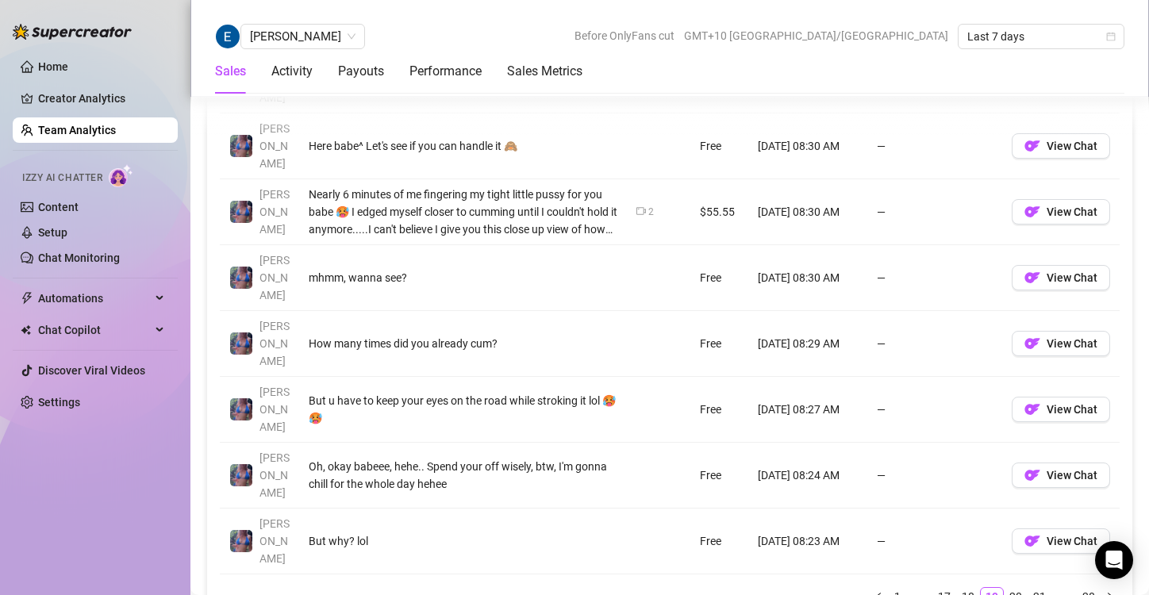
scroll to position [1390, 0]
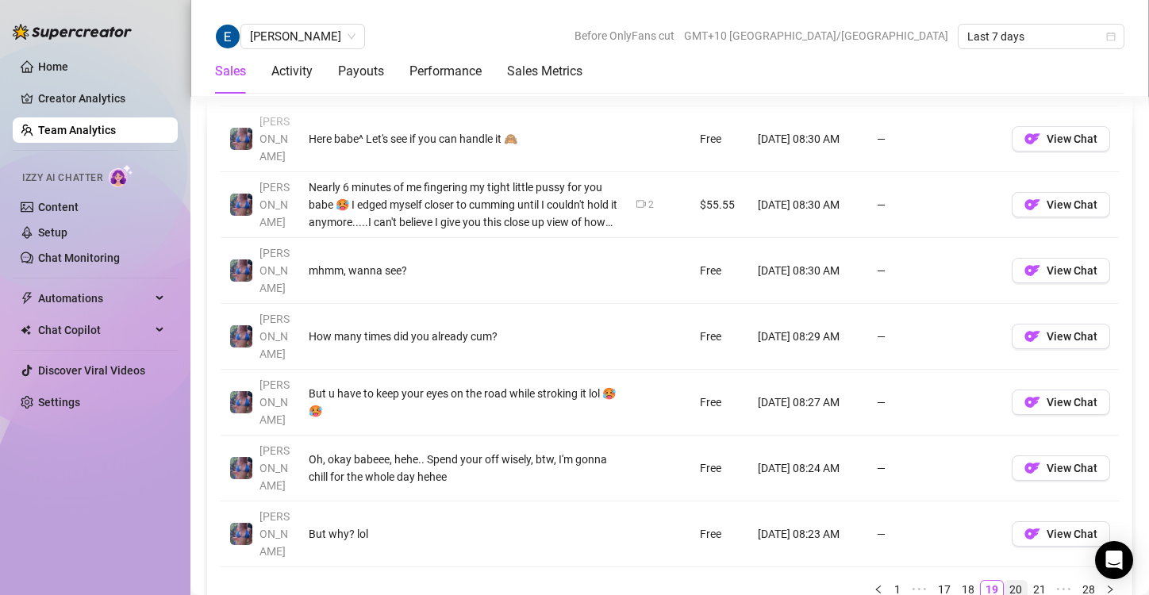
click at [1005, 581] on link "20" at bounding box center [1016, 589] width 22 height 17
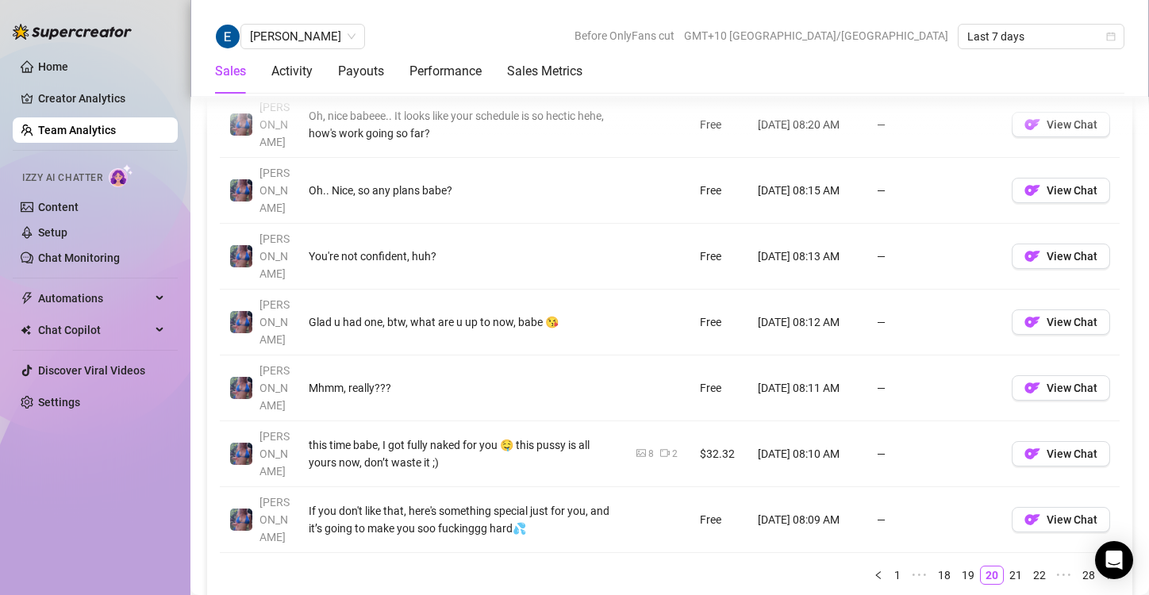
scroll to position [1406, 0]
click at [1005, 565] on link "21" at bounding box center [1016, 573] width 22 height 17
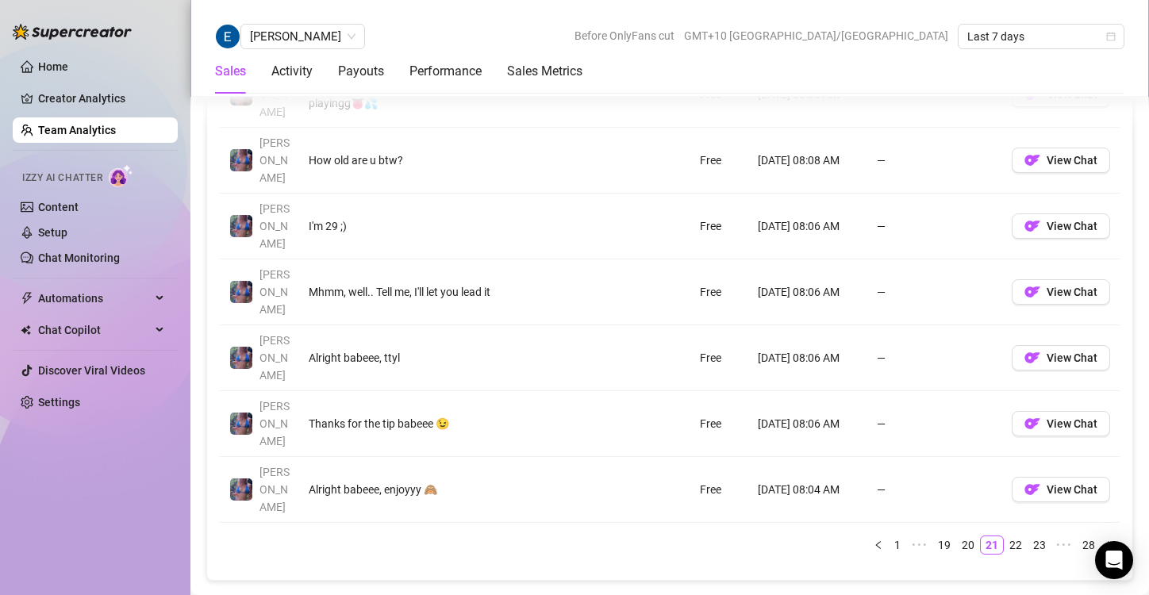
scroll to position [1440, 0]
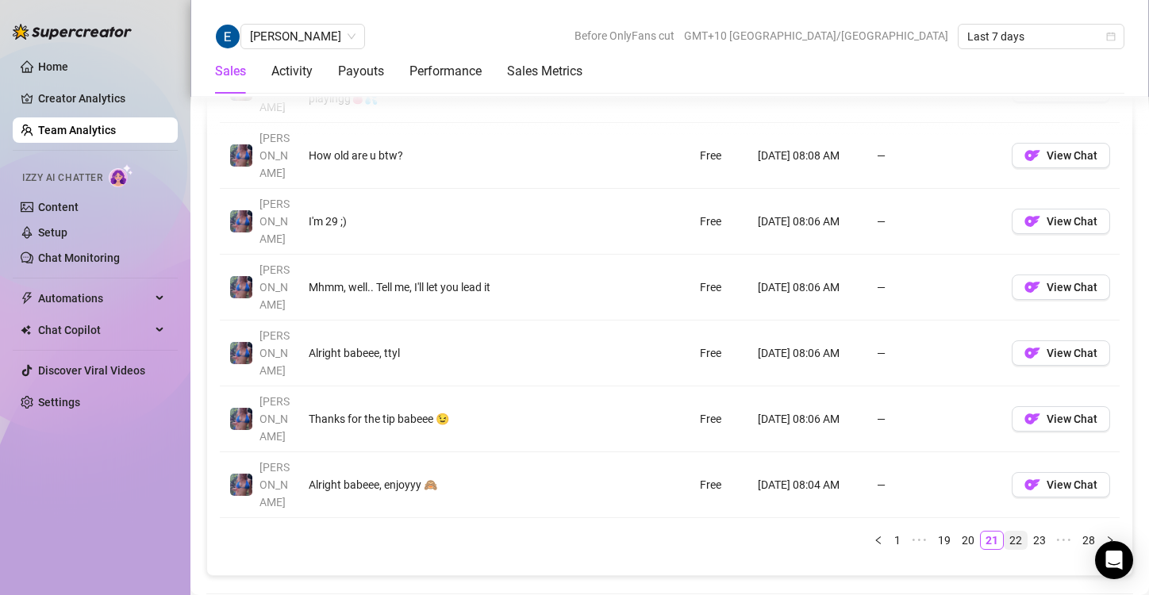
click at [1005, 532] on link "22" at bounding box center [1016, 540] width 22 height 17
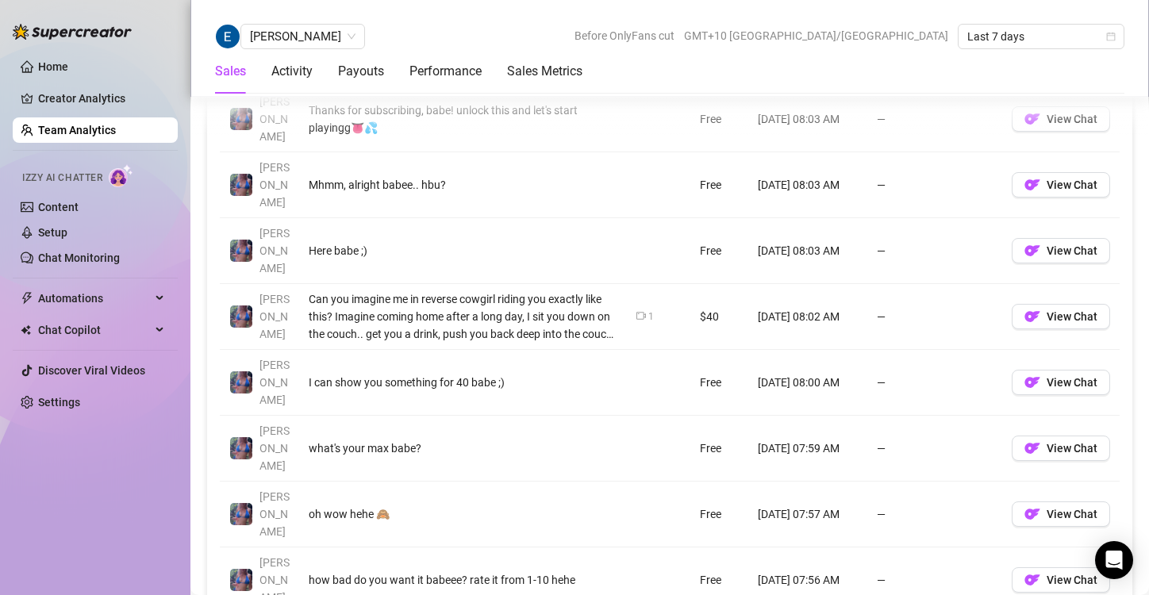
scroll to position [1372, 0]
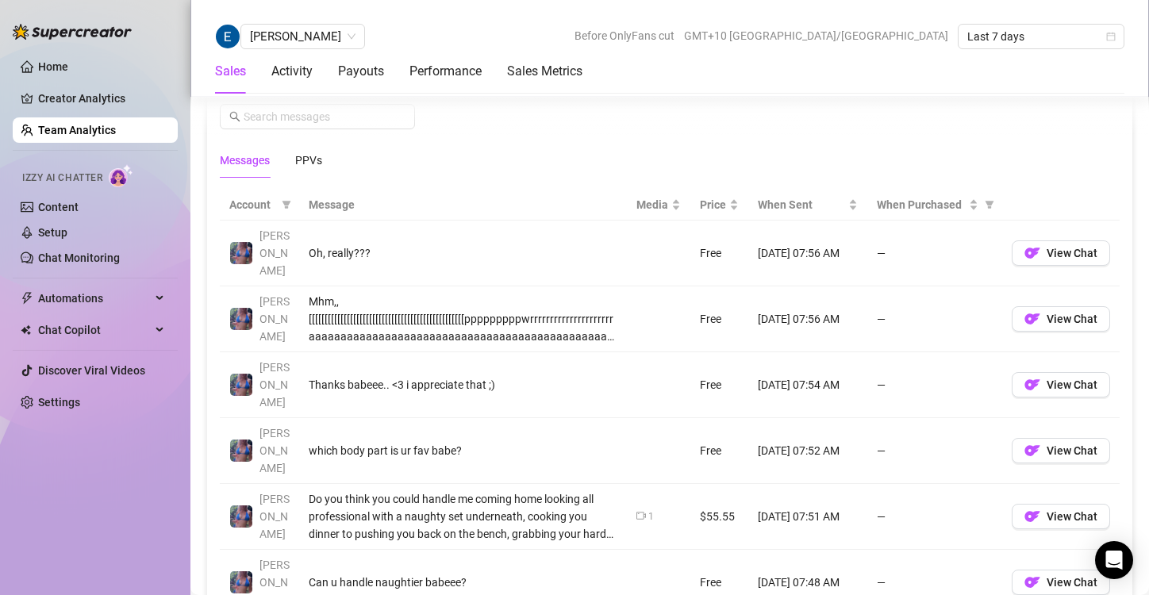
scroll to position [1086, 0]
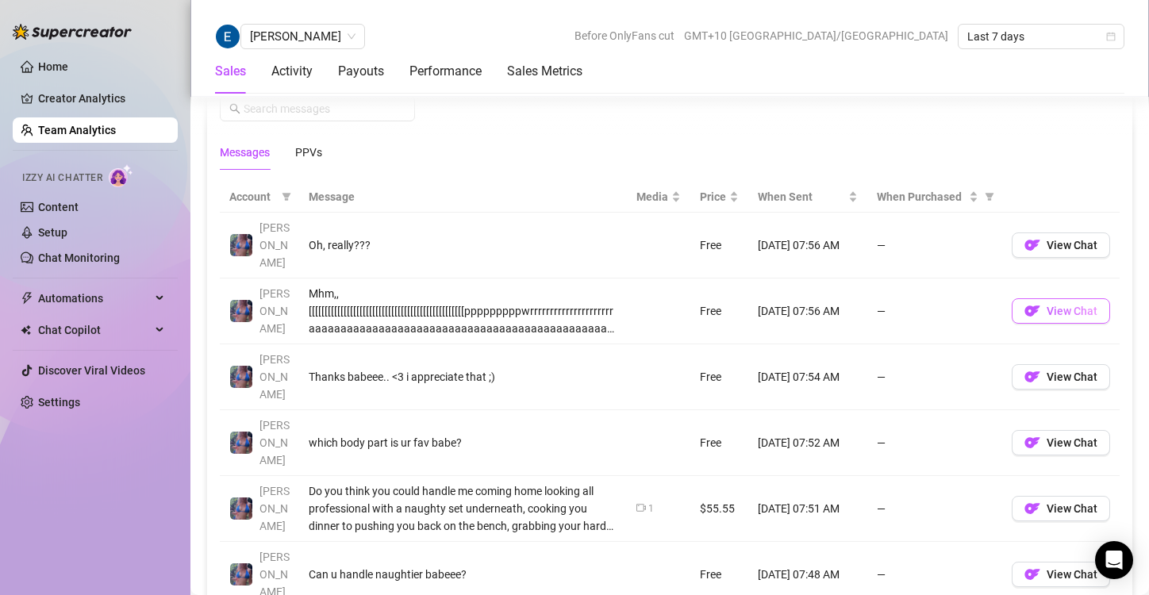
click at [1053, 305] on span "View Chat" at bounding box center [1072, 311] width 51 height 13
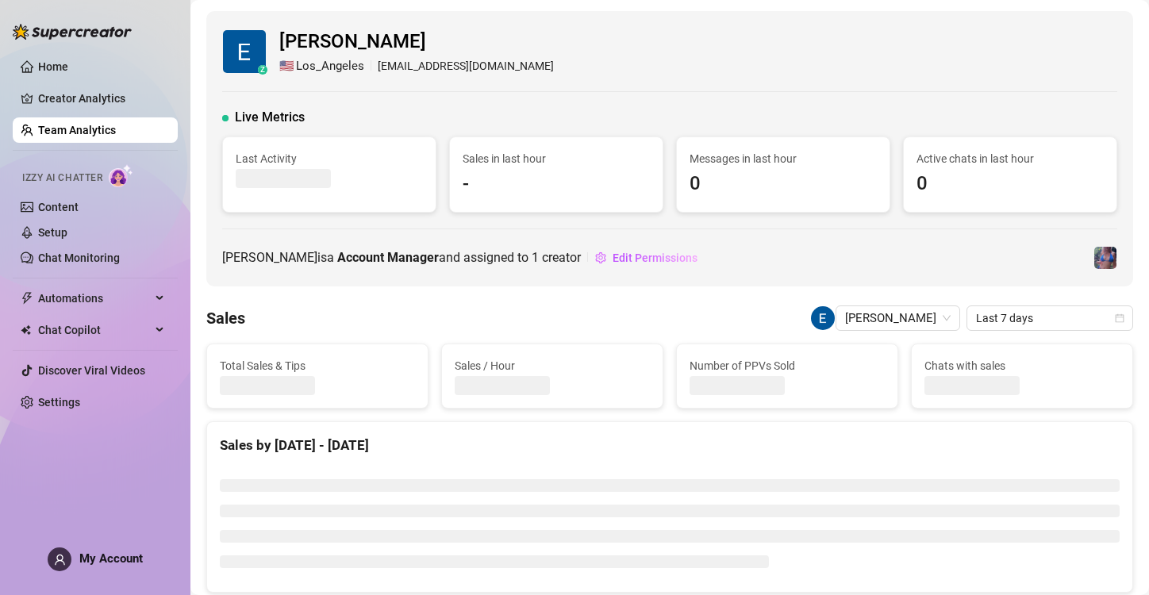
click at [79, 136] on link "Team Analytics" at bounding box center [77, 130] width 78 height 13
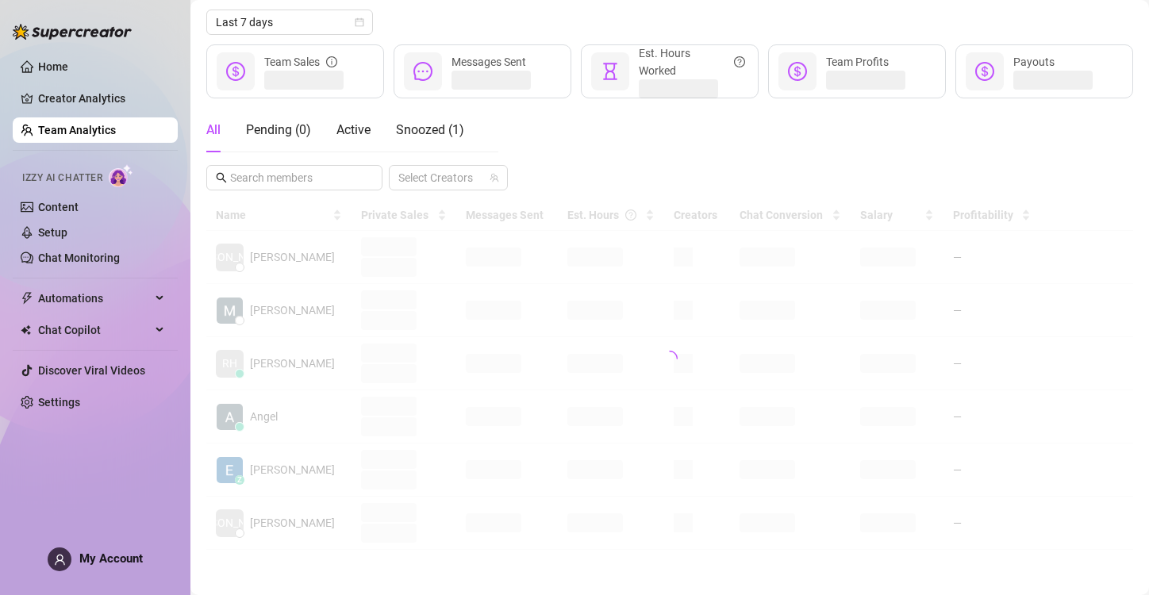
scroll to position [181, 0]
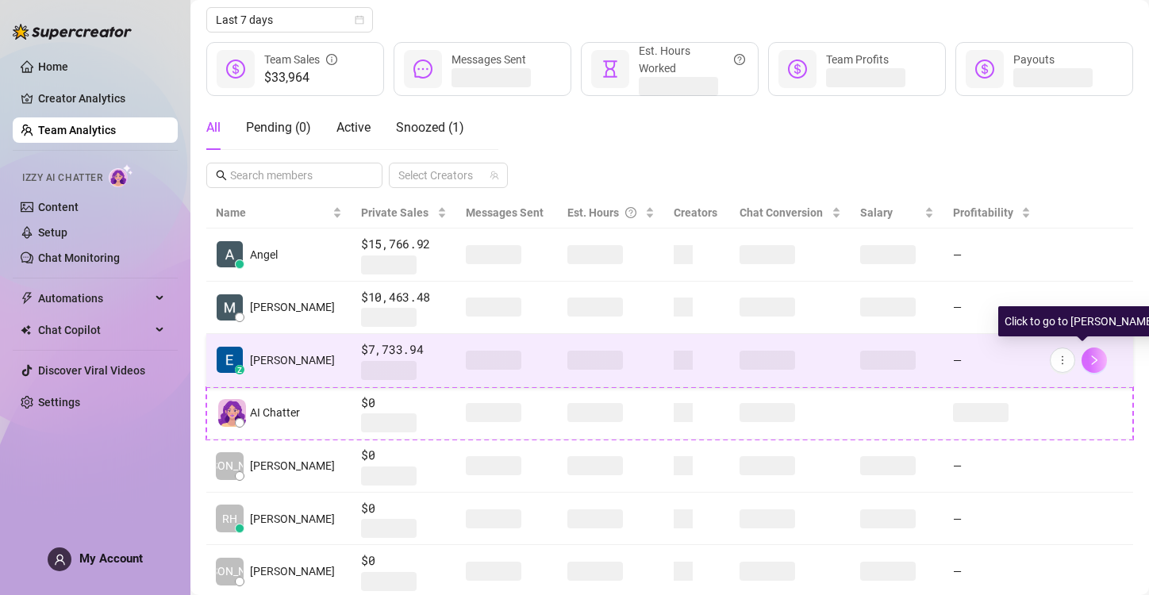
click at [1089, 356] on icon "right" at bounding box center [1094, 360] width 11 height 11
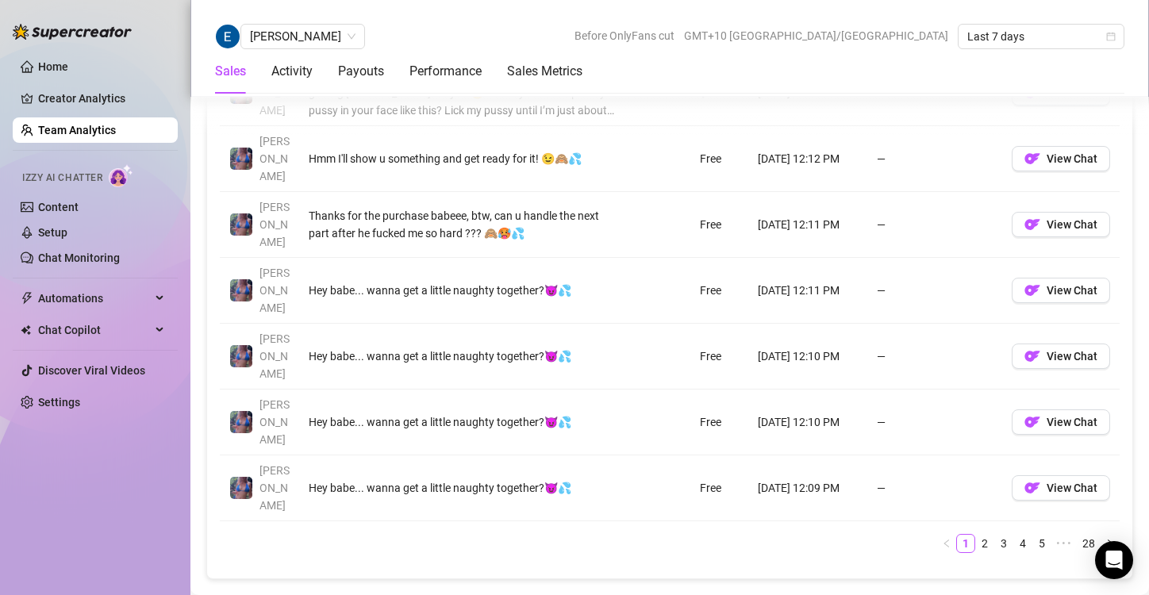
scroll to position [1436, 0]
click at [1033, 536] on link "5" at bounding box center [1041, 544] width 17 height 17
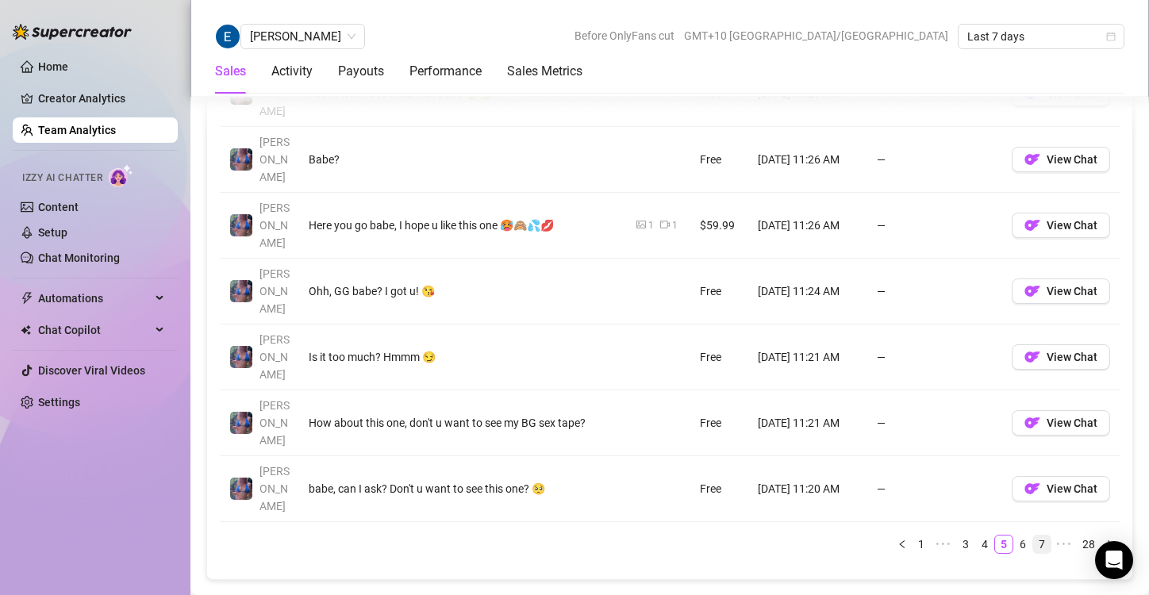
click at [1033, 536] on link "7" at bounding box center [1041, 544] width 17 height 17
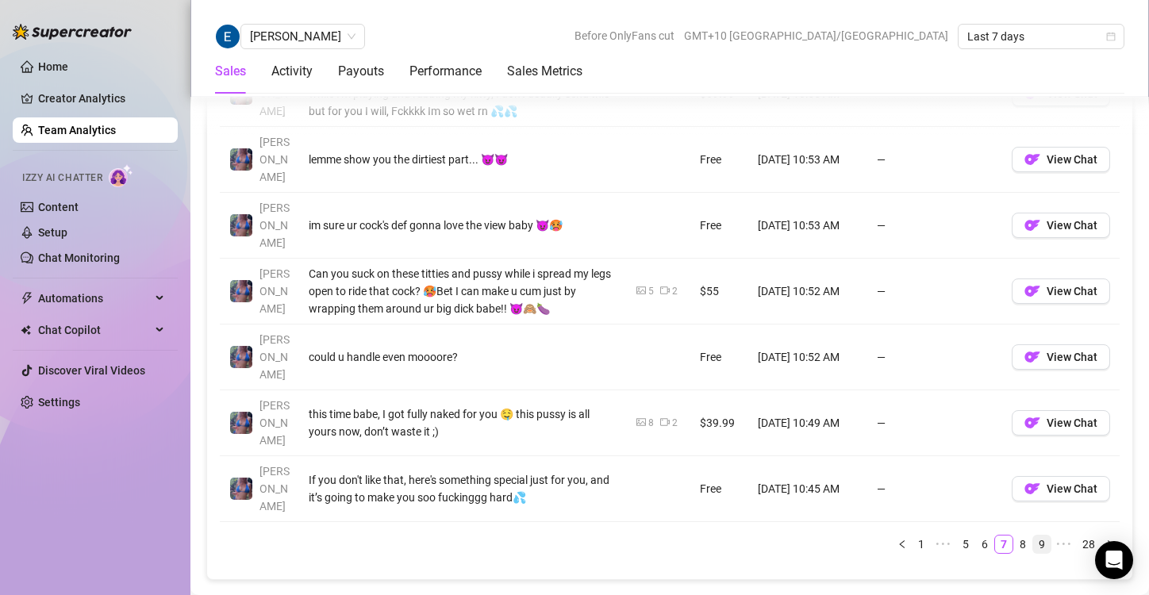
click at [1033, 536] on link "9" at bounding box center [1041, 544] width 17 height 17
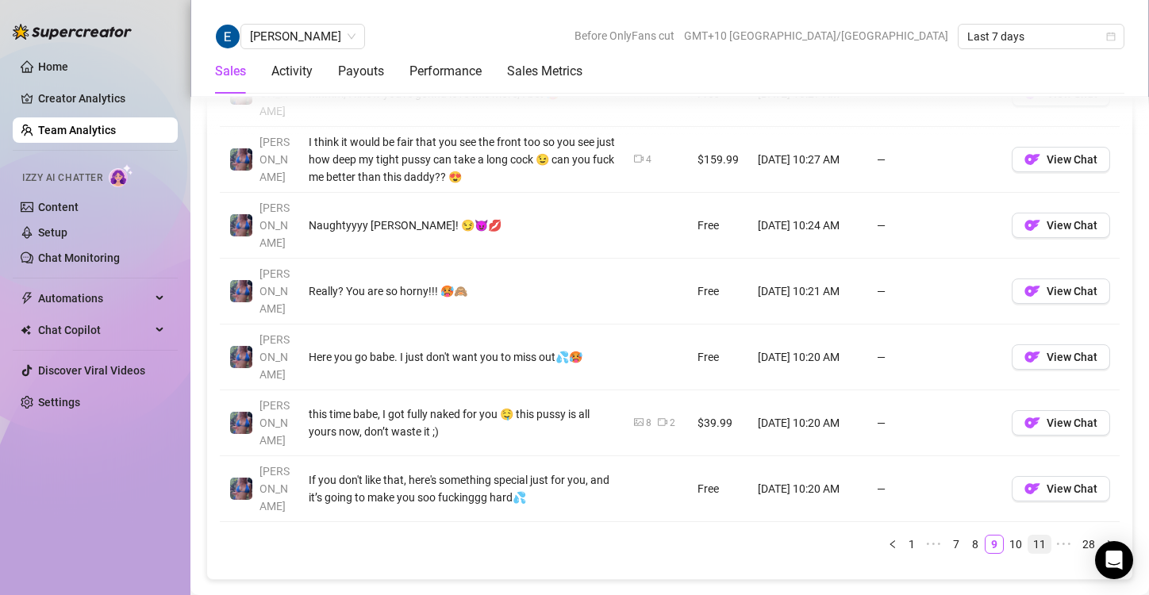
click at [1029, 536] on link "11" at bounding box center [1040, 544] width 22 height 17
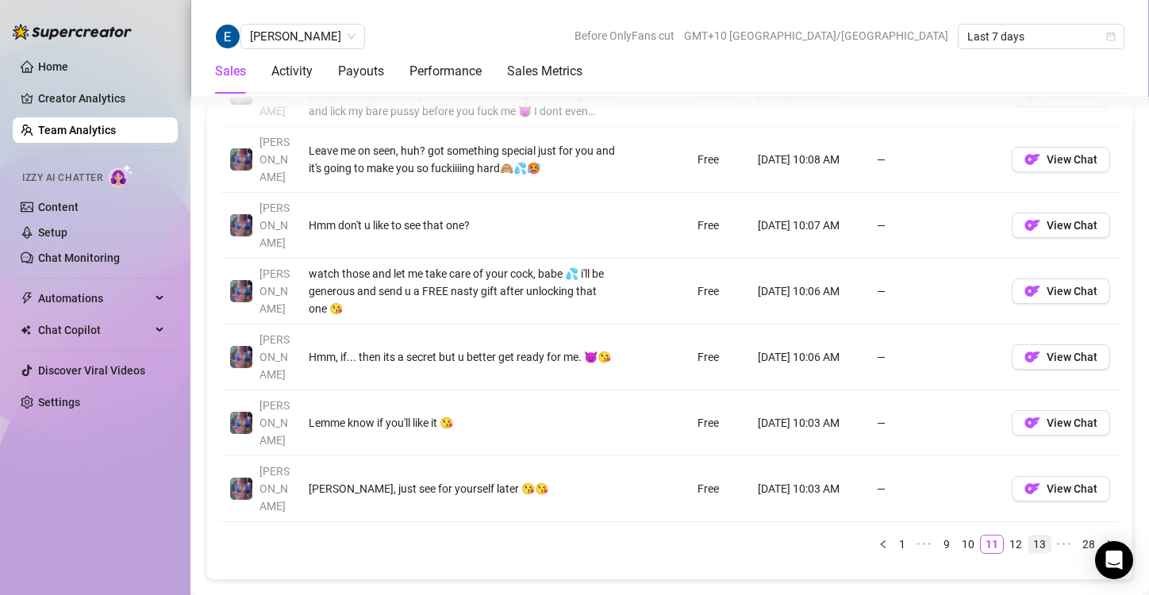
click at [1029, 536] on link "13" at bounding box center [1040, 544] width 22 height 17
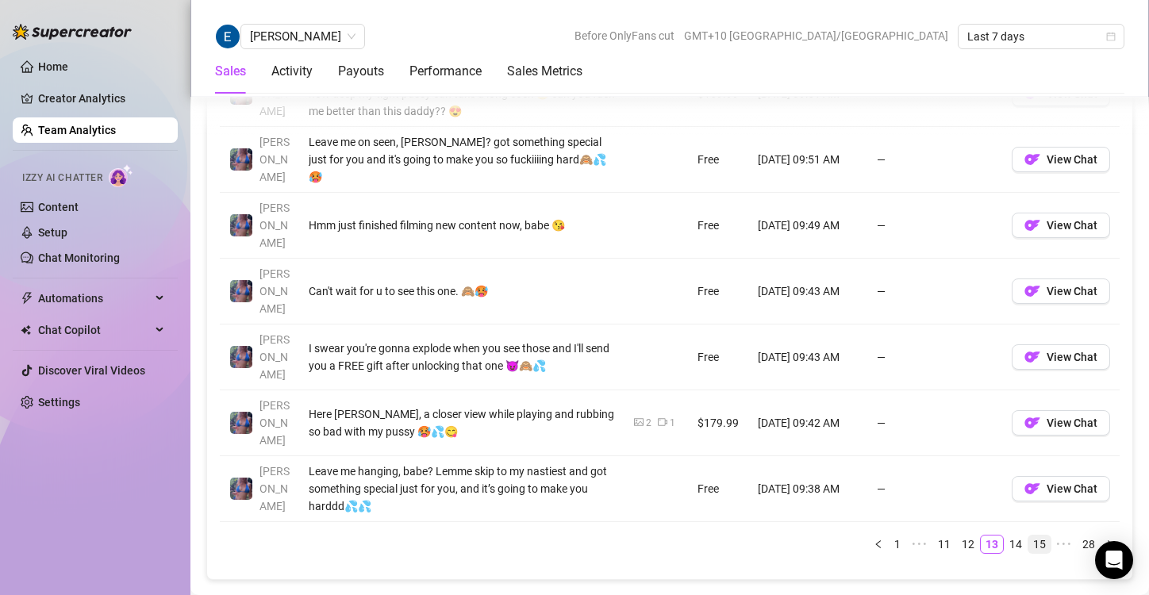
click at [1031, 536] on link "15" at bounding box center [1040, 544] width 22 height 17
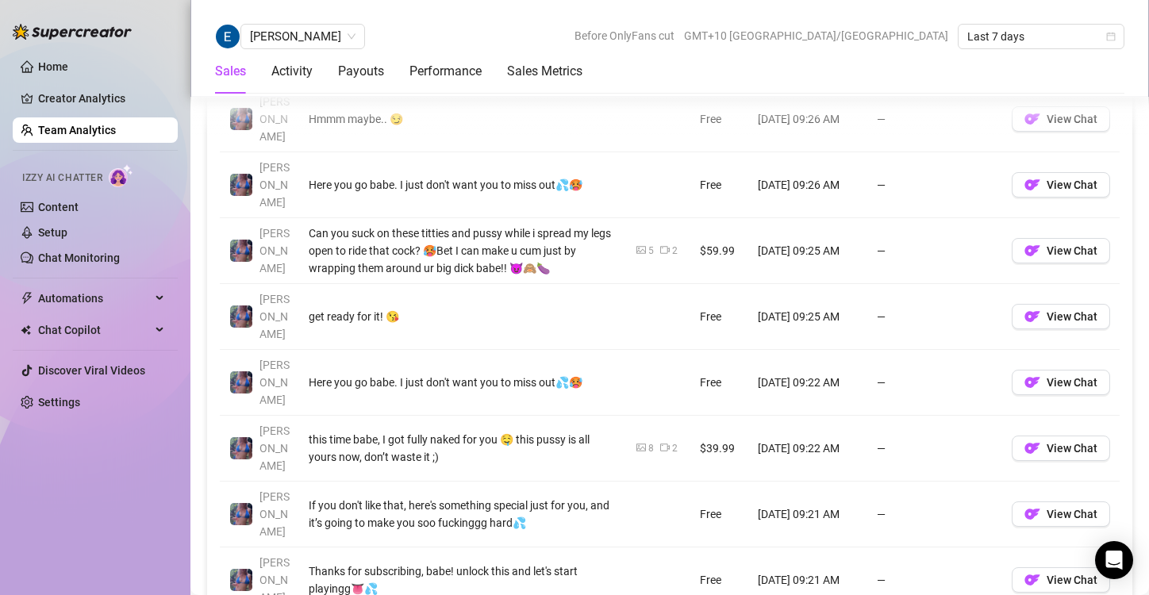
scroll to position [1201, 0]
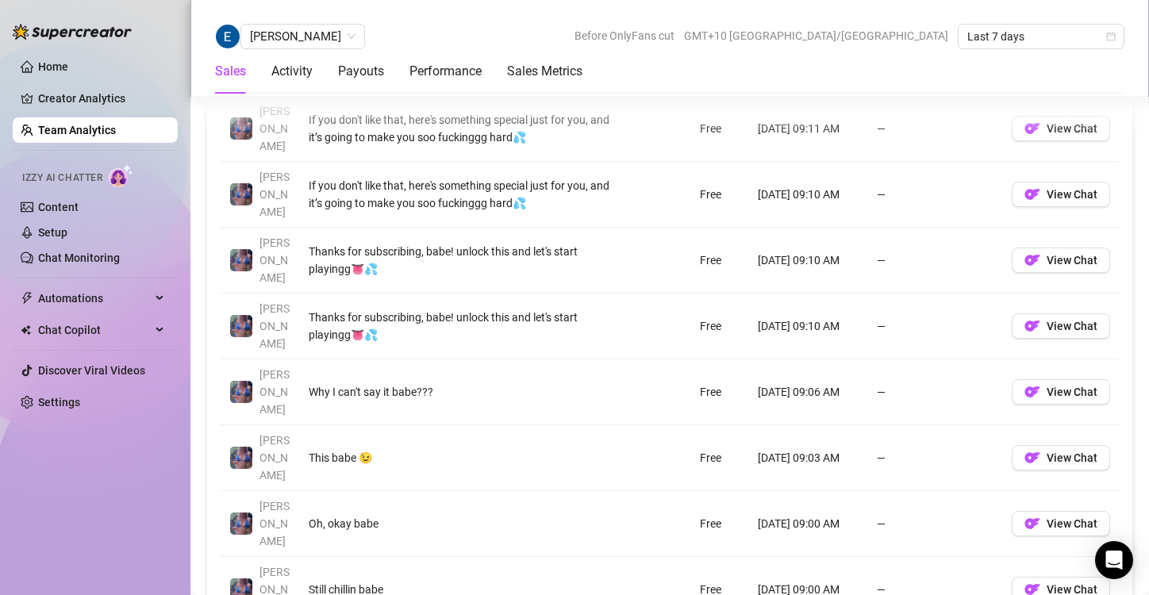
scroll to position [1204, 0]
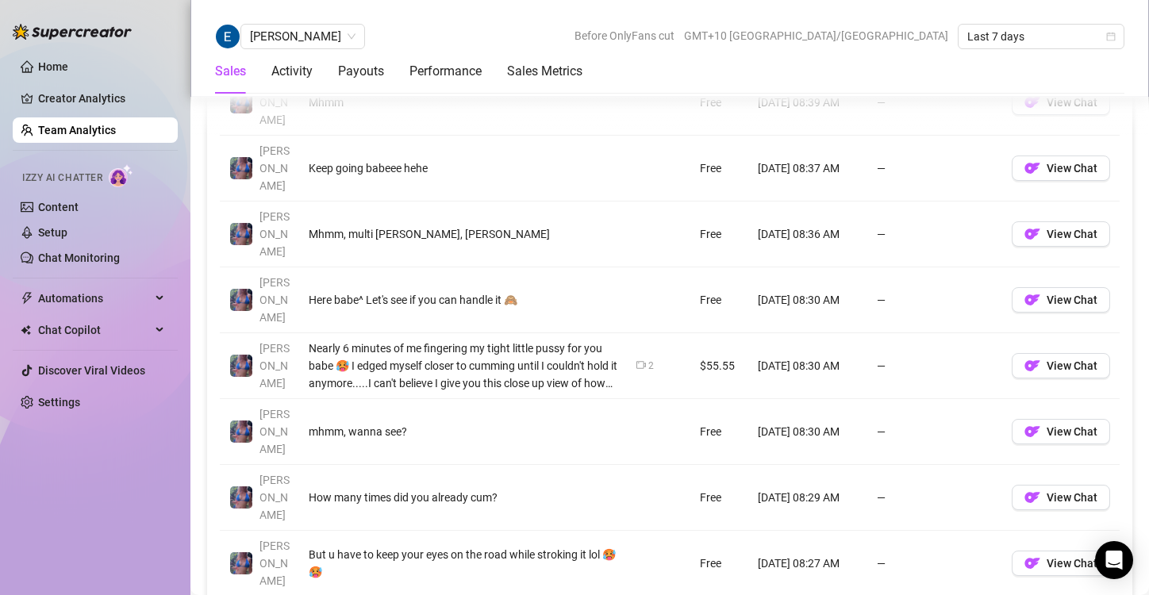
scroll to position [1230, 0]
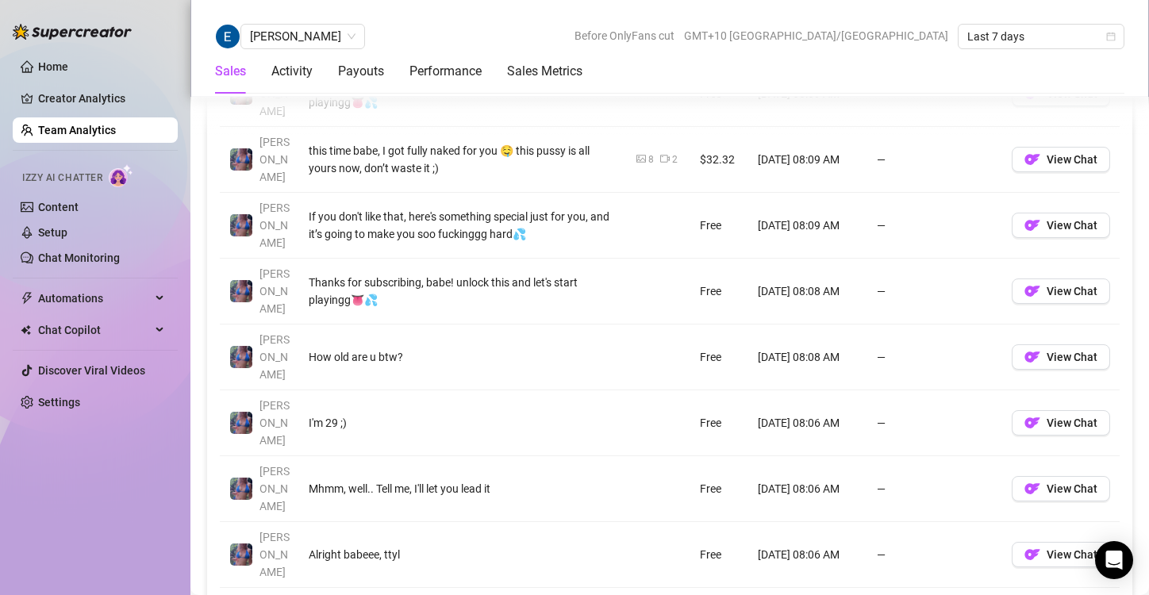
scroll to position [1241, 0]
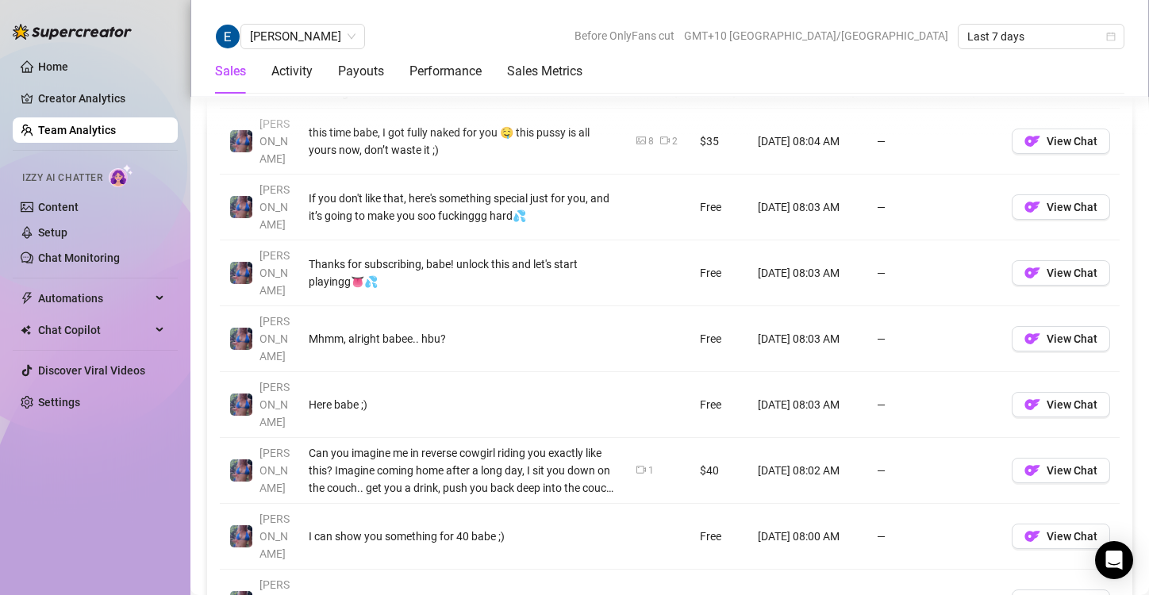
scroll to position [1194, 0]
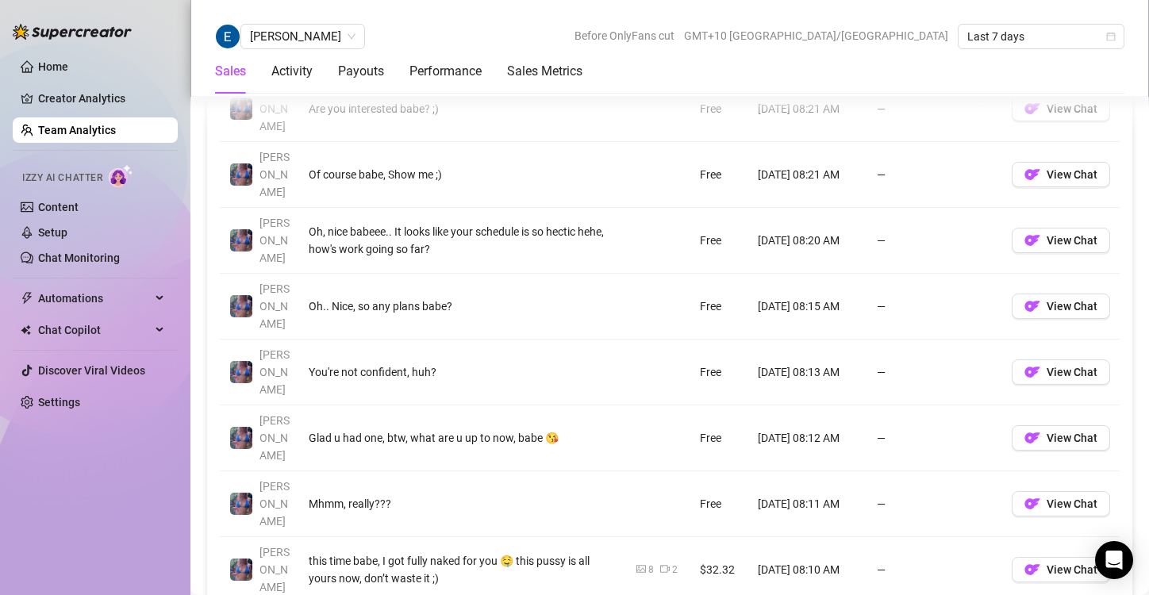
scroll to position [1289, 0]
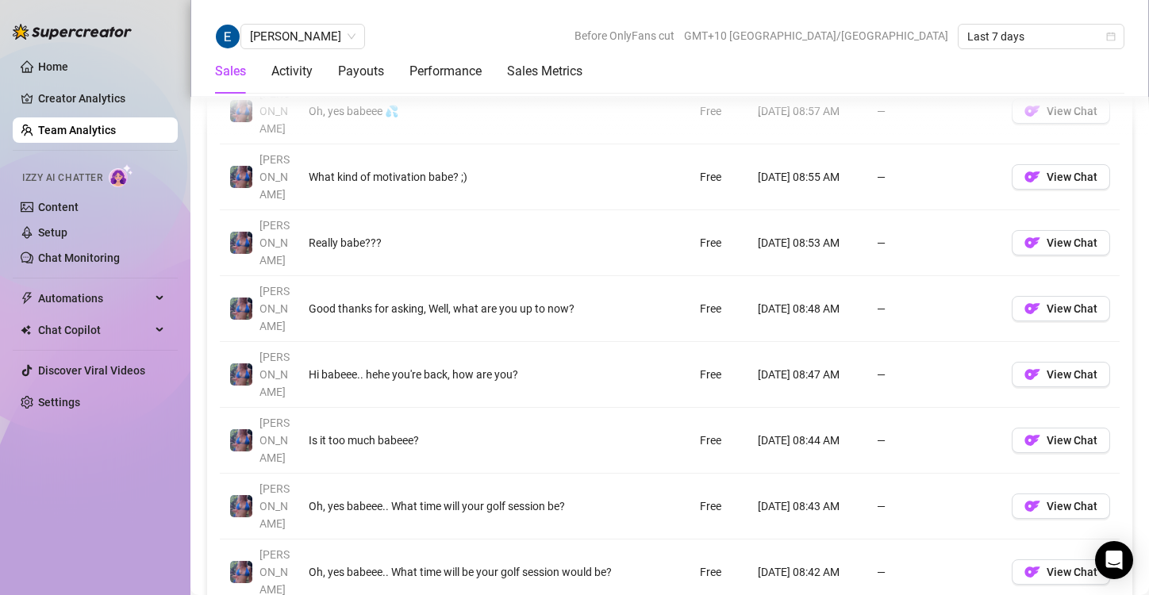
scroll to position [1222, 0]
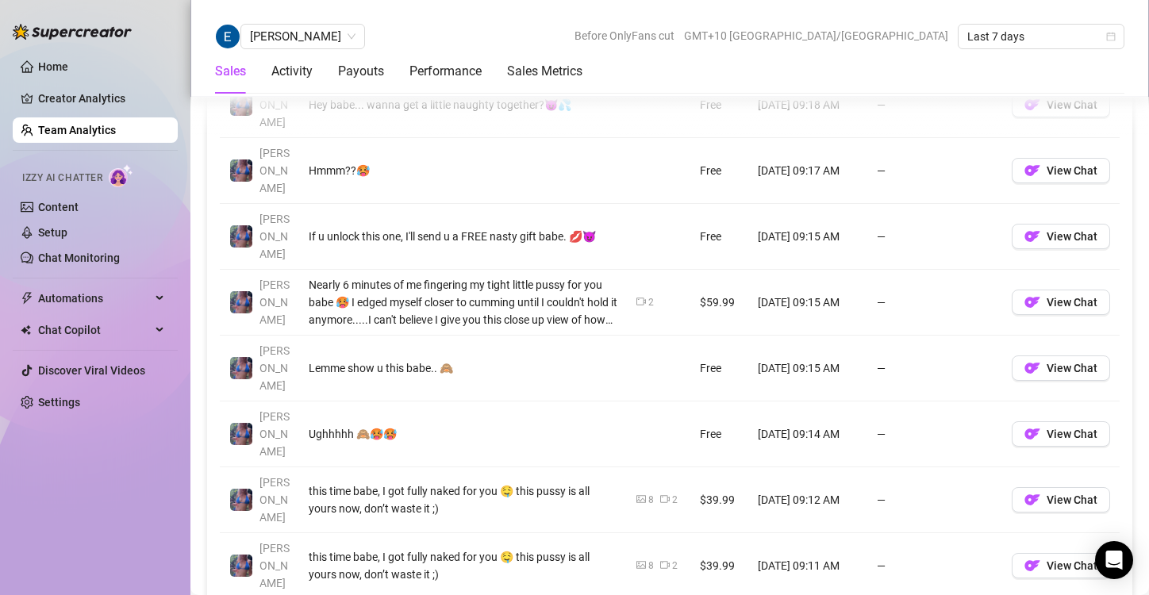
scroll to position [1359, 0]
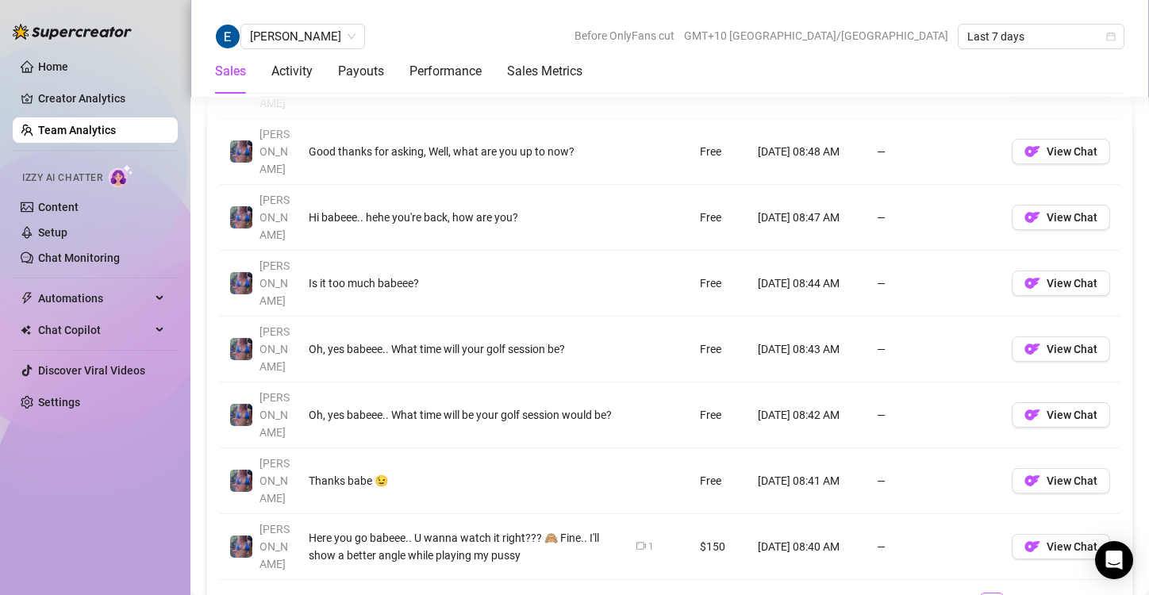
scroll to position [1382, 0]
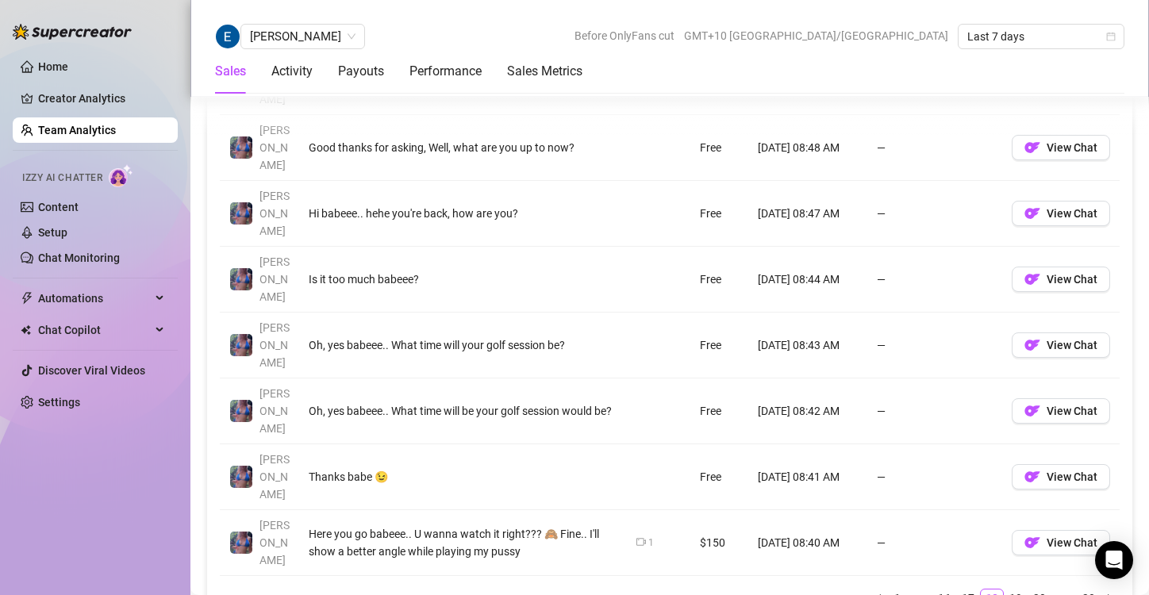
click at [1032, 352] on div "Account Message Media Price When Sent When Purchased [PERSON_NAME], yes babeee …" at bounding box center [670, 254] width 900 height 734
click at [1029, 590] on link "20" at bounding box center [1040, 598] width 22 height 17
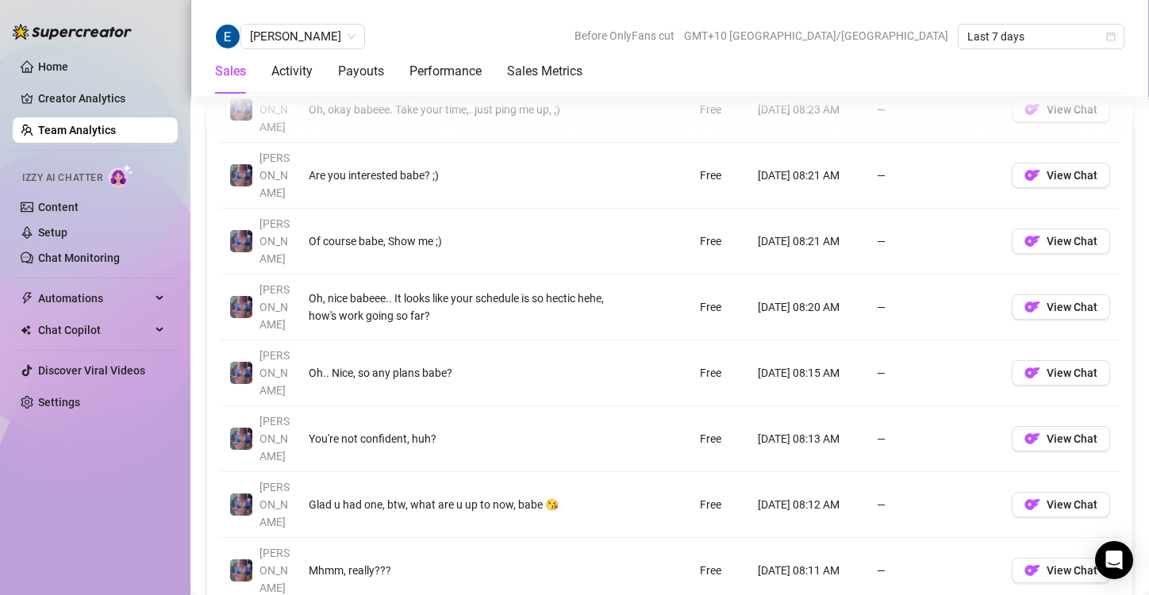
scroll to position [1223, 0]
click at [1002, 502] on div "Account Message Media Price When Sent When Purchased [PERSON_NAME], okay babeee…" at bounding box center [670, 405] width 900 height 721
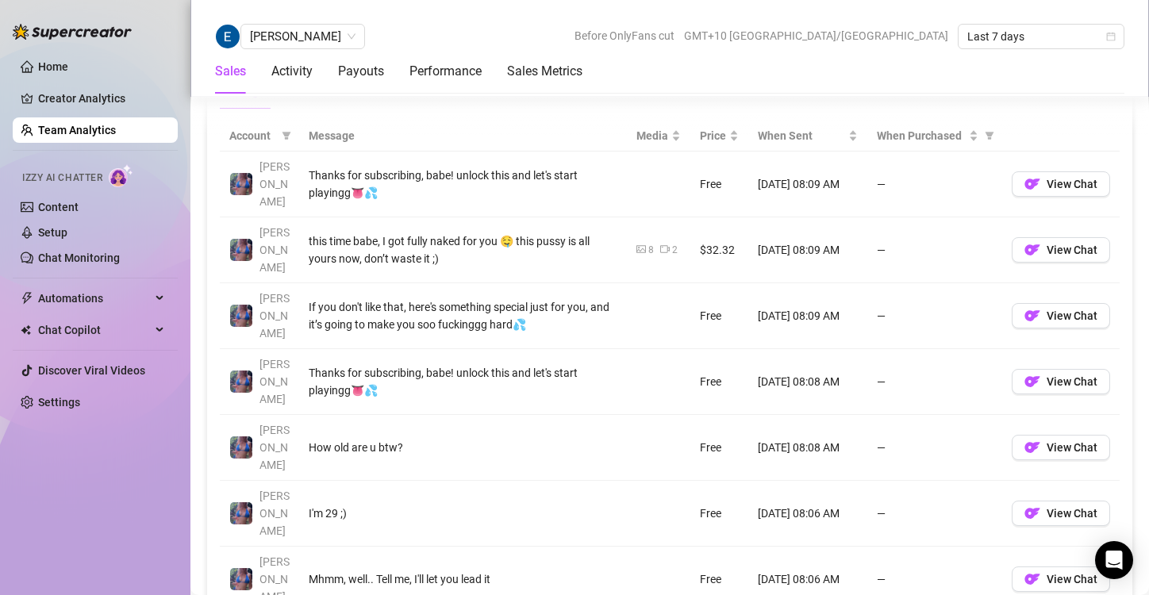
scroll to position [1159, 0]
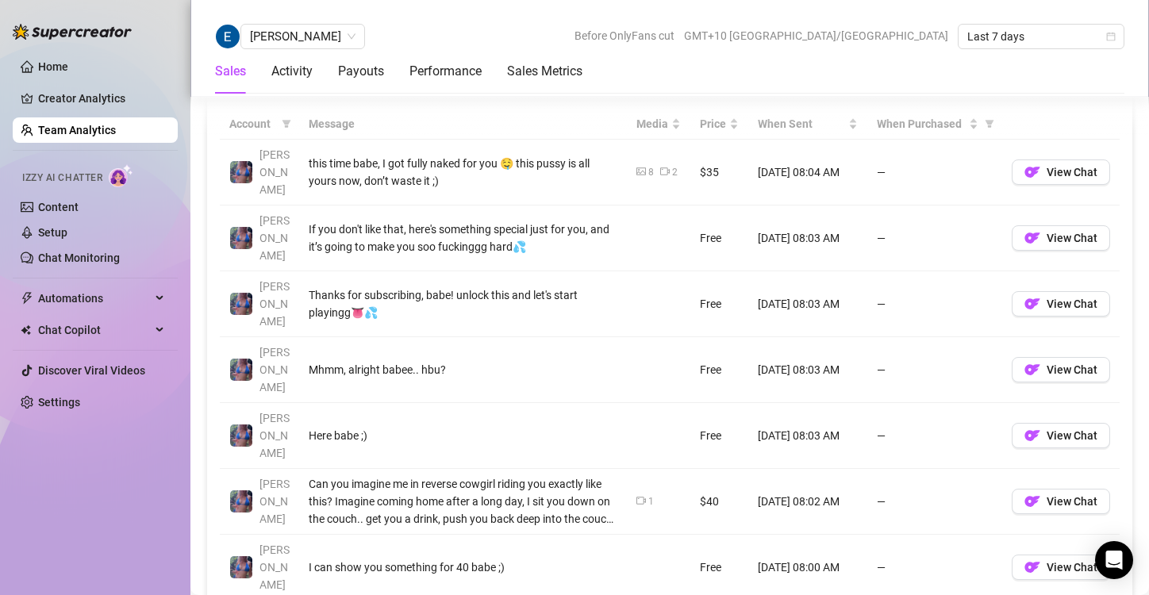
scroll to position [1210, 0]
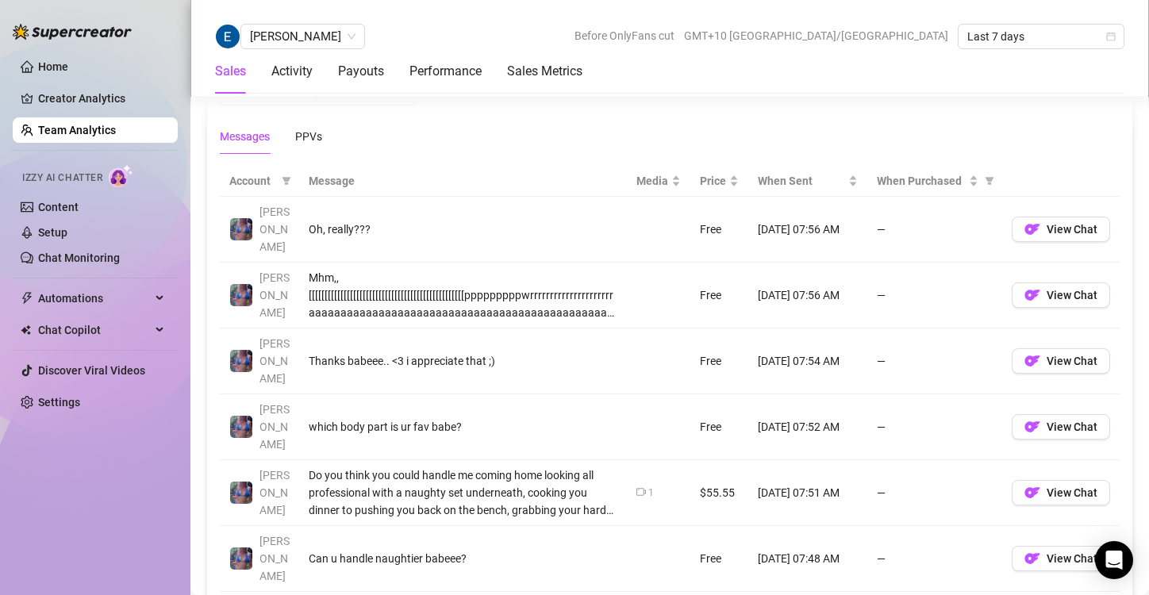
scroll to position [1102, 0]
click at [1027, 288] on img "button" at bounding box center [1033, 296] width 16 height 16
